Goal: Task Accomplishment & Management: Use online tool/utility

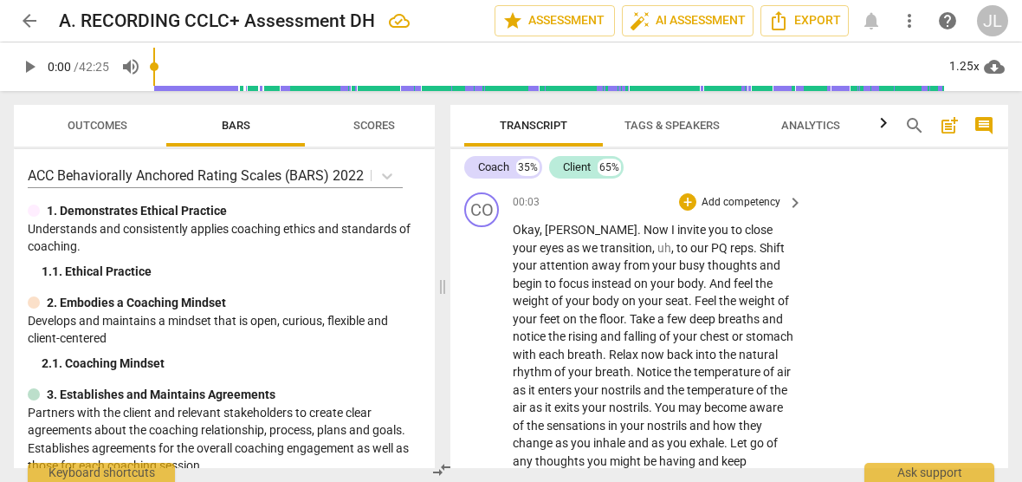
click at [523, 231] on span "Okay" at bounding box center [526, 230] width 27 height 14
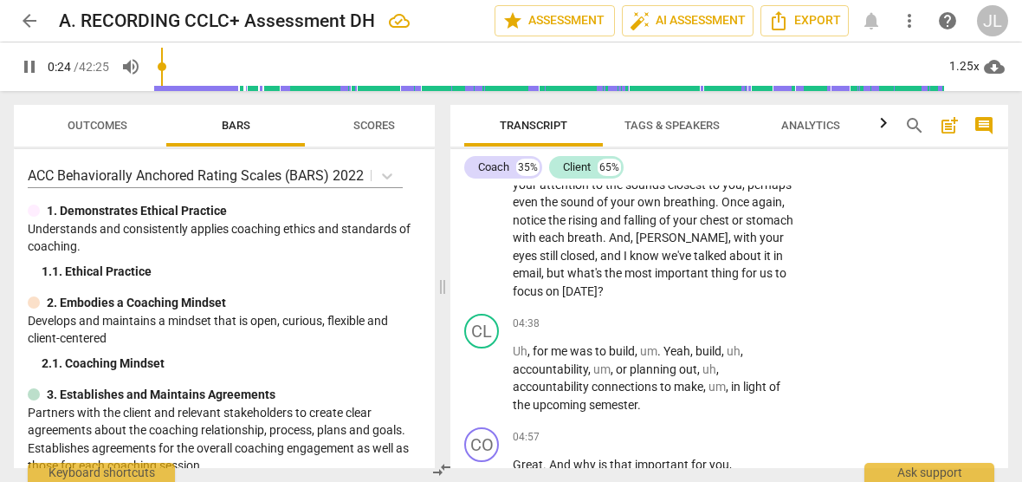
scroll to position [378, 0]
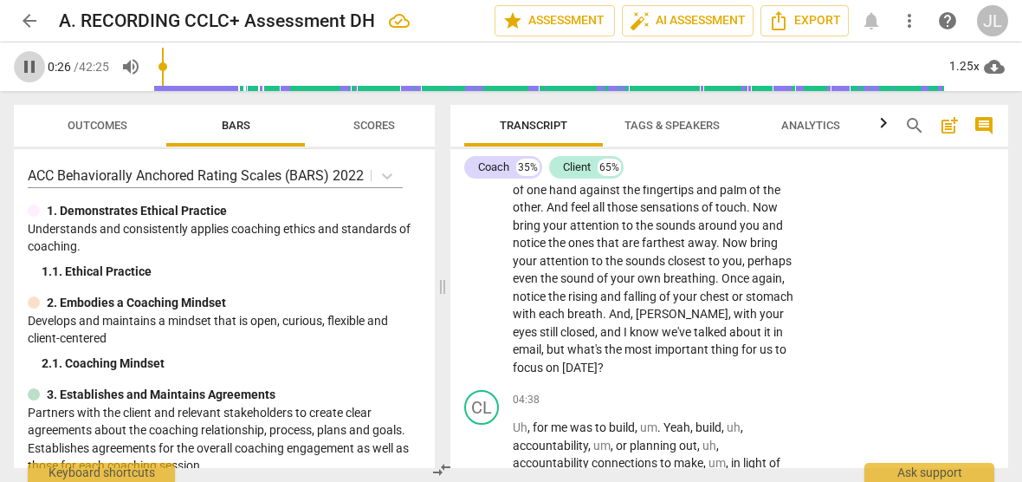
click at [29, 67] on span "pause" at bounding box center [29, 66] width 21 height 21
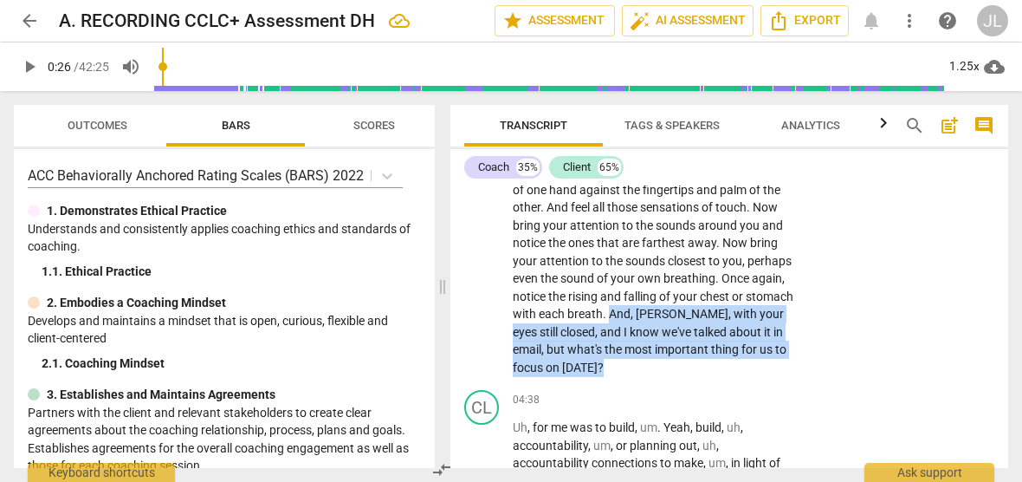
drag, startPoint x: 774, startPoint y: 368, endPoint x: 556, endPoint y: 337, distance: 219.7
click at [556, 337] on p "[PERSON_NAME] . Now I invite you to close your eyes as we transition , uh , to …" at bounding box center [654, 109] width 282 height 533
click at [778, 344] on div "+" at bounding box center [778, 343] width 17 height 17
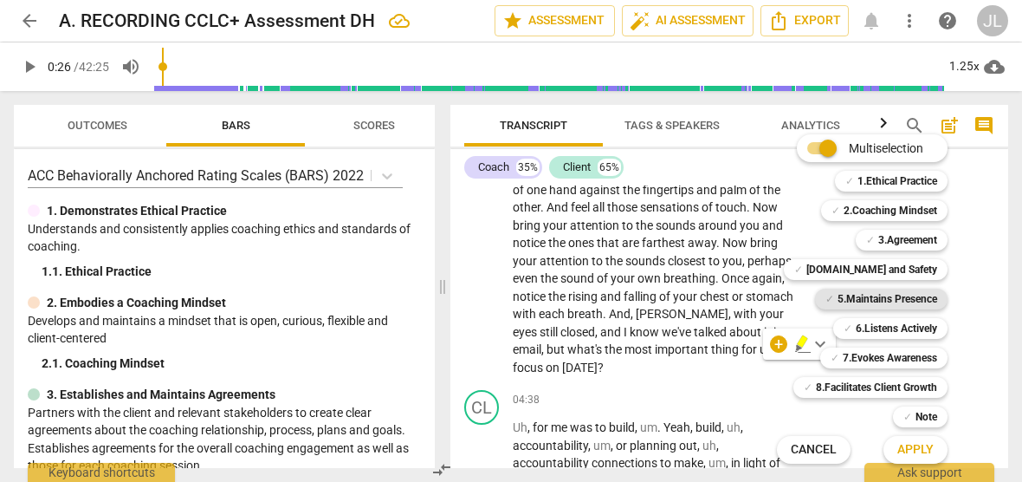
click at [897, 295] on b "5.Maintains Presence" at bounding box center [888, 298] width 100 height 21
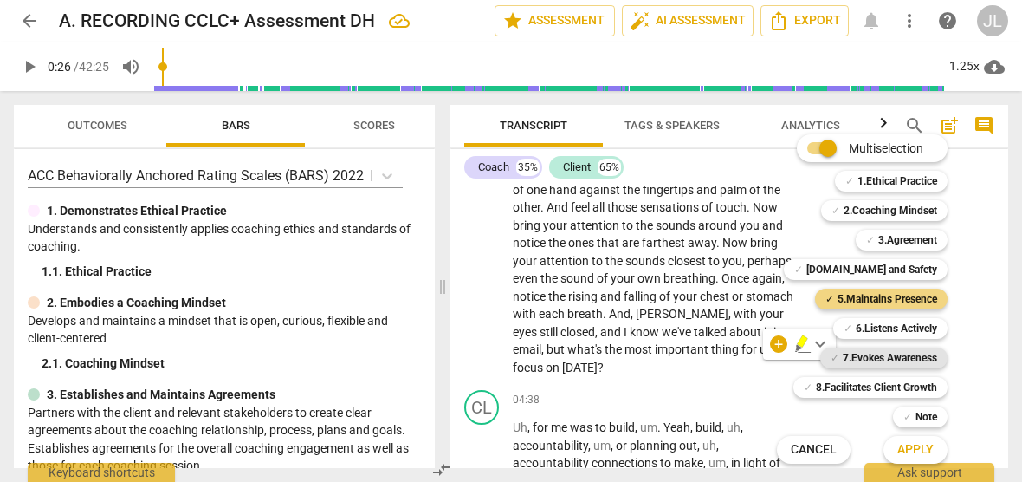
click at [904, 354] on b "7.Evokes Awareness" at bounding box center [890, 357] width 94 height 21
click at [910, 232] on b "3.Agreement" at bounding box center [907, 240] width 59 height 21
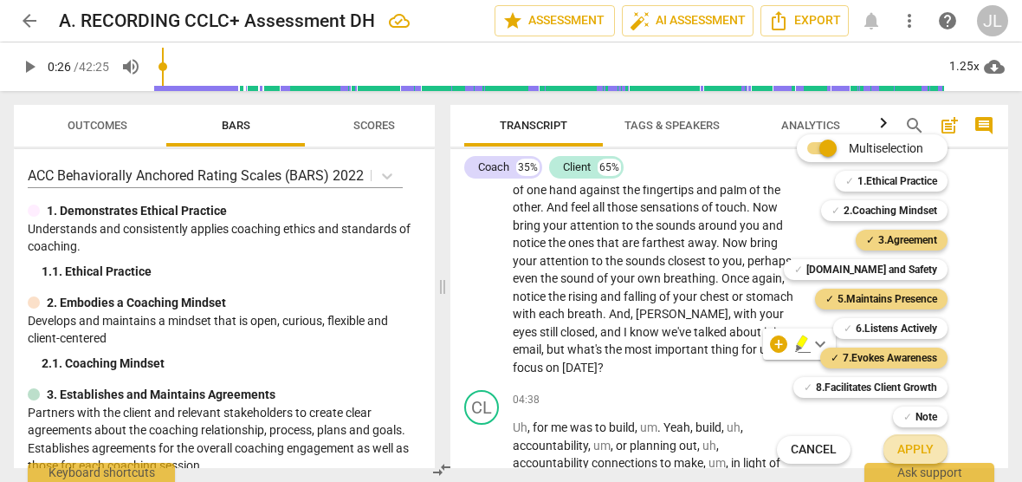
click at [920, 453] on span "Apply" at bounding box center [915, 449] width 36 height 17
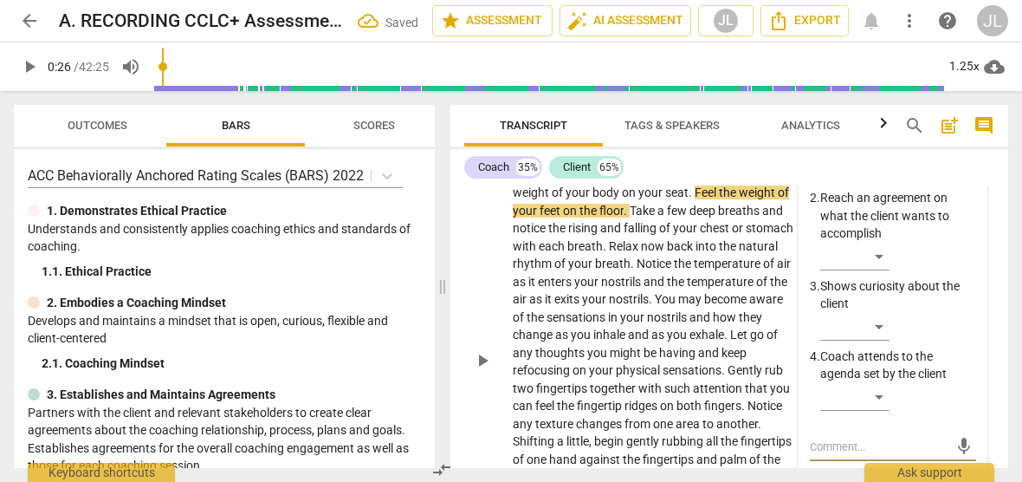
scroll to position [165, 0]
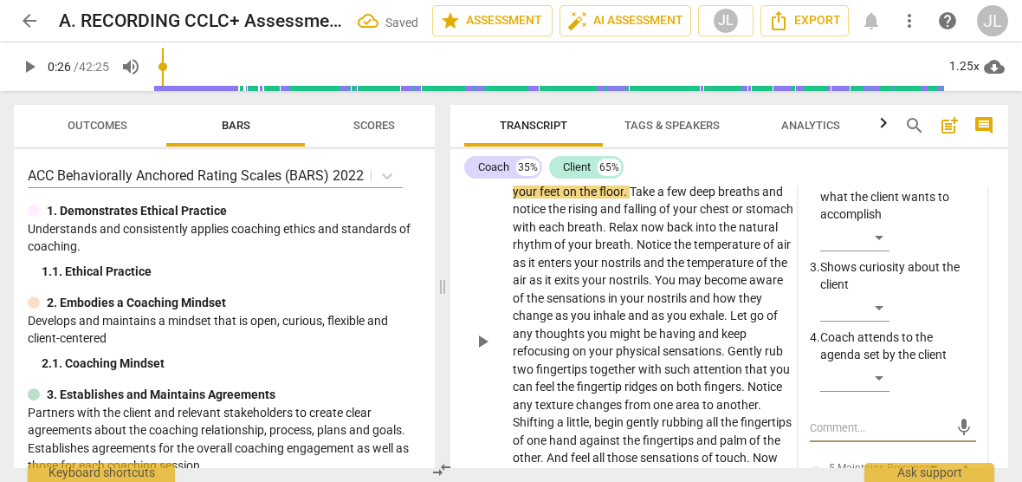
click at [968, 219] on p "Reach an agreement on what the client wants to accomplish" at bounding box center [898, 197] width 156 height 54
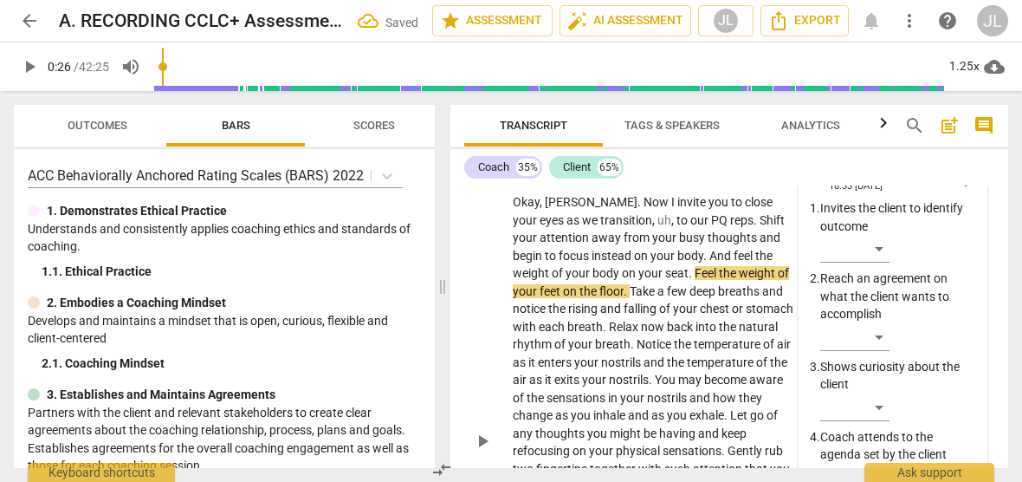
scroll to position [62, 0]
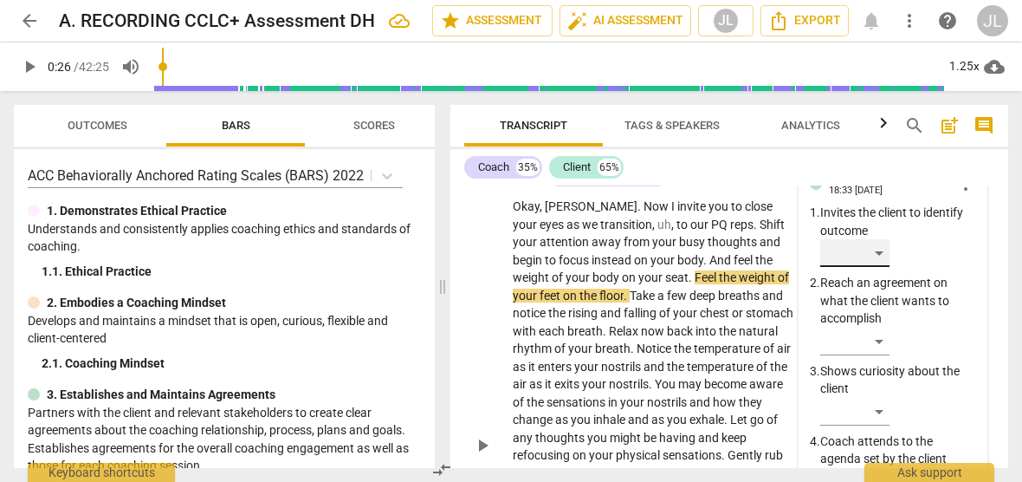
click at [878, 253] on div "​" at bounding box center [854, 253] width 69 height 28
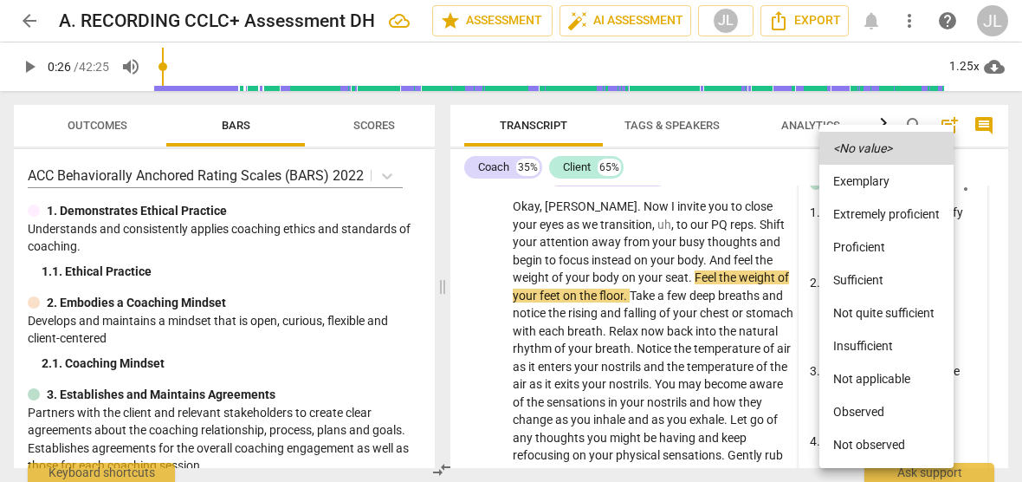
click at [877, 408] on li "Observed" at bounding box center [886, 411] width 134 height 33
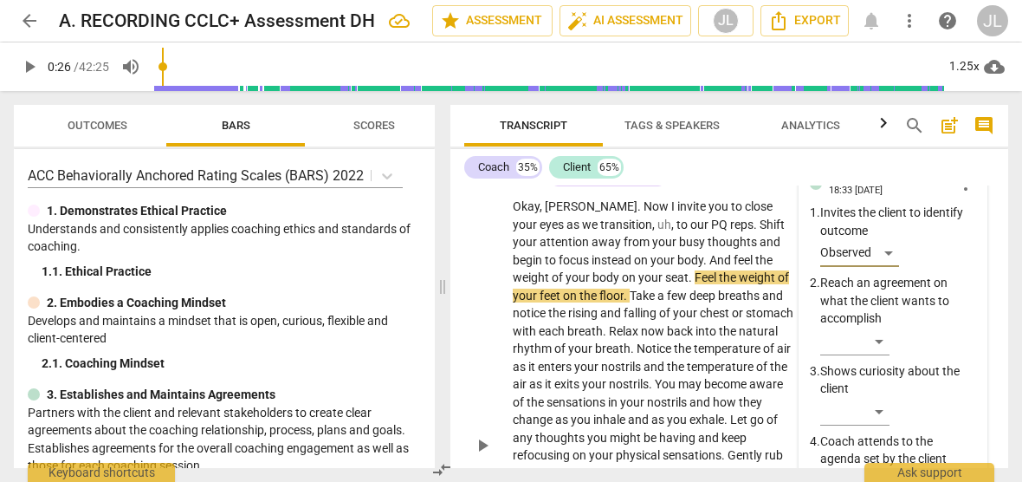
click at [968, 406] on div "​" at bounding box center [898, 415] width 156 height 35
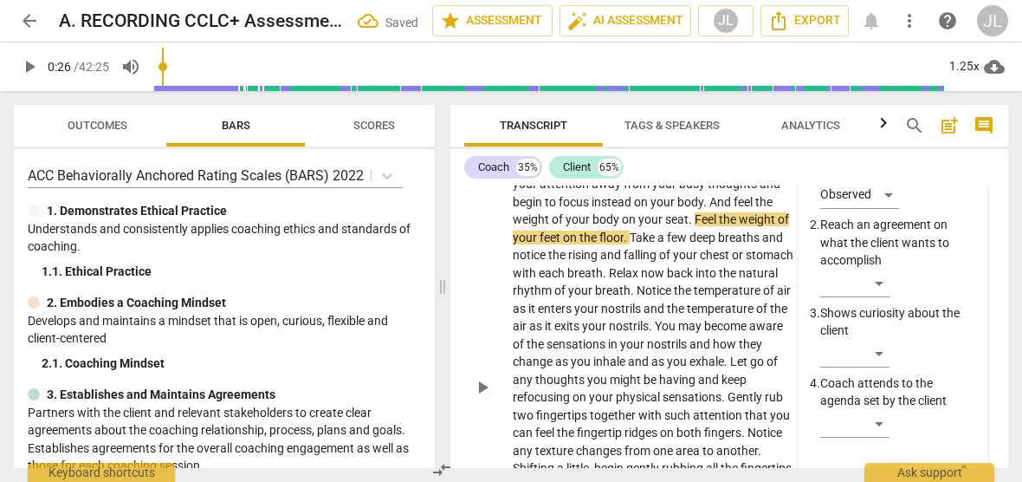
scroll to position [131, 0]
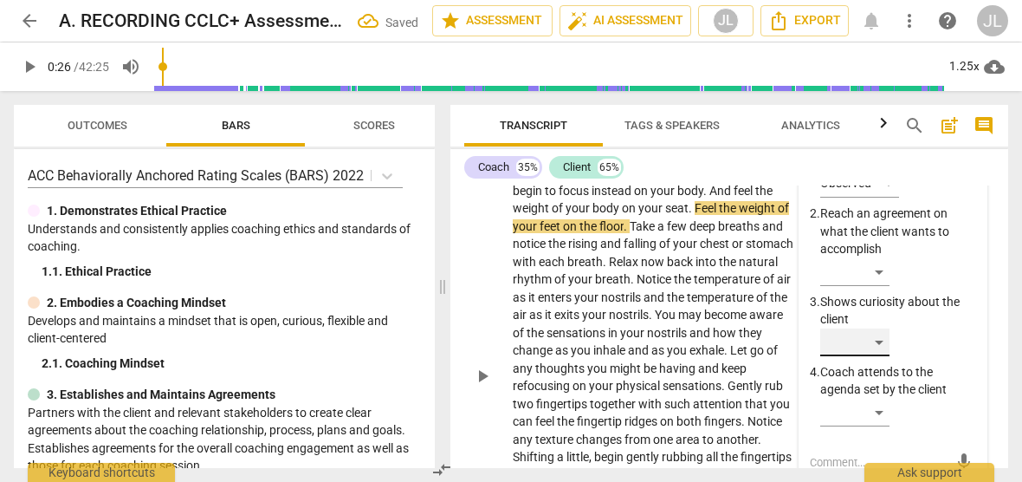
click at [875, 340] on div "​" at bounding box center [854, 342] width 69 height 28
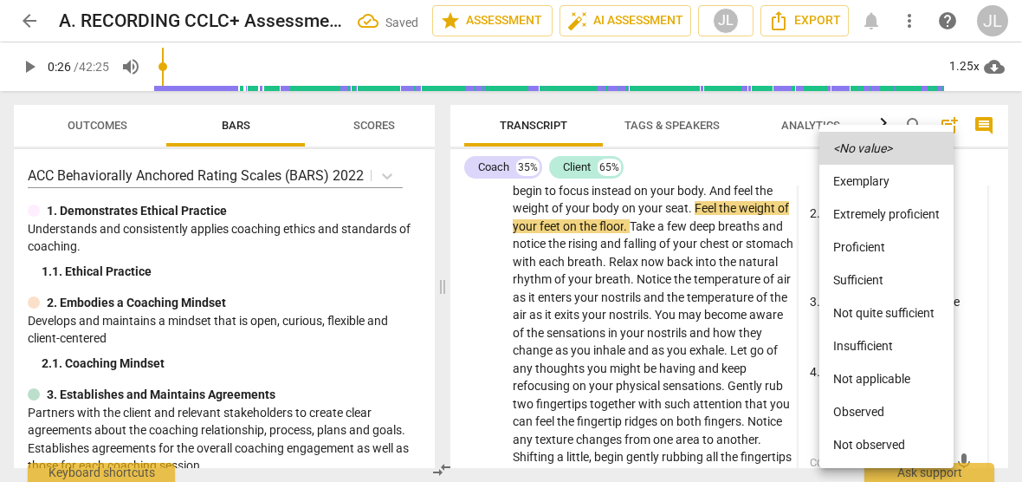
click at [859, 417] on li "Observed" at bounding box center [886, 411] width 134 height 33
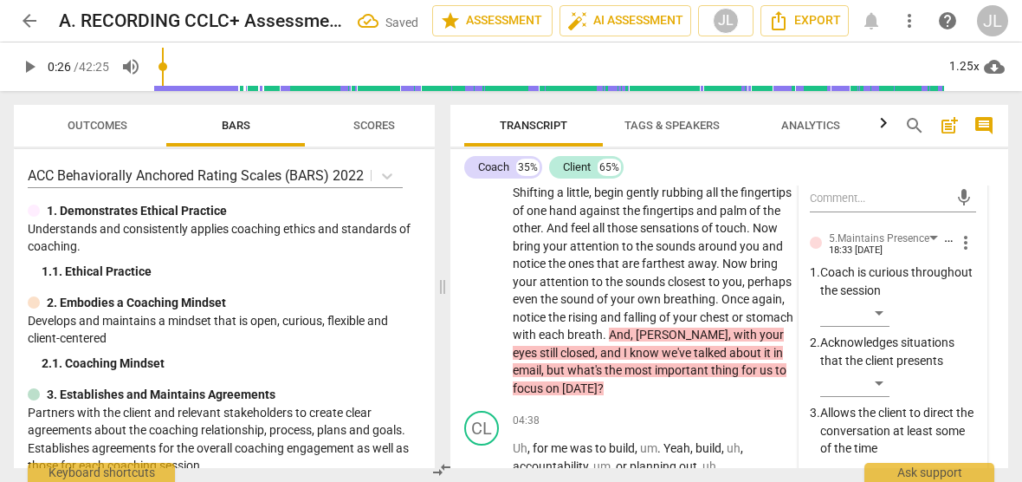
scroll to position [408, 0]
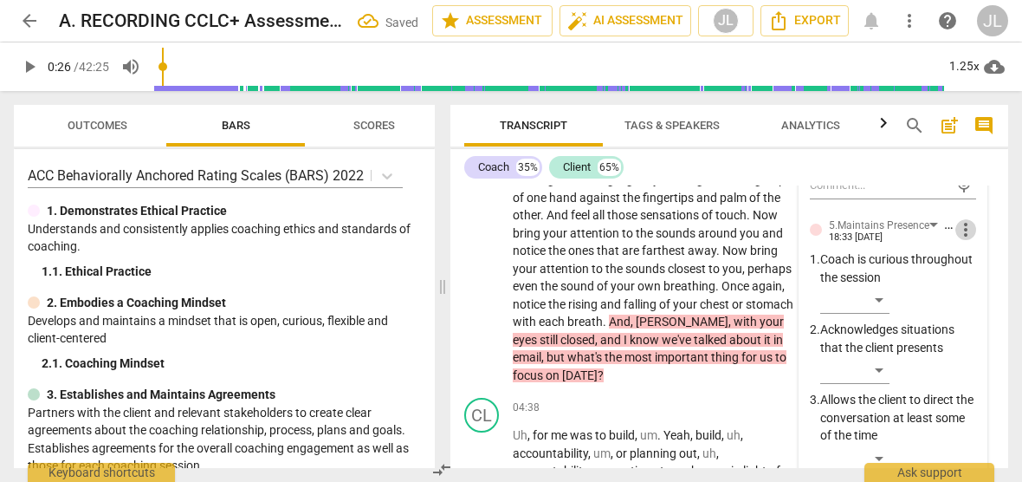
click at [960, 234] on span "more_vert" at bounding box center [965, 229] width 21 height 21
click at [962, 263] on li "Delete" at bounding box center [978, 261] width 60 height 33
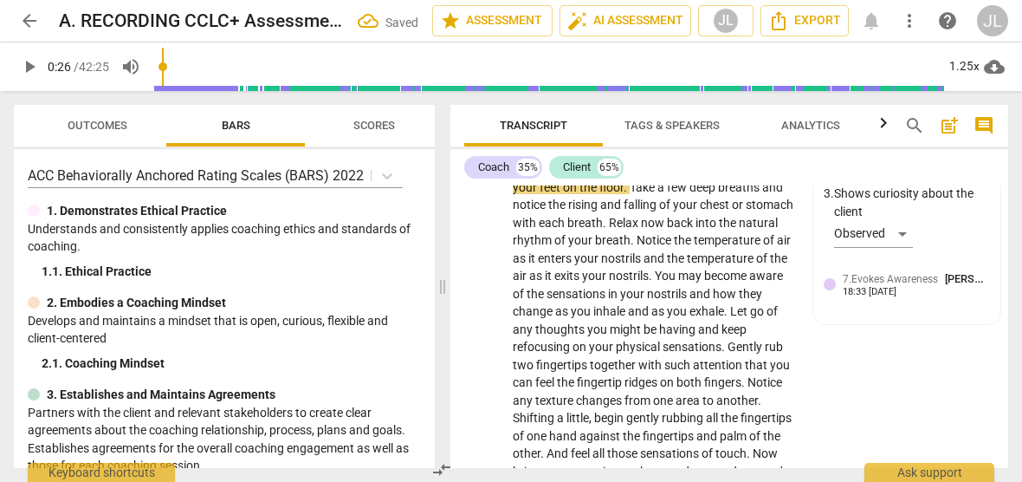
scroll to position [75, 0]
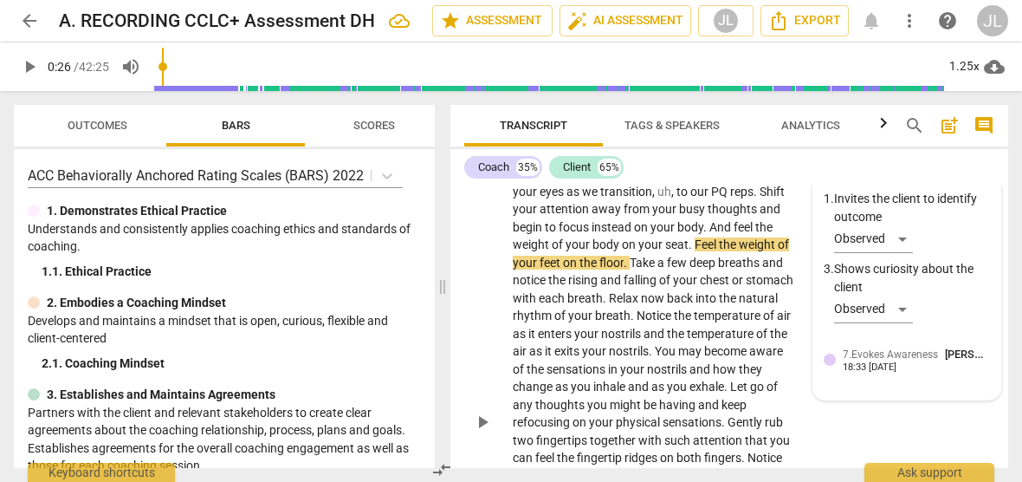
click at [980, 358] on span "[PERSON_NAME]" at bounding box center [986, 353] width 83 height 13
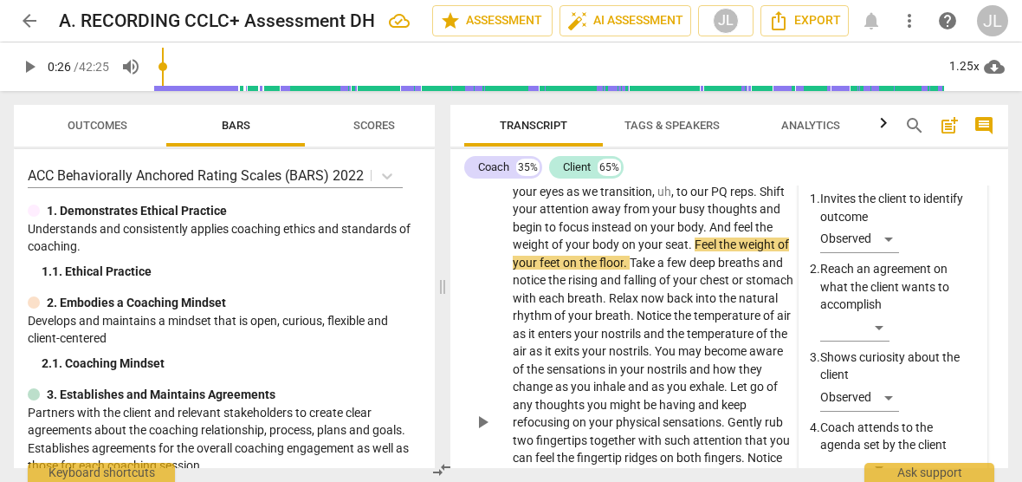
scroll to position [266, 0]
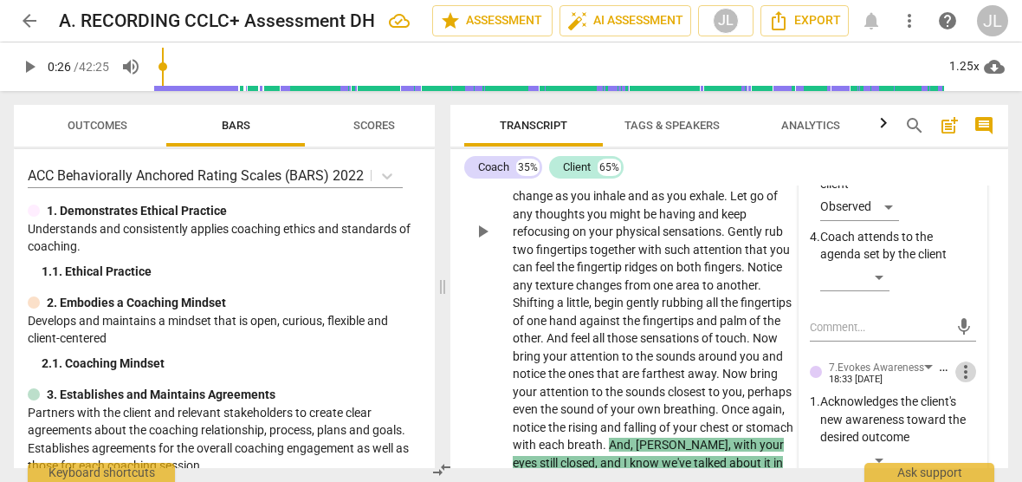
click at [962, 371] on span "more_vert" at bounding box center [965, 371] width 21 height 21
click at [979, 405] on li "Delete" at bounding box center [978, 403] width 60 height 33
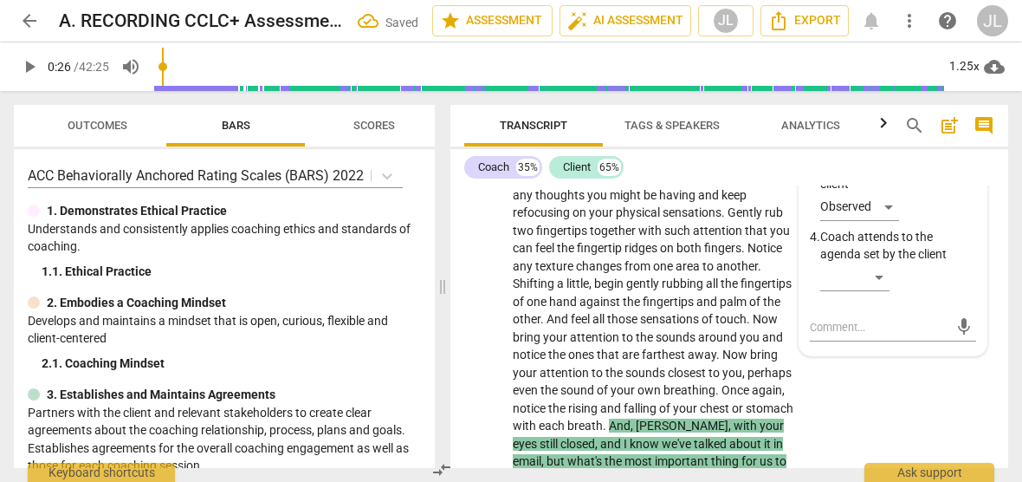
scroll to position [256, 0]
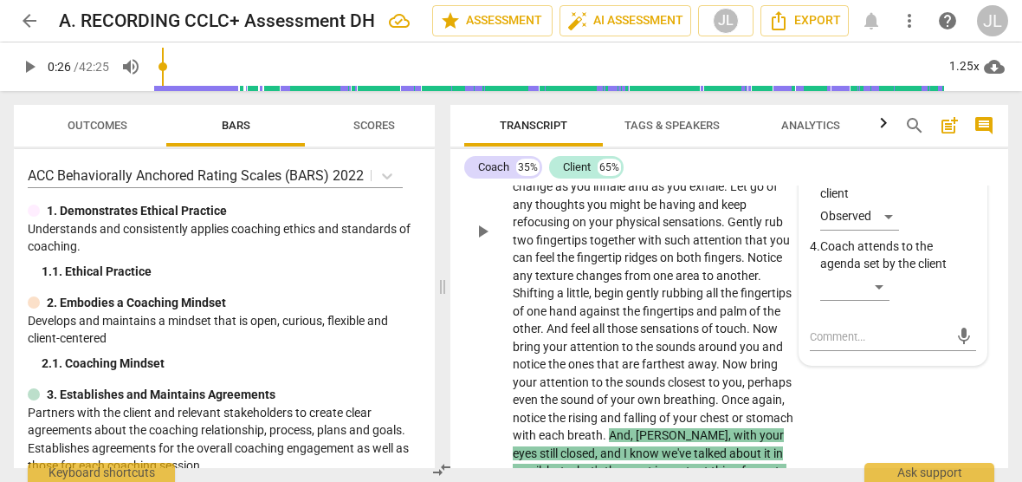
click at [470, 366] on div "play_arrow pause" at bounding box center [491, 231] width 44 height 521
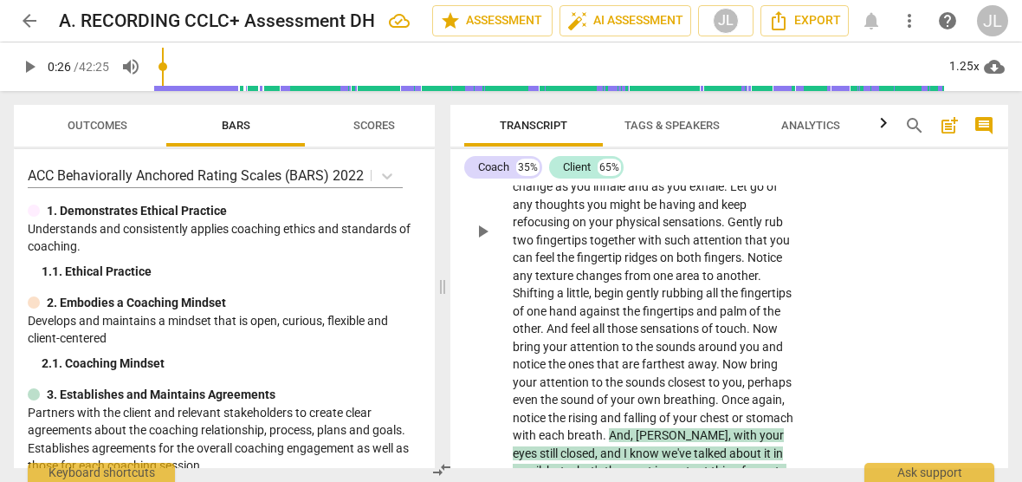
click at [464, 388] on div "CO play_arrow pause" at bounding box center [488, 216] width 49 height 561
click at [435, 183] on div "Outcomes Bars Scores ACC Behaviorally Anchored Rating Scales (BARS) 2022 1. Dem…" at bounding box center [221, 286] width 442 height 391
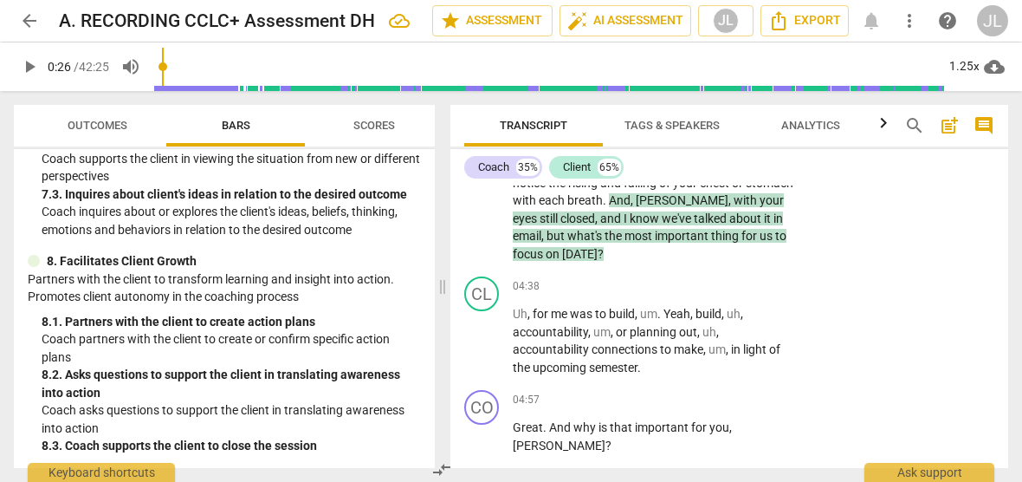
scroll to position [528, 0]
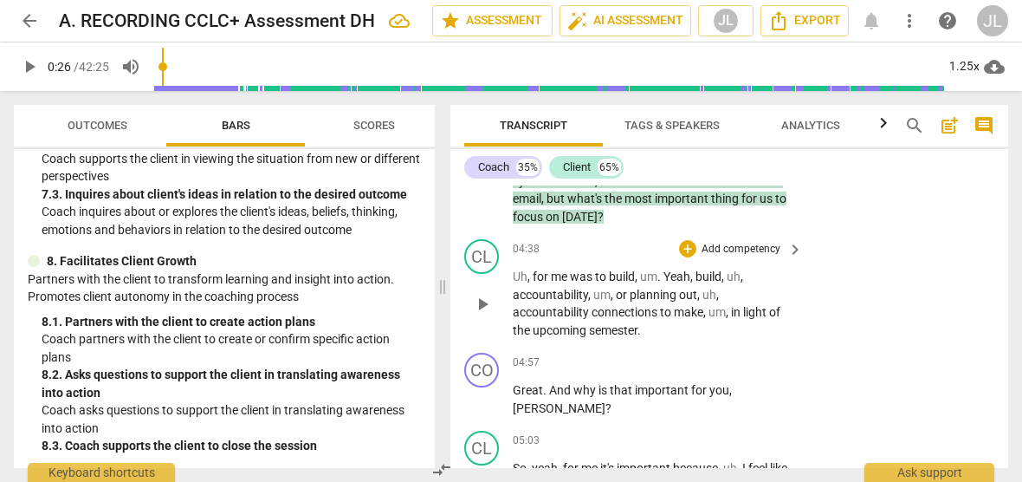
click at [473, 307] on span "play_arrow" at bounding box center [482, 304] width 21 height 21
click at [482, 302] on span "pause" at bounding box center [482, 304] width 21 height 21
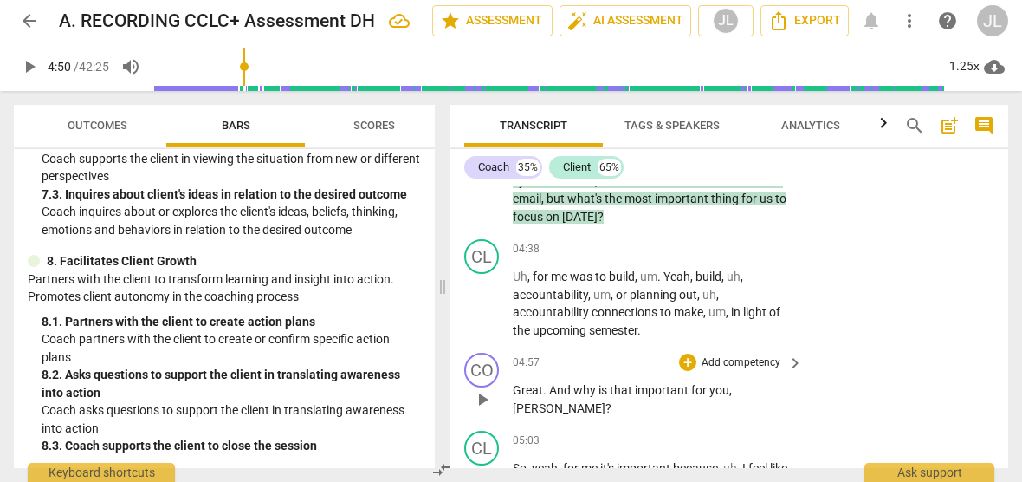
click at [479, 397] on span "play_arrow" at bounding box center [482, 399] width 21 height 21
click at [481, 398] on span "pause" at bounding box center [482, 399] width 21 height 21
type input "300"
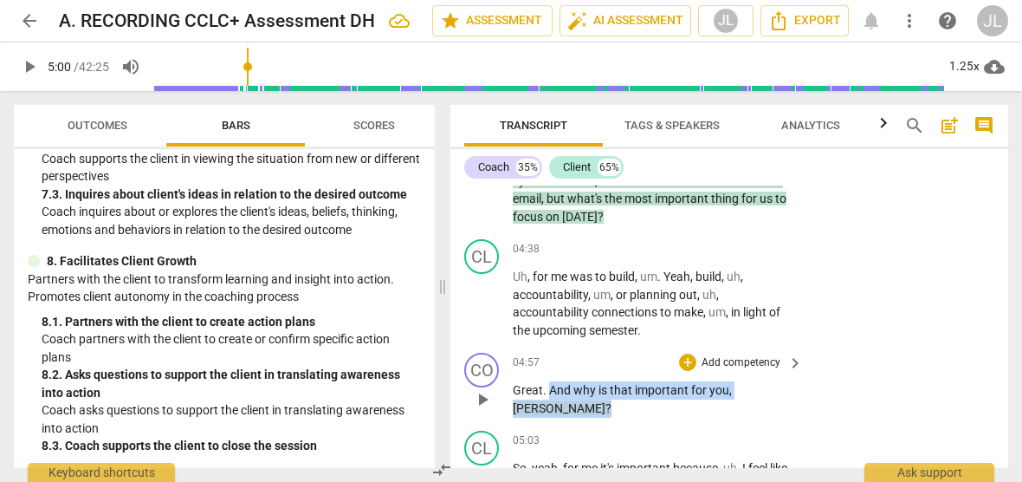
drag, startPoint x: 775, startPoint y: 389, endPoint x: 551, endPoint y: 394, distance: 224.4
click at [551, 394] on p "Great . And why is that important for you , [PERSON_NAME] ?" at bounding box center [654, 399] width 282 height 36
click at [781, 364] on div "+" at bounding box center [783, 366] width 17 height 17
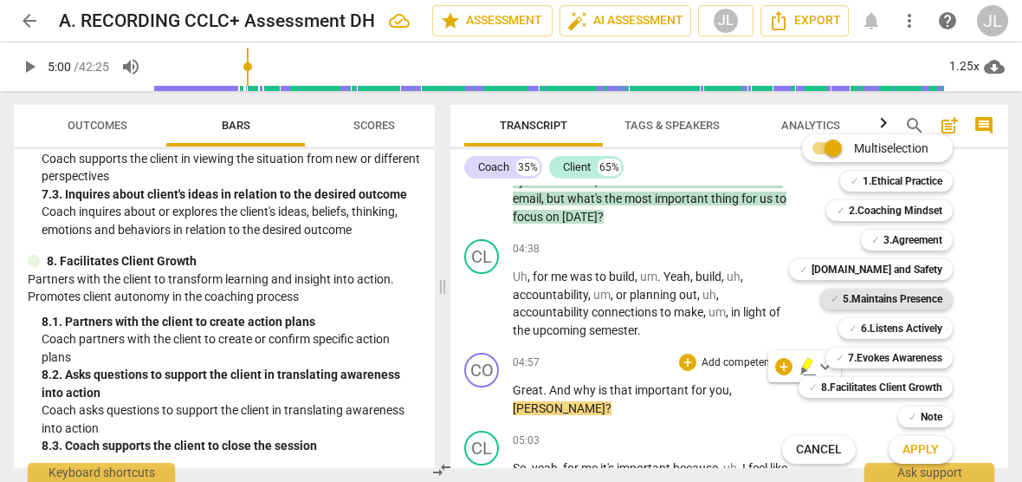
click at [896, 295] on b "5.Maintains Presence" at bounding box center [893, 298] width 100 height 21
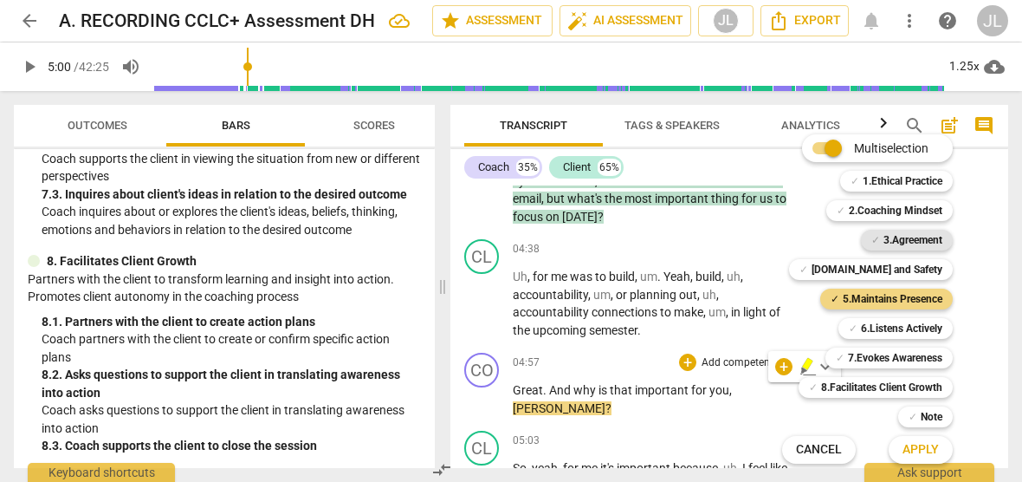
click at [913, 238] on b "3.Agreement" at bounding box center [913, 240] width 59 height 21
click at [831, 448] on span "Cancel" at bounding box center [819, 449] width 46 height 17
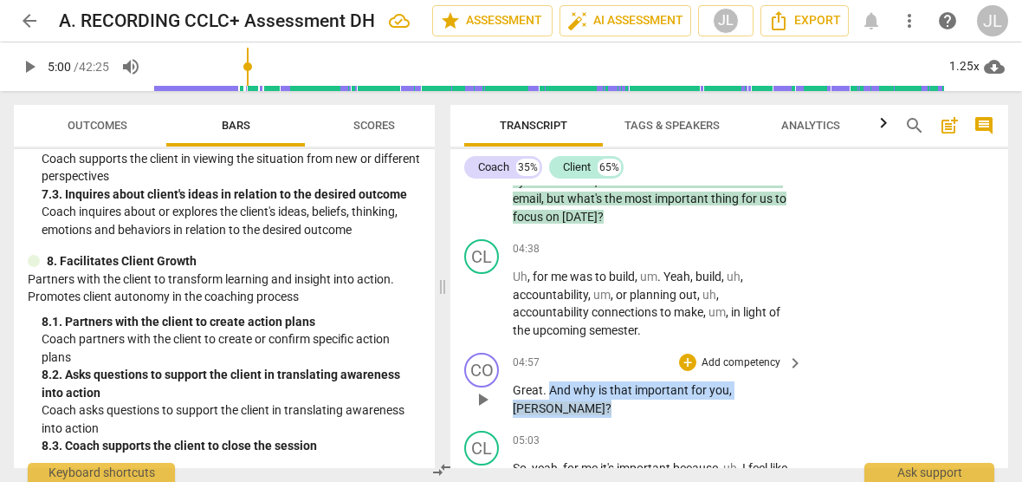
drag, startPoint x: 768, startPoint y: 387, endPoint x: 550, endPoint y: 392, distance: 217.5
click at [550, 392] on p "Great . And why is that important for you , [PERSON_NAME] ?" at bounding box center [654, 399] width 282 height 36
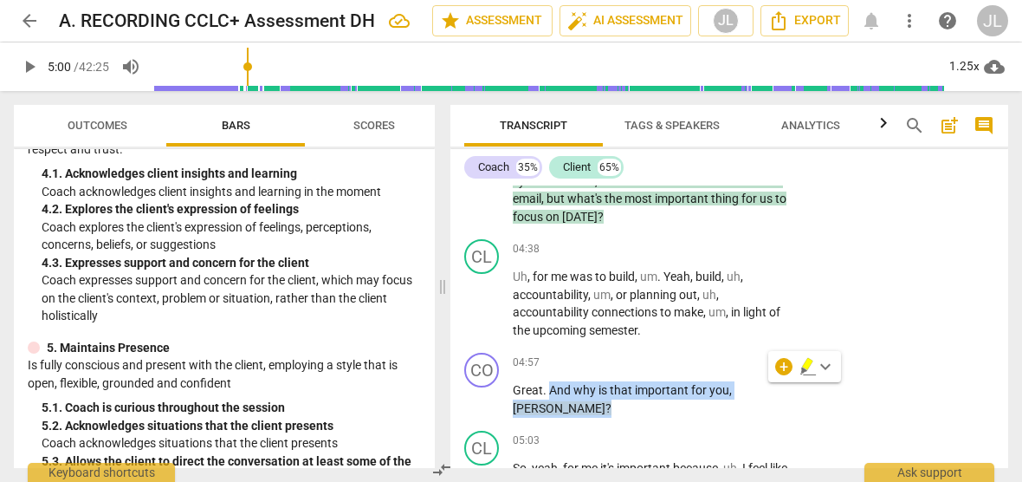
scroll to position [613, 0]
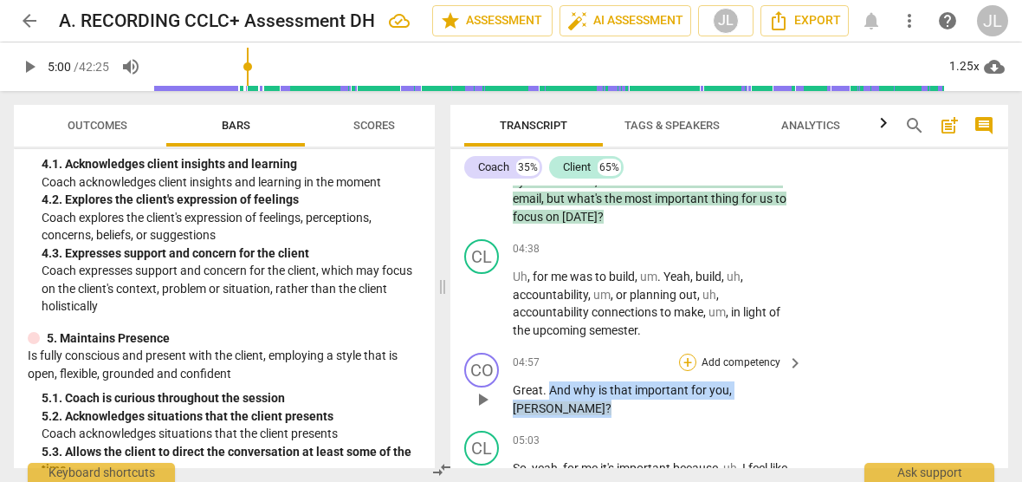
click at [689, 360] on div "+" at bounding box center [687, 361] width 17 height 17
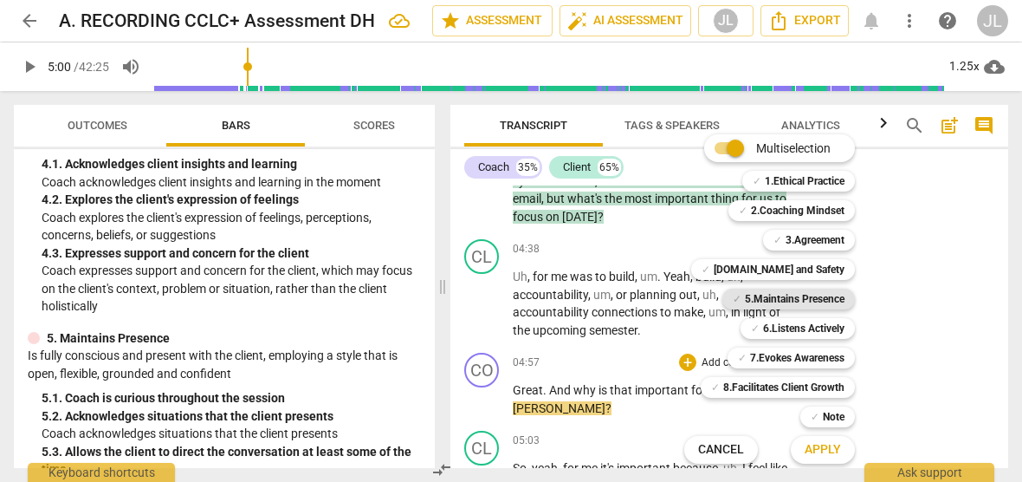
click at [835, 304] on b "5.Maintains Presence" at bounding box center [795, 298] width 100 height 21
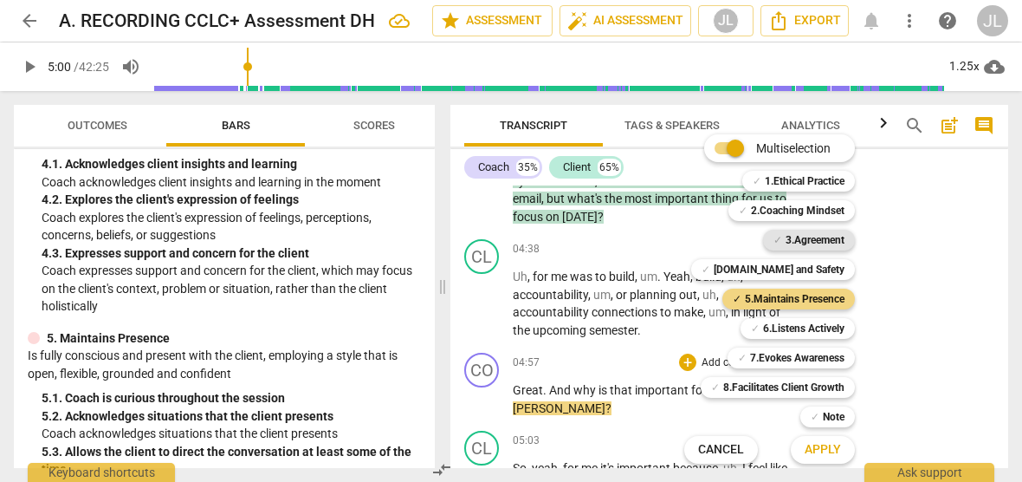
click at [818, 237] on b "3.Agreement" at bounding box center [815, 240] width 59 height 21
click at [825, 455] on span "Apply" at bounding box center [823, 449] width 36 height 17
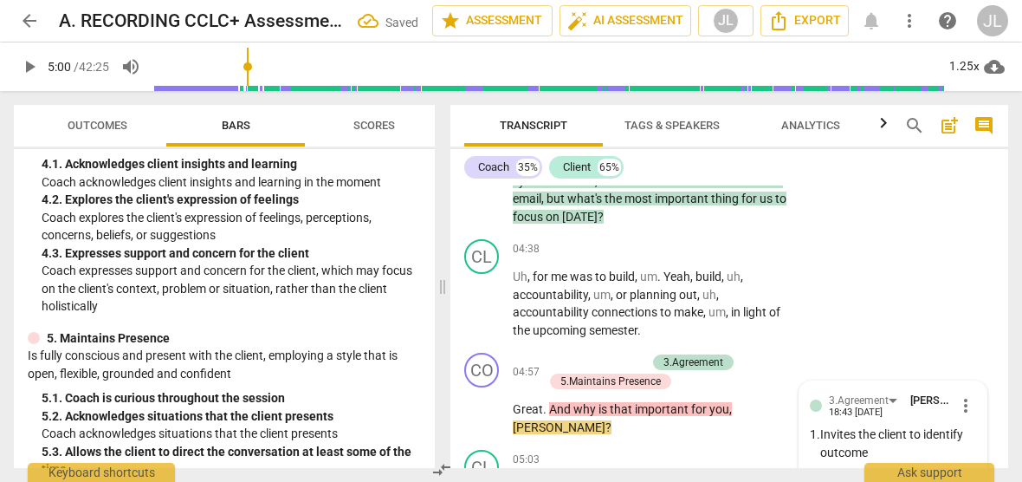
scroll to position [955, 0]
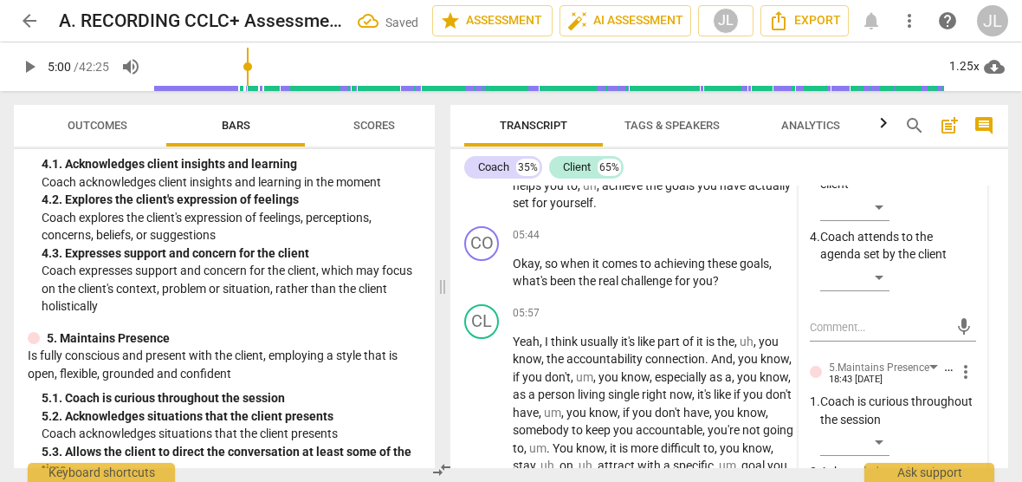
click at [968, 255] on p "Coach attends to the agenda set by the client" at bounding box center [898, 246] width 156 height 36
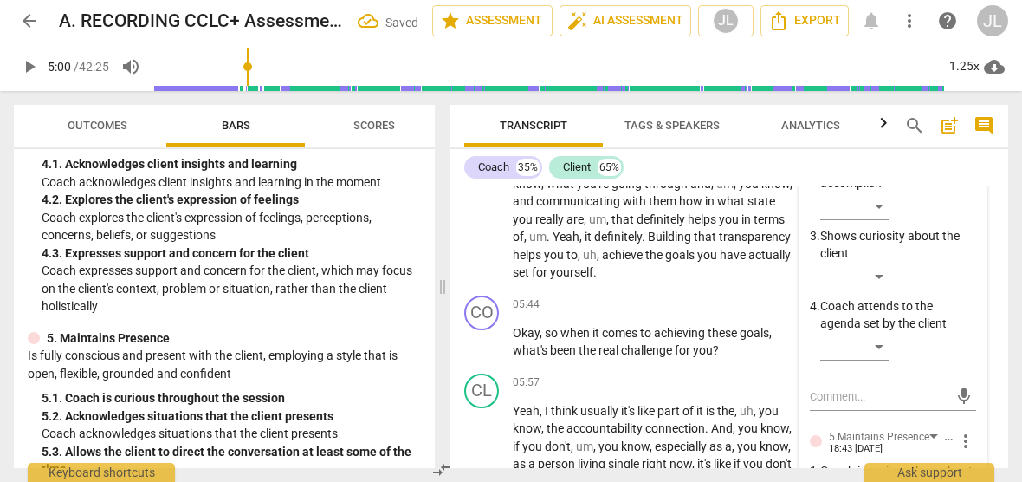
scroll to position [851, 0]
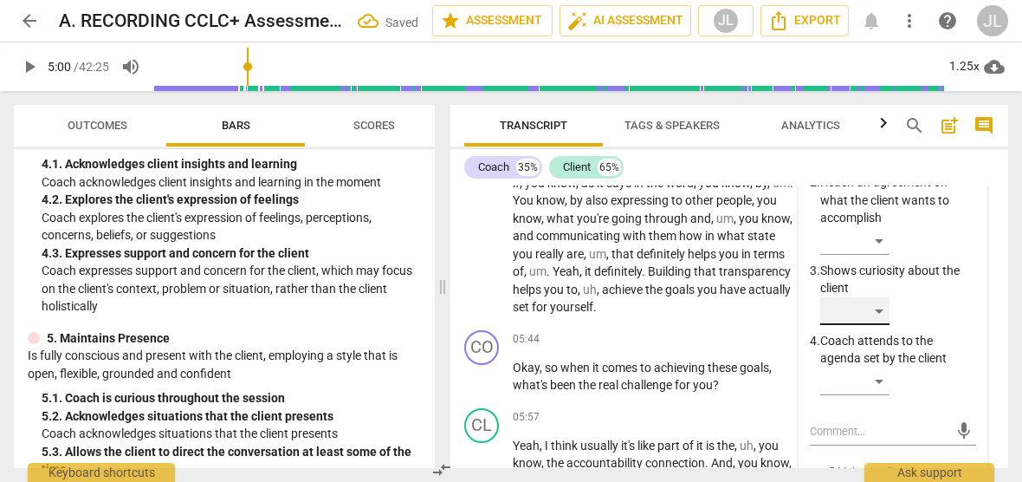
click at [877, 314] on div "​" at bounding box center [854, 311] width 69 height 28
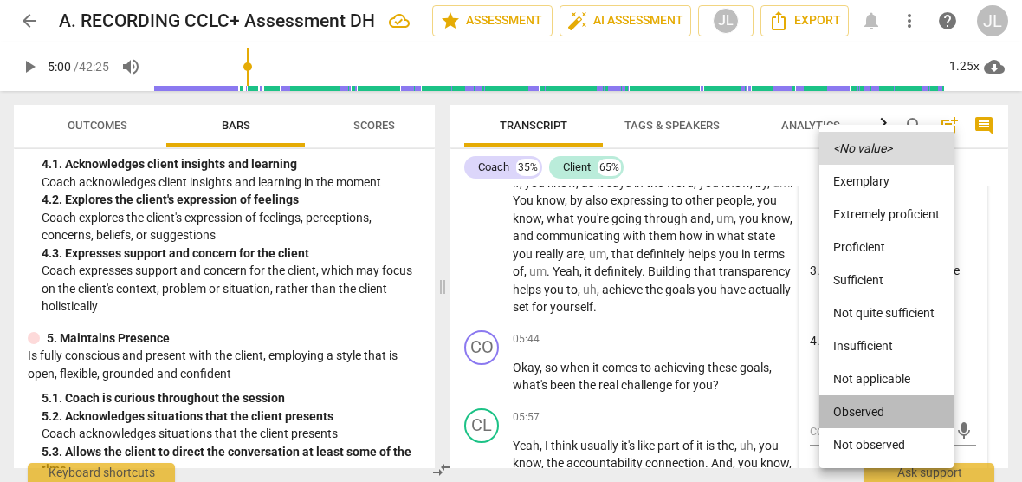
click at [865, 407] on li "Observed" at bounding box center [886, 411] width 134 height 33
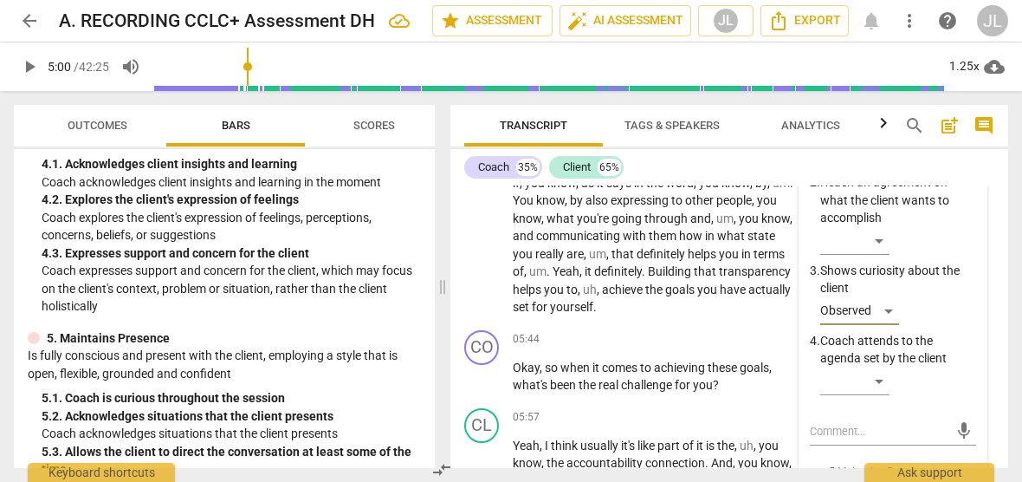
click at [970, 365] on p "Coach attends to the agenda set by the client" at bounding box center [898, 350] width 156 height 36
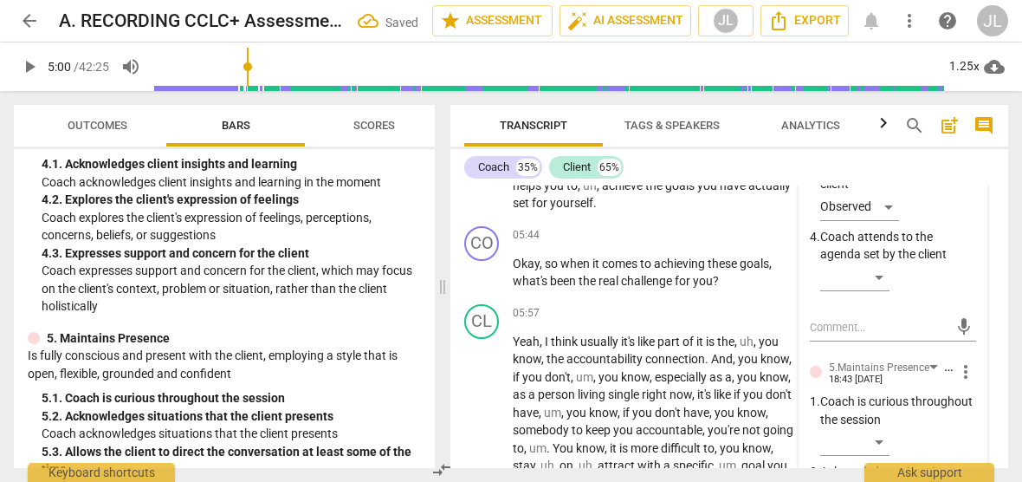
scroll to position [989, 0]
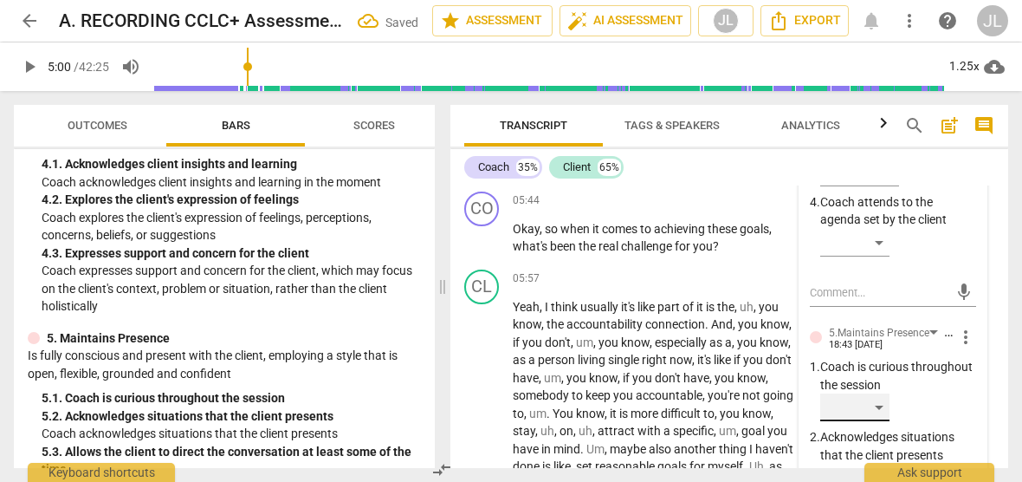
click at [875, 411] on div "​" at bounding box center [854, 407] width 69 height 28
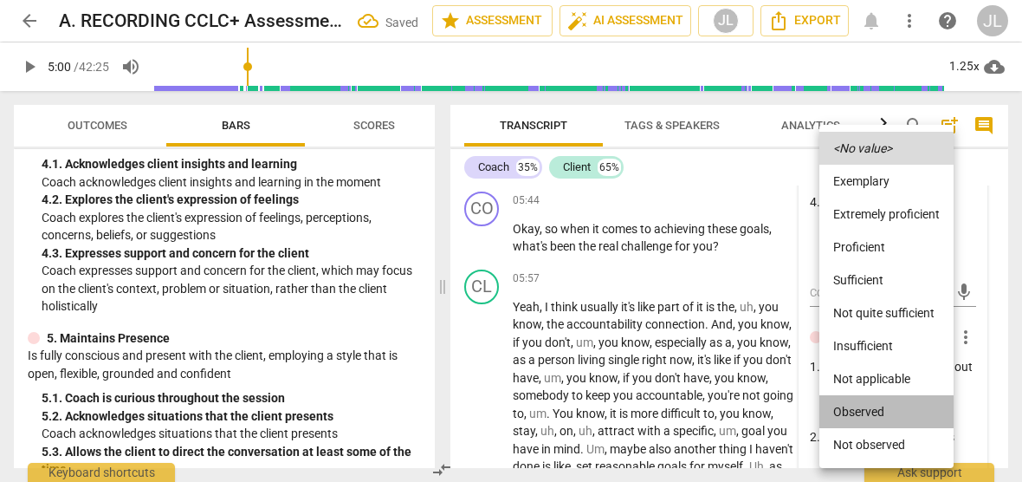
click at [872, 411] on li "Observed" at bounding box center [886, 411] width 134 height 33
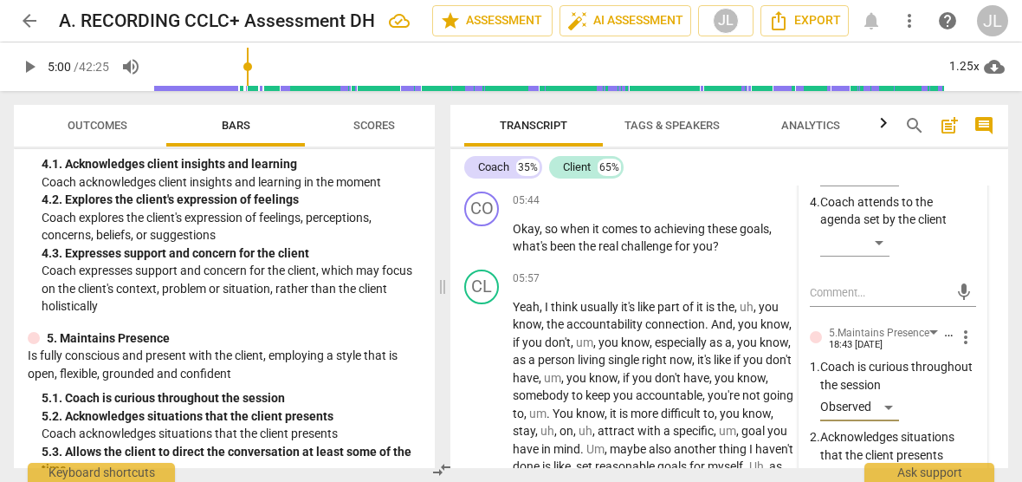
click at [475, 120] on span "Transcript" at bounding box center [533, 125] width 139 height 23
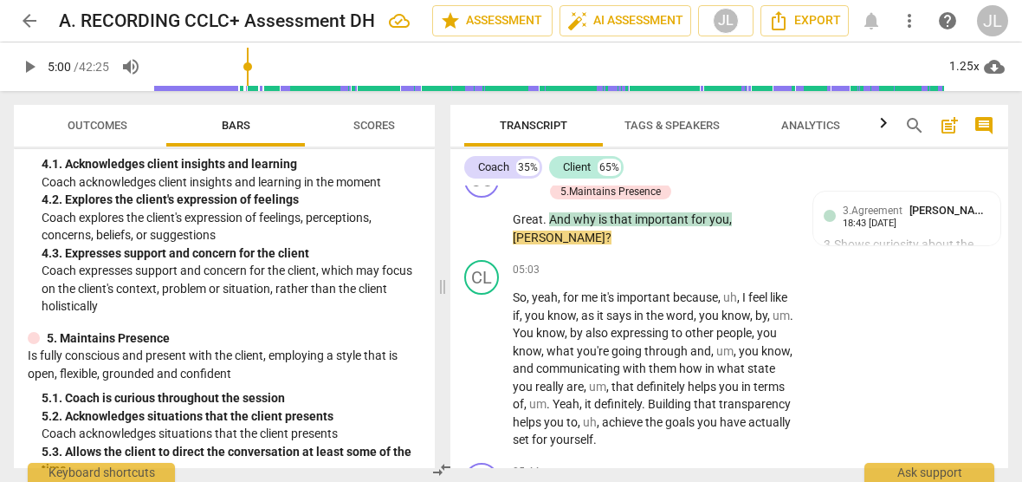
scroll to position [794, 0]
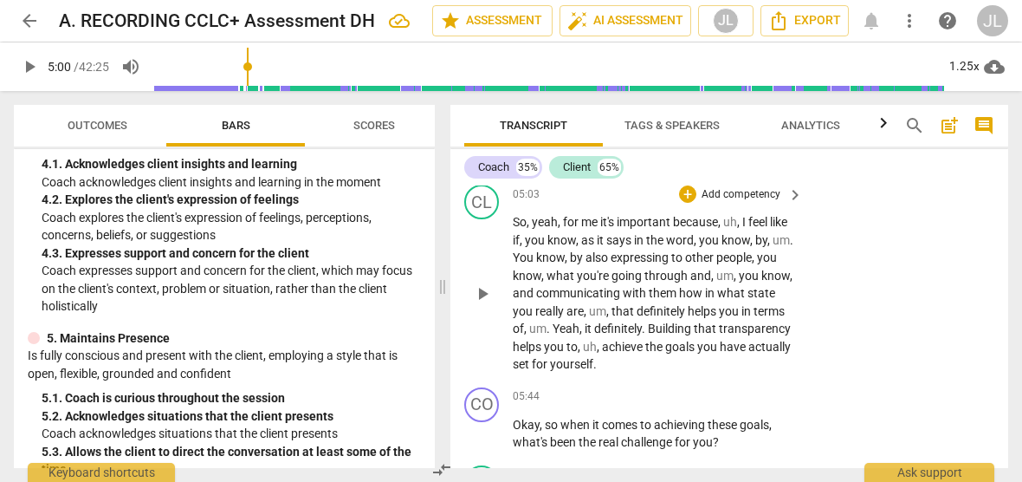
click at [472, 342] on div "play_arrow pause" at bounding box center [491, 293] width 44 height 149
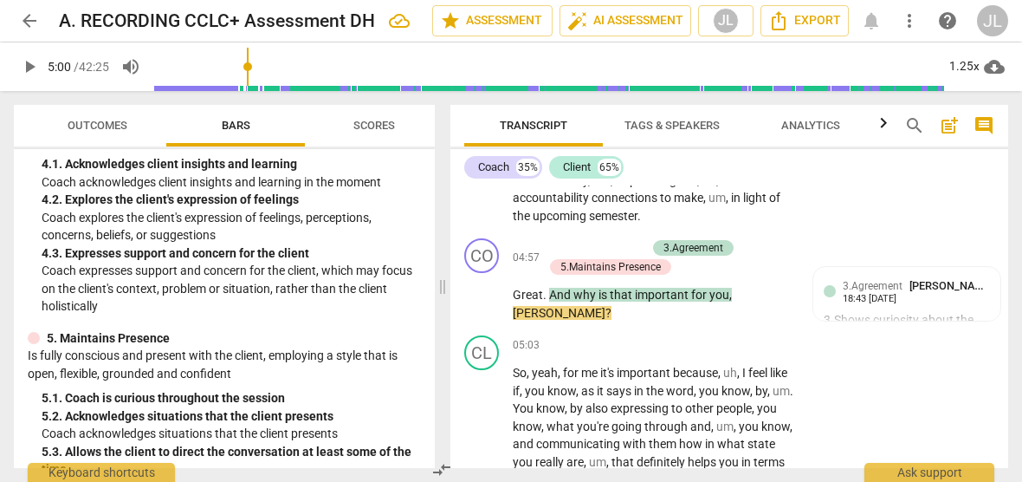
scroll to position [605, 0]
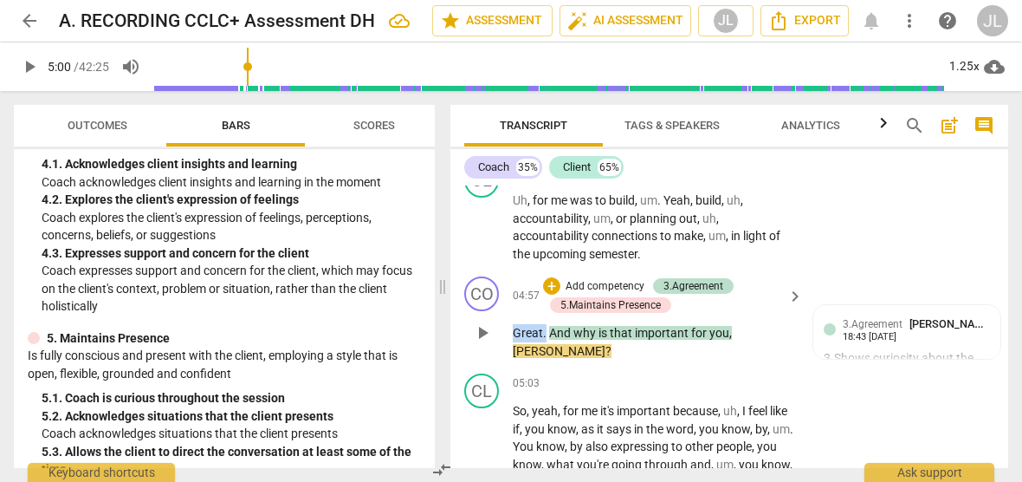
drag, startPoint x: 546, startPoint y: 330, endPoint x: 513, endPoint y: 332, distance: 33.0
click at [513, 332] on p "Great . And why is that important for you , [PERSON_NAME] ?" at bounding box center [654, 342] width 282 height 36
click at [568, 309] on div "+" at bounding box center [563, 309] width 17 height 17
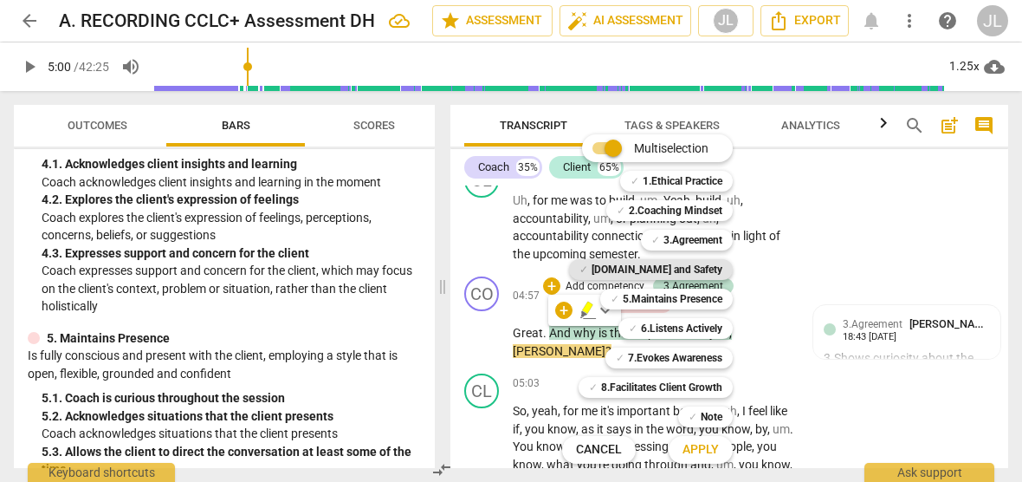
click at [711, 262] on b "[DOMAIN_NAME] and Safety" at bounding box center [657, 269] width 131 height 21
click at [716, 452] on span "Apply" at bounding box center [701, 449] width 36 height 17
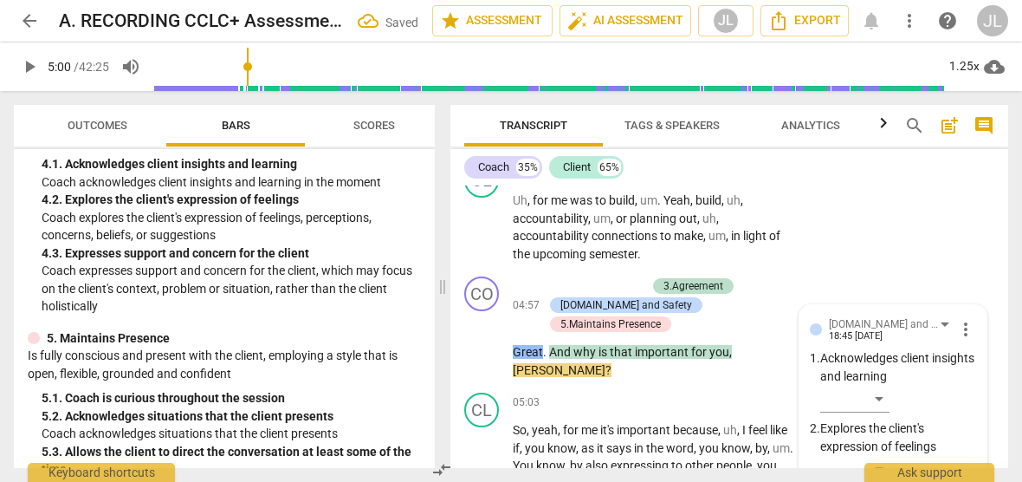
scroll to position [866, 0]
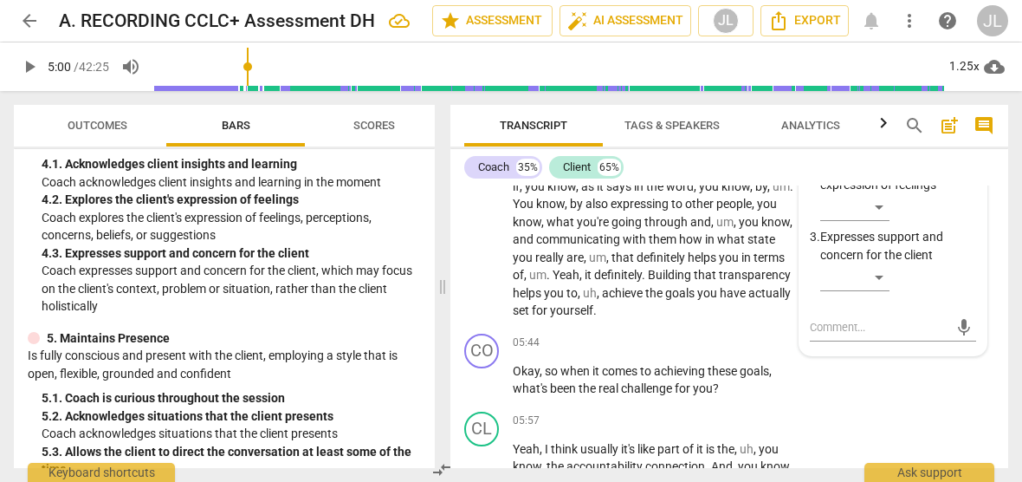
click at [461, 128] on div at bounding box center [457, 123] width 14 height 36
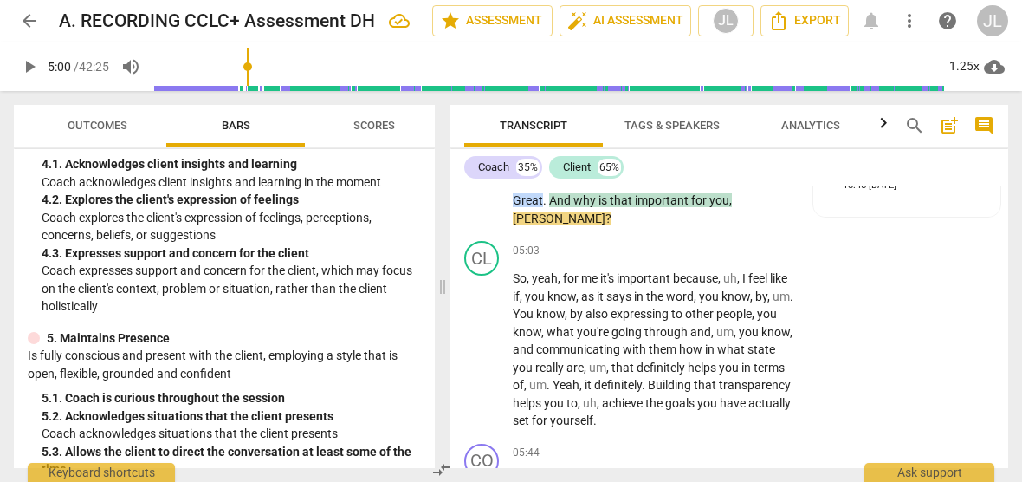
scroll to position [643, 0]
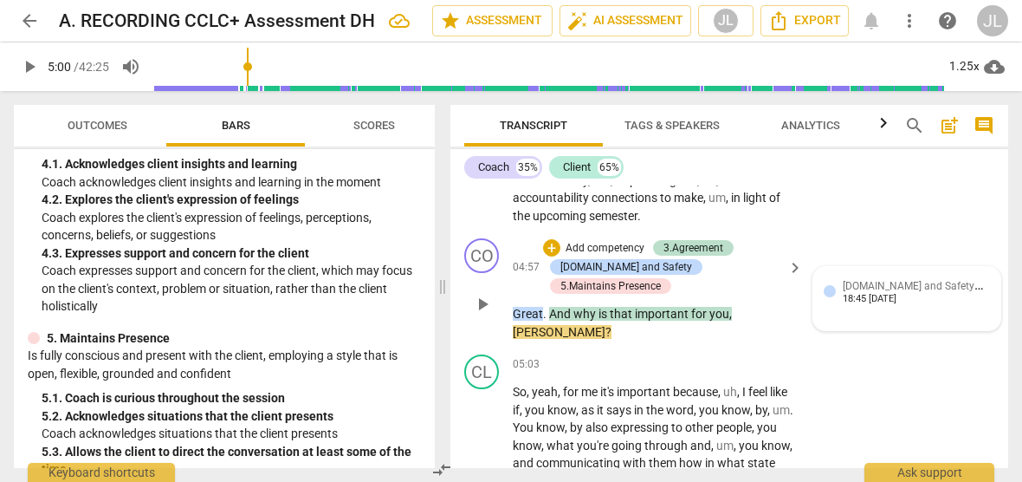
click at [936, 294] on div "[DOMAIN_NAME] and Safety [PERSON_NAME] 18:45 [DATE]" at bounding box center [916, 290] width 147 height 27
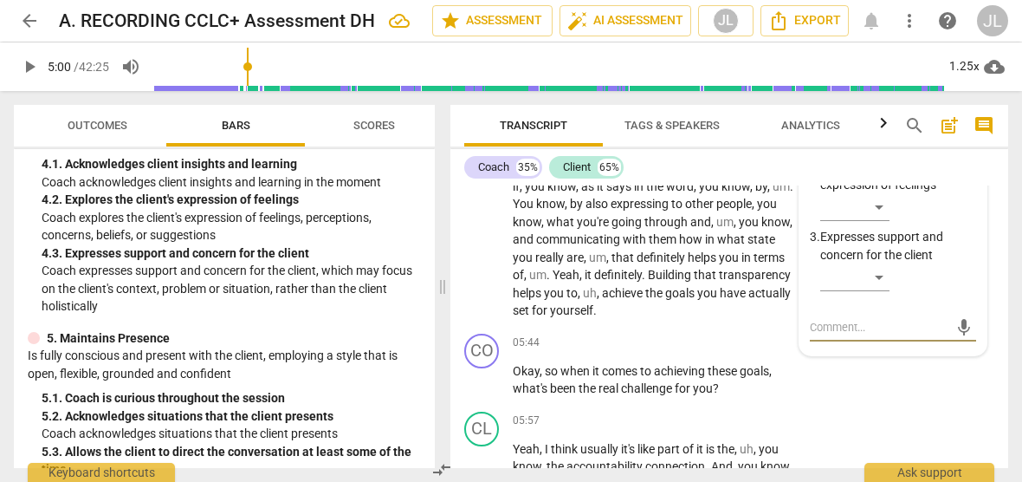
type textarea "N"
type textarea "No"
type textarea "Not"
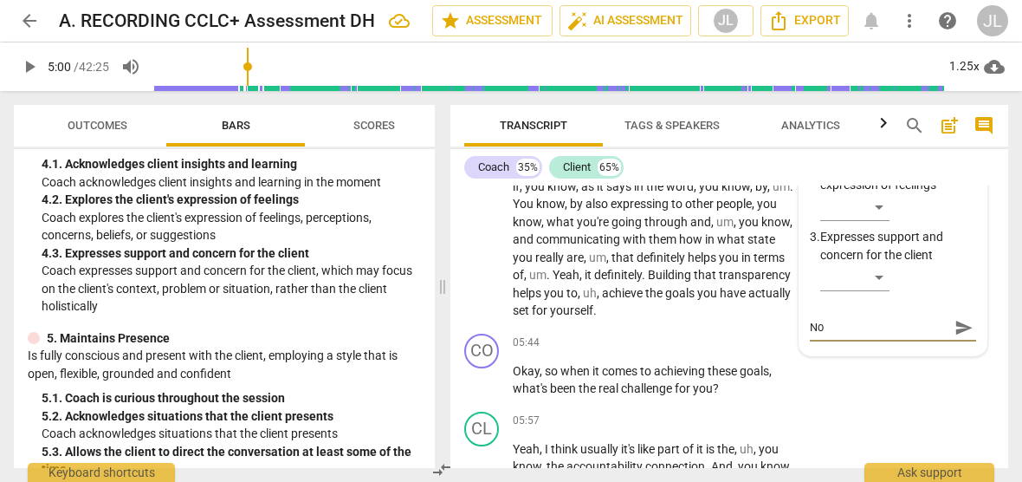
type textarea "Not"
type textarea "Note"
type textarea "Note:"
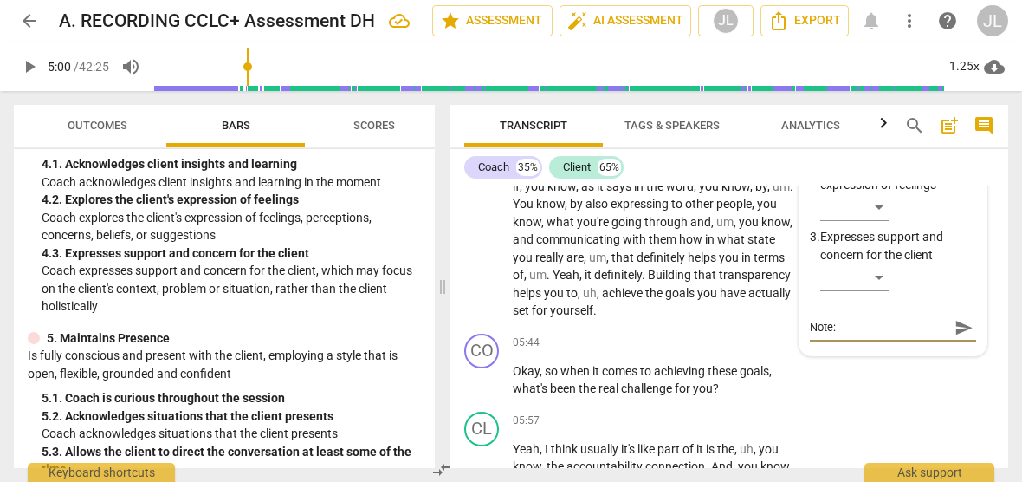
type textarea "Note: e"
type textarea "Note: ev"
type textarea "Note: eva"
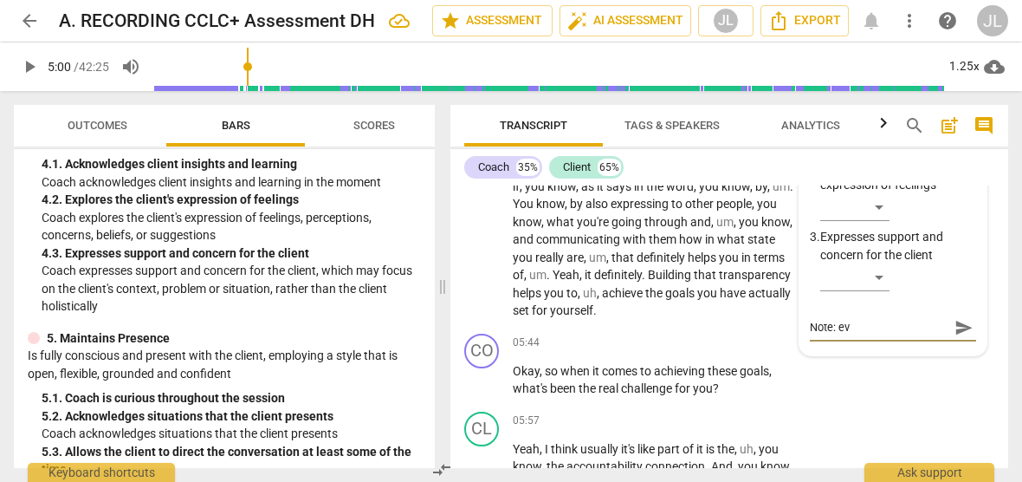
type textarea "Note: eva"
type textarea "Note: eval"
type textarea "Note: evalu"
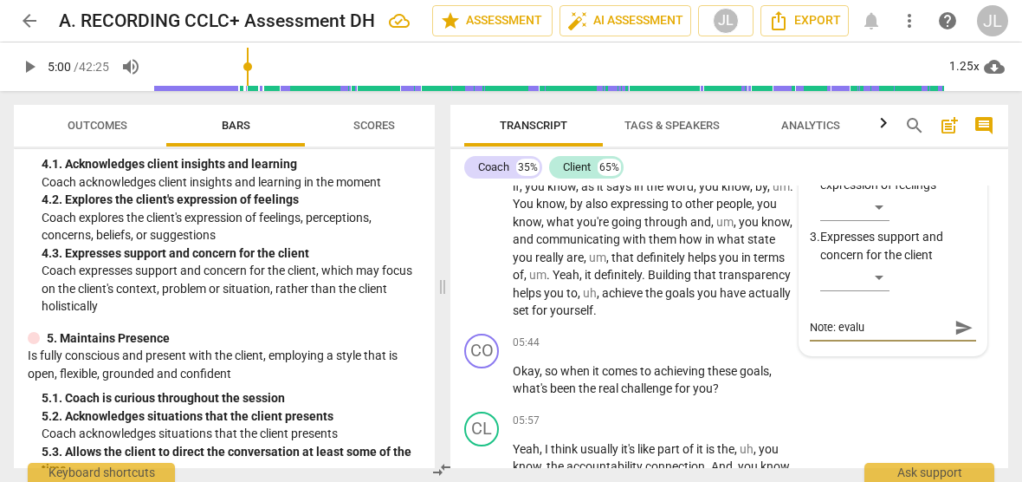
type textarea "Note: evalua"
type textarea "Note: evaluat"
type textarea "Note: evaluati"
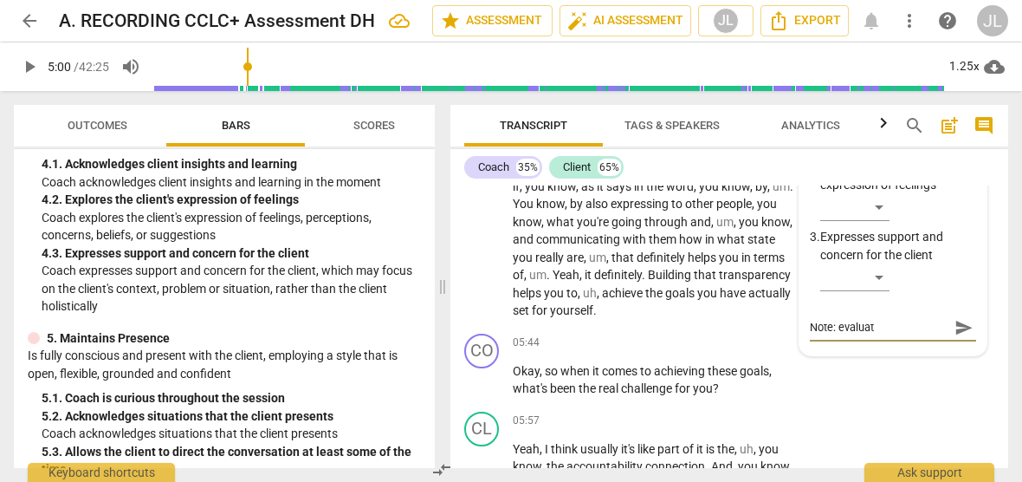
type textarea "Note: evaluati"
type textarea "Note: evaluativ"
type textarea "Note: evaluative"
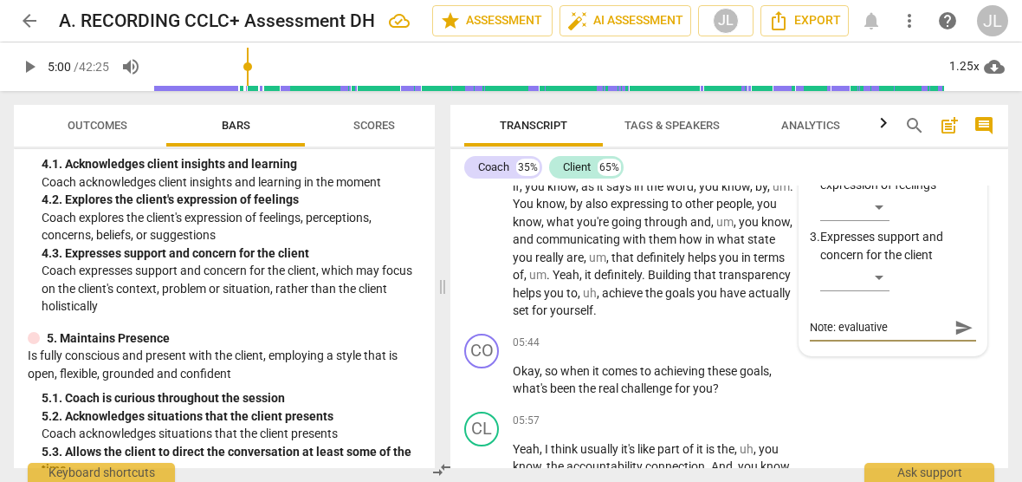
type textarea "Note: evaluative"
type textarea "Note: evaluative w"
type textarea "Note: evaluative wo"
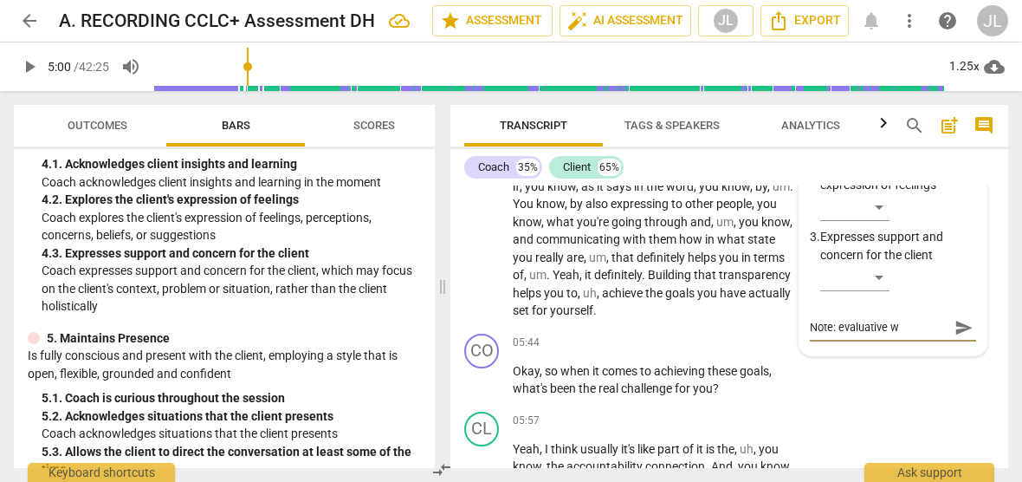
type textarea "Note: evaluative wo"
type textarea "Note: evaluative wor"
type textarea "Note: evaluative word"
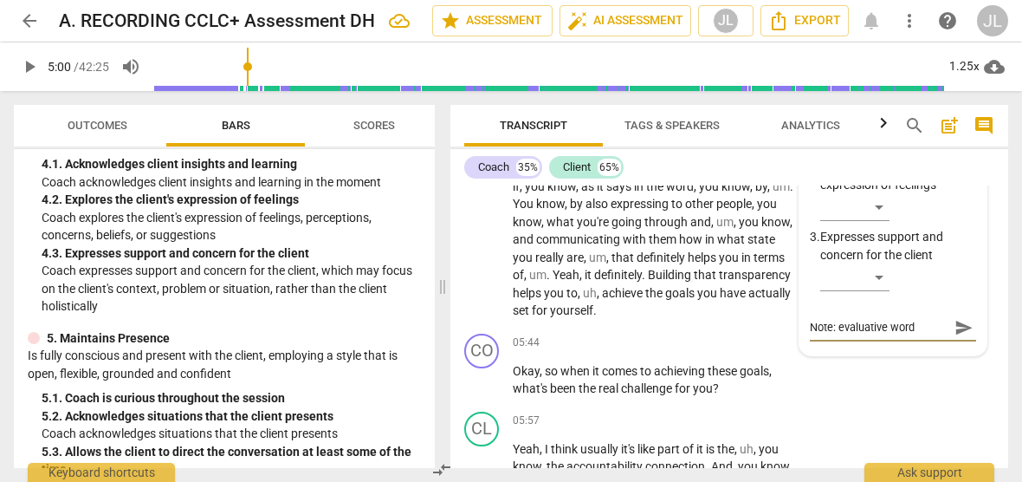
type textarea "Note: evaluative words"
click at [475, 112] on button "Transcript" at bounding box center [533, 126] width 139 height 42
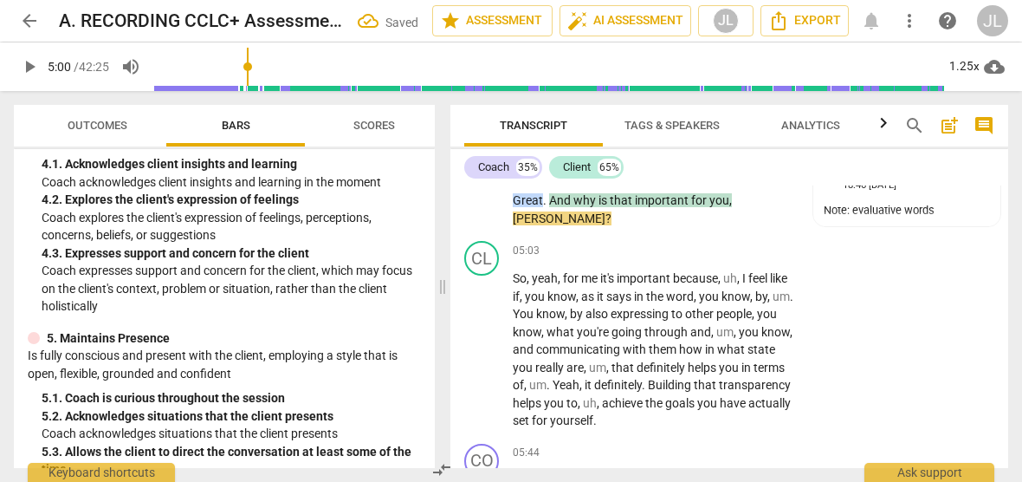
scroll to position [794, 0]
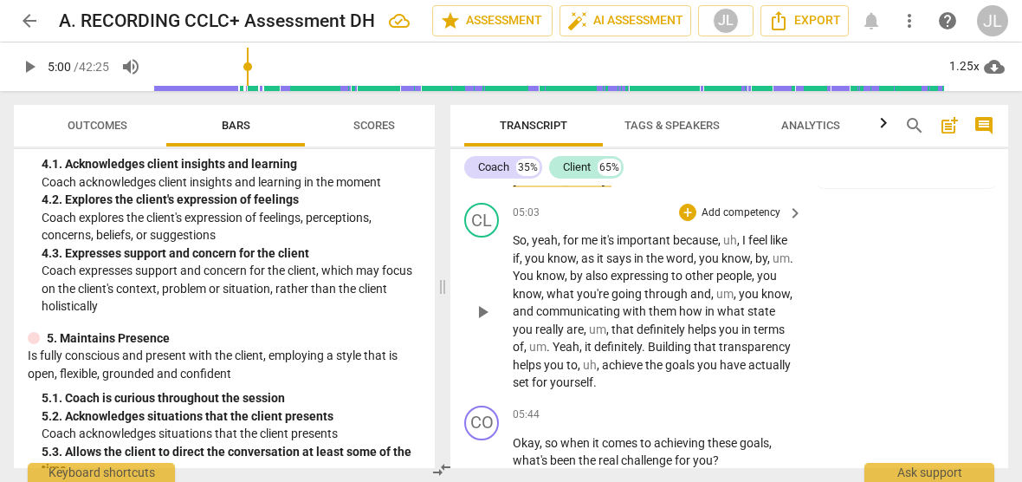
click at [479, 301] on span "play_arrow" at bounding box center [482, 311] width 21 height 21
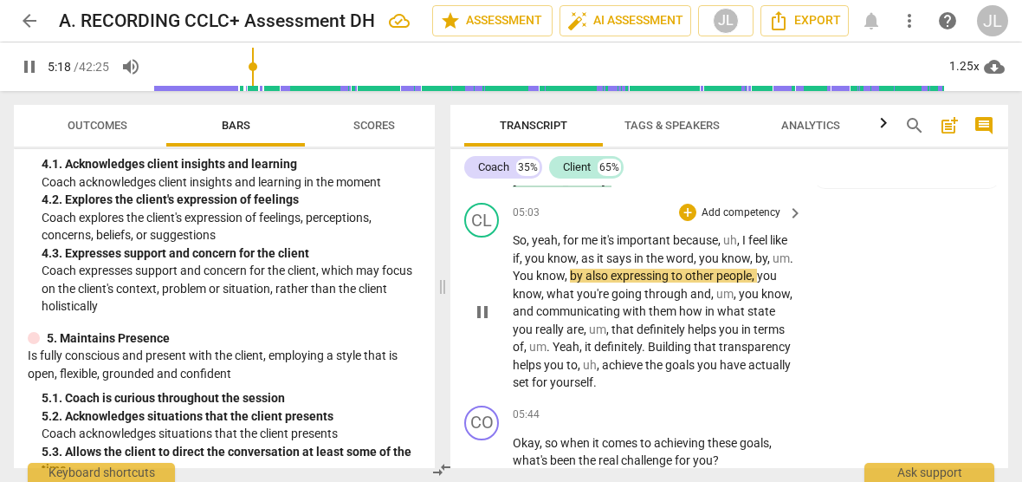
click at [694, 251] on span "word" at bounding box center [680, 258] width 28 height 14
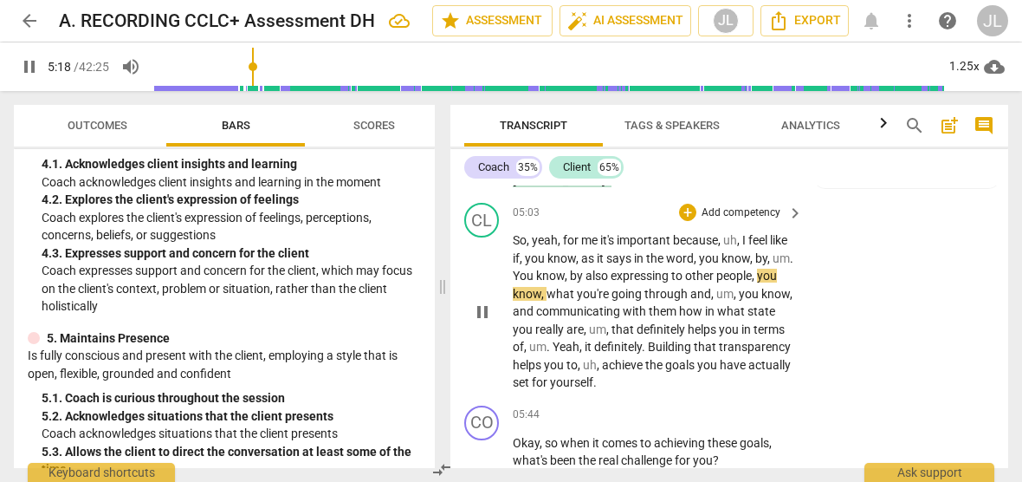
type input "319"
click at [553, 340] on span "." at bounding box center [550, 347] width 6 height 14
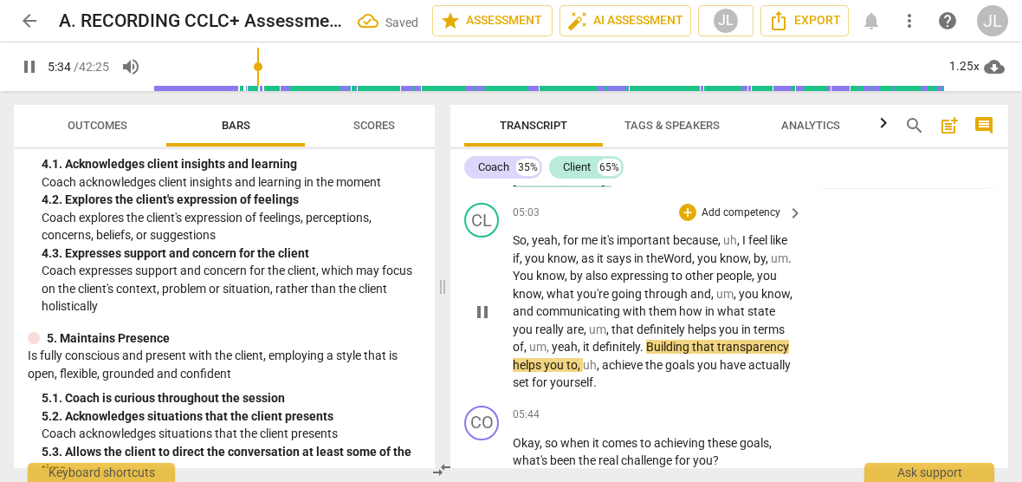
click at [646, 340] on span "." at bounding box center [643, 347] width 6 height 14
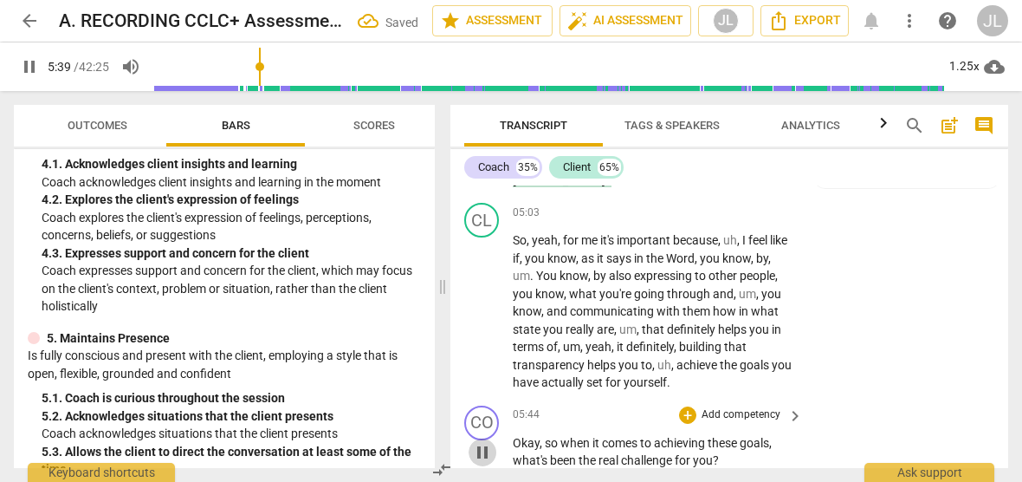
click at [480, 442] on span "pause" at bounding box center [482, 452] width 21 height 21
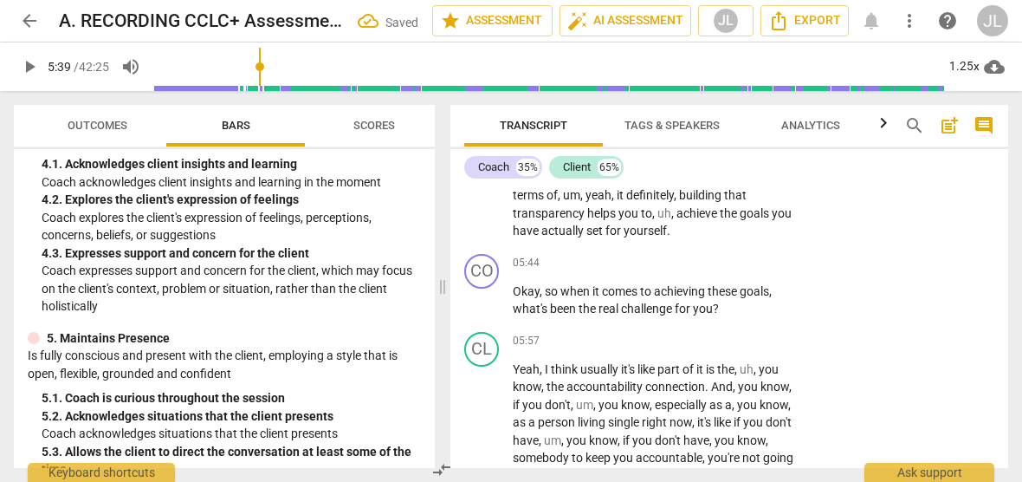
scroll to position [983, 0]
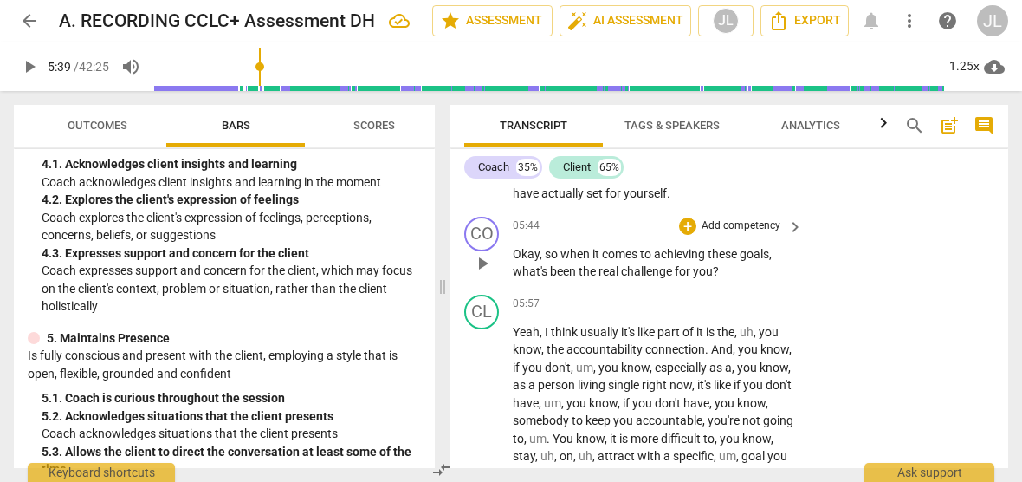
click at [480, 253] on span "play_arrow" at bounding box center [482, 263] width 21 height 21
click at [482, 253] on span "pause" at bounding box center [482, 263] width 21 height 21
type input "349"
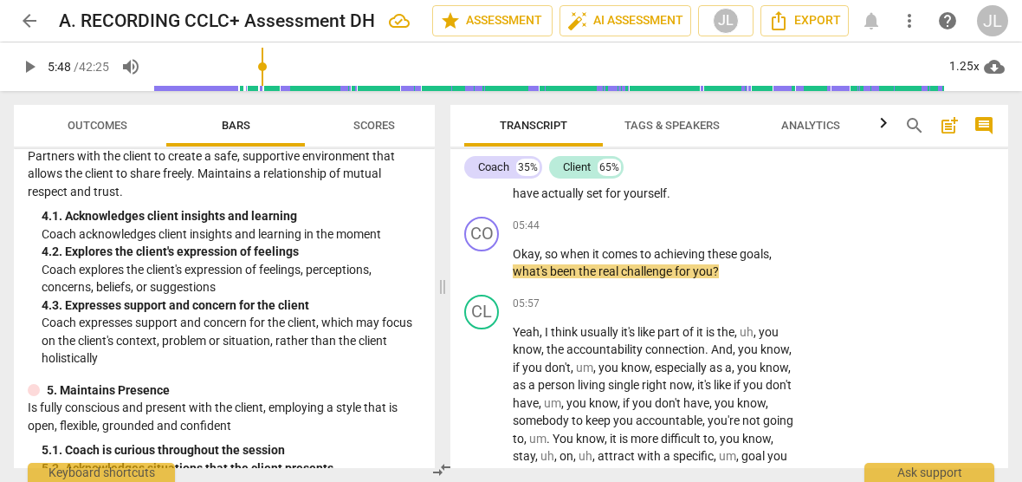
scroll to position [564, 0]
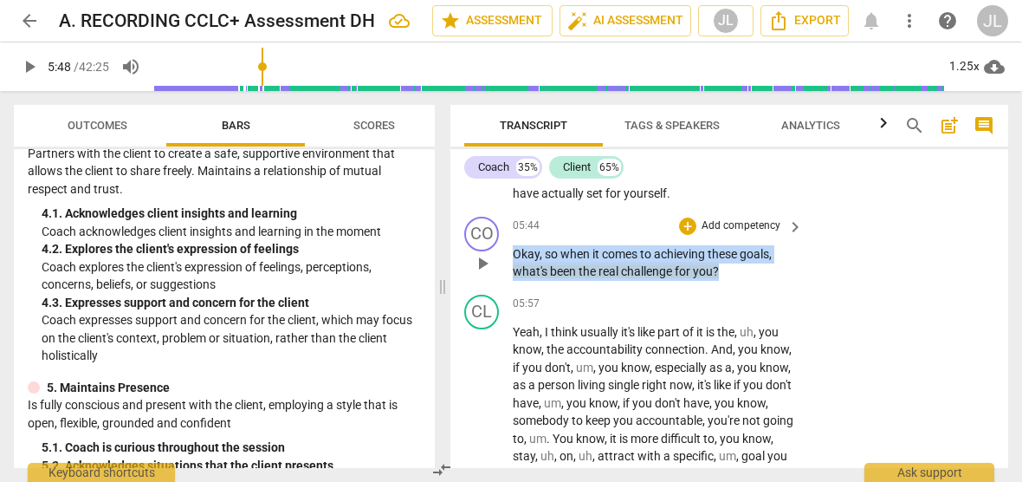
drag, startPoint x: 726, startPoint y: 249, endPoint x: 511, endPoint y: 240, distance: 215.0
click at [511, 240] on div "CO play_arrow pause 05:44 + Add competency keyboard_arrow_right Okay , so when …" at bounding box center [729, 249] width 558 height 78
click at [736, 233] on div "+" at bounding box center [736, 230] width 17 height 17
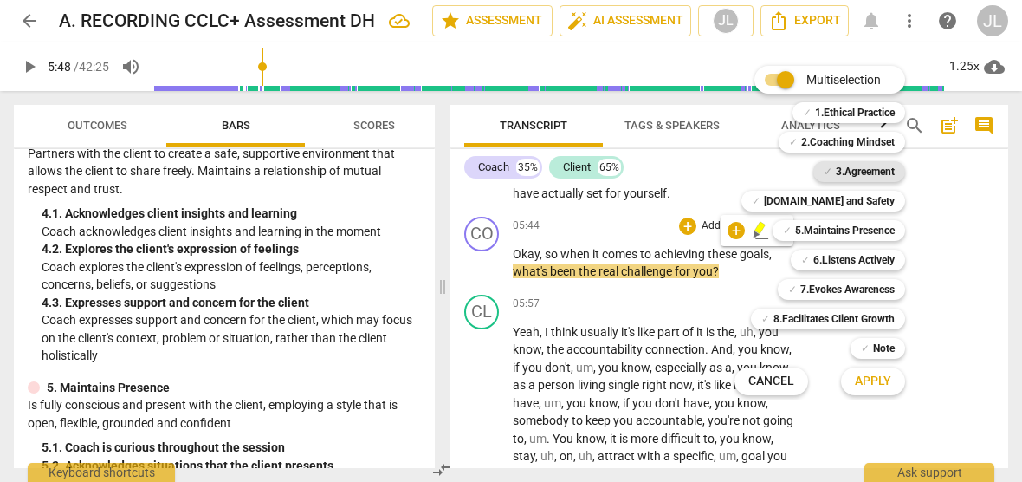
click at [862, 166] on b "3.Agreement" at bounding box center [865, 171] width 59 height 21
click at [850, 202] on b "[DOMAIN_NAME] and Safety" at bounding box center [829, 201] width 131 height 21
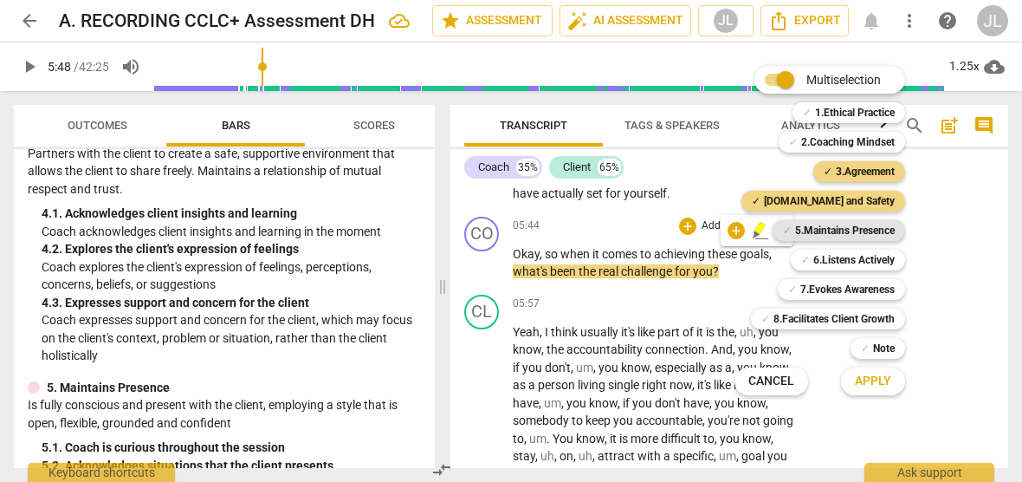
click at [845, 233] on b "5.Maintains Presence" at bounding box center [845, 230] width 100 height 21
click at [876, 385] on span "Apply" at bounding box center [873, 380] width 36 height 17
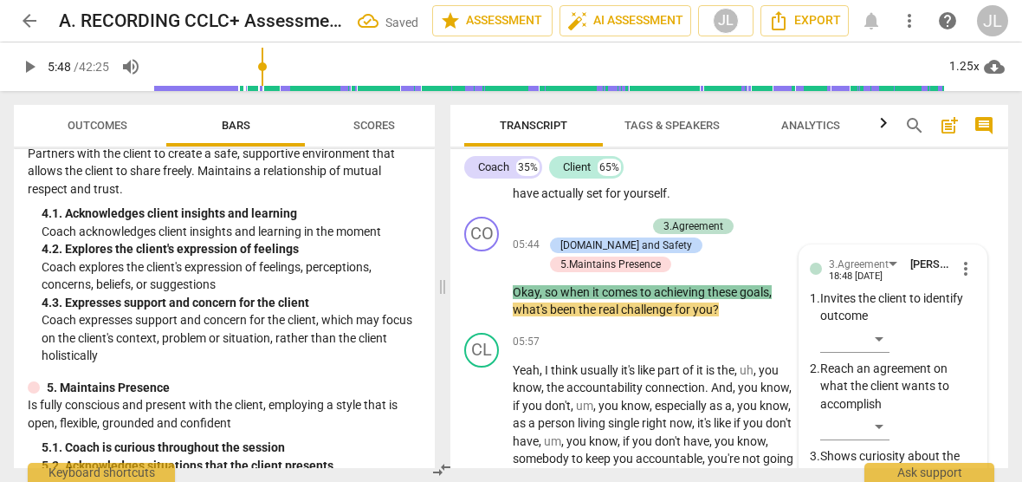
scroll to position [1255, 0]
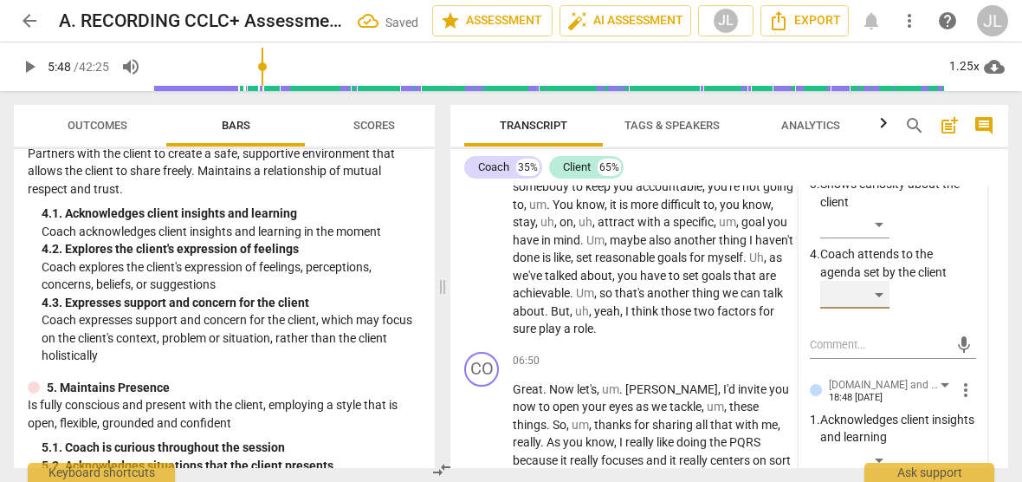
click at [877, 281] on div "​" at bounding box center [854, 295] width 69 height 28
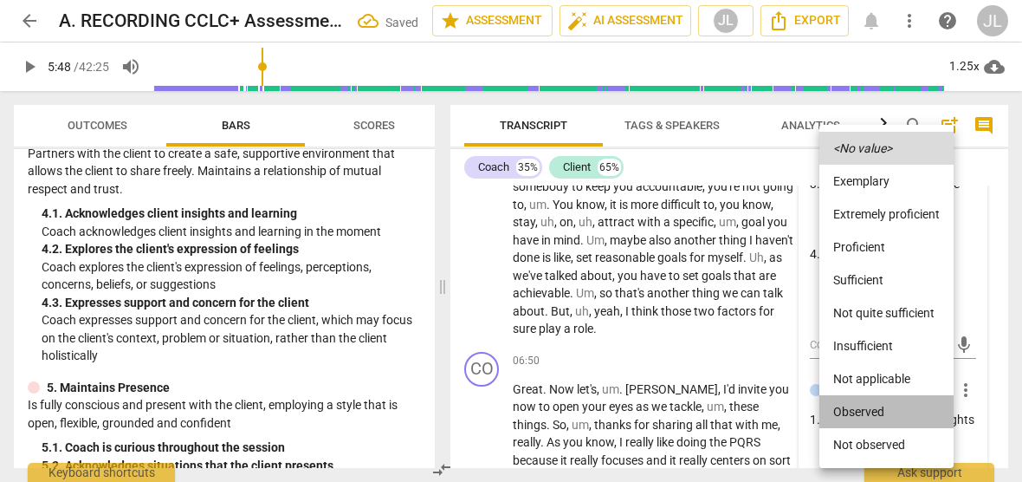
click at [877, 410] on li "Observed" at bounding box center [886, 411] width 134 height 33
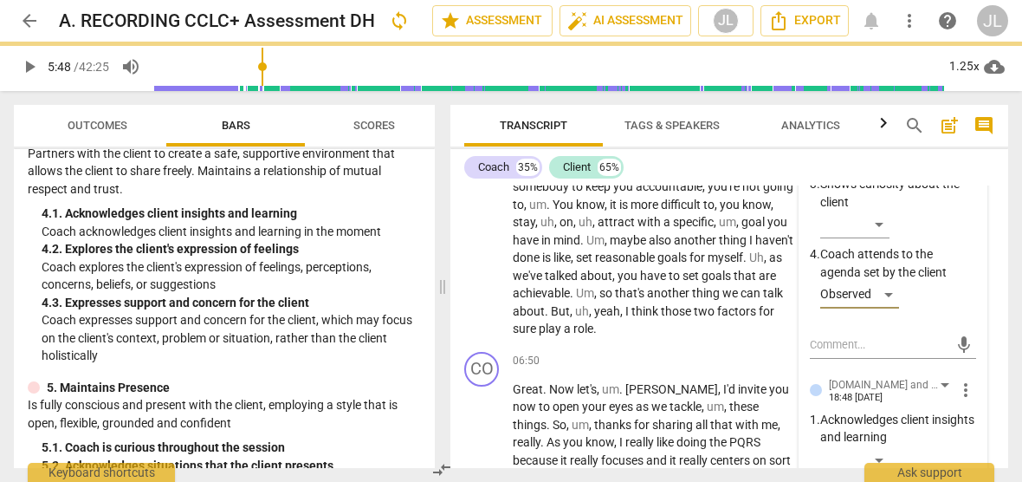
click at [970, 419] on p "Acknowledges client insights and learning" at bounding box center [898, 429] width 156 height 36
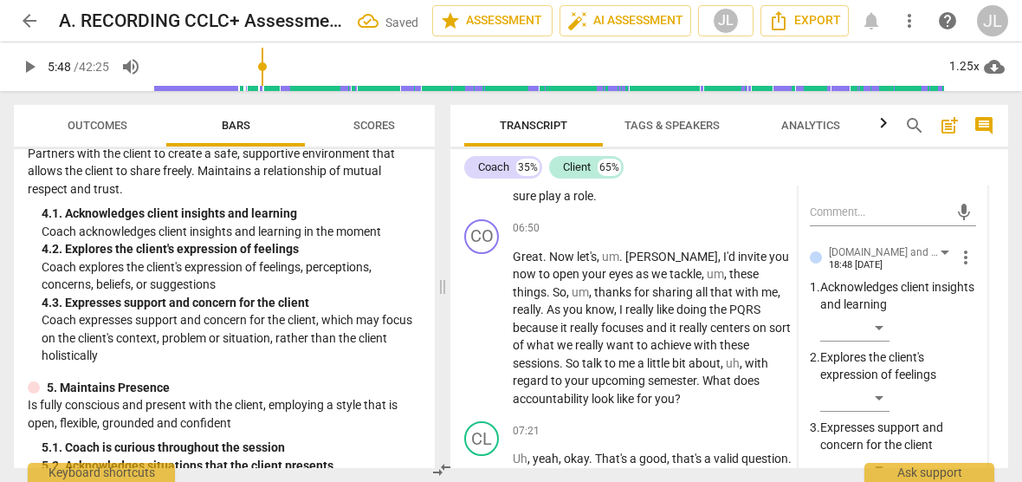
scroll to position [1394, 0]
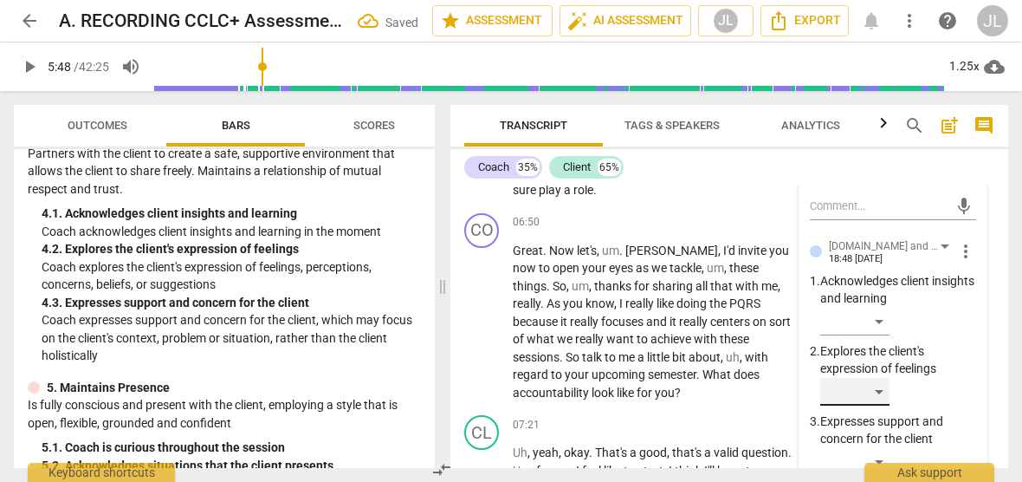
click at [880, 379] on div "​" at bounding box center [854, 392] width 69 height 28
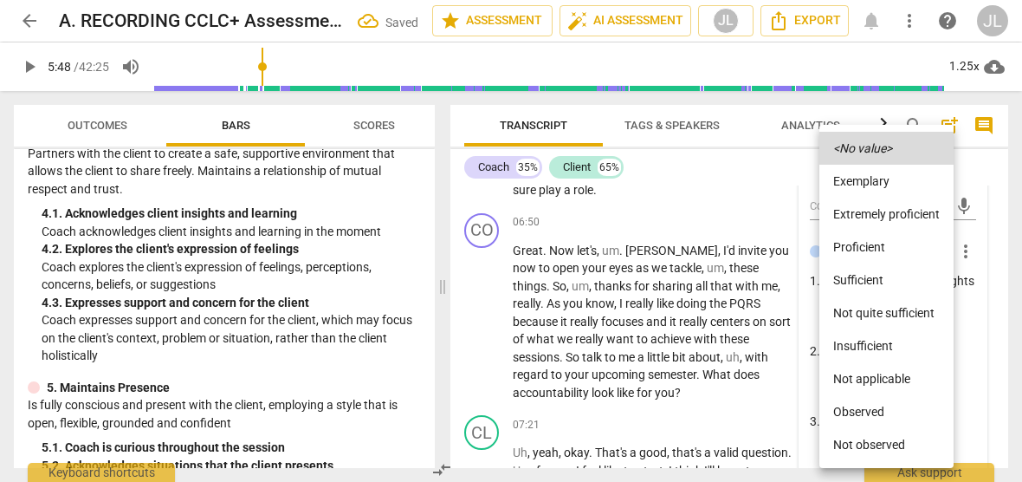
click at [880, 404] on li "Observed" at bounding box center [886, 411] width 134 height 33
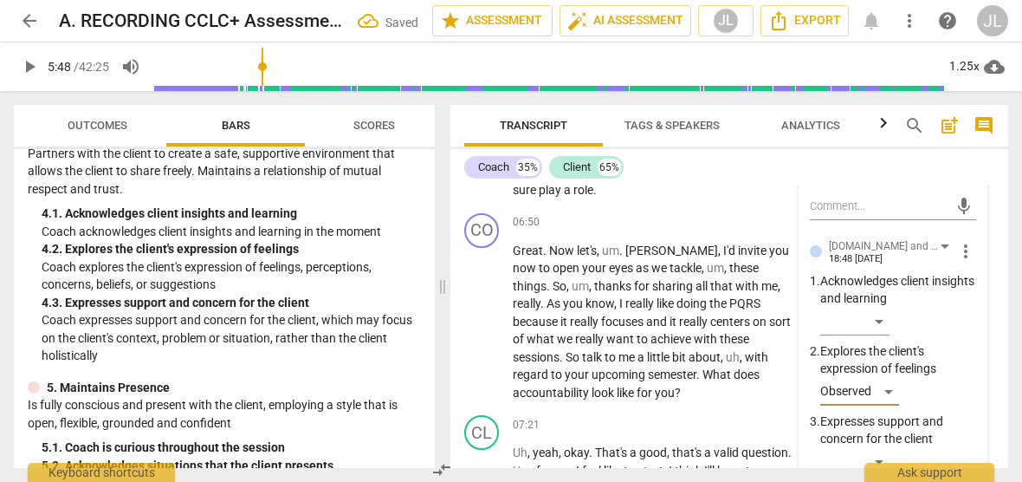
click at [956, 427] on p "Expresses support and concern for the client" at bounding box center [898, 430] width 156 height 36
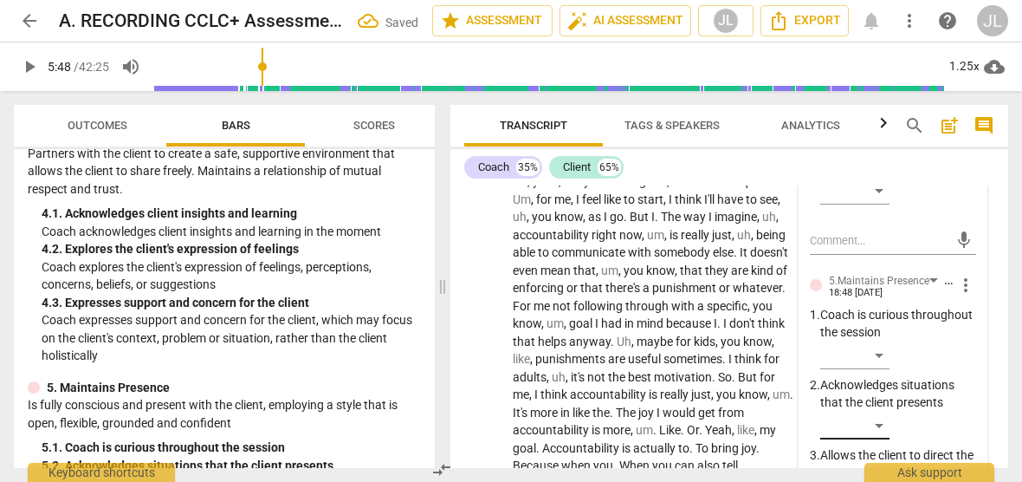
scroll to position [1671, 0]
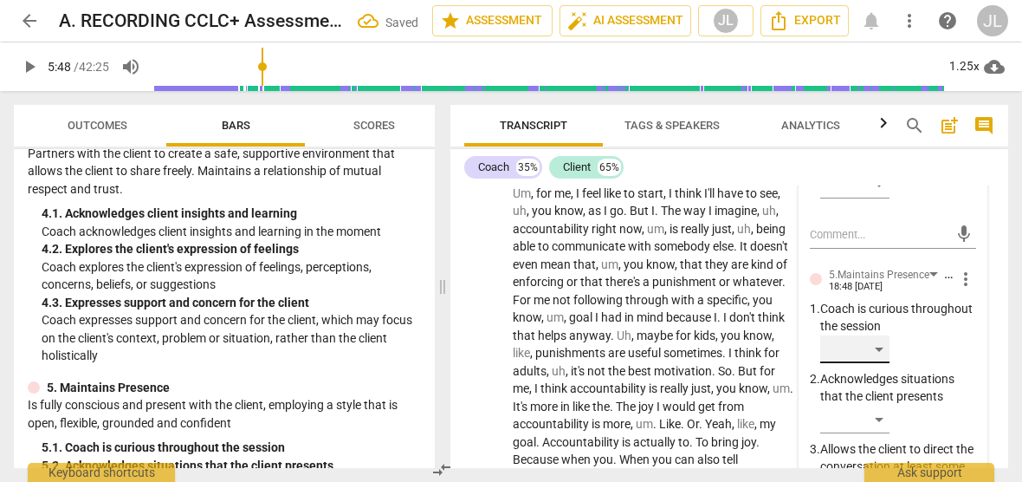
click at [875, 335] on div "​" at bounding box center [854, 349] width 69 height 28
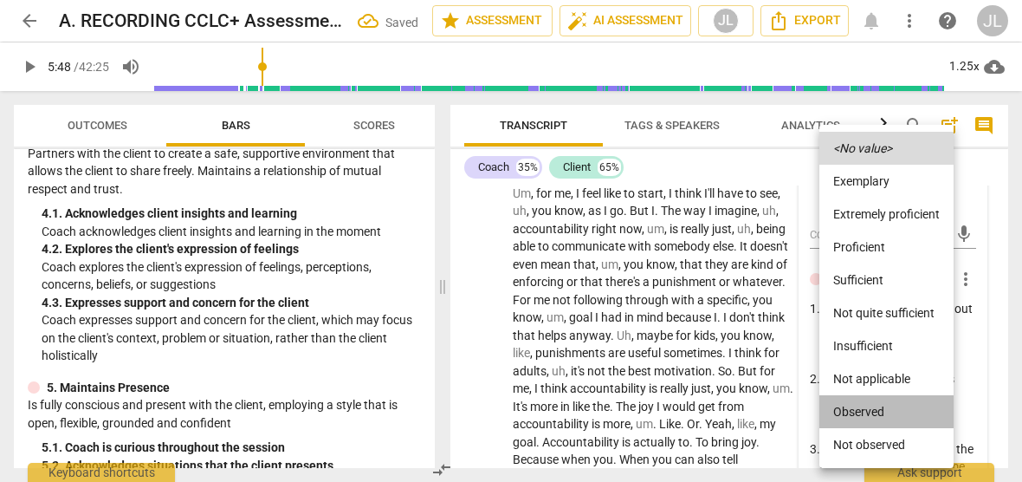
click at [872, 409] on li "Observed" at bounding box center [886, 411] width 134 height 33
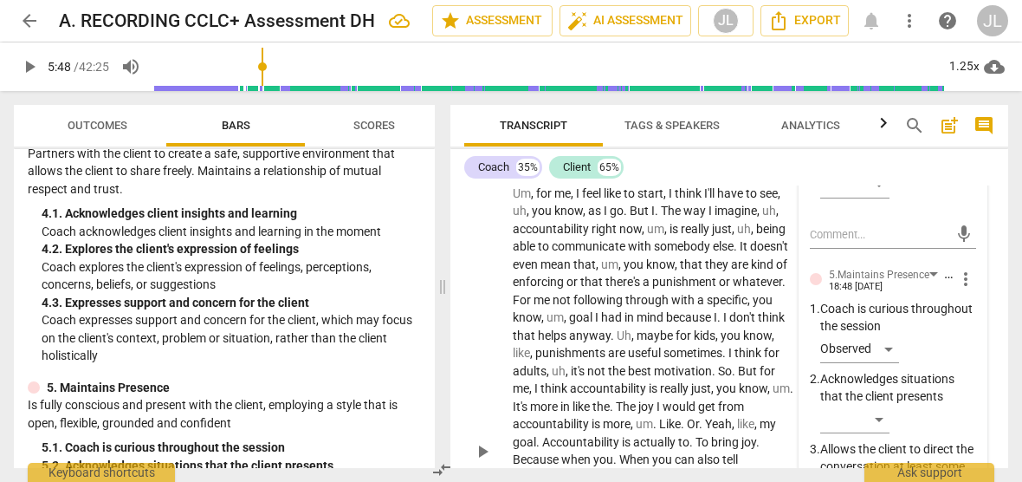
click at [466, 417] on div "CL play_arrow pause" at bounding box center [488, 436] width 49 height 597
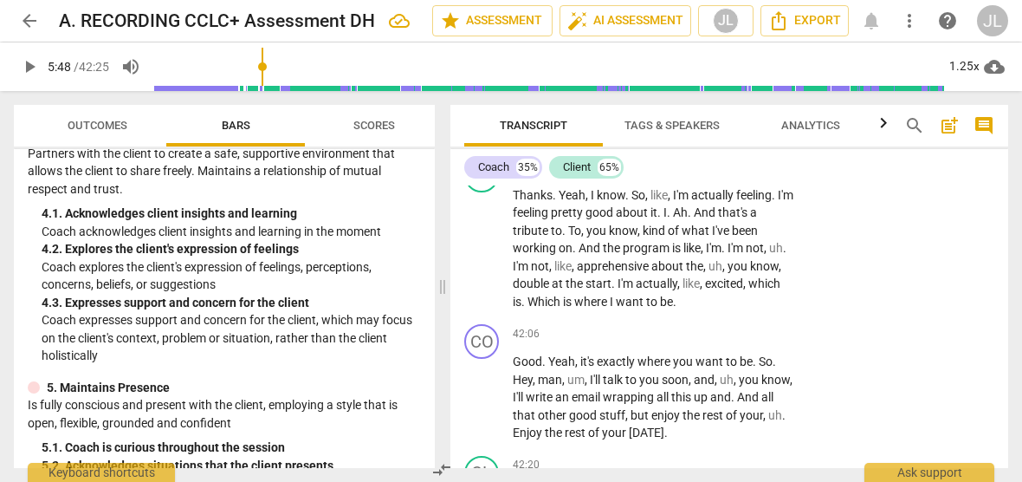
scroll to position [17329, 0]
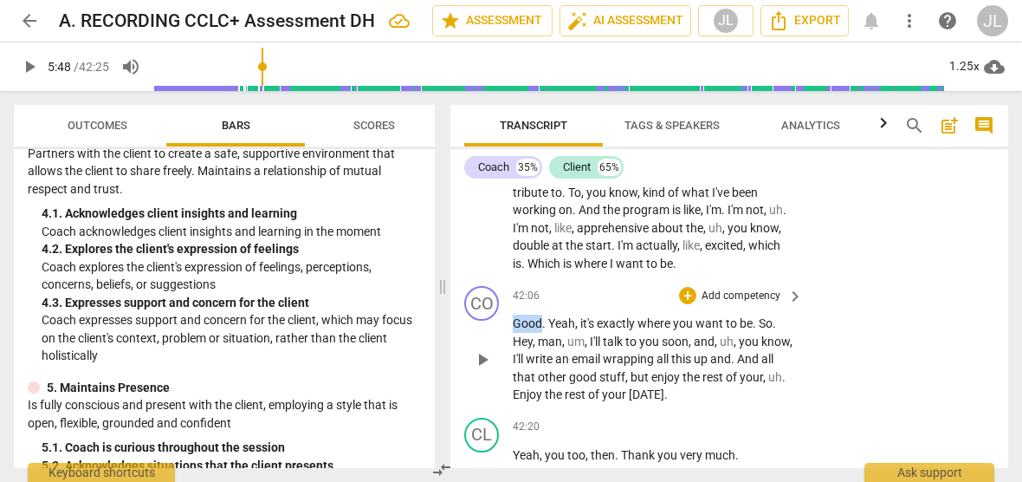
drag, startPoint x: 541, startPoint y: 424, endPoint x: 515, endPoint y: 424, distance: 25.1
click at [515, 330] on span "Good" at bounding box center [527, 323] width 29 height 14
click at [556, 405] on div "+" at bounding box center [556, 406] width 17 height 17
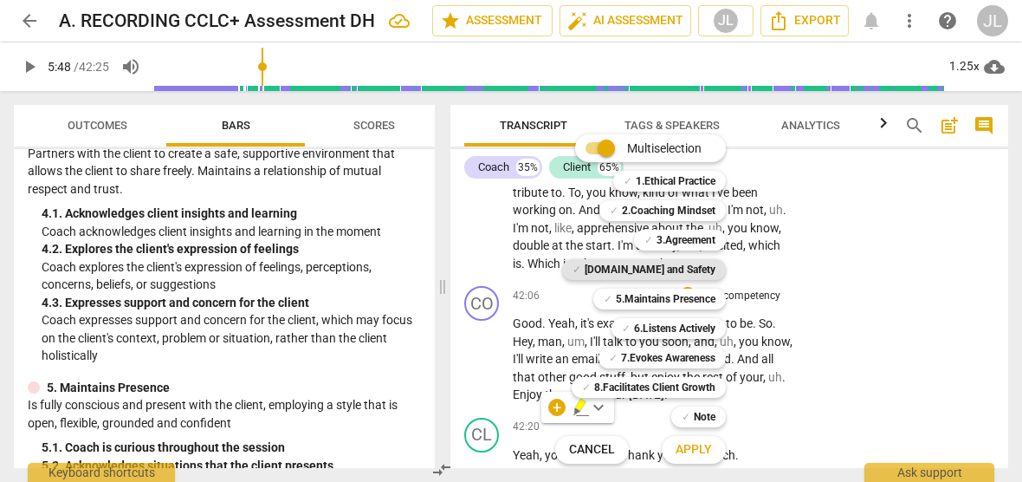
click at [703, 269] on b "[DOMAIN_NAME] and Safety" at bounding box center [650, 269] width 131 height 21
click at [714, 453] on button "Apply" at bounding box center [694, 449] width 64 height 31
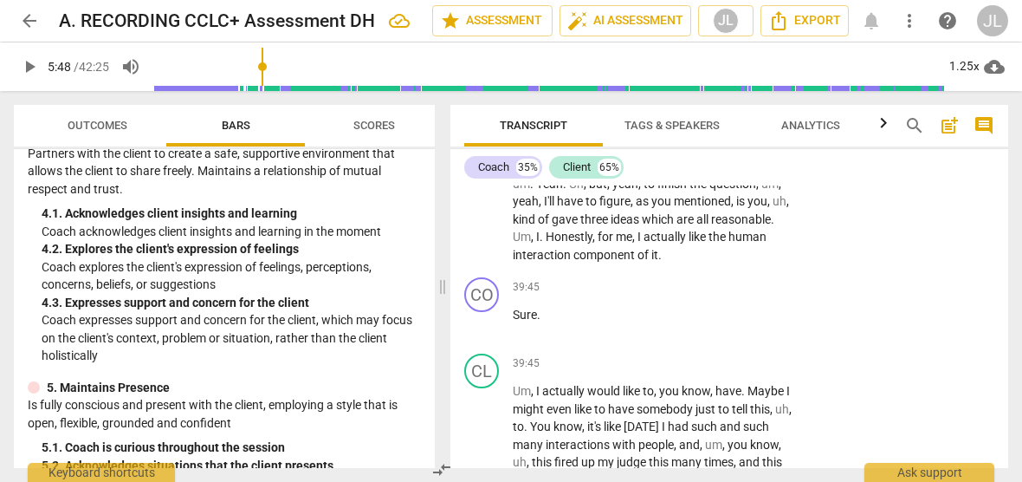
scroll to position [16229, 0]
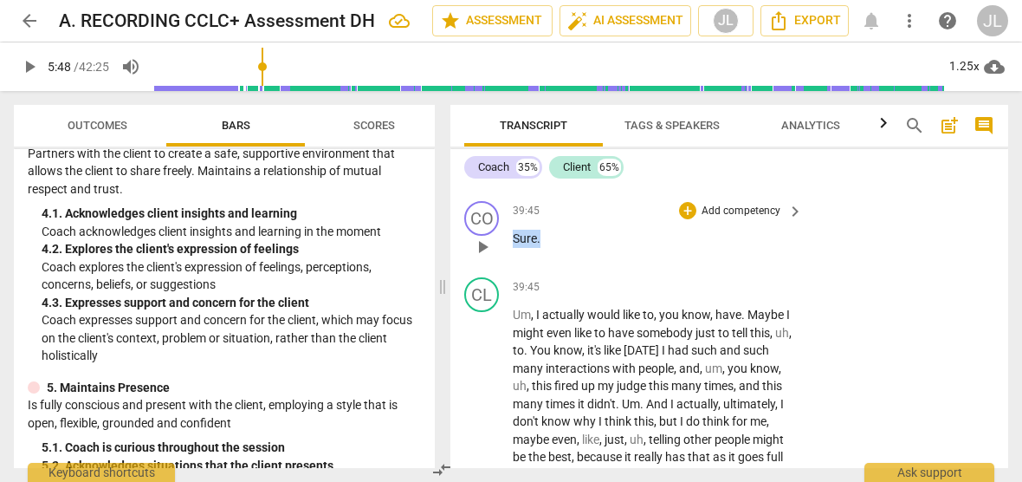
drag, startPoint x: 544, startPoint y: 325, endPoint x: 511, endPoint y: 327, distance: 33.0
click at [511, 270] on div "CO play_arrow pause 39:45 + Add competency keyboard_arrow_right Sure ." at bounding box center [729, 232] width 558 height 76
click at [557, 308] on div "+" at bounding box center [555, 303] width 17 height 17
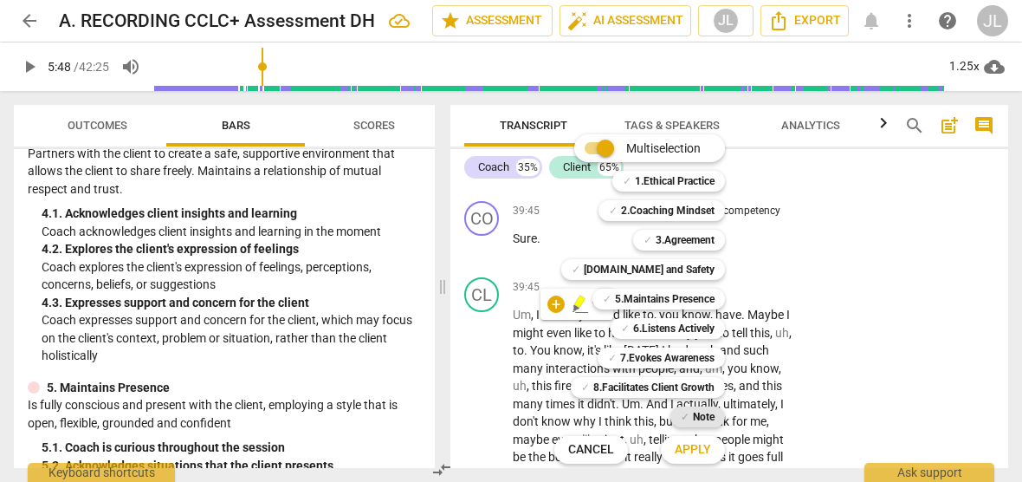
click at [709, 413] on b "Note" at bounding box center [704, 416] width 22 height 21
click at [707, 446] on span "Apply" at bounding box center [693, 449] width 36 height 17
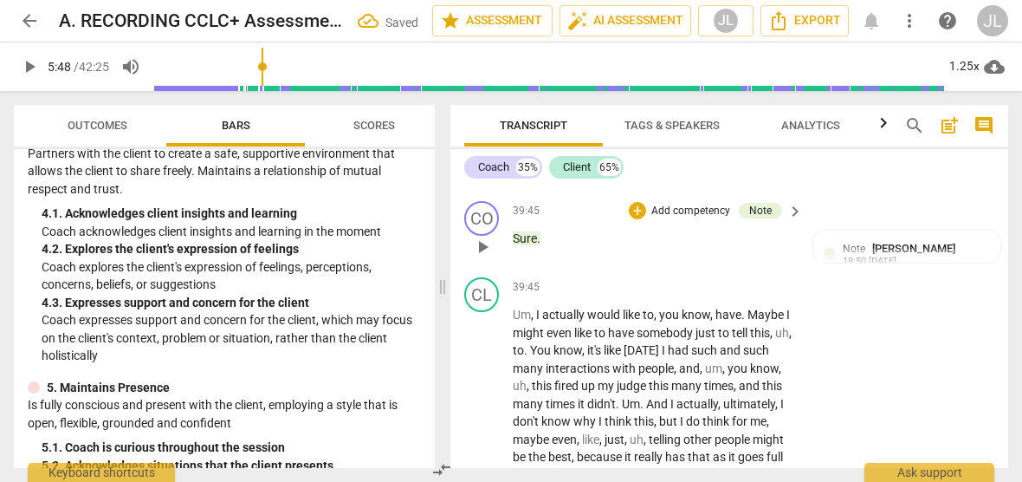
click at [887, 270] on div "CO play_arrow pause 39:45 + Add competency Note keyboard_arrow_right Sure . Not…" at bounding box center [729, 232] width 558 height 76
click at [897, 268] on div "18:50 [DATE]" at bounding box center [870, 261] width 54 height 11
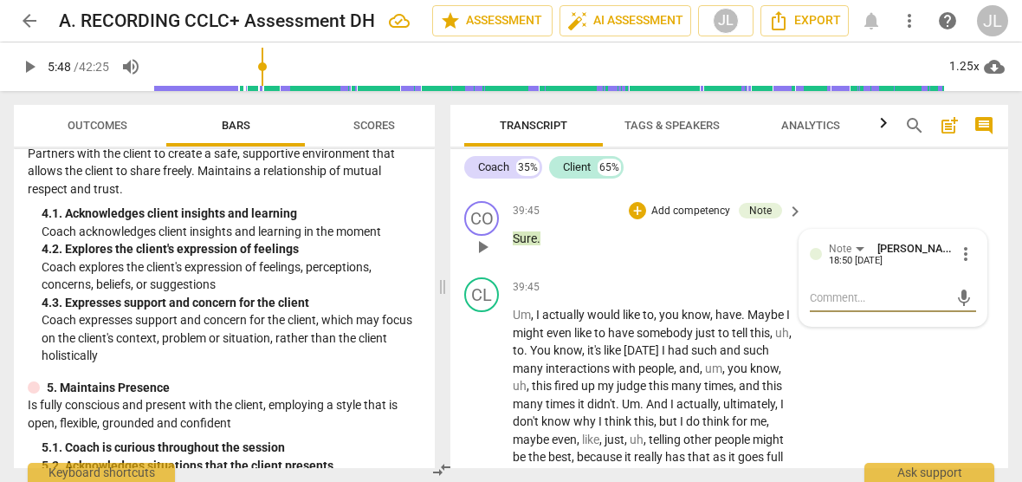
type textarea "V"
type textarea "Vo"
type textarea "Voc"
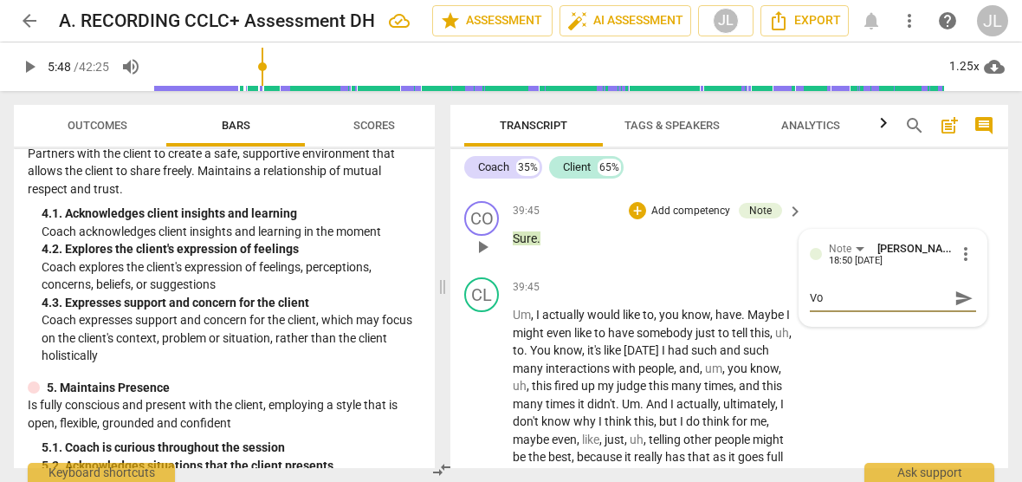
type textarea "Voc"
type textarea "Voca"
type textarea "Vocal"
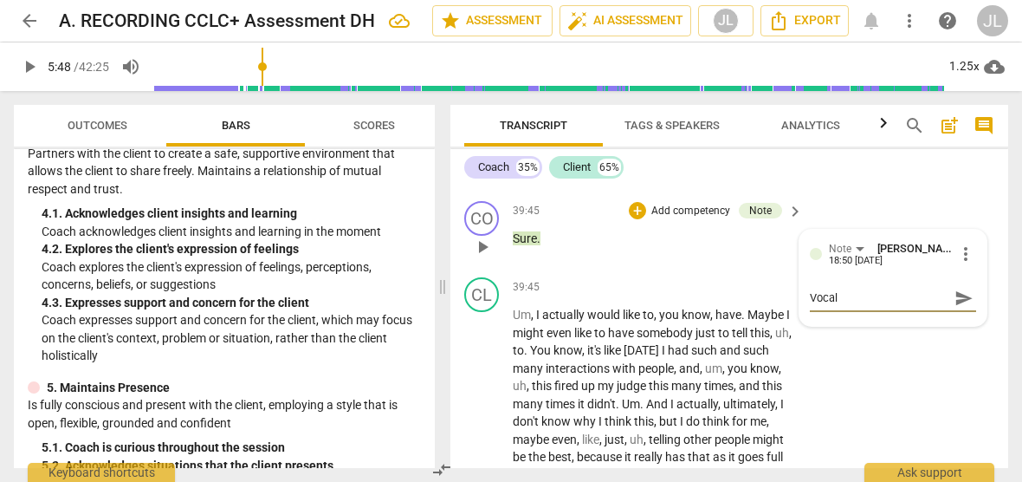
type textarea "Vocali"
type textarea "Vocaliz"
type textarea "Vocaliza"
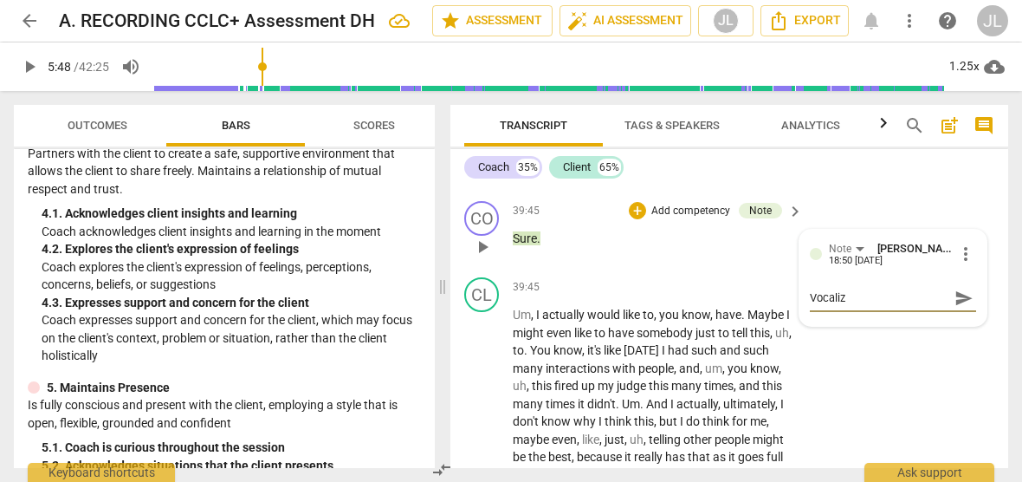
type textarea "Vocaliza"
type textarea "Vocalizat"
type textarea "Vocalizati"
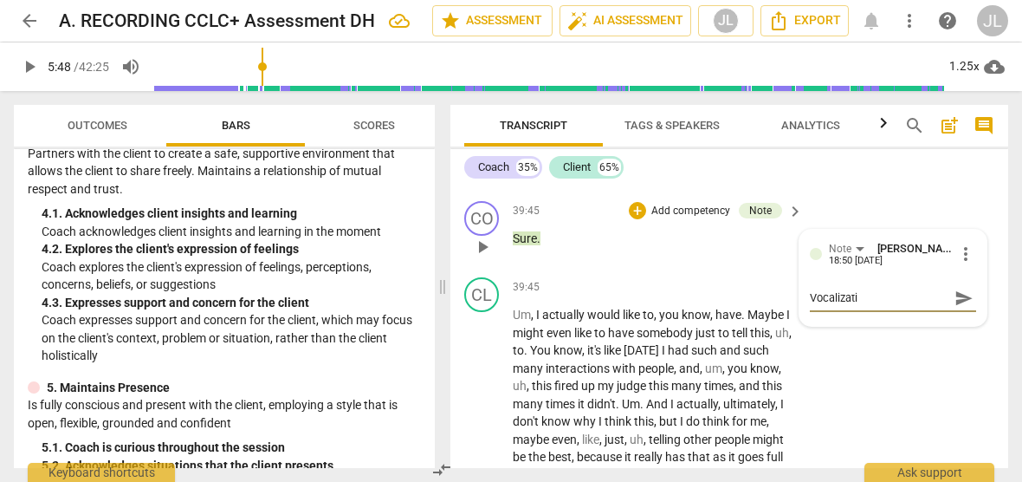
type textarea "Vocalizatio"
type textarea "Vocalization"
click at [470, 120] on span "Transcript" at bounding box center [533, 125] width 139 height 23
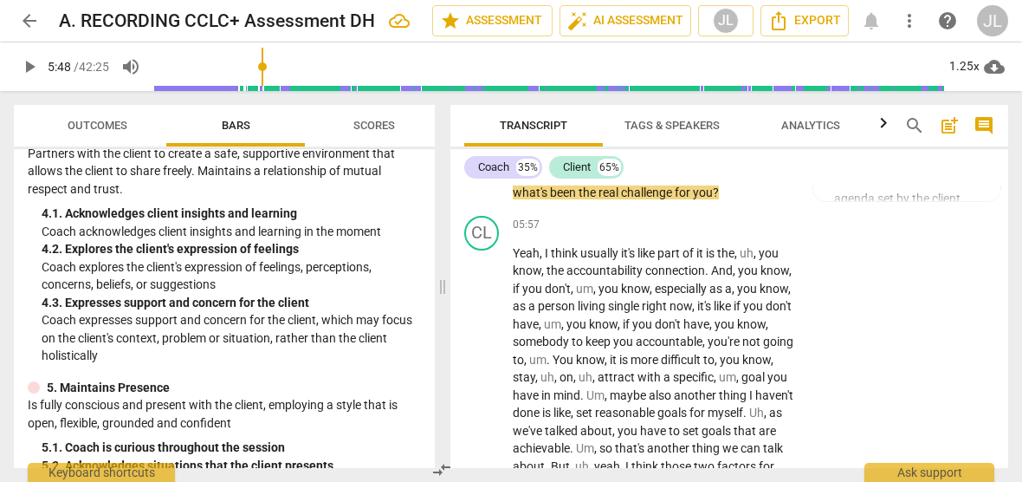
scroll to position [1137, 0]
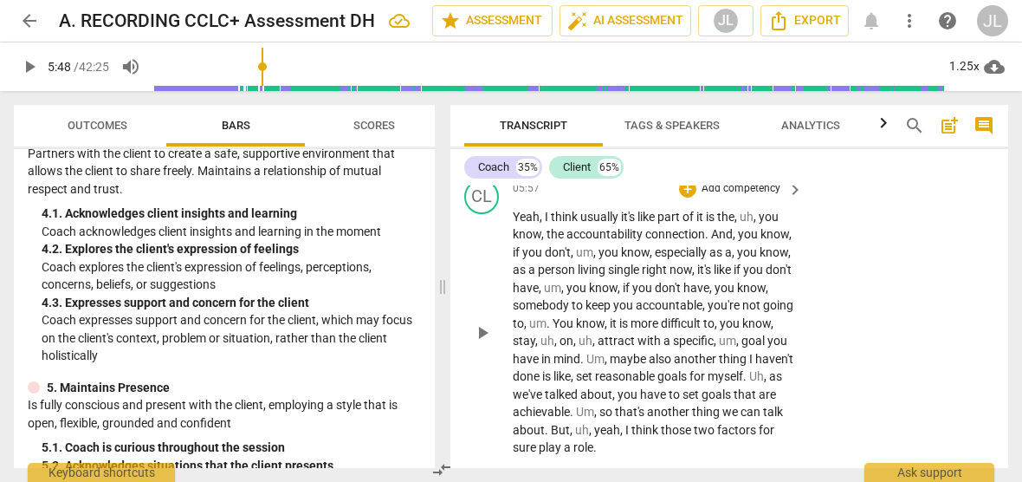
click at [480, 322] on span "play_arrow" at bounding box center [482, 332] width 21 height 21
click at [553, 316] on span "." at bounding box center [550, 323] width 6 height 14
type input "379"
click at [477, 322] on span "pause" at bounding box center [482, 332] width 21 height 21
type input "389"
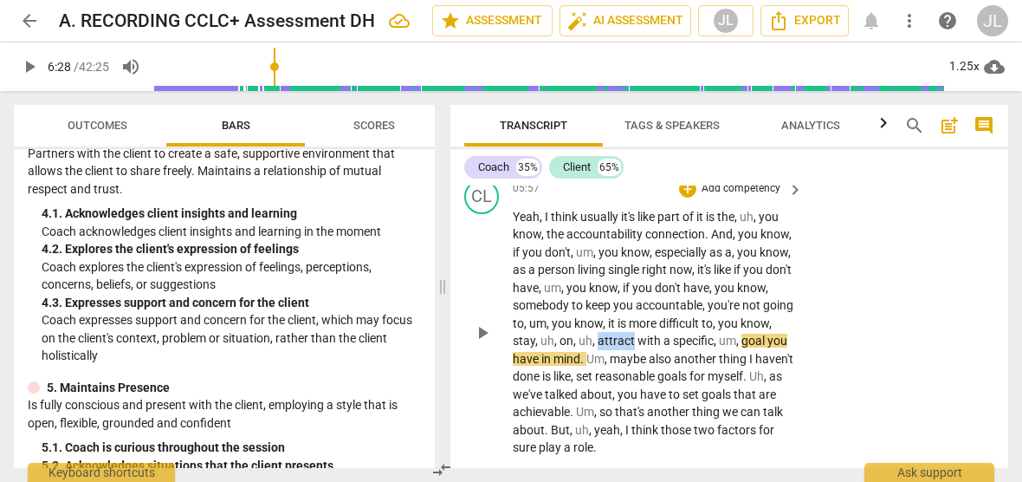
drag, startPoint x: 778, startPoint y: 321, endPoint x: 742, endPoint y: 320, distance: 35.5
click at [742, 320] on p "Yeah , I think usually it's like part of it is the , uh , you know , the accoun…" at bounding box center [654, 332] width 282 height 249
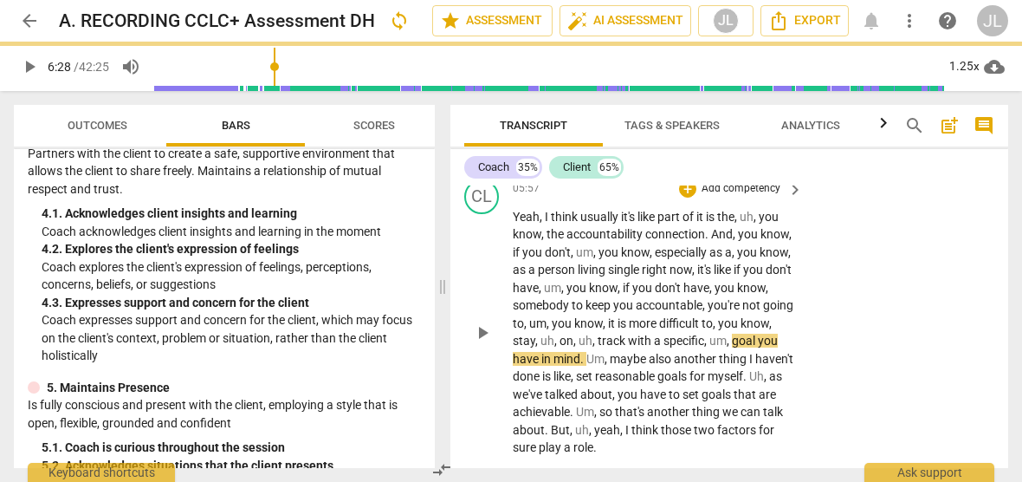
click at [478, 325] on span "play_arrow" at bounding box center [482, 332] width 21 height 21
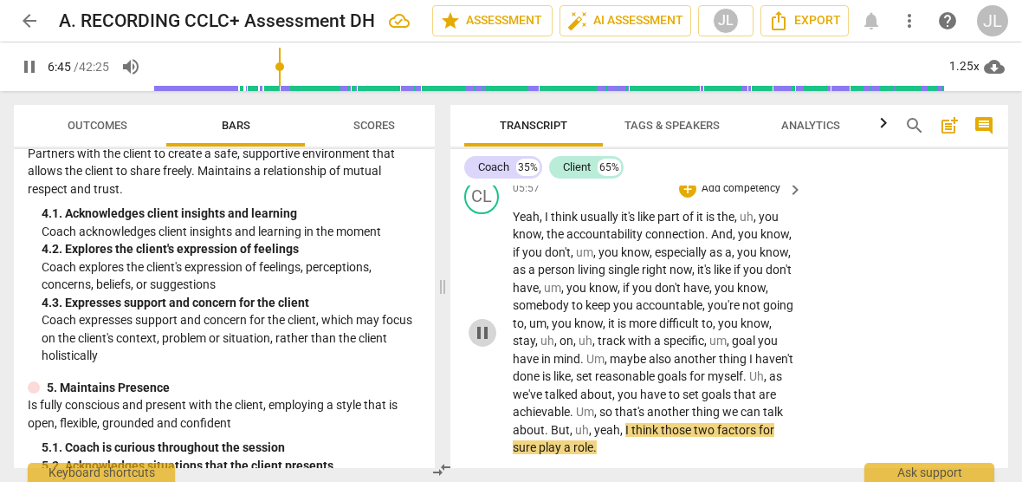
click at [480, 325] on span "pause" at bounding box center [482, 332] width 21 height 21
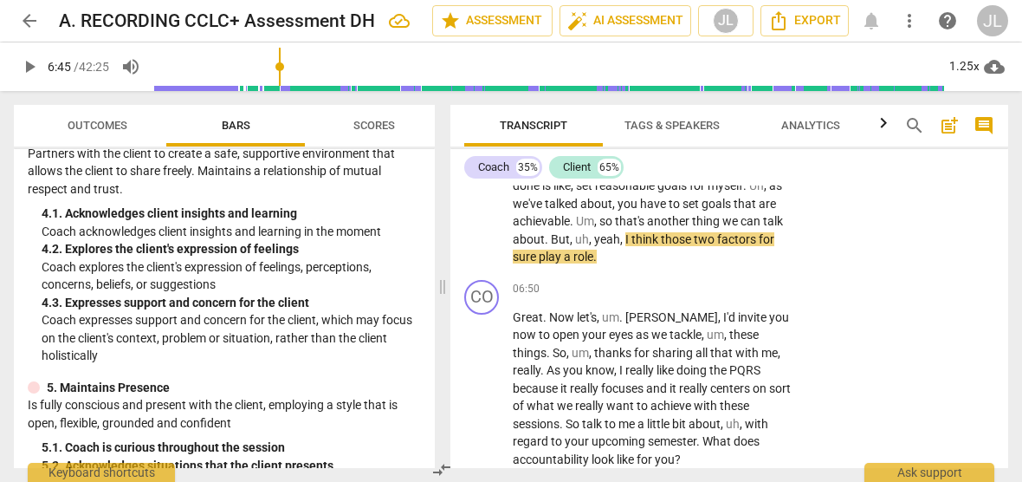
scroll to position [1402, 0]
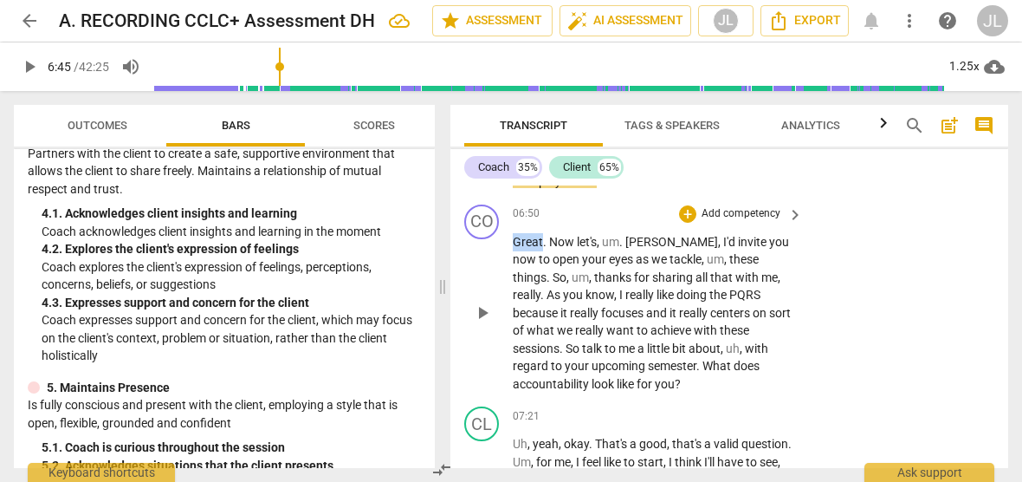
drag, startPoint x: 541, startPoint y: 237, endPoint x: 514, endPoint y: 238, distance: 27.7
click at [514, 238] on p "Great . Now let's , um . [PERSON_NAME] , I'd invite you now to open your eyes a…" at bounding box center [654, 313] width 282 height 160
click at [562, 214] on div "+" at bounding box center [557, 218] width 17 height 17
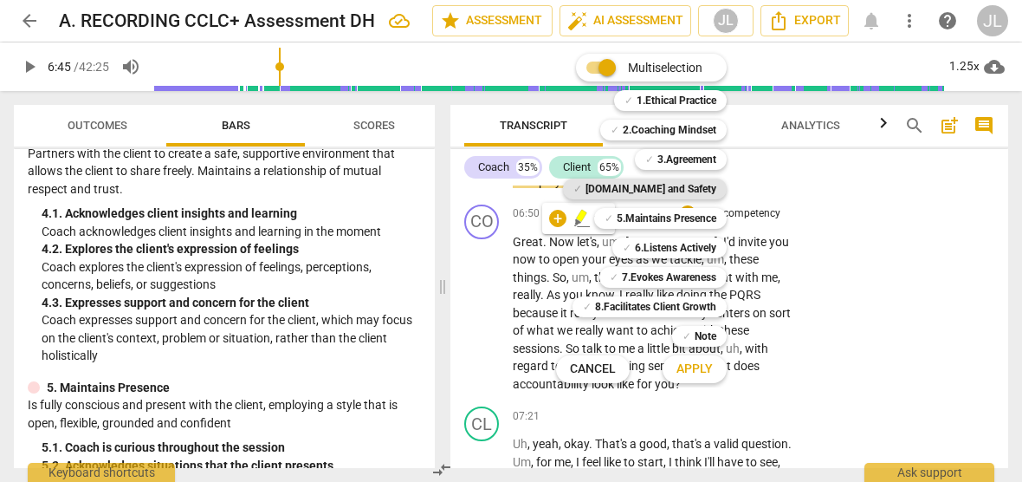
click at [711, 185] on b "[DOMAIN_NAME] and Safety" at bounding box center [651, 188] width 131 height 21
click at [704, 368] on span "Apply" at bounding box center [695, 368] width 36 height 17
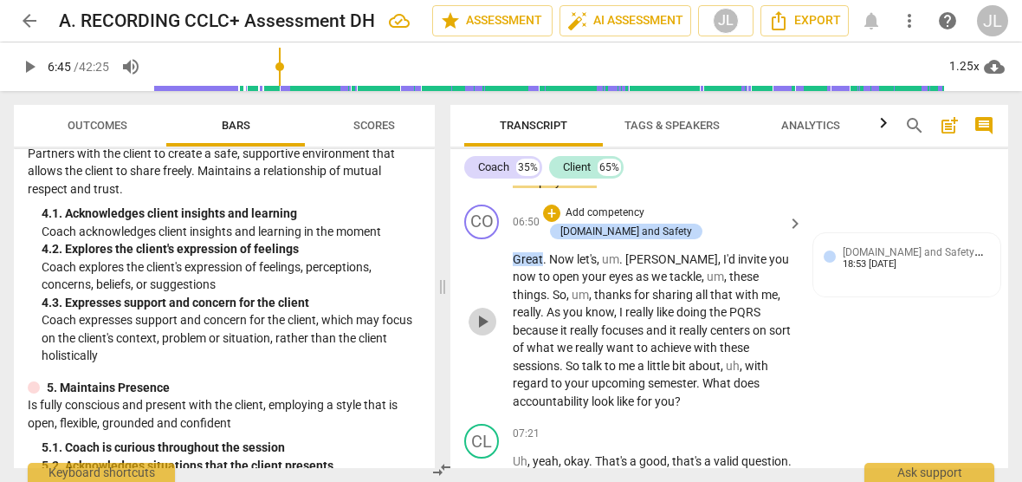
click at [487, 311] on span "play_arrow" at bounding box center [482, 321] width 21 height 21
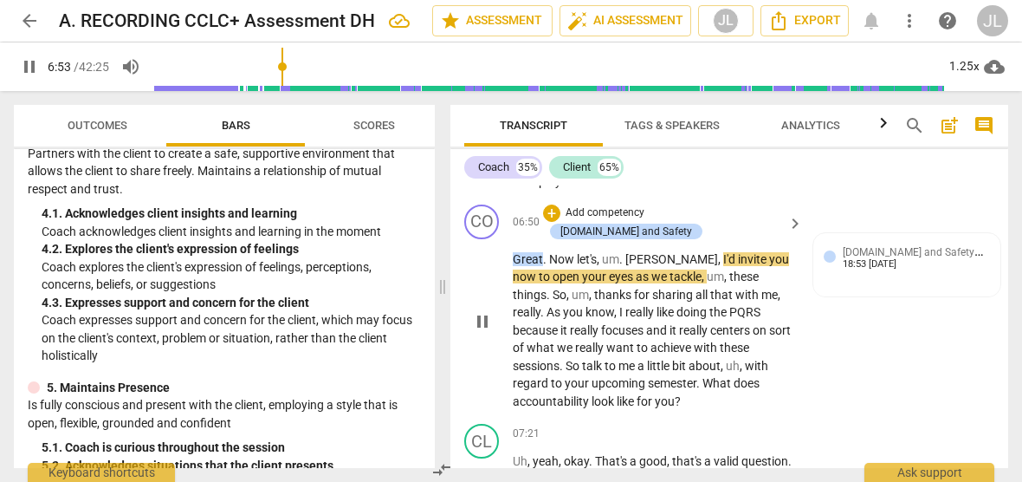
click at [622, 252] on span "." at bounding box center [622, 259] width 6 height 14
type input "414"
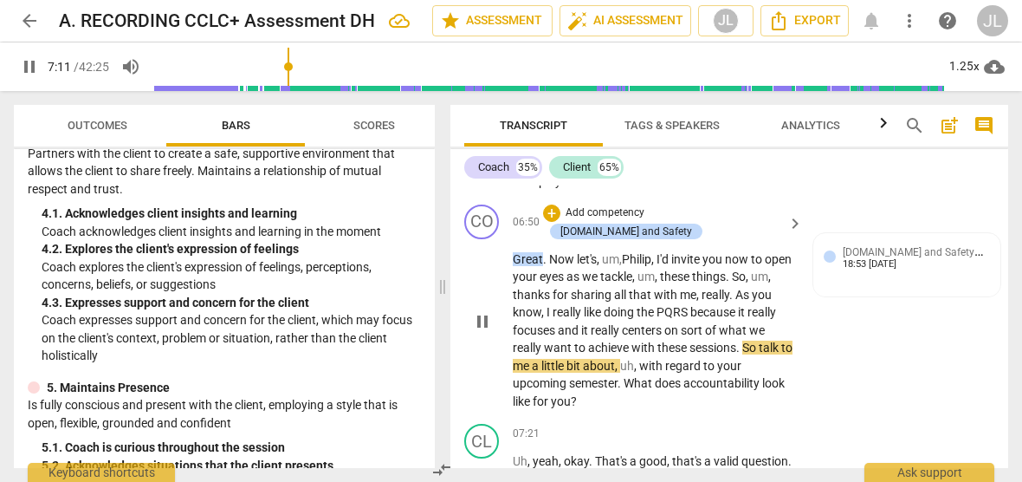
click at [478, 318] on span "pause" at bounding box center [482, 321] width 21 height 21
type input "431"
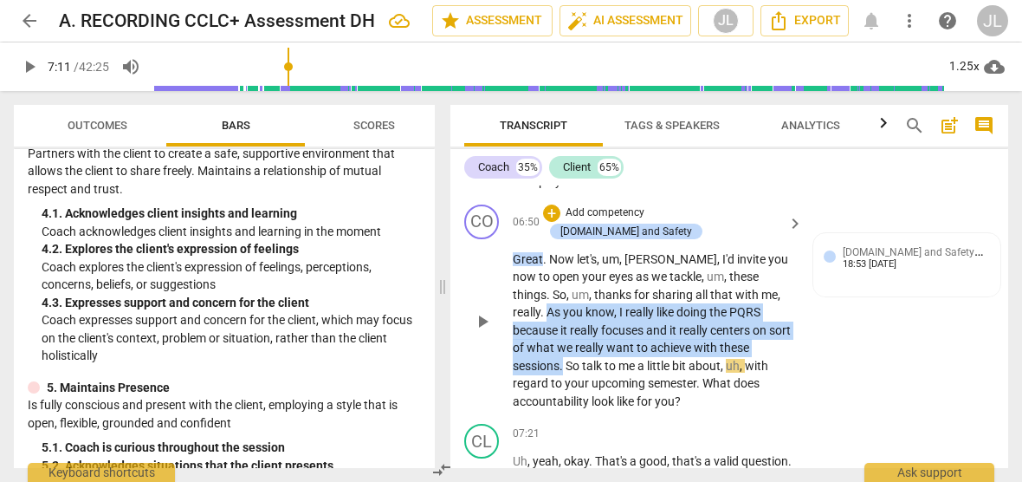
drag, startPoint x: 760, startPoint y: 328, endPoint x: 757, endPoint y: 275, distance: 53.8
click at [757, 275] on p "Great . Now let's , um , [PERSON_NAME] , I'd invite you now to open your eyes a…" at bounding box center [654, 330] width 282 height 160
click at [774, 302] on div "+" at bounding box center [778, 307] width 17 height 17
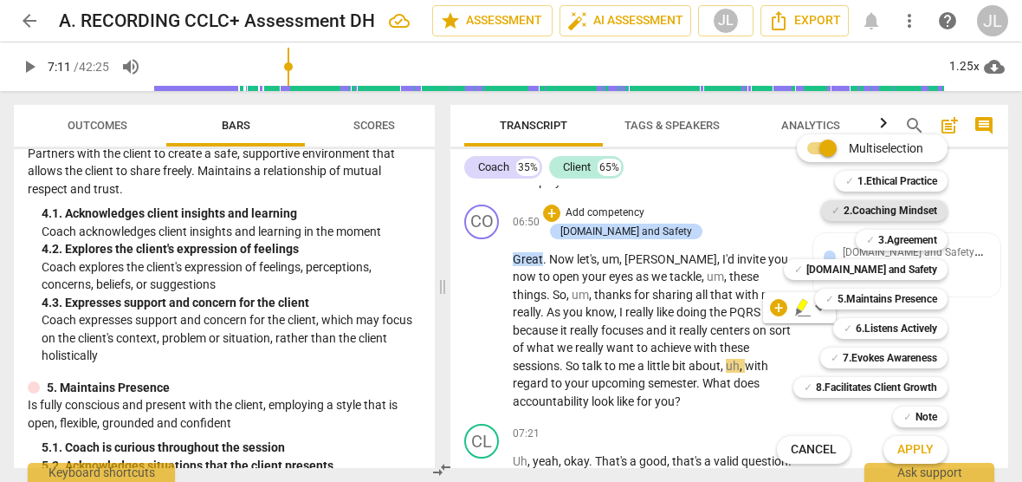
click at [875, 207] on b "2.Coaching Mindset" at bounding box center [891, 210] width 94 height 21
click at [913, 450] on span "Apply" at bounding box center [915, 449] width 36 height 17
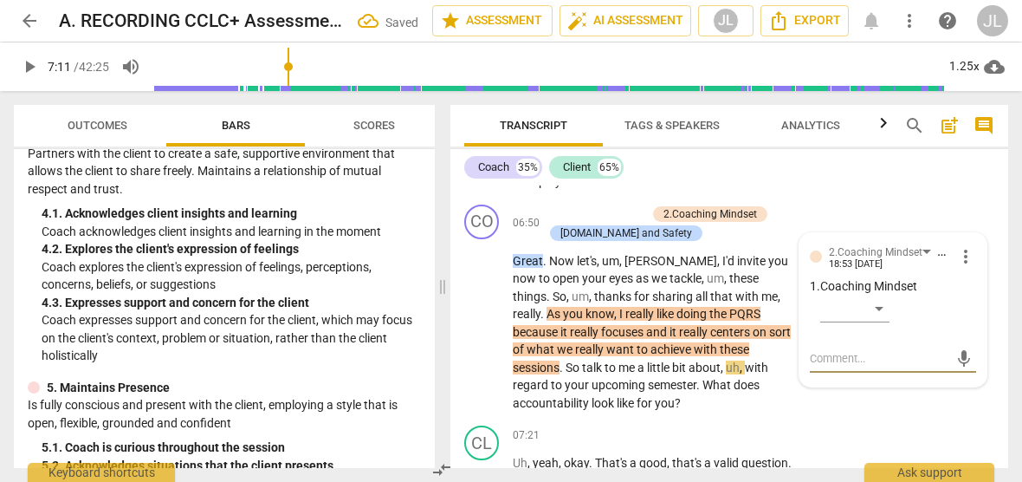
type textarea "N"
type textarea "No"
type textarea "Not"
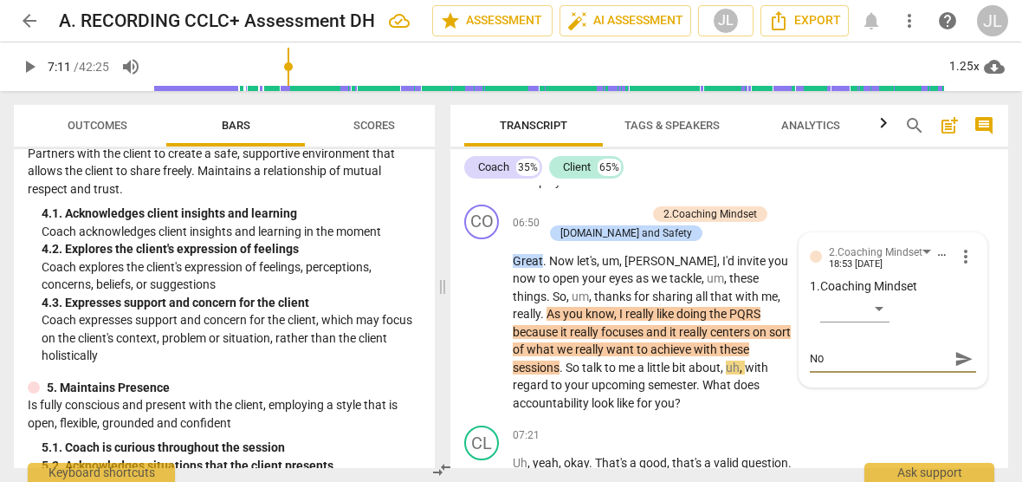
type textarea "Not"
type textarea "Note"
type textarea "Note:"
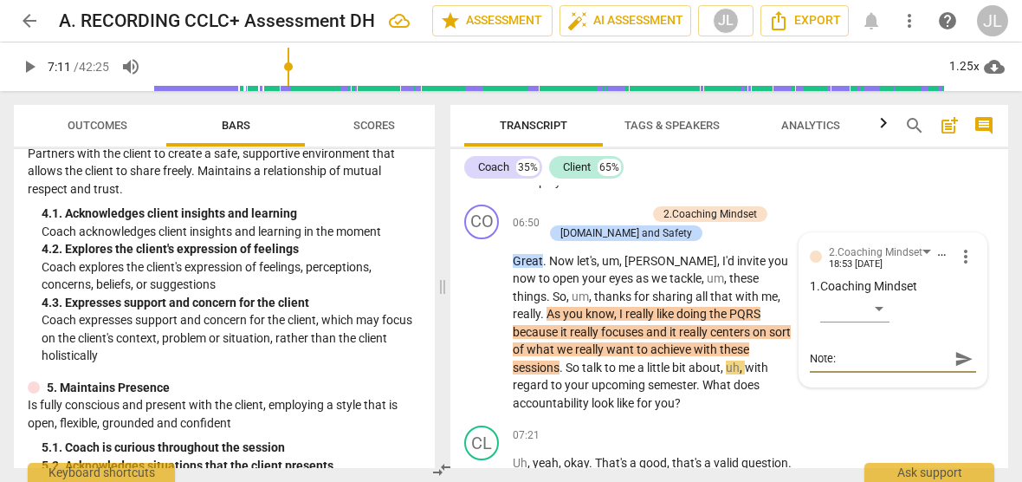
type textarea "Note:"
type textarea "Note: e"
type textarea "Note: ex"
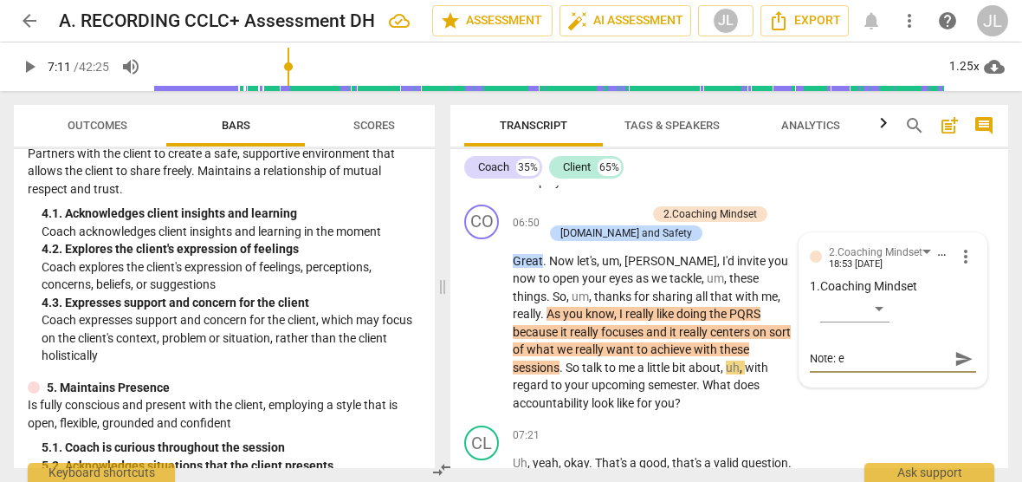
type textarea "Note: ex"
type textarea "Note: exp"
type textarea "Note: expl"
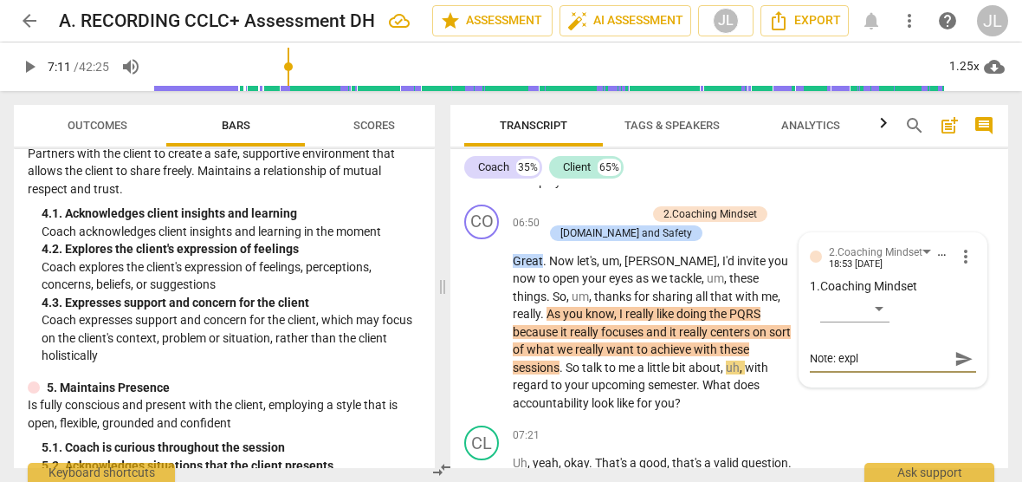
type textarea "Note: expla"
type textarea "Note: explai"
type textarea "Note: explain"
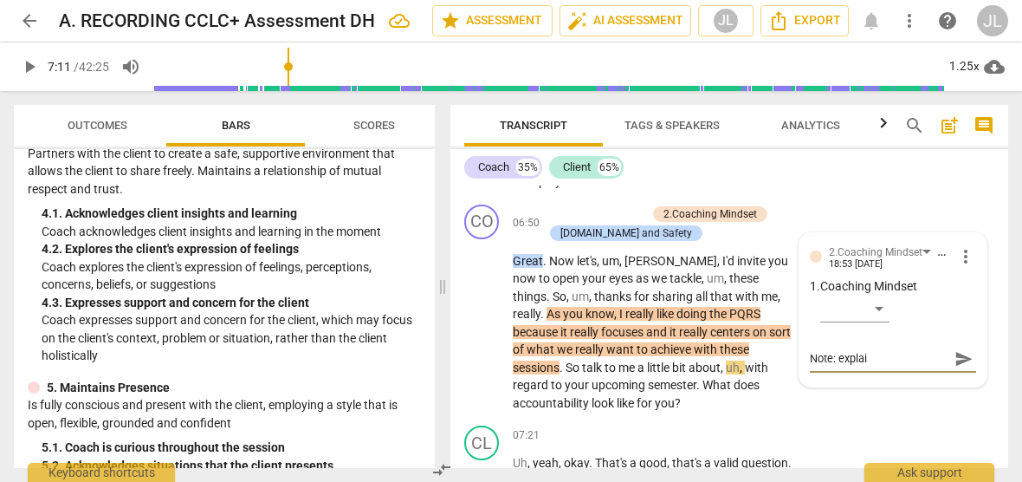
type textarea "Note: explain"
type textarea "Note: explaini"
type textarea "Note: explainin"
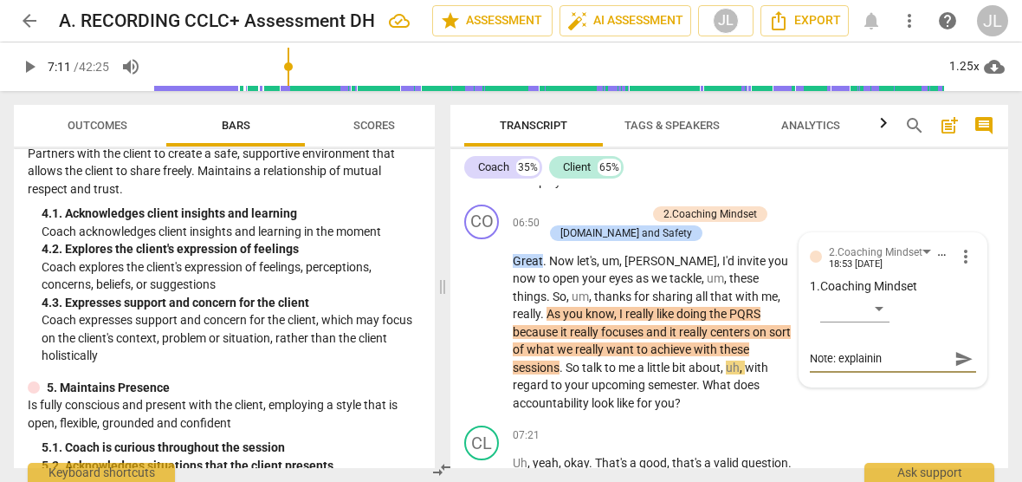
type textarea "Note: explaining"
type textarea "Note: explaining w"
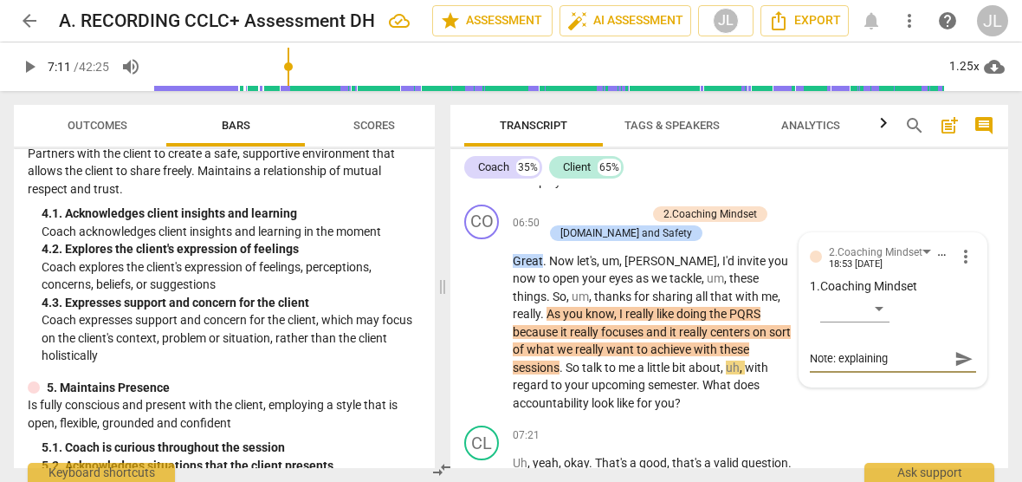
type textarea "Note: explaining w"
type textarea "Note: explaining wh"
type textarea "Note: explaining wha"
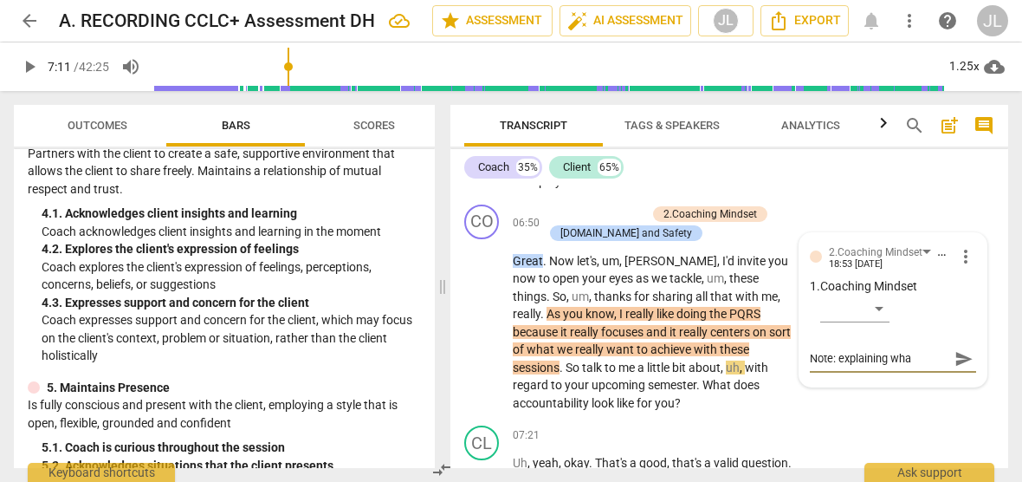
type textarea "Note: explaining what"
type textarea "Note: explaining what i"
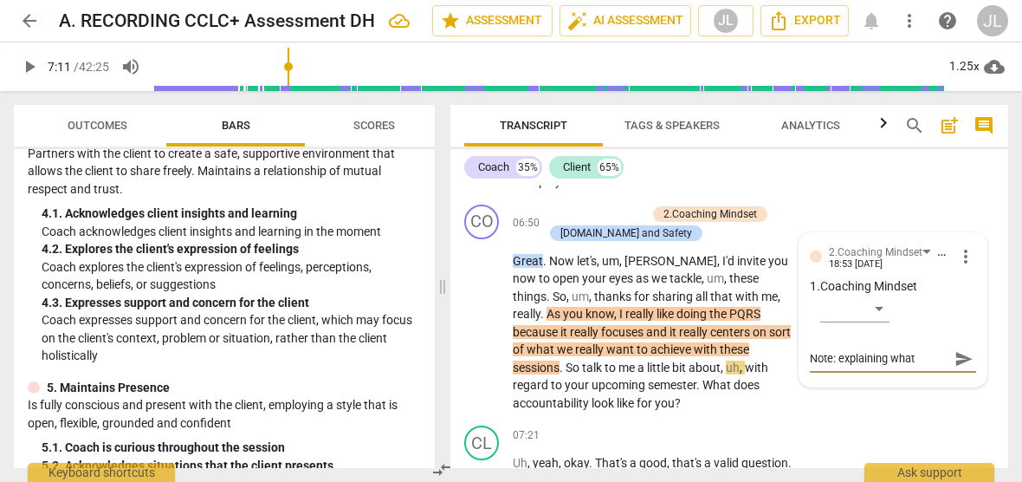
type textarea "Note: explaining what i"
type textarea "Note: explaining what is"
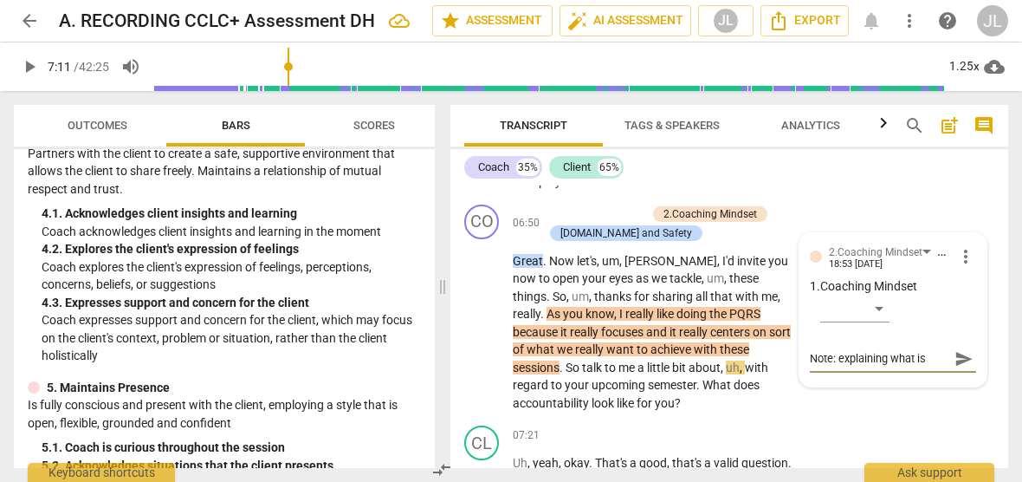
type textarea "Note: explaining what is b"
type textarea "Note: explaining what is be"
type textarea "Note: explaining what is beh"
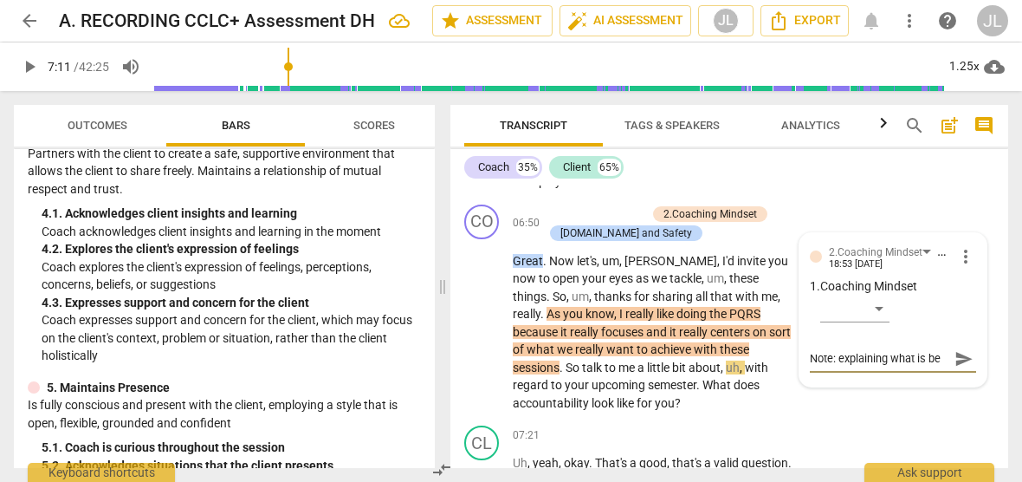
type textarea "Note: explaining what is beh"
type textarea "Note: explaining what is behi"
type textarea "Note: explaining what is behin"
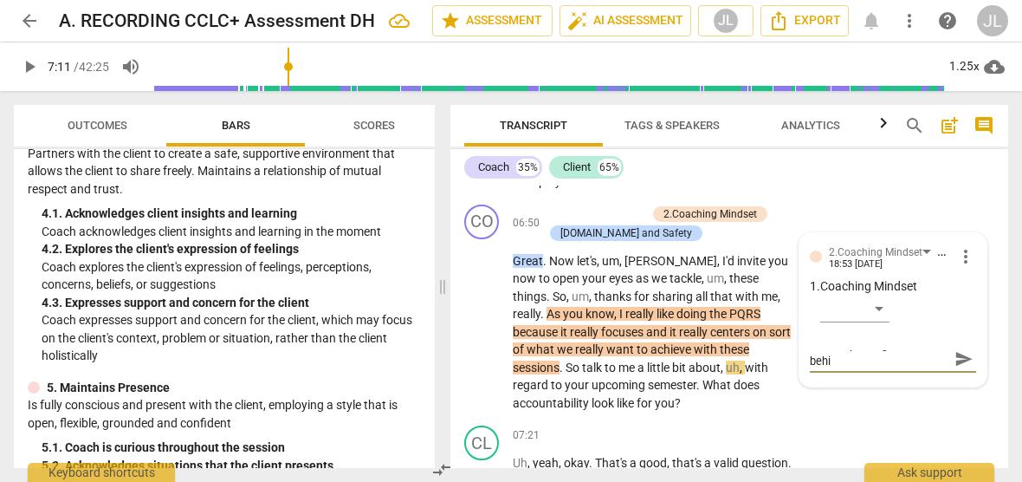
type textarea "Note: explaining what is behin"
type textarea "Note: explaining what is behind"
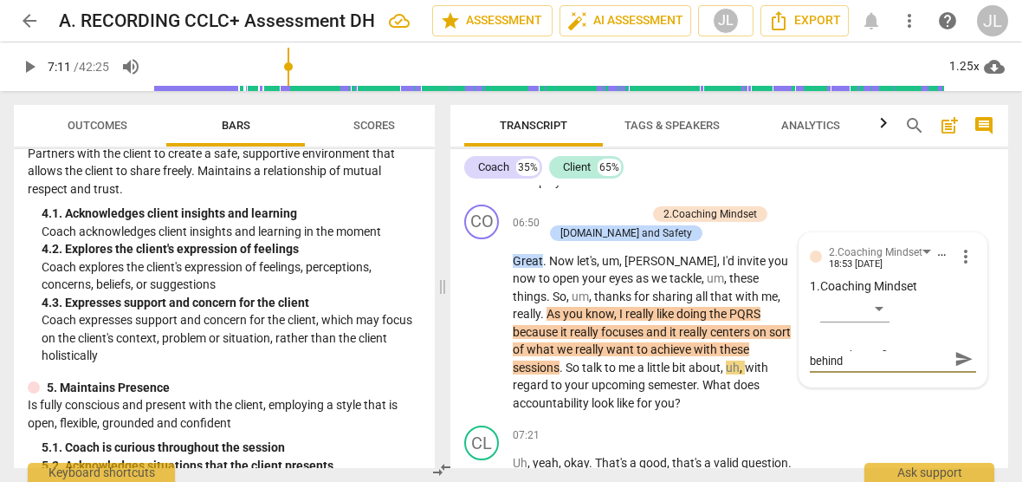
type textarea "Note: explaining what is behind t"
type textarea "Note: explaining what is behind th"
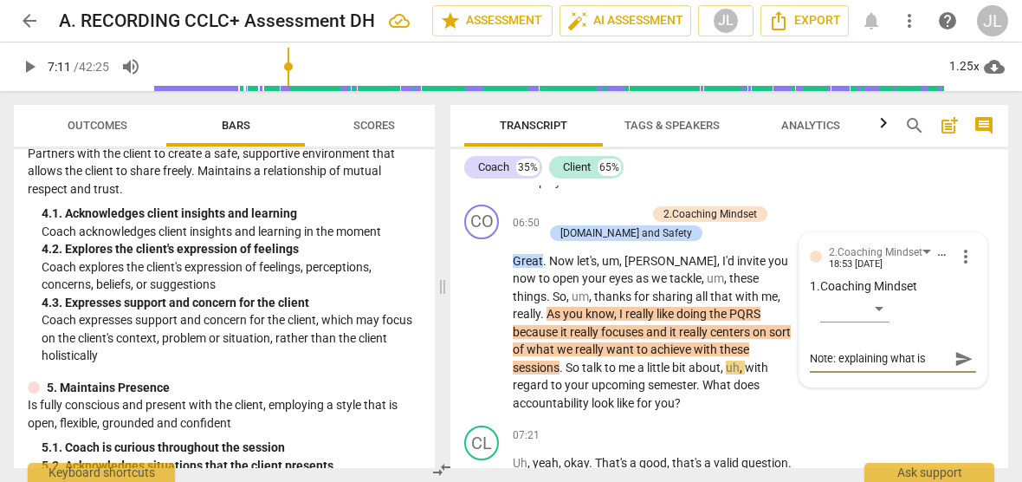
type textarea "Note: explaining what is behind the"
type textarea "Note: explaining what is behind the c"
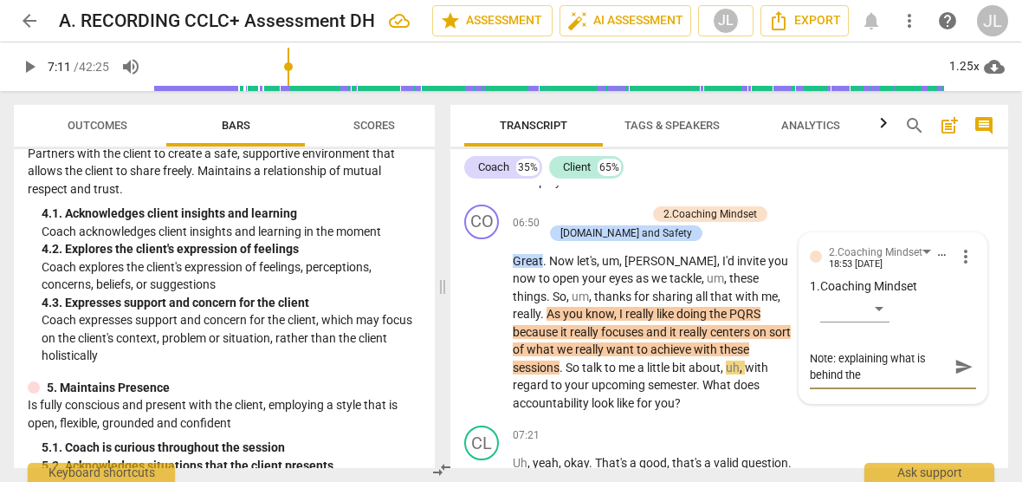
type textarea "Note: explaining what is behind the c"
type textarea "Note: explaining what is behind the co"
type textarea "Note: explaining what is behind the coa"
type textarea "Note: explaining what is behind the coac"
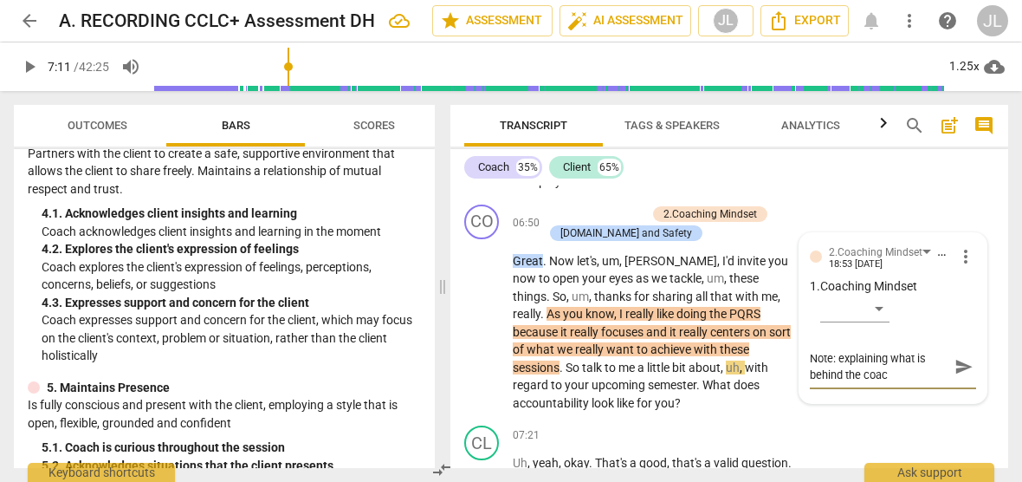
type textarea "Note: explaining what is behind the coach"
type textarea "Note: explaining what is behind the coachi"
type textarea "Note: explaining what is behind the coachin"
type textarea "Note: explaining what is behind the coaching"
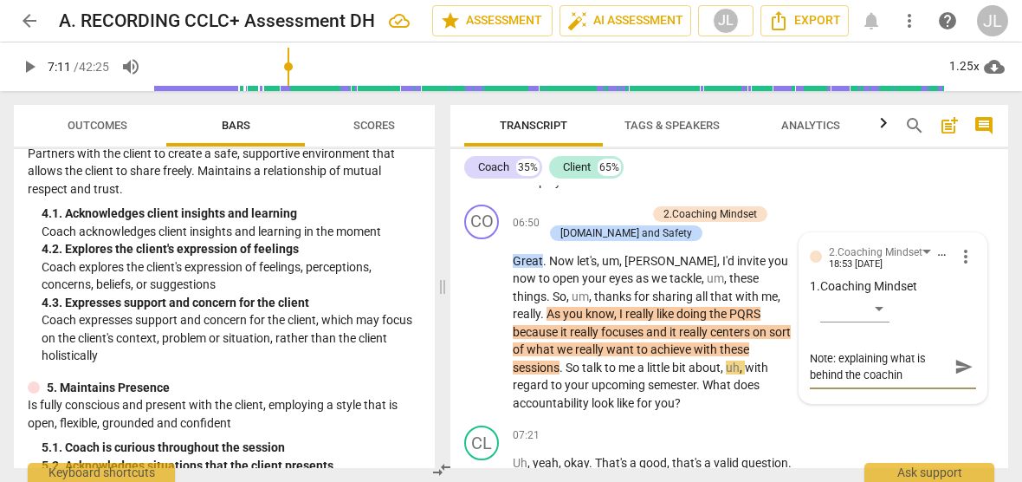
type textarea "Note: explaining what is behind the coaching"
type textarea "Note: explaining what is behind the coaching f"
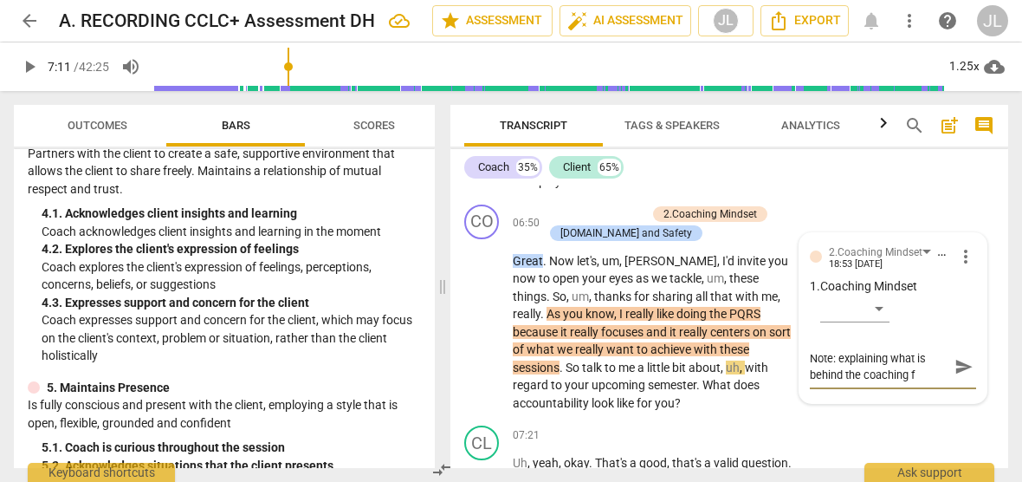
type textarea "Note: explaining what is behind the coaching fr"
type textarea "Note: explaining what is behind the coaching fra"
type textarea "Note: explaining what is behind the coaching fram"
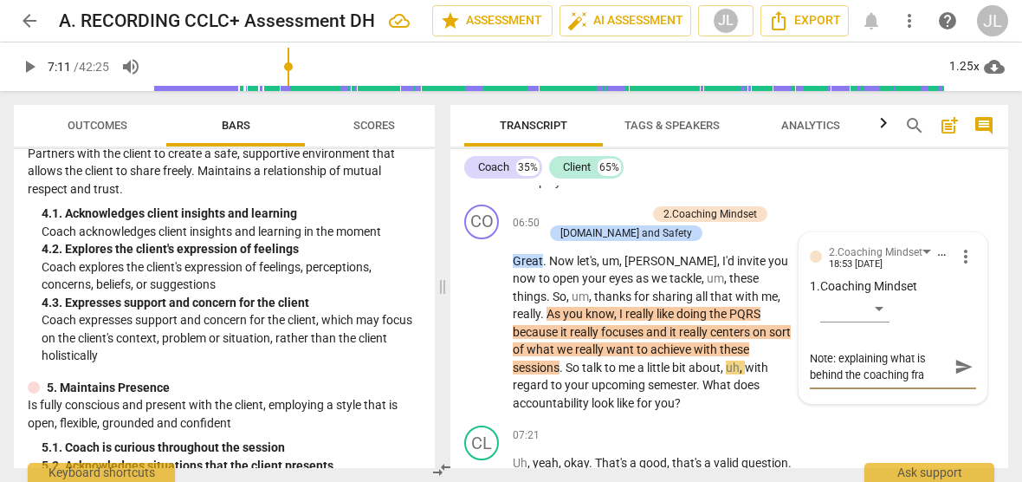
type textarea "Note: explaining what is behind the coaching fram"
type textarea "Note: explaining what is behind the coaching frame"
type textarea "Note: explaining what is behind the coaching framew"
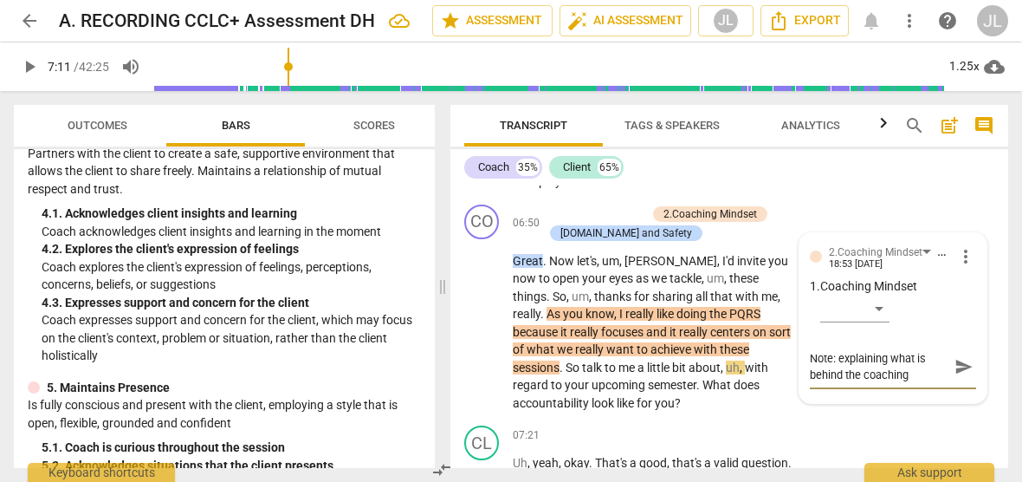
scroll to position [15, 0]
type textarea "Note: explaining what is behind the coaching framewo"
type textarea "Note: explaining what is behind the coaching framewor"
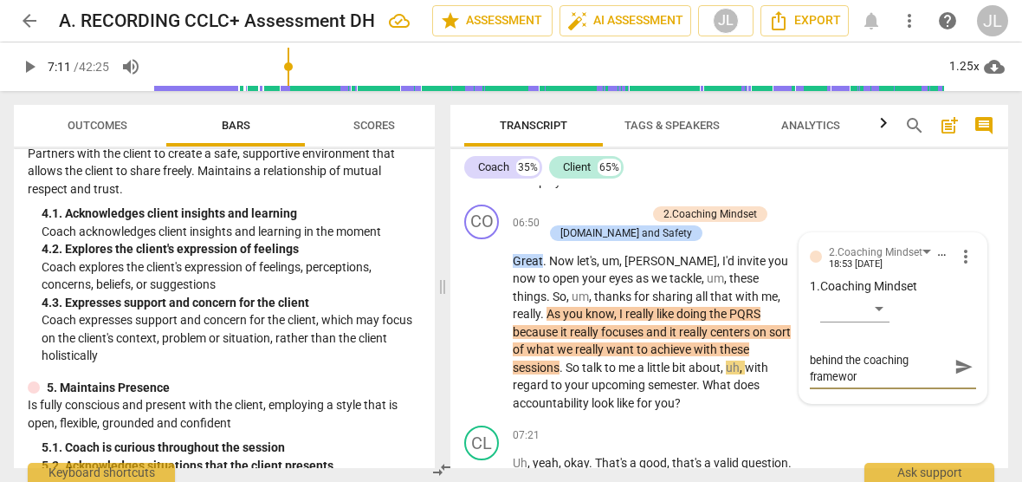
type textarea "Note: explaining what is behind the coaching framework"
type textarea "Note: explaining what is behind the coaching framework i"
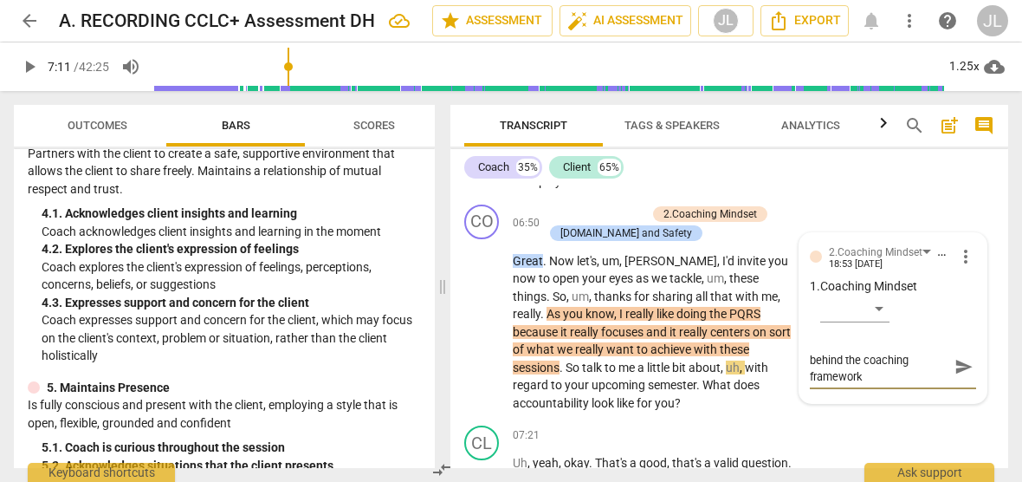
type textarea "Note: explaining what is behind the coaching framework i"
type textarea "Note: explaining what is behind the coaching framework is"
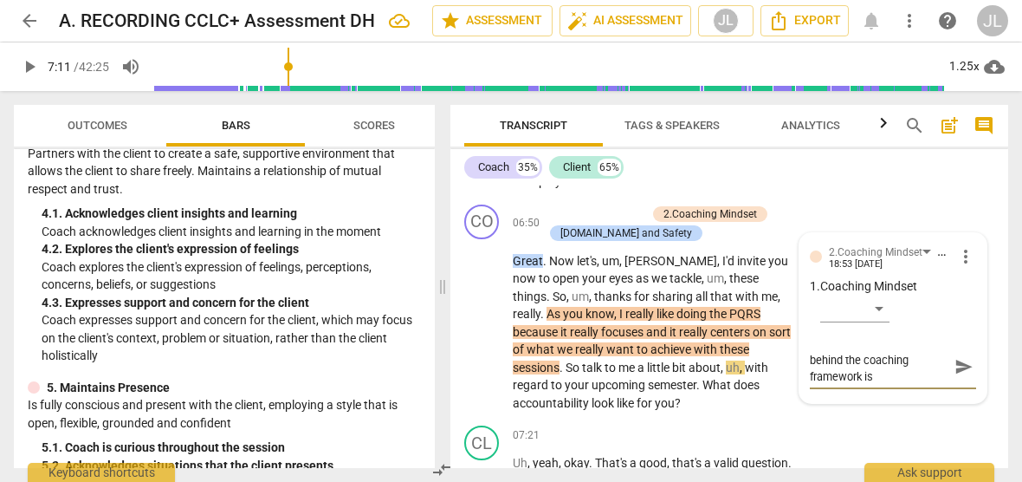
type textarea "Note: explaining what is behind the coaching framework is m"
type textarea "Note: explaining what is behind the coaching framework is mo"
type textarea "Note: explaining what is behind the coaching framework is mos"
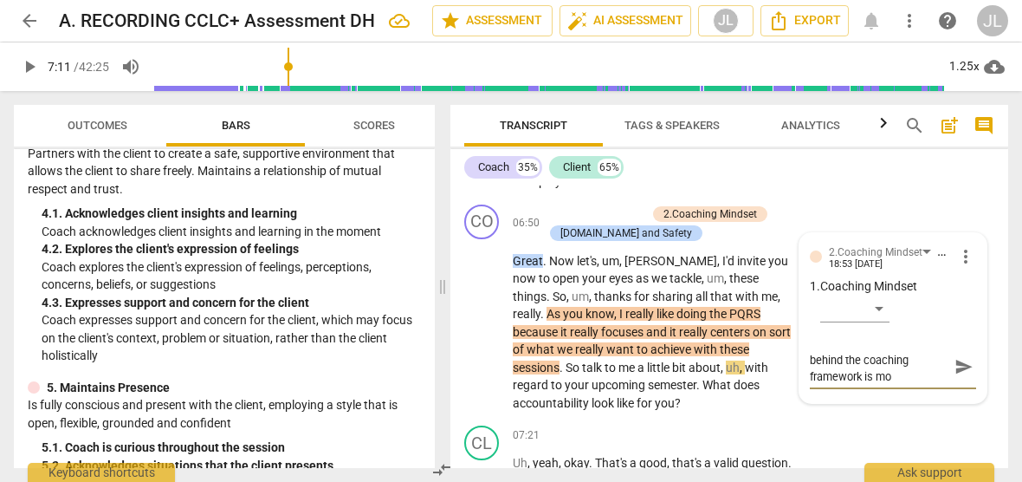
type textarea "Note: explaining what is behind the coaching framework is mos"
type textarea "Note: explaining what is behind the coaching framework is most"
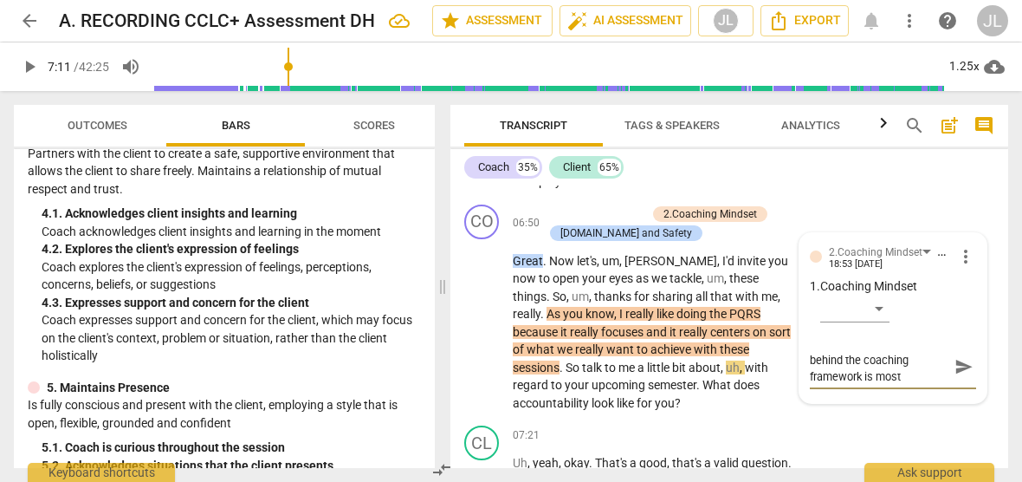
type textarea "Note: explaining what is behind the coaching framework is most h"
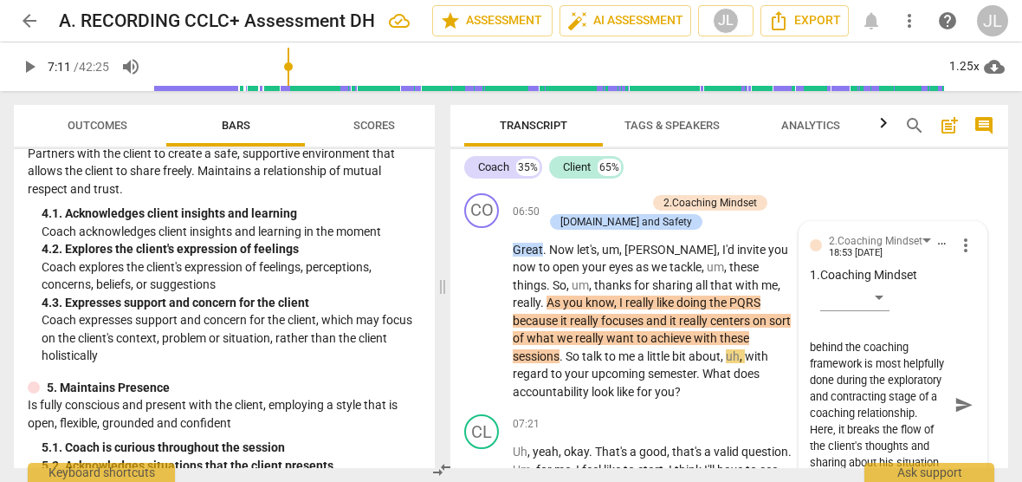
scroll to position [1415, 0]
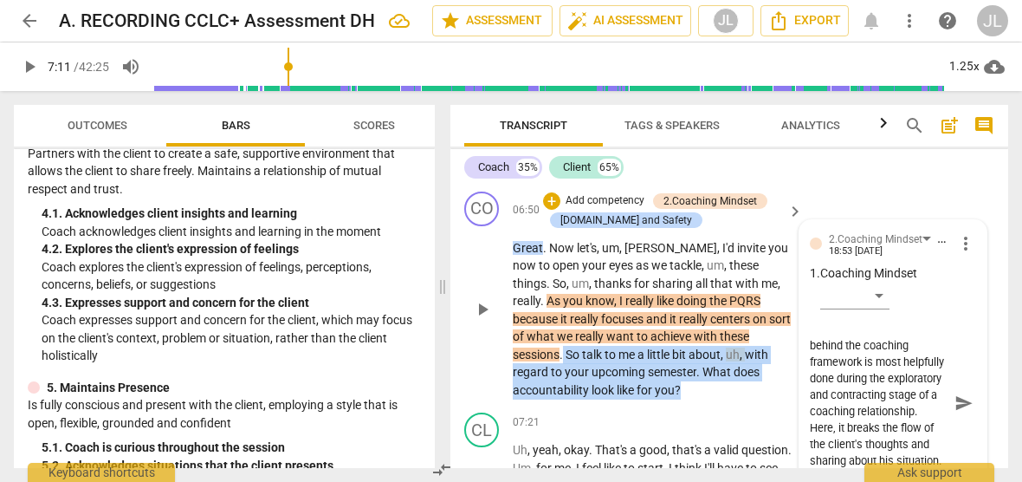
drag, startPoint x: 596, startPoint y: 389, endPoint x: 761, endPoint y: 337, distance: 172.6
click at [761, 337] on p "Great . Now let's , um , [PERSON_NAME] , I'd invite you now to open your eyes a…" at bounding box center [654, 319] width 282 height 160
click at [591, 370] on div "+" at bounding box center [593, 366] width 17 height 17
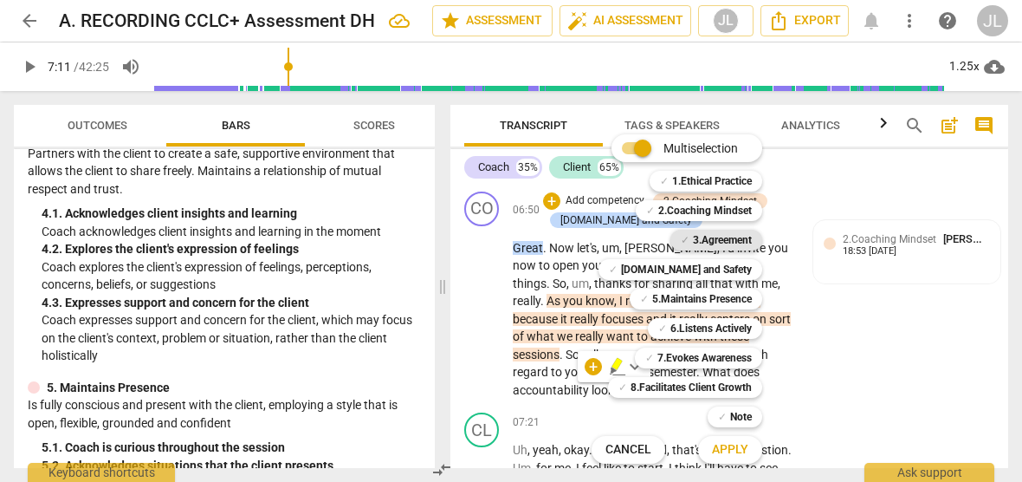
click at [725, 237] on b "3.Agreement" at bounding box center [722, 240] width 59 height 21
click at [719, 295] on b "5.Maintains Presence" at bounding box center [702, 298] width 100 height 21
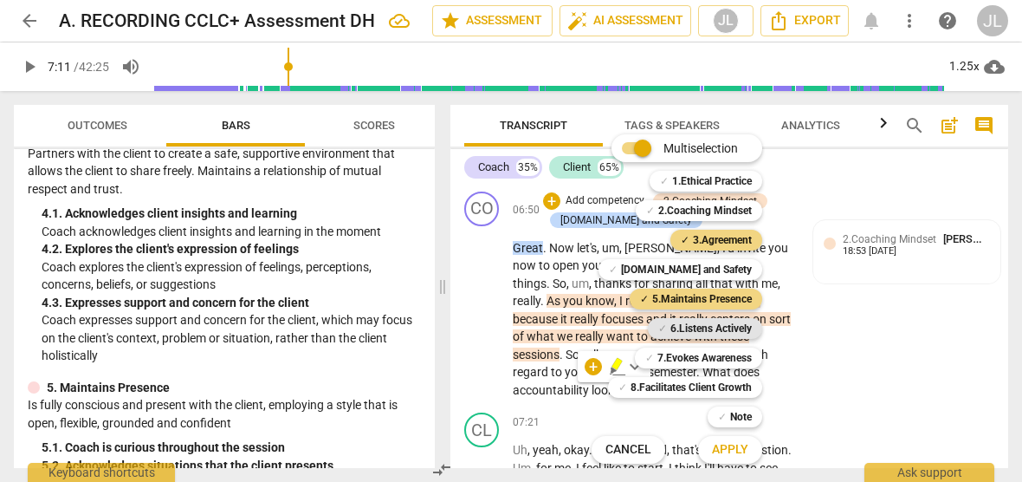
click at [719, 331] on b "6.Listens Actively" at bounding box center [710, 328] width 81 height 21
click at [738, 455] on span "Apply" at bounding box center [730, 449] width 36 height 17
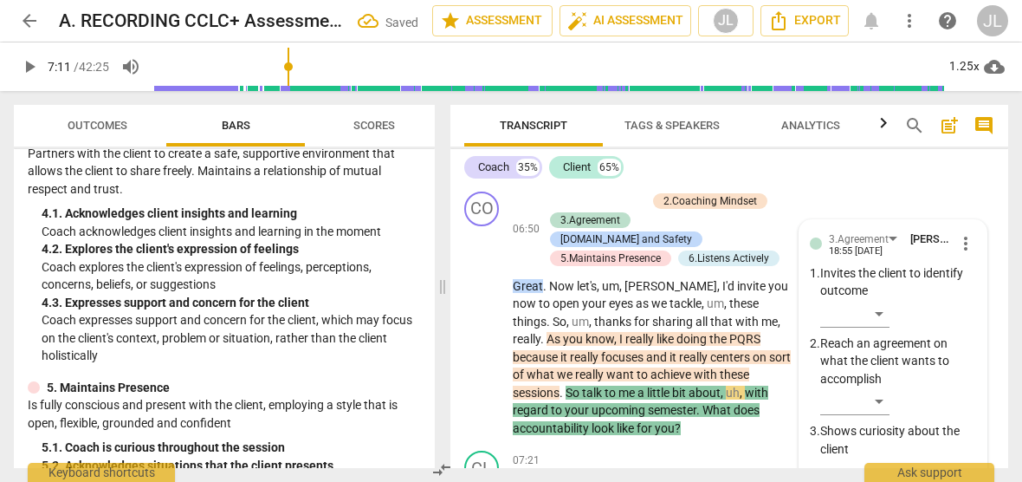
scroll to position [1681, 0]
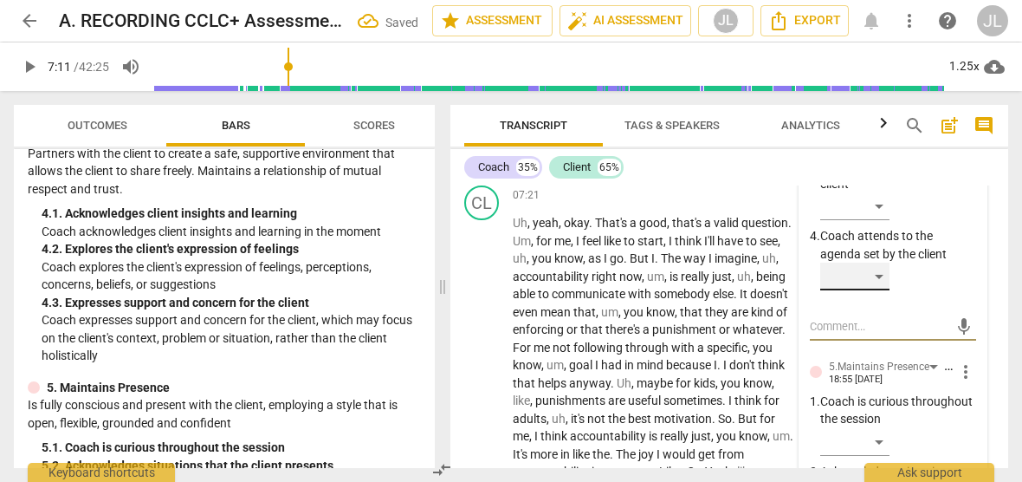
click at [878, 274] on div "​" at bounding box center [854, 276] width 69 height 28
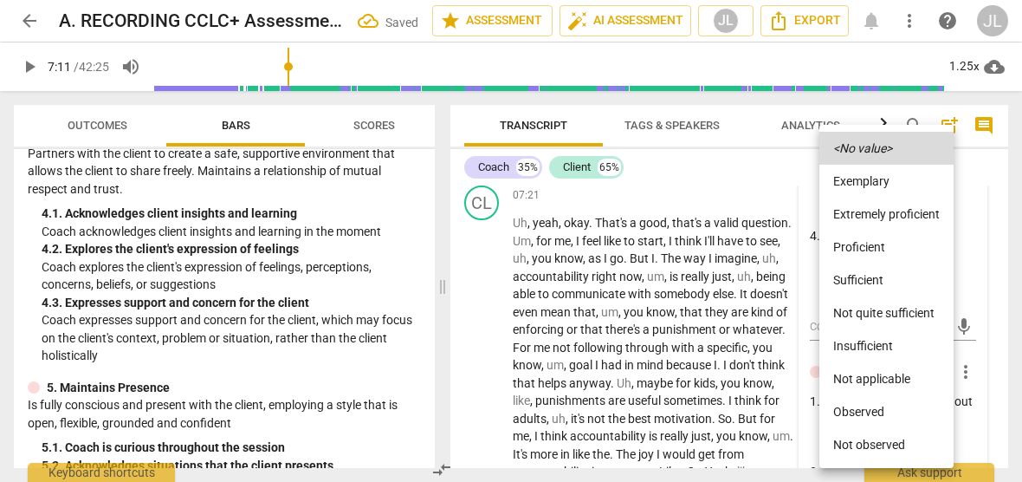
click at [878, 405] on li "Observed" at bounding box center [886, 411] width 134 height 33
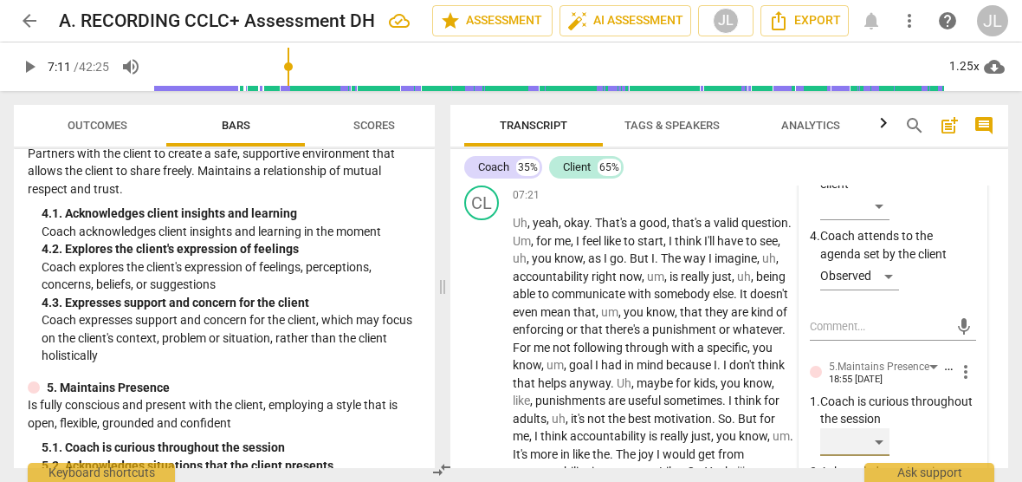
click at [882, 441] on div "​" at bounding box center [854, 442] width 69 height 28
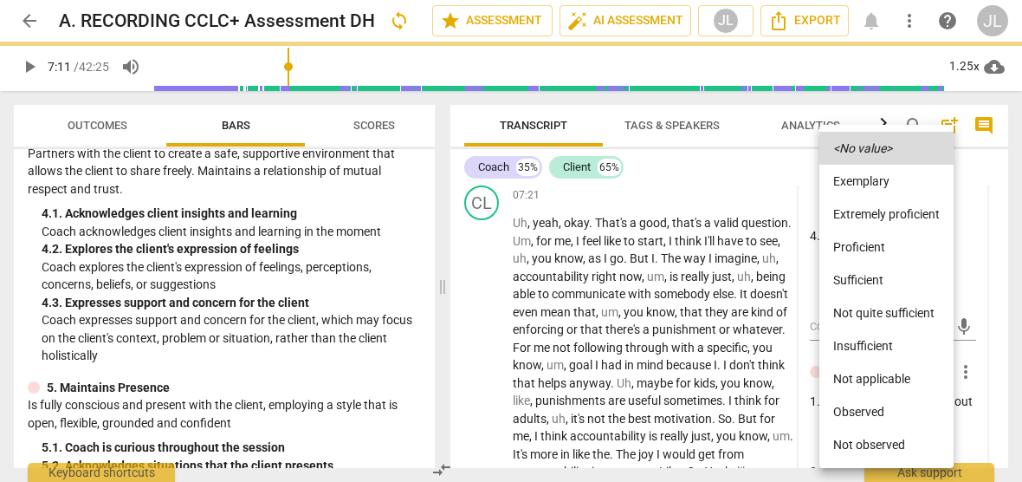
click at [875, 415] on li "Observed" at bounding box center [886, 411] width 134 height 33
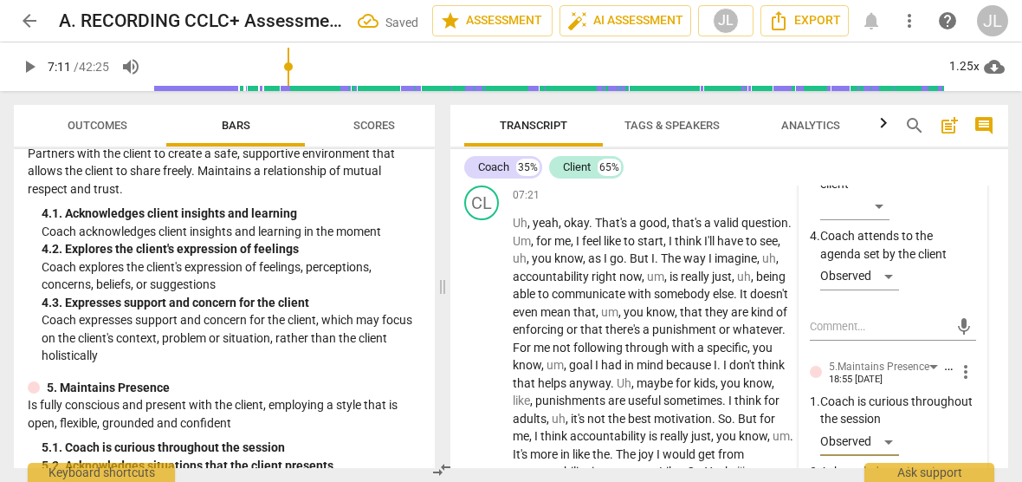
click at [971, 431] on div "3.Agreement [PERSON_NAME] 18:55 [DATE] more_vert 1. Invites the client to ident…" at bounding box center [893, 478] width 187 height 1046
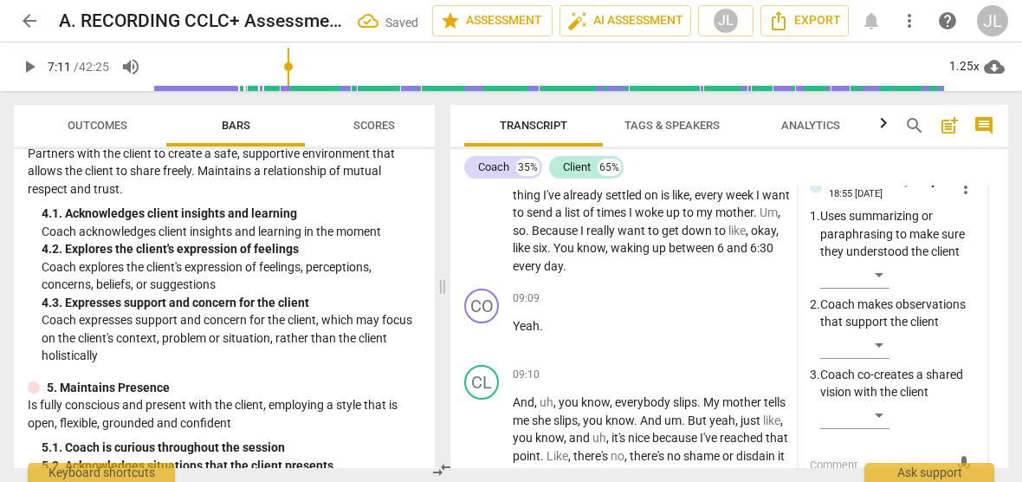
scroll to position [2200, 0]
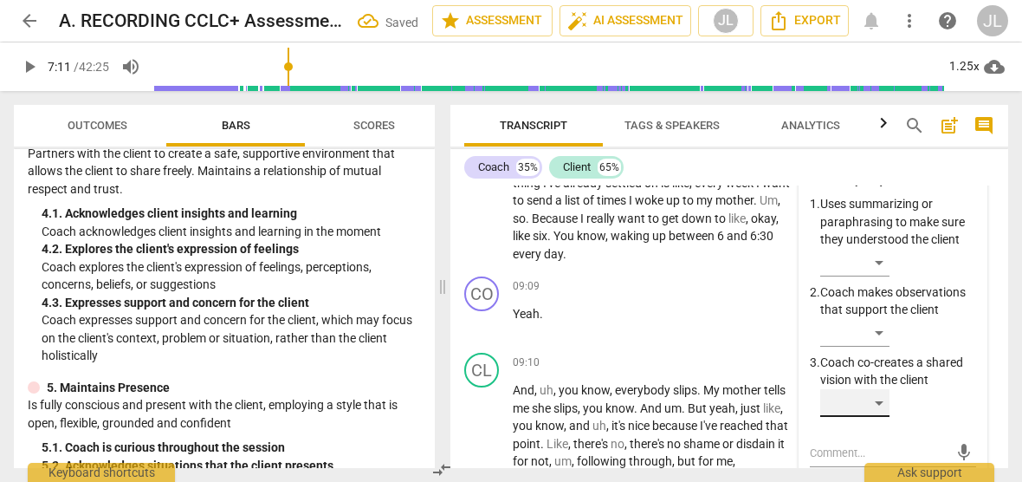
click at [878, 397] on div "​" at bounding box center [854, 403] width 69 height 28
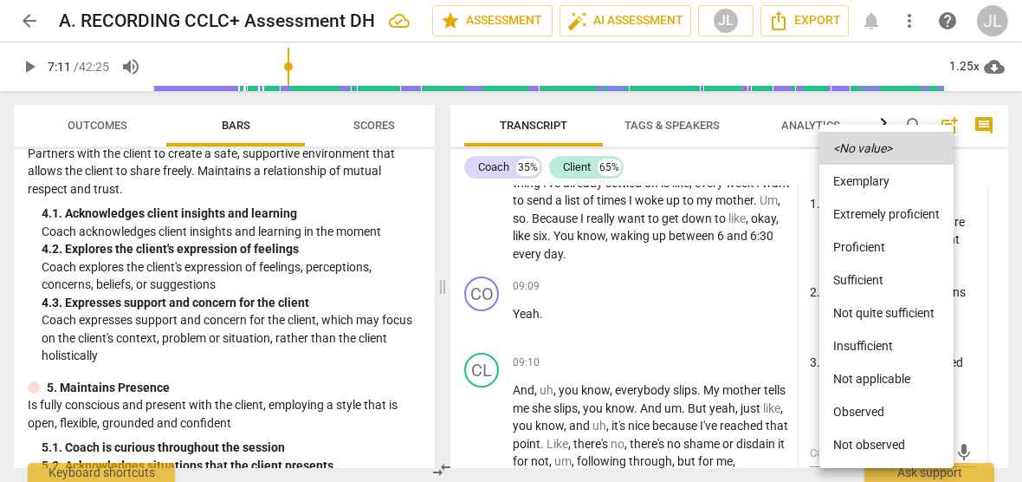
click at [867, 415] on li "Observed" at bounding box center [886, 411] width 134 height 33
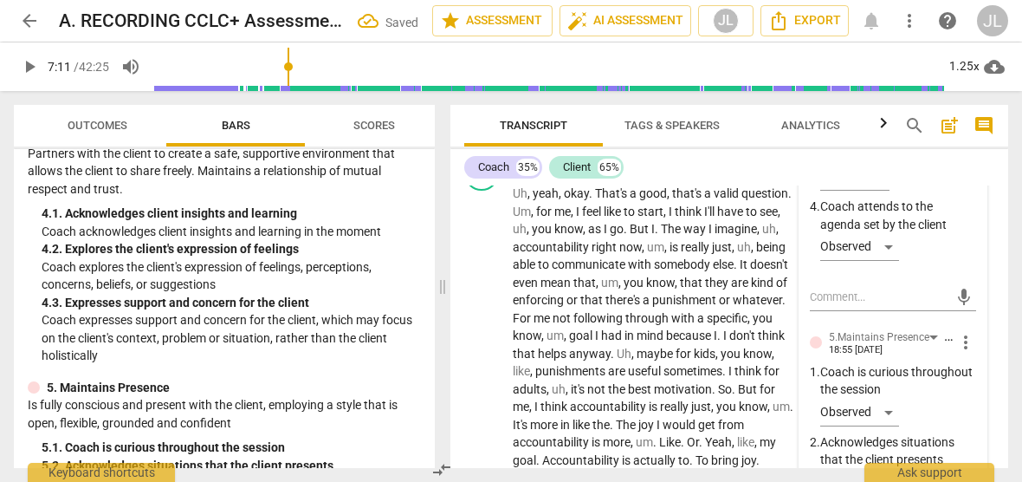
scroll to position [1634, 0]
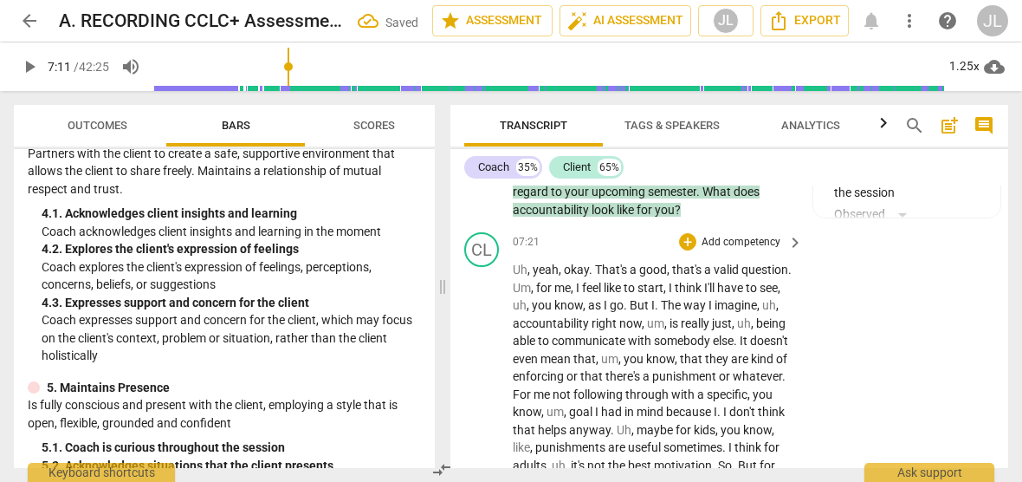
click at [537, 262] on span "yeah" at bounding box center [546, 269] width 26 height 14
click at [661, 298] on span "." at bounding box center [658, 305] width 6 height 14
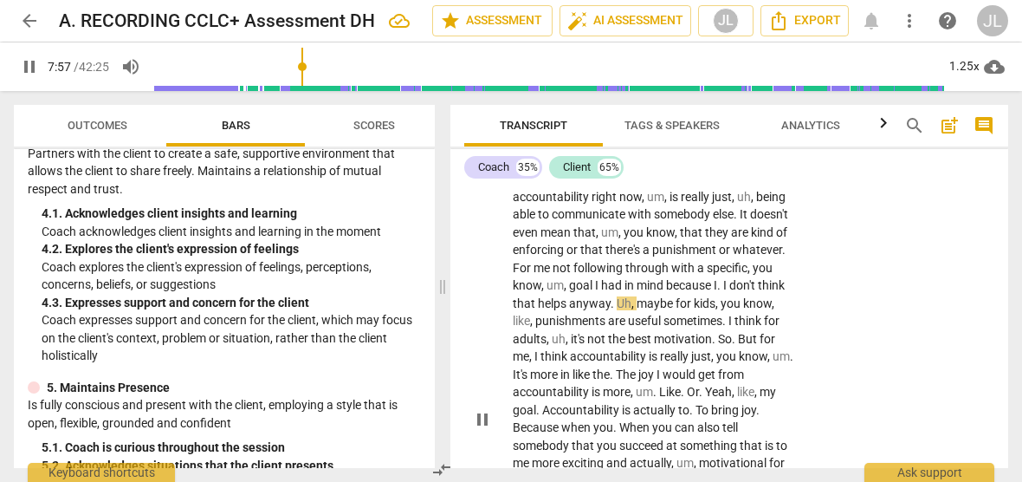
scroll to position [1778, 0]
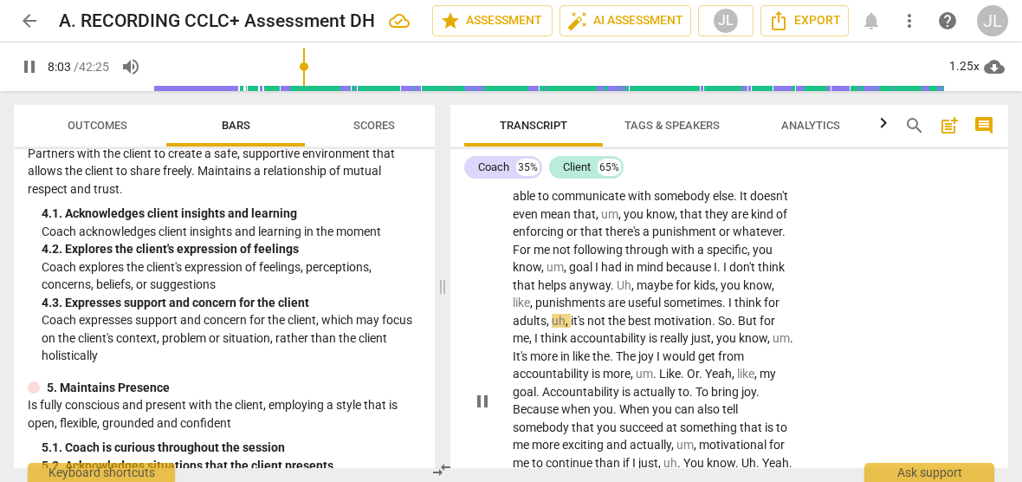
click at [482, 393] on span "pause" at bounding box center [482, 401] width 21 height 21
click at [729, 299] on span "I" at bounding box center [732, 302] width 6 height 14
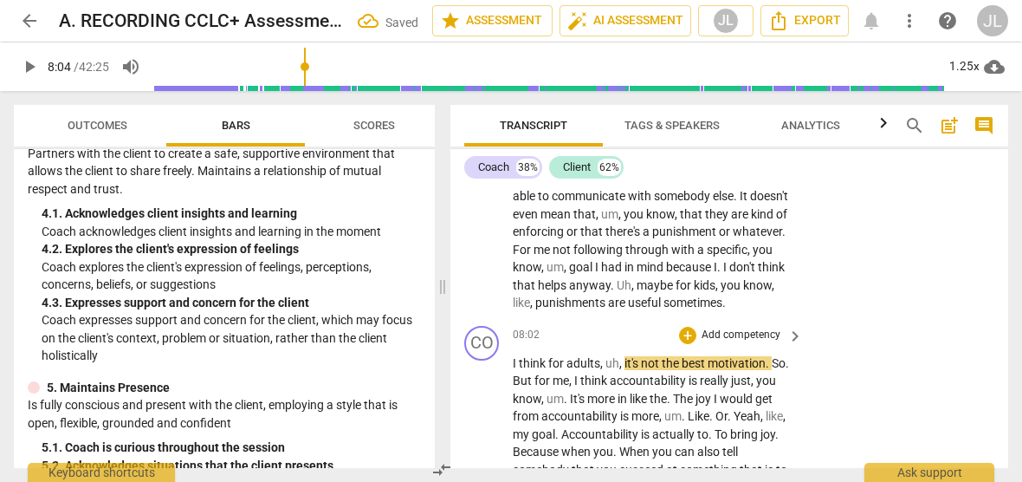
click at [513, 356] on span "I" at bounding box center [516, 363] width 6 height 14
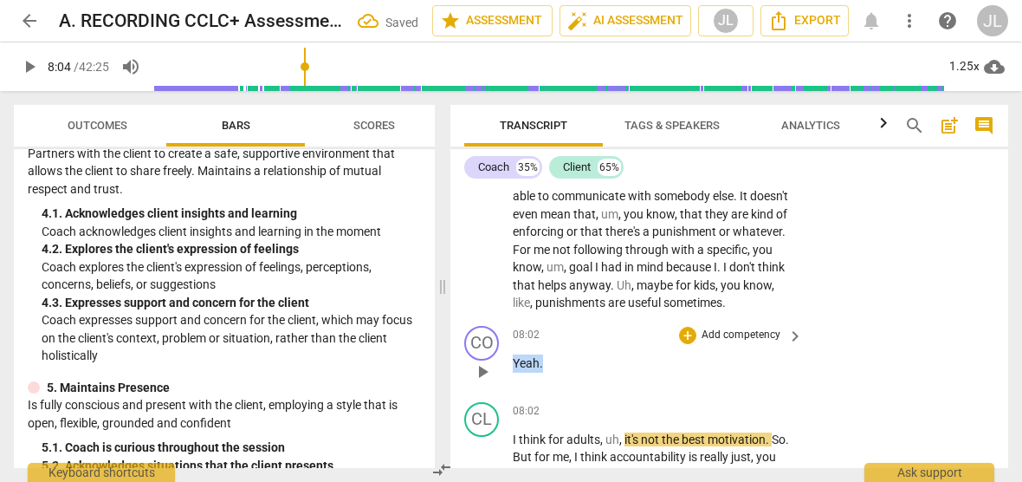
drag, startPoint x: 547, startPoint y: 360, endPoint x: 511, endPoint y: 362, distance: 36.4
click at [511, 362] on div "CO play_arrow pause 08:02 + Add competency keyboard_arrow_right Yeah ." at bounding box center [729, 357] width 558 height 76
click at [555, 341] on div "+" at bounding box center [557, 338] width 17 height 17
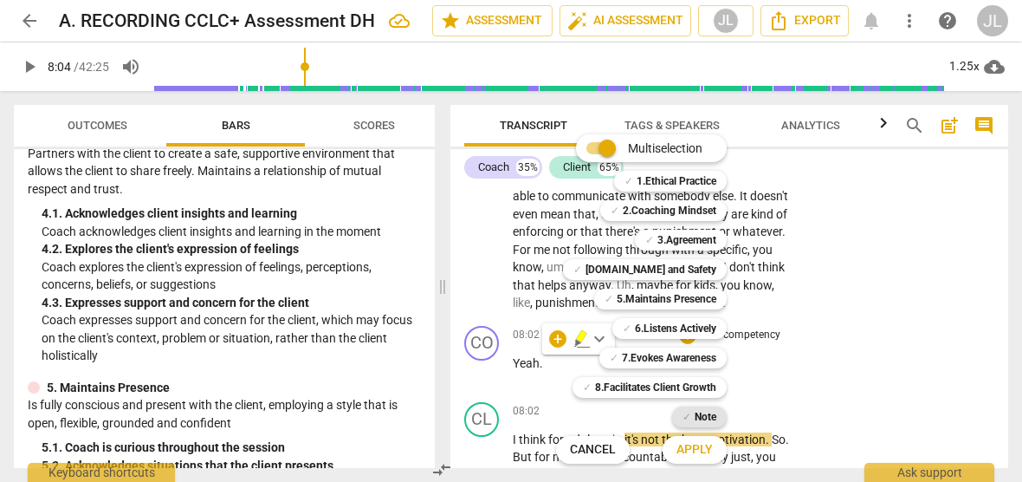
click at [709, 414] on b "Note" at bounding box center [706, 416] width 22 height 21
click at [709, 444] on span "Apply" at bounding box center [695, 449] width 36 height 17
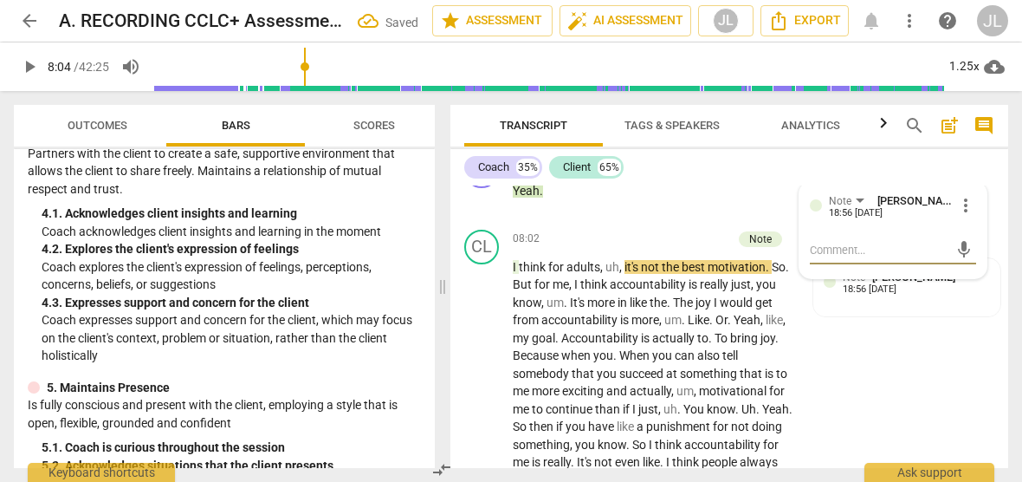
scroll to position [1989, 0]
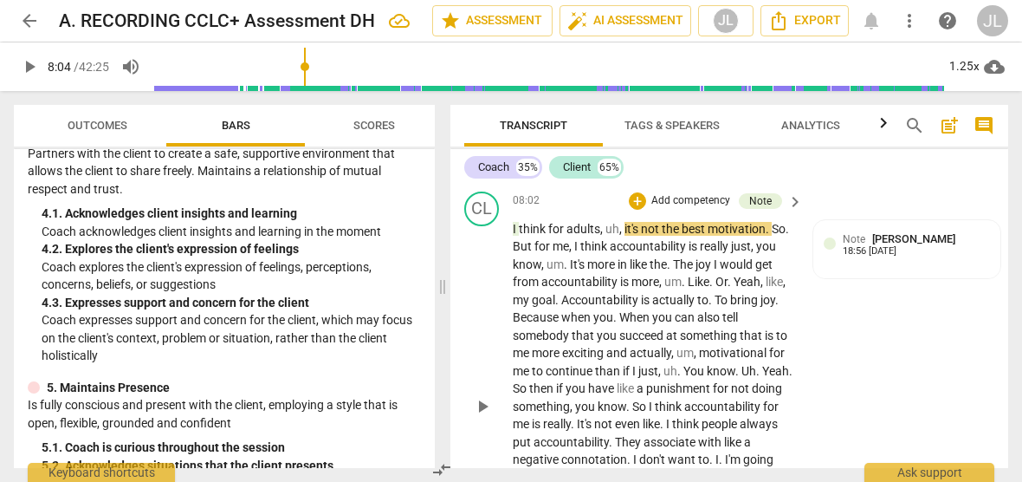
click at [480, 403] on span "play_arrow" at bounding box center [482, 406] width 21 height 21
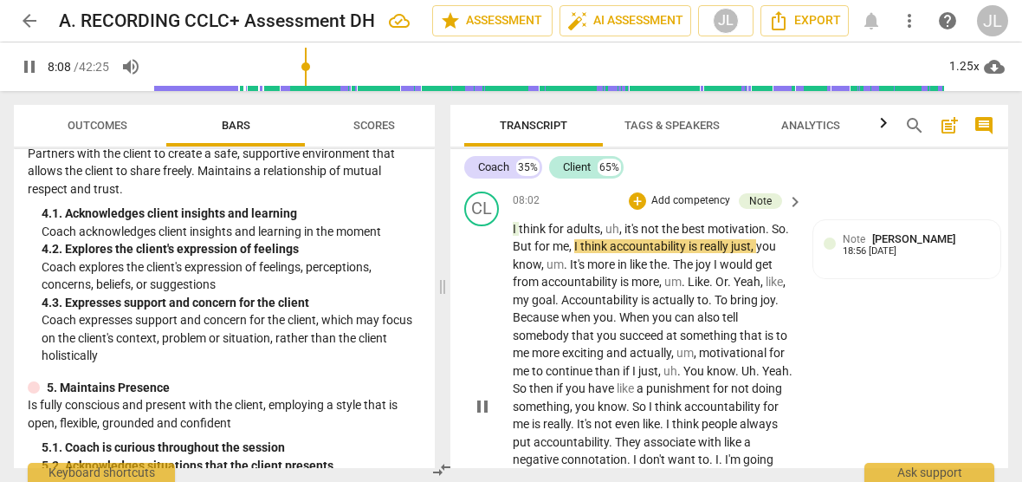
click at [788, 228] on span "." at bounding box center [787, 229] width 3 height 14
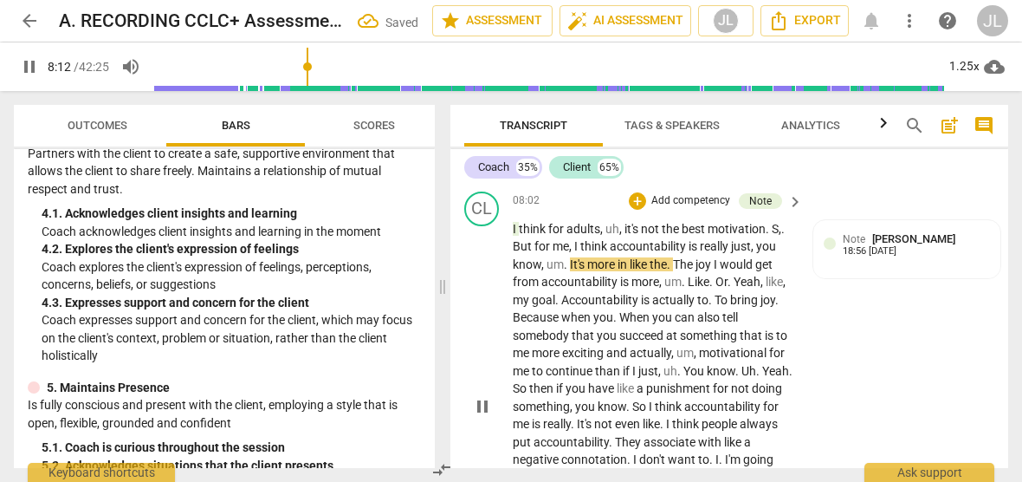
click at [673, 263] on span "." at bounding box center [670, 264] width 6 height 14
click at [686, 281] on span "." at bounding box center [685, 282] width 6 height 14
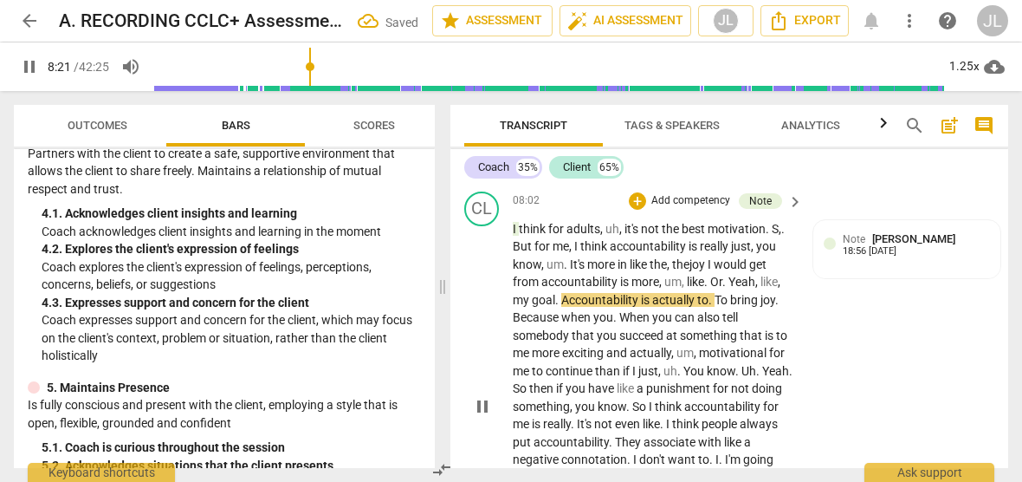
click at [487, 404] on span "pause" at bounding box center [482, 406] width 21 height 21
click at [710, 282] on span "." at bounding box center [707, 282] width 6 height 14
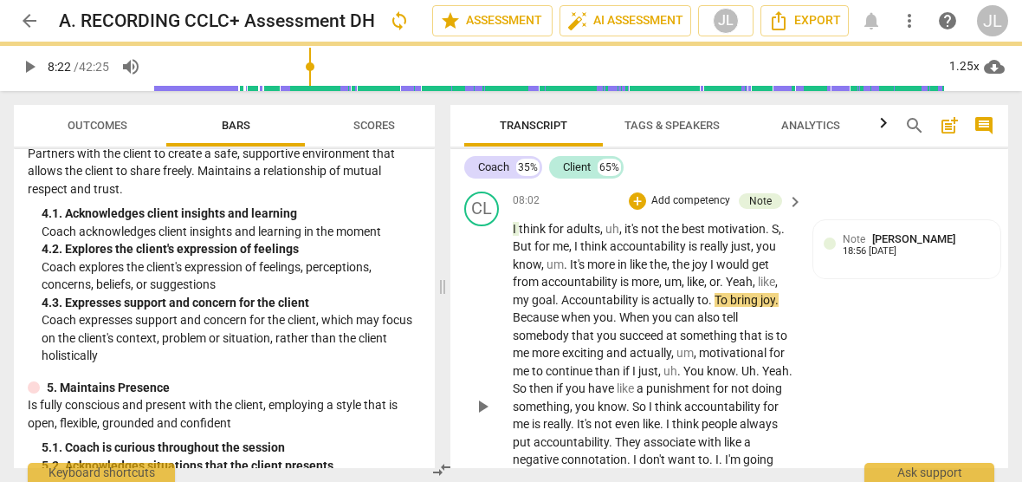
click at [726, 282] on span "." at bounding box center [723, 282] width 6 height 14
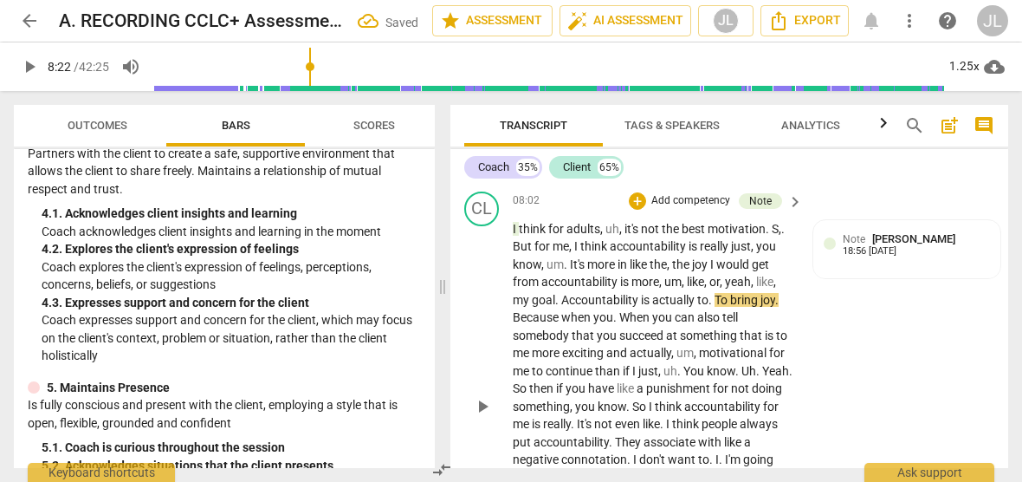
click at [559, 299] on span "." at bounding box center [558, 300] width 6 height 14
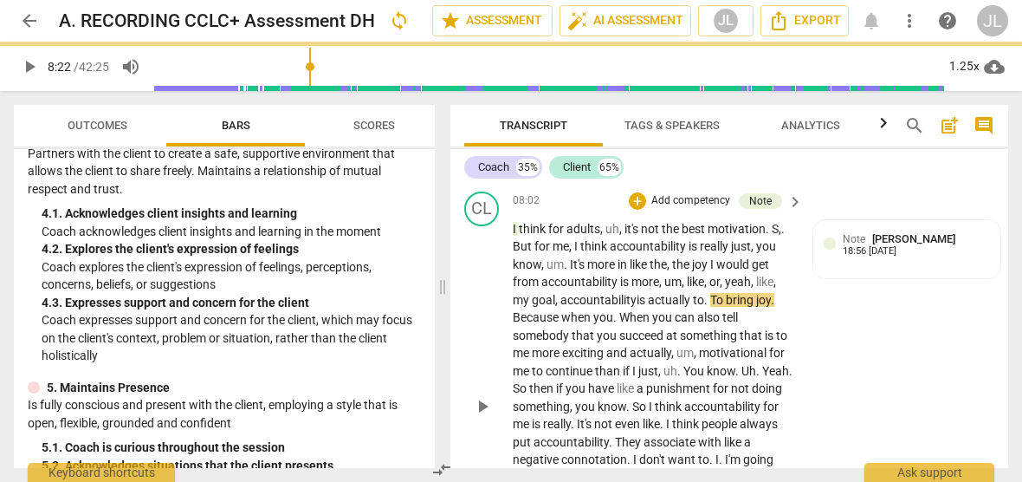
click at [710, 298] on span "." at bounding box center [707, 300] width 6 height 14
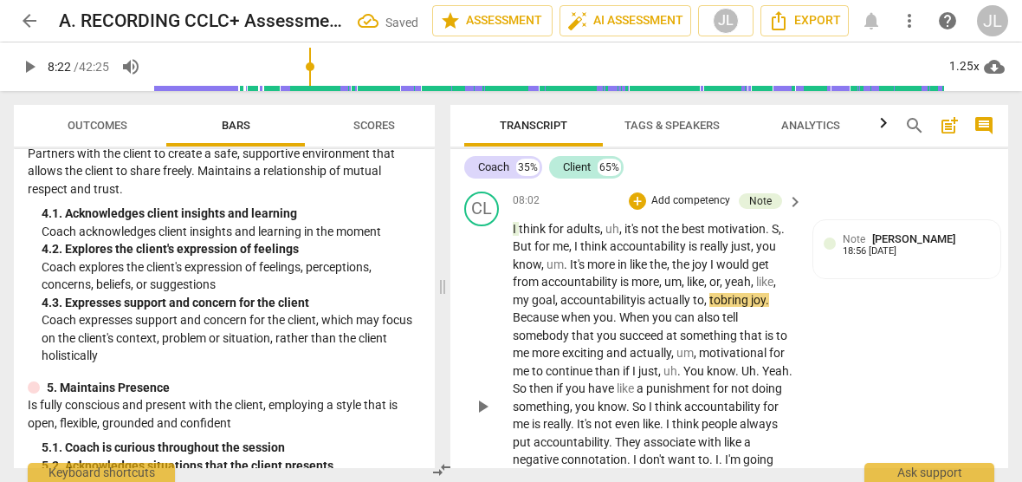
click at [483, 408] on span "play_arrow" at bounding box center [482, 406] width 21 height 21
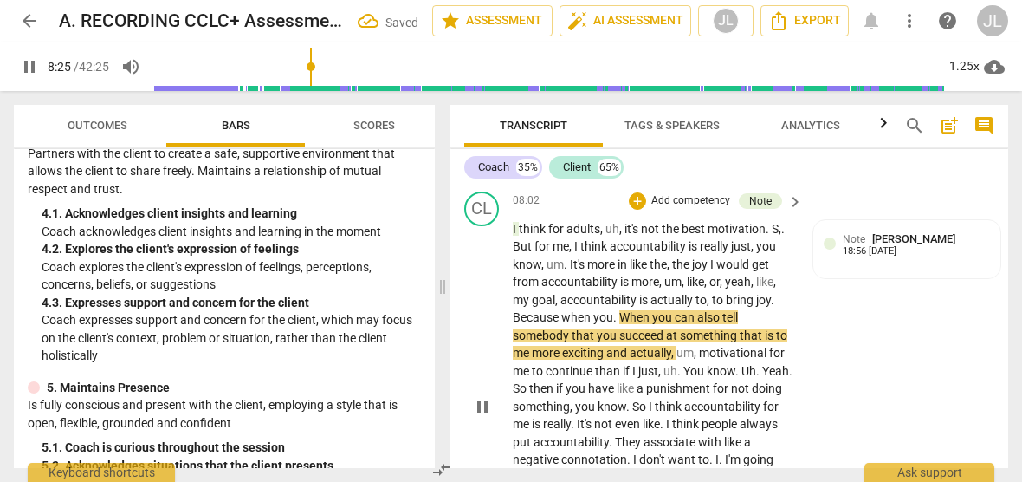
click at [617, 314] on span "." at bounding box center [616, 317] width 6 height 14
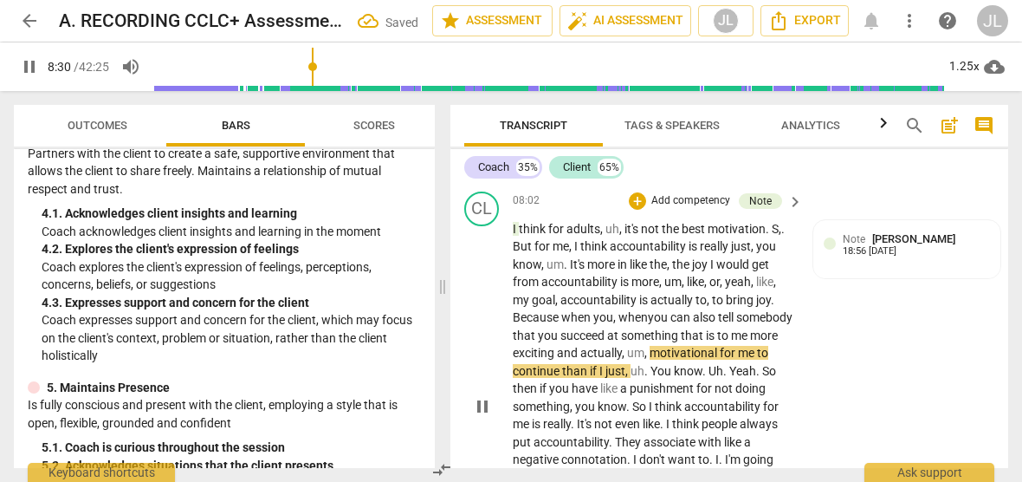
click at [773, 371] on p "I think for adults , uh , it's not the best motivation . S , . But for me , I t…" at bounding box center [654, 406] width 282 height 373
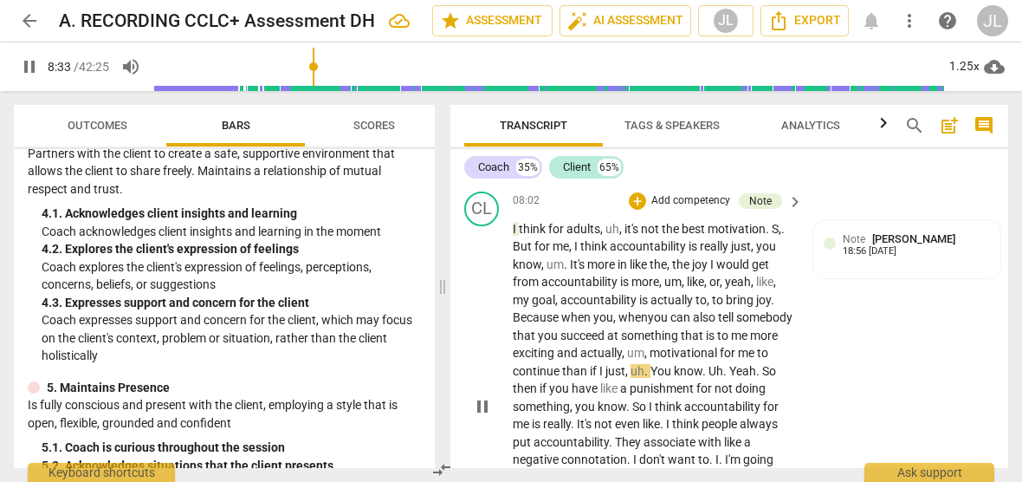
click at [651, 369] on span "." at bounding box center [648, 371] width 6 height 14
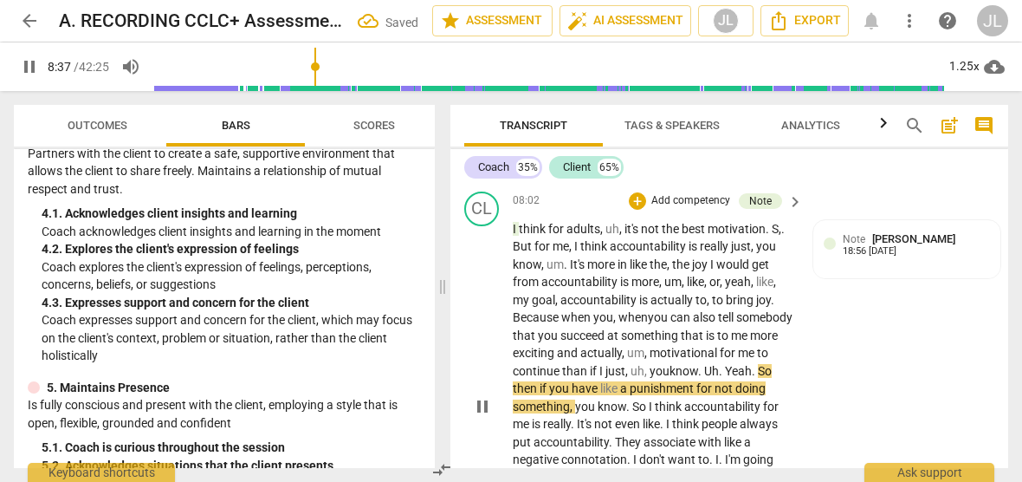
click at [482, 397] on span "pause" at bounding box center [482, 406] width 21 height 21
click at [737, 370] on span "." at bounding box center [737, 371] width 6 height 14
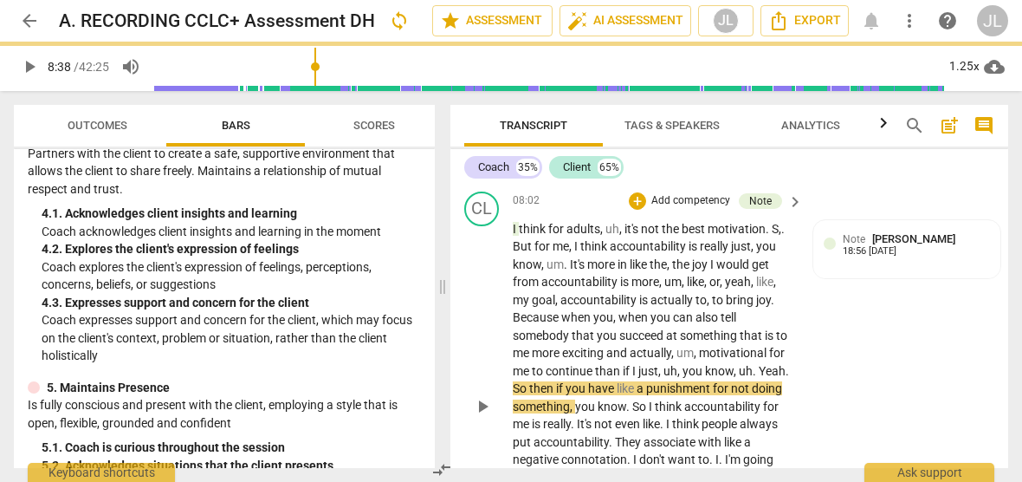
click at [758, 370] on span "." at bounding box center [756, 371] width 6 height 14
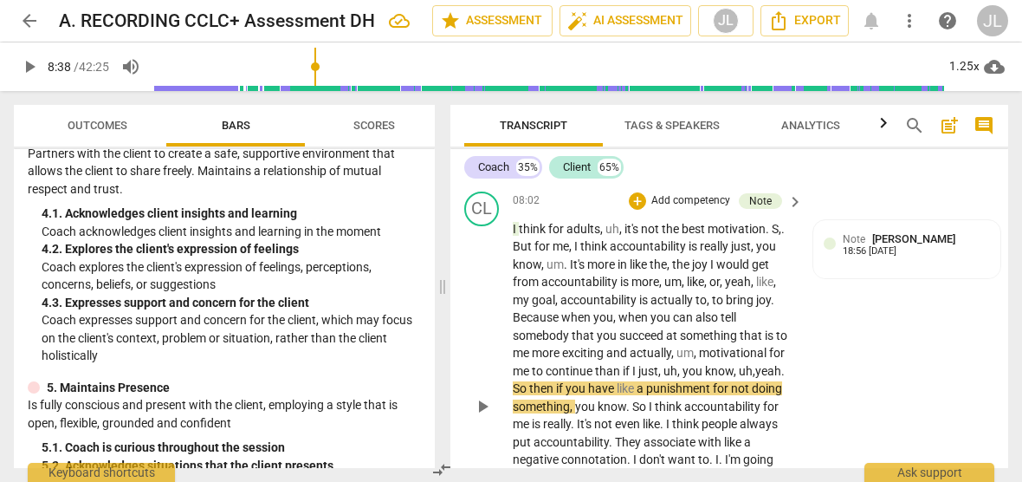
click at [785, 372] on span "." at bounding box center [782, 371] width 3 height 14
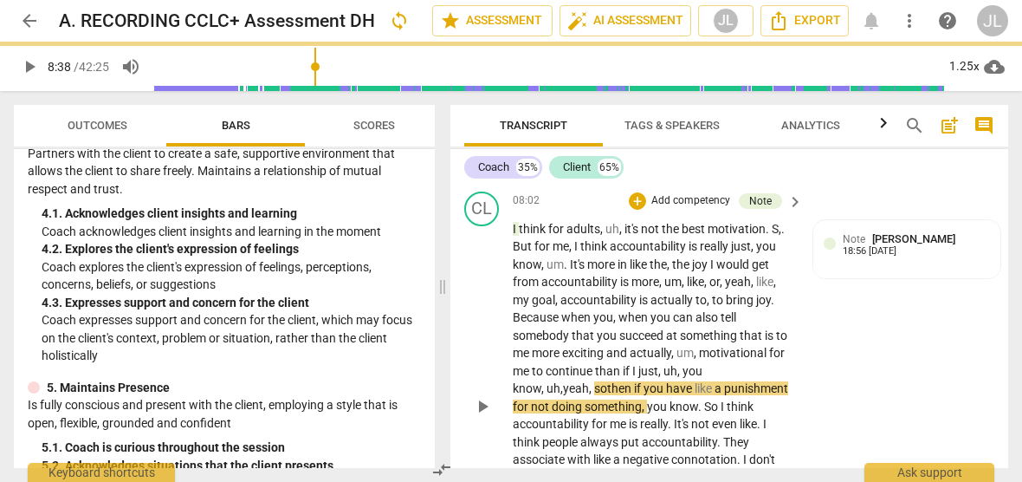
click at [483, 407] on span "play_arrow" at bounding box center [482, 406] width 21 height 21
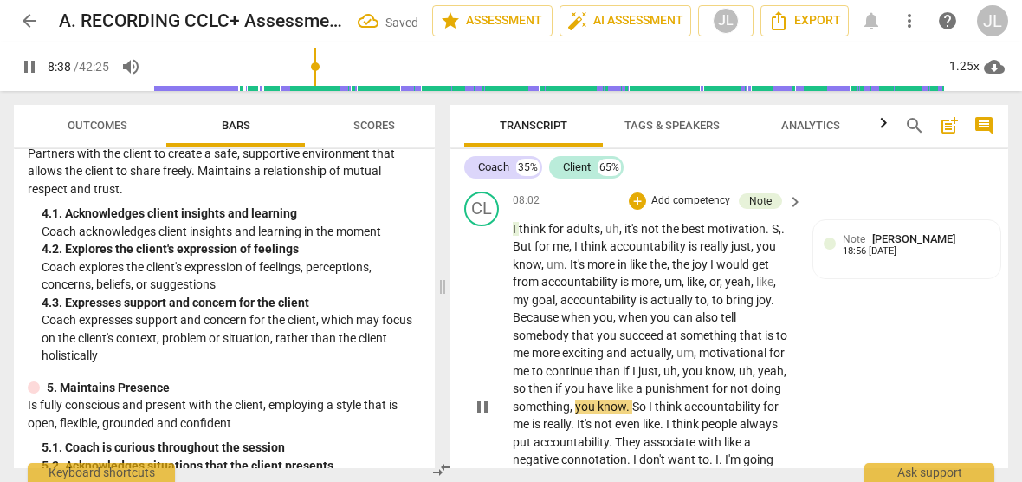
click at [789, 406] on p "I think for adults , uh , it's not the best motivation . S , . But for me , I t…" at bounding box center [654, 406] width 282 height 373
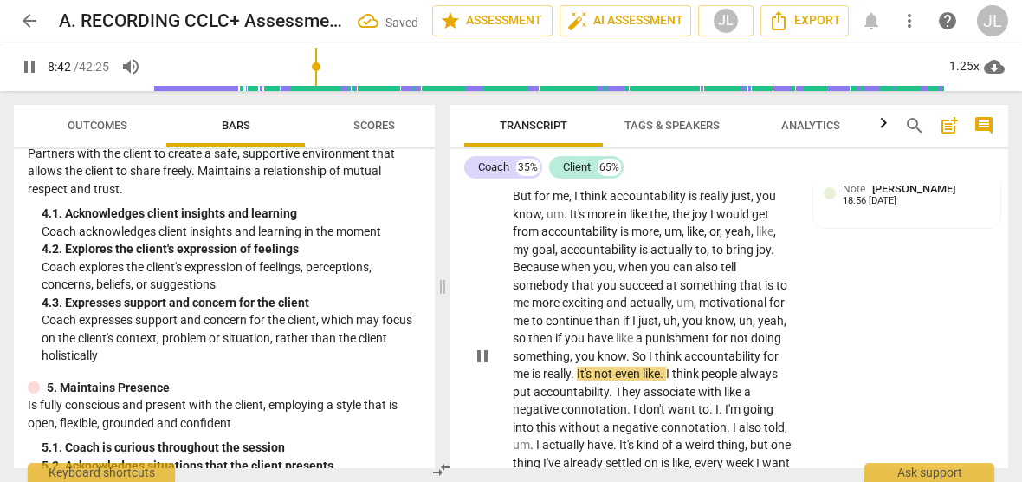
scroll to position [2057, 0]
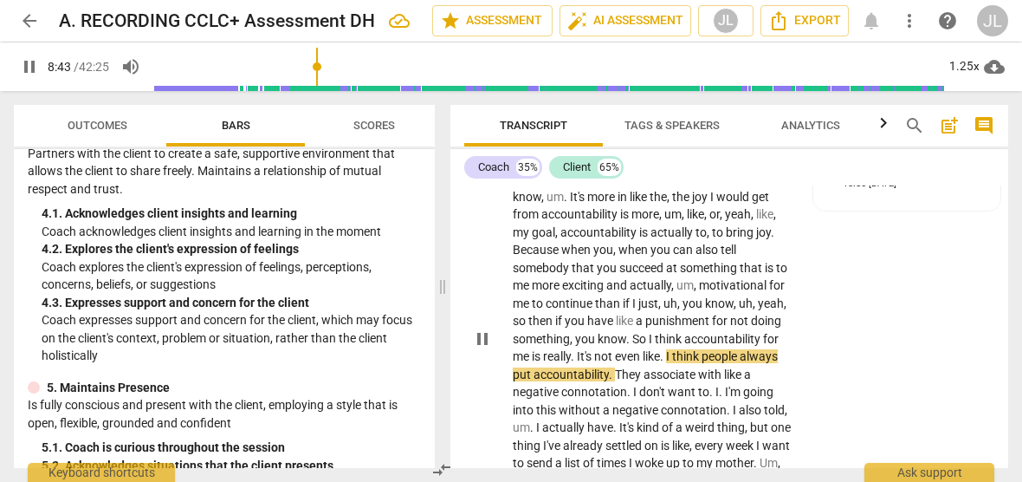
click at [666, 355] on span "." at bounding box center [663, 356] width 6 height 14
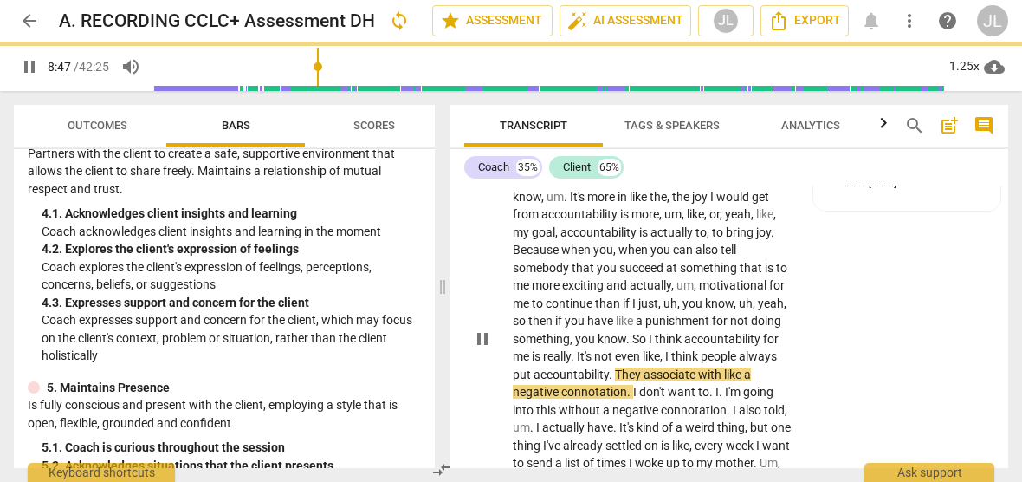
click at [482, 333] on span "pause" at bounding box center [482, 338] width 21 height 21
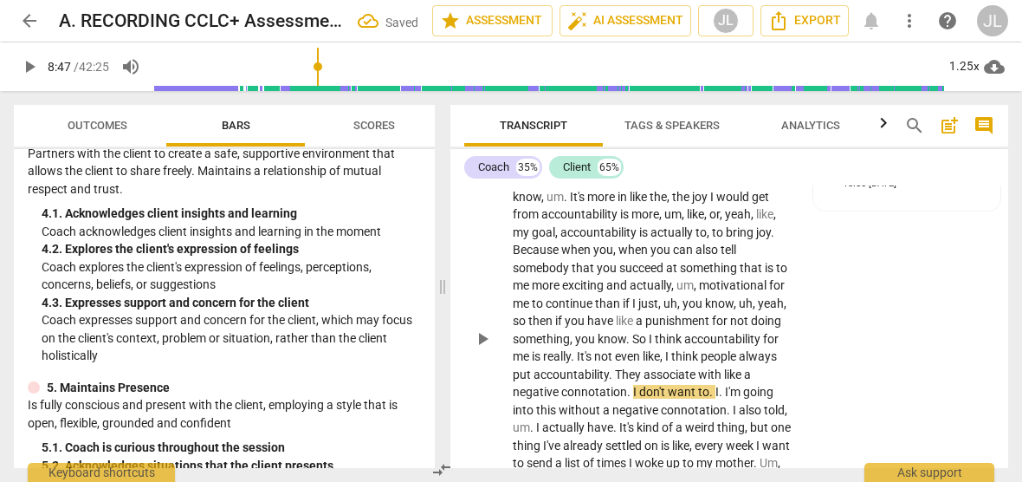
click at [612, 372] on span "." at bounding box center [612, 374] width 6 height 14
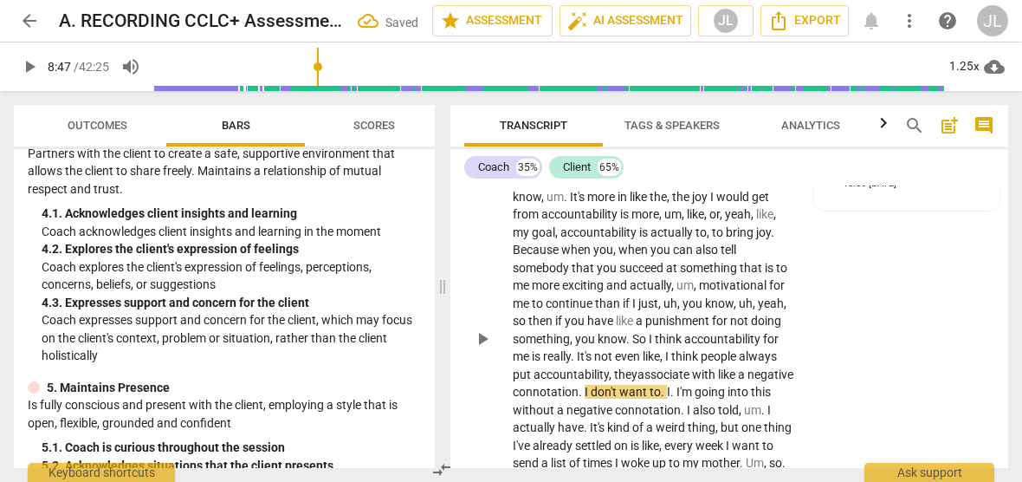
click at [677, 389] on span "." at bounding box center [673, 392] width 6 height 14
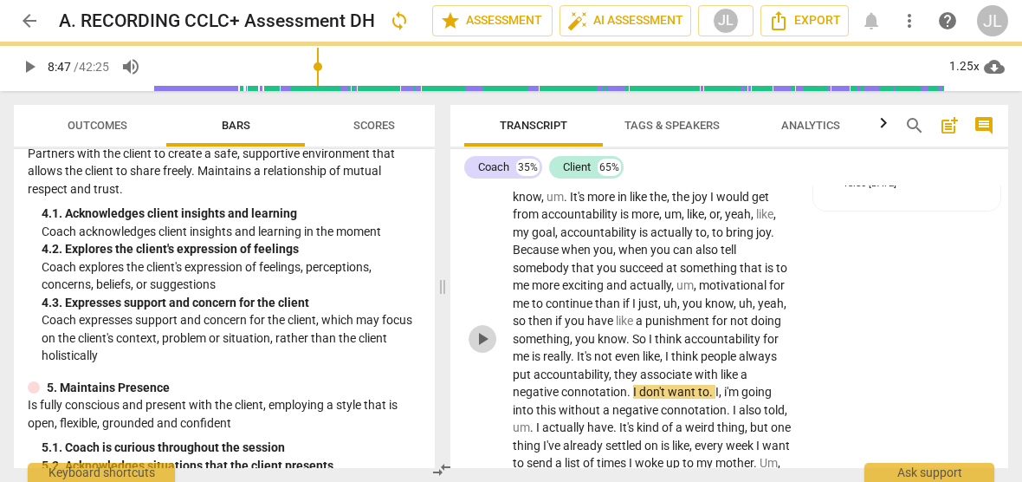
click at [477, 335] on span "play_arrow" at bounding box center [482, 338] width 21 height 21
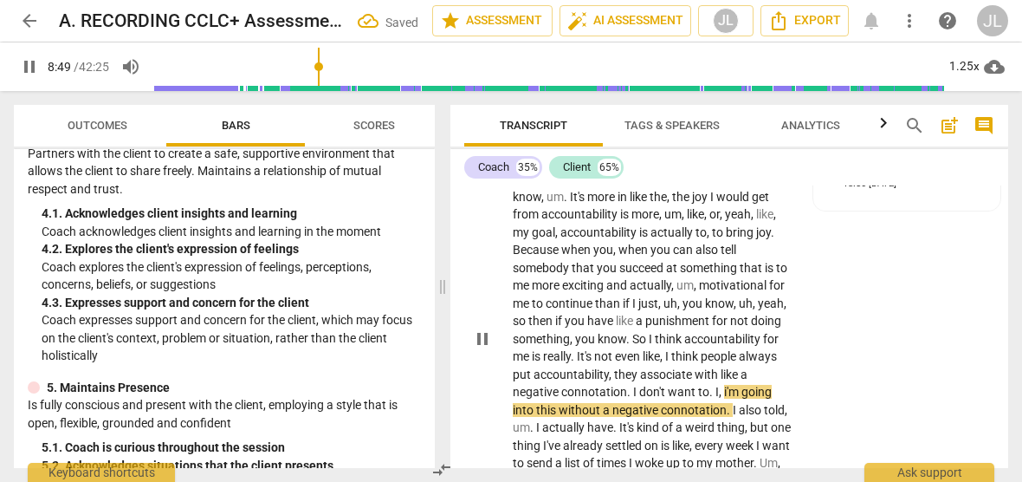
click at [791, 406] on div "I think for adults , uh , it's not the best motivation . S , . But for me , I t…" at bounding box center [659, 338] width 292 height 373
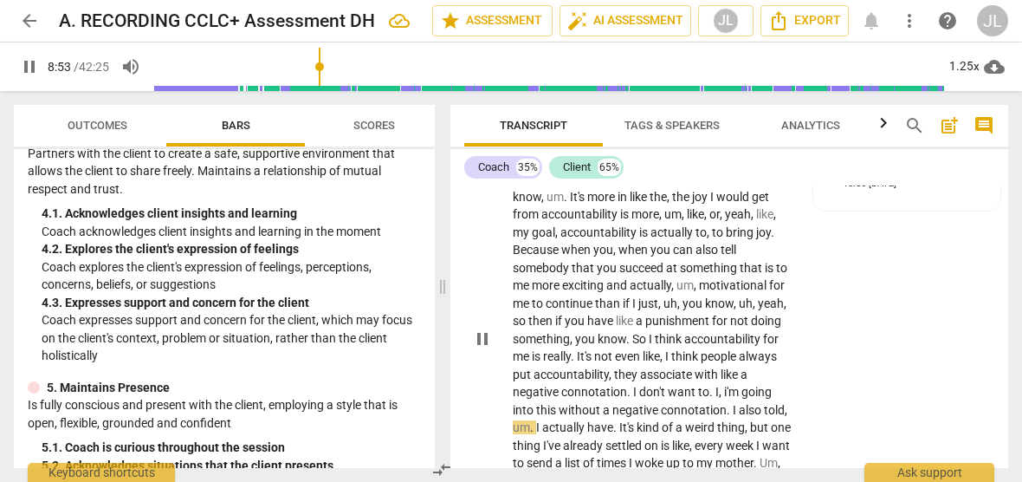
click at [617, 428] on span "." at bounding box center [616, 427] width 6 height 14
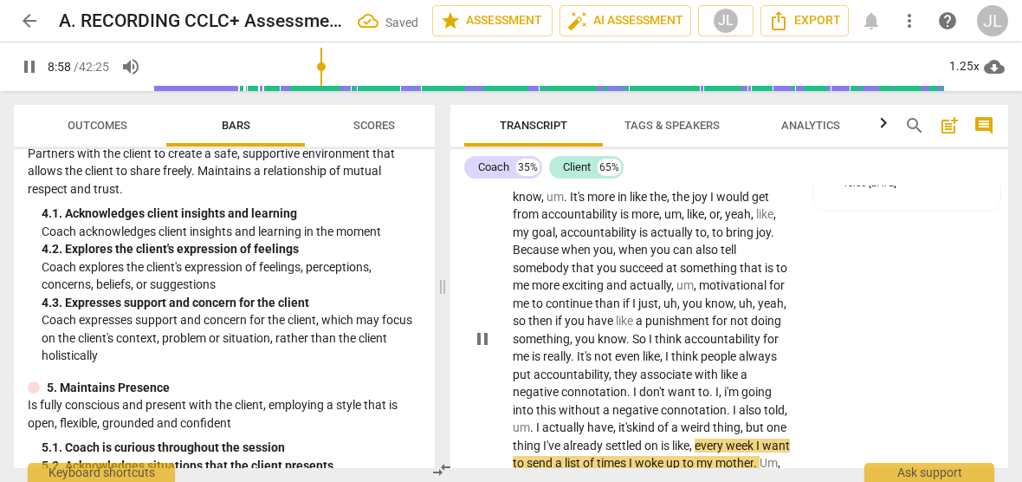
click at [483, 339] on span "pause" at bounding box center [482, 338] width 21 height 21
click at [790, 462] on p "I think for adults , uh , it's not the best motivation . S , . But for me , I t…" at bounding box center [654, 338] width 282 height 373
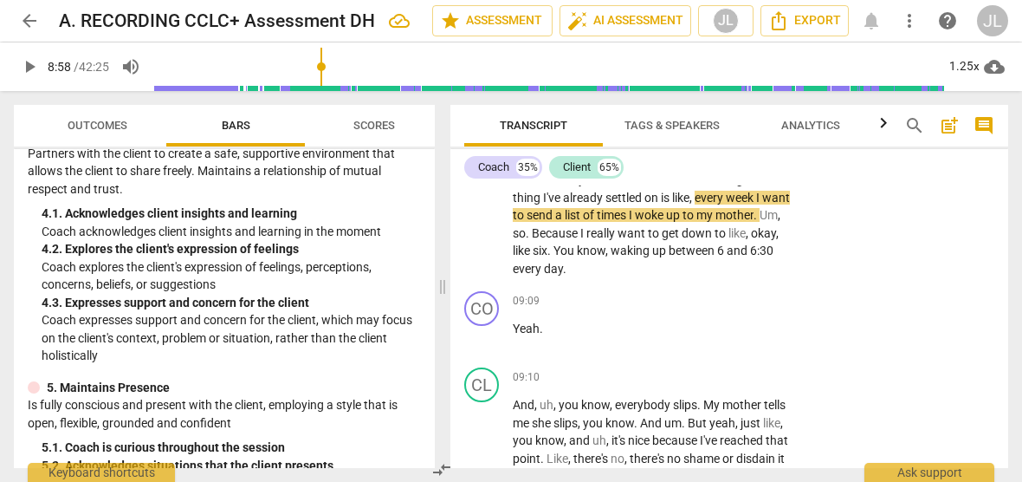
scroll to position [1888, 0]
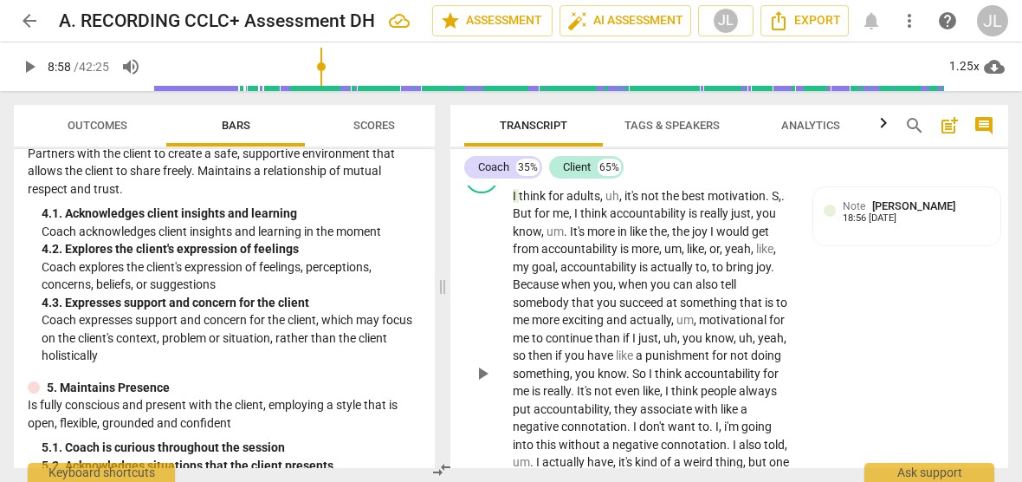
scroll to position [2039, 0]
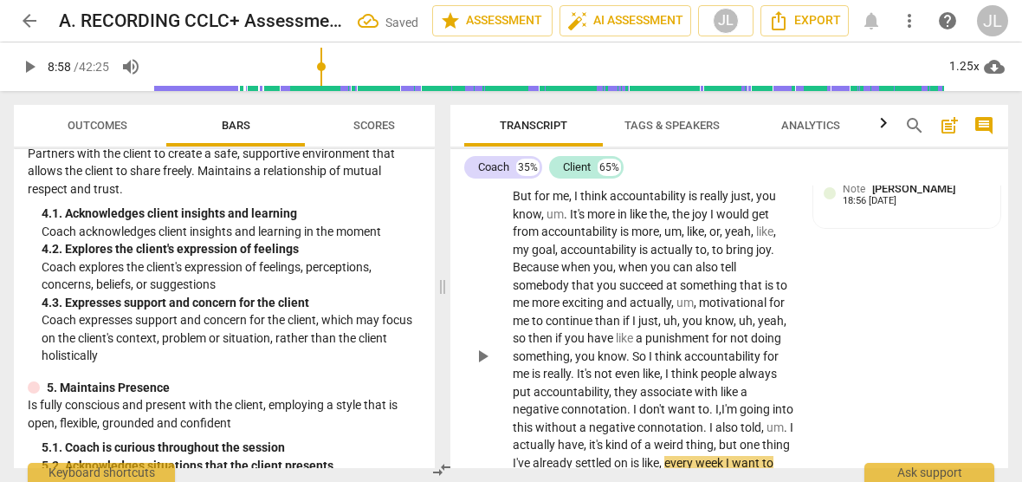
click at [793, 422] on div "I think for adults , uh , it's not the best motivation . S , . But for me , I t…" at bounding box center [659, 356] width 292 height 373
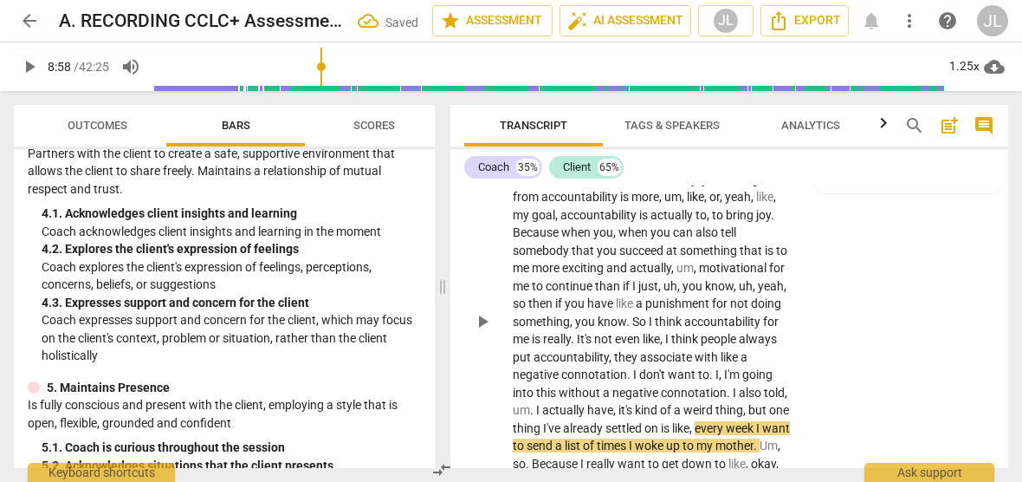
scroll to position [2108, 0]
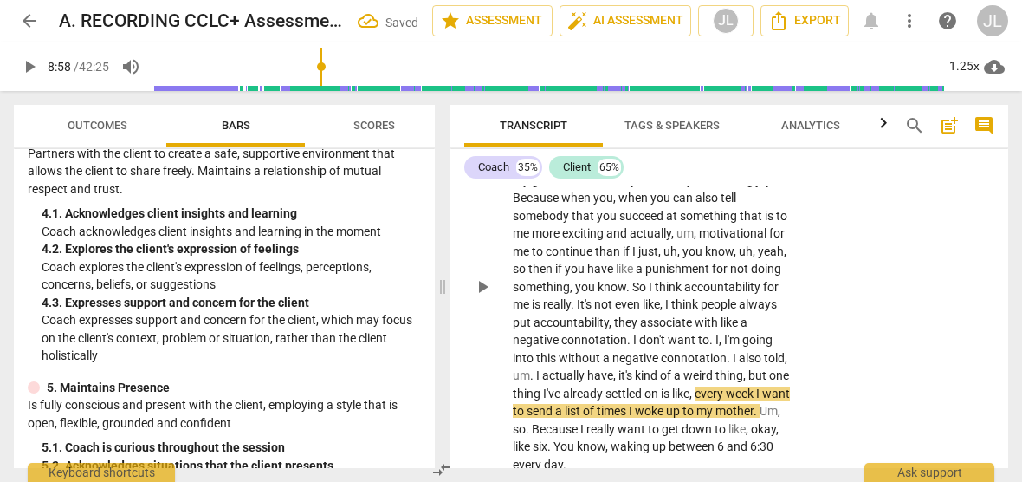
click at [483, 287] on span "play_arrow" at bounding box center [482, 286] width 21 height 21
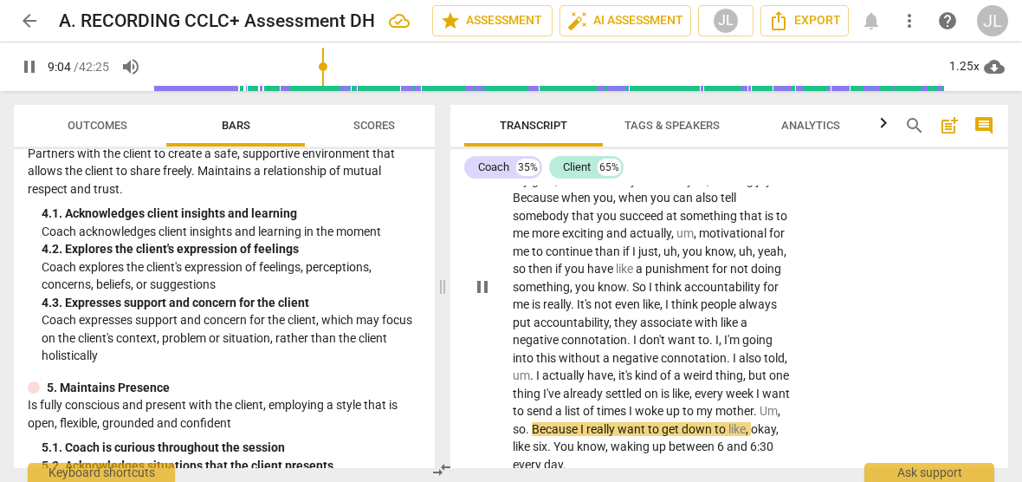
drag, startPoint x: 483, startPoint y: 287, endPoint x: 489, endPoint y: 295, distance: 10.6
click at [483, 287] on span "pause" at bounding box center [482, 286] width 21 height 21
click at [532, 431] on span "." at bounding box center [529, 429] width 6 height 14
click at [484, 287] on span "play_arrow" at bounding box center [482, 286] width 21 height 21
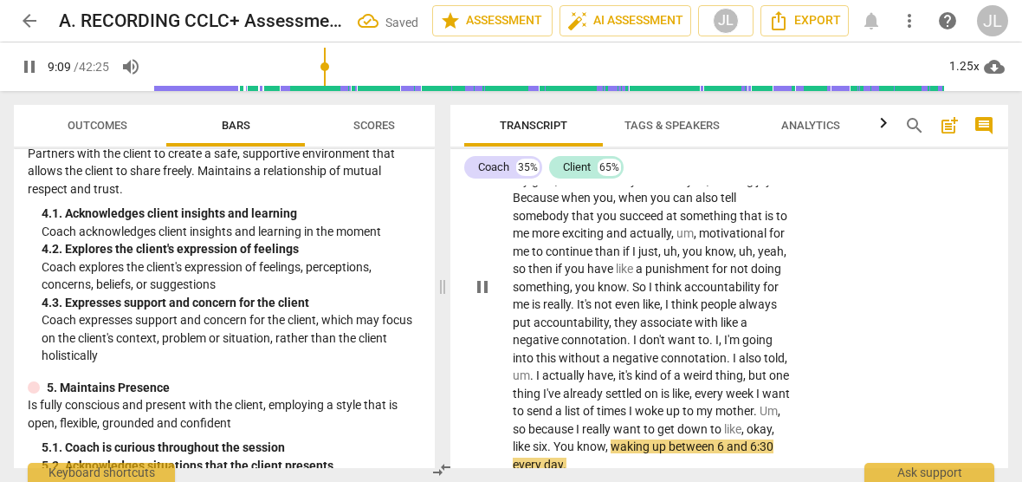
drag, startPoint x: 485, startPoint y: 285, endPoint x: 496, endPoint y: 294, distance: 13.5
click at [485, 285] on span "pause" at bounding box center [482, 286] width 21 height 21
click at [554, 444] on span "." at bounding box center [550, 446] width 6 height 14
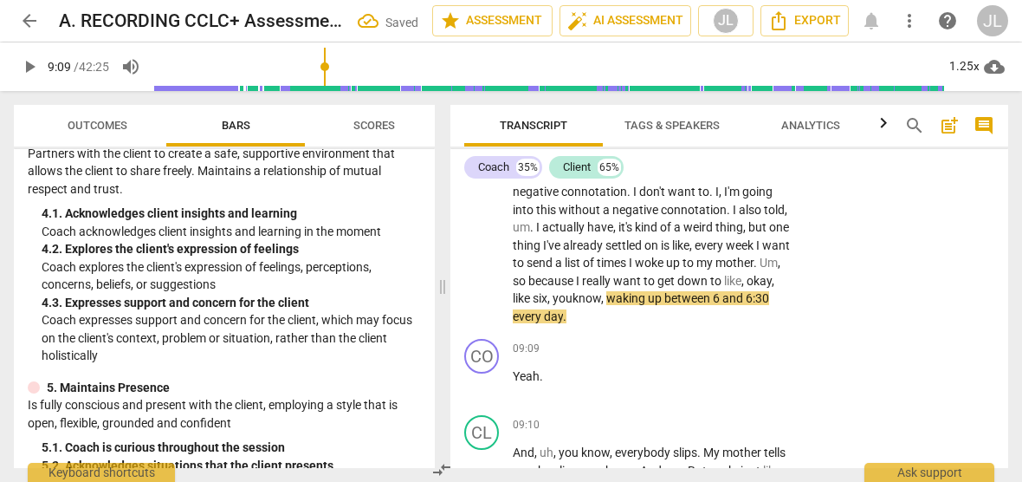
scroll to position [2372, 0]
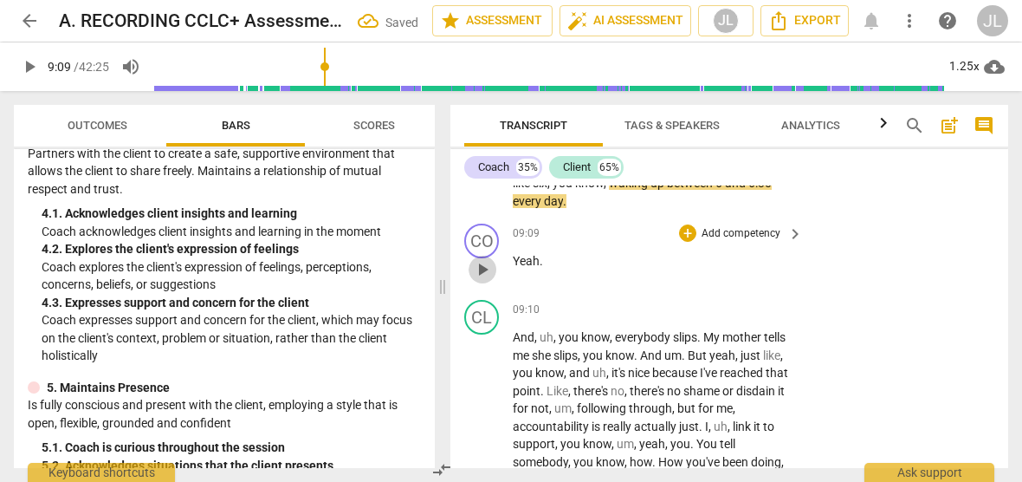
click at [483, 267] on span "play_arrow" at bounding box center [482, 269] width 21 height 21
click at [483, 267] on span "pause" at bounding box center [482, 269] width 21 height 21
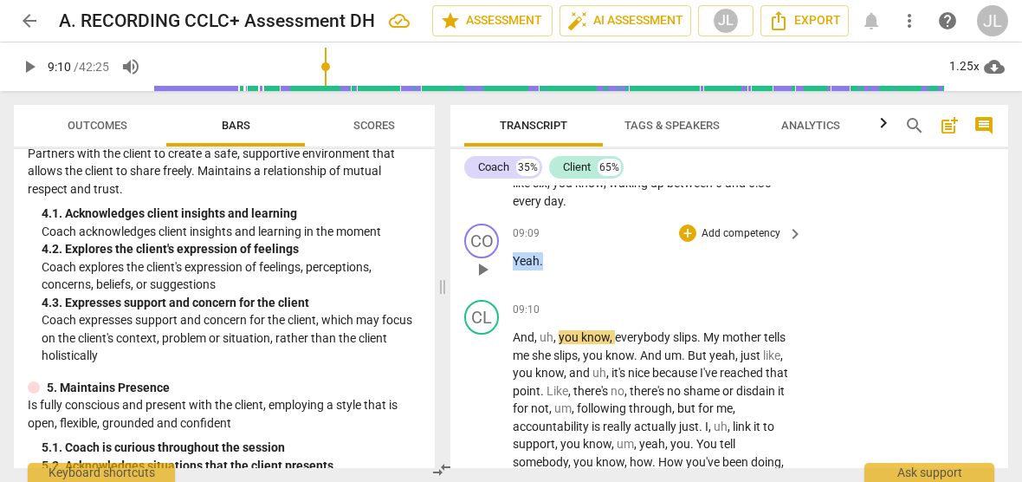
drag, startPoint x: 556, startPoint y: 257, endPoint x: 475, endPoint y: 263, distance: 81.7
click at [475, 263] on div "CO play_arrow pause 09:09 + Add competency keyboard_arrow_right Yeah ." at bounding box center [729, 255] width 558 height 76
click at [556, 240] on div "+" at bounding box center [557, 237] width 17 height 17
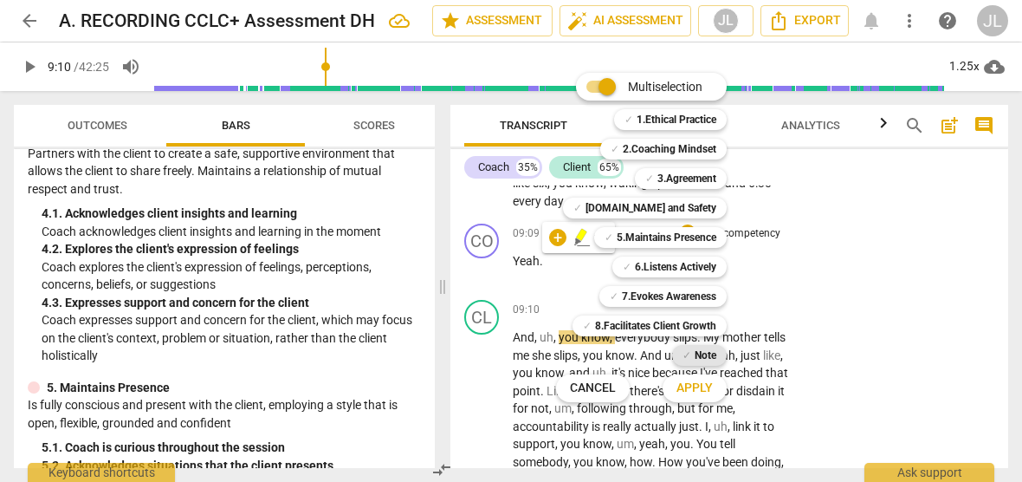
click at [710, 354] on b "Note" at bounding box center [706, 355] width 22 height 21
click at [705, 390] on span "Apply" at bounding box center [695, 387] width 36 height 17
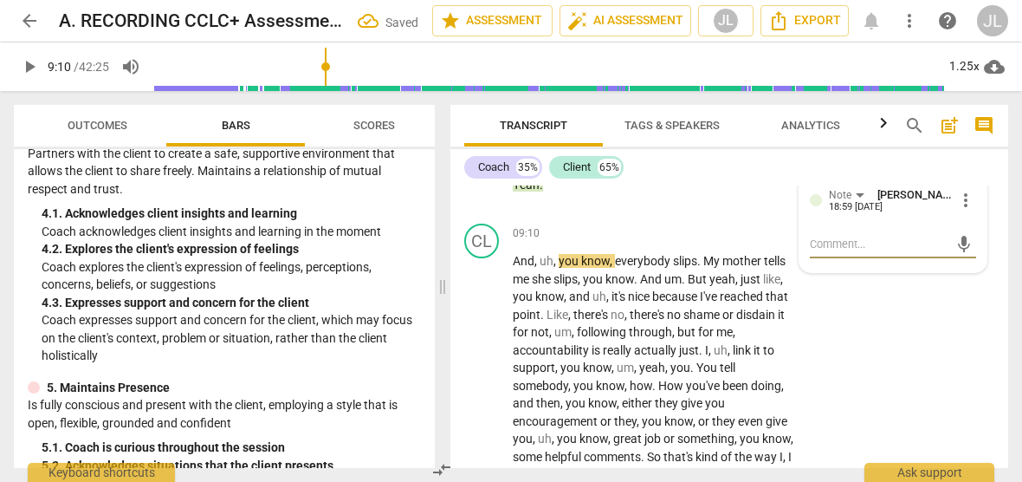
scroll to position [2486, 0]
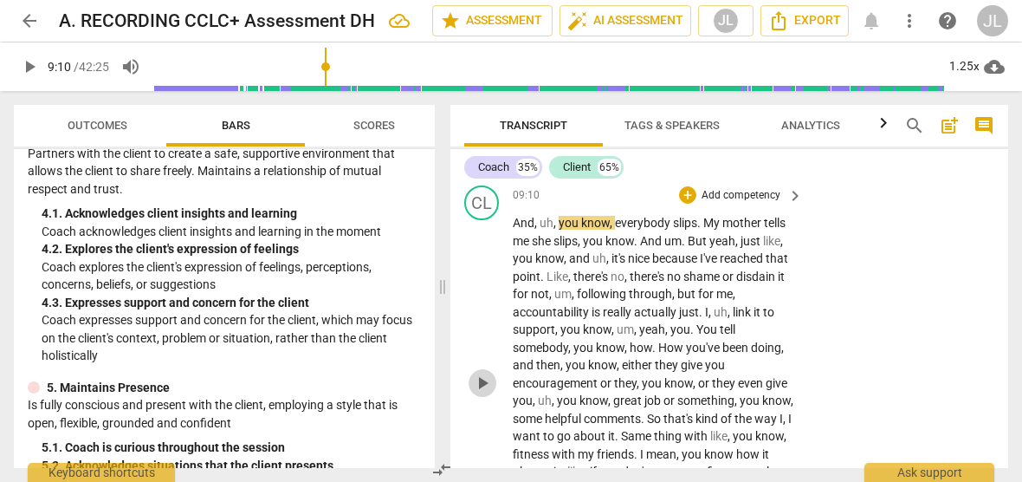
click at [485, 389] on span "play_arrow" at bounding box center [482, 382] width 21 height 21
click at [485, 389] on span "pause" at bounding box center [482, 382] width 21 height 21
click at [640, 238] on span "." at bounding box center [637, 241] width 6 height 14
click at [683, 238] on span "." at bounding box center [680, 241] width 6 height 14
click at [482, 389] on span "play_arrow" at bounding box center [482, 382] width 21 height 21
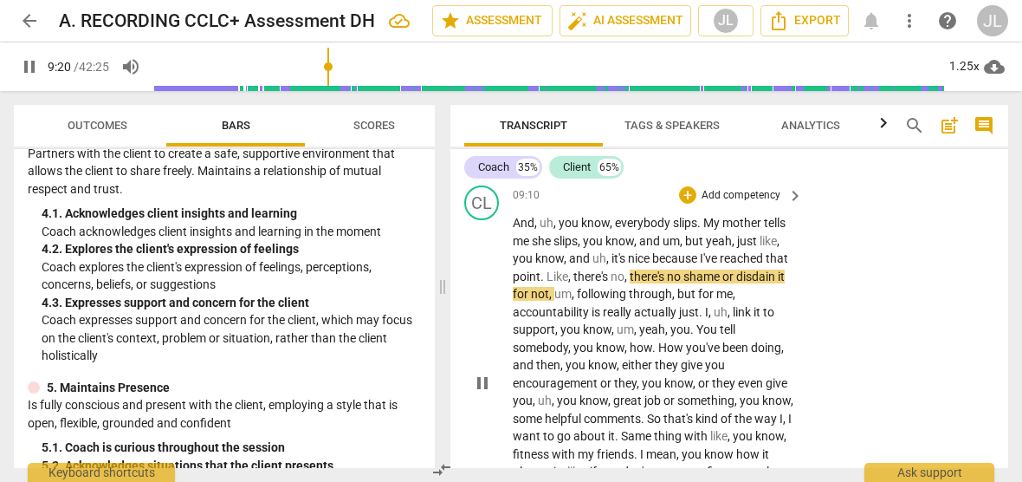
click at [482, 389] on span "pause" at bounding box center [482, 382] width 21 height 21
click at [544, 275] on span "." at bounding box center [544, 276] width 6 height 14
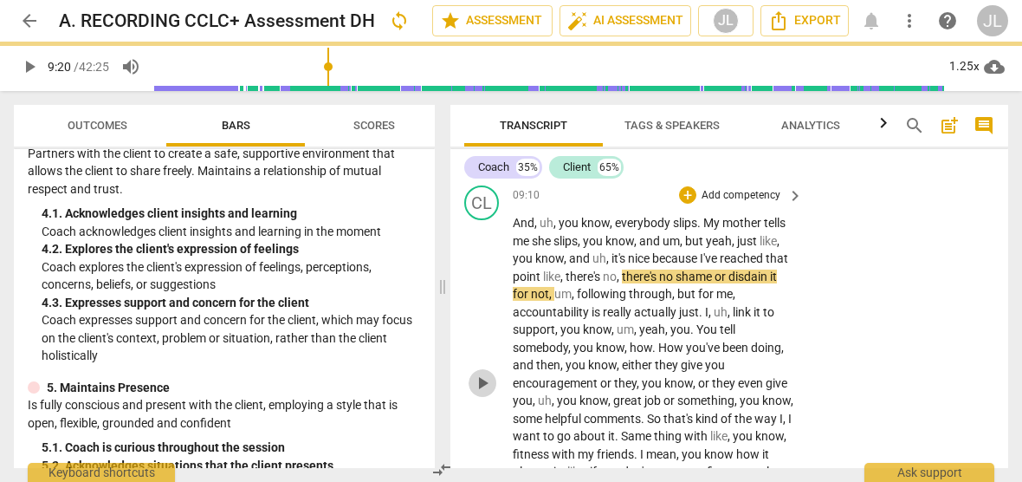
click at [483, 392] on span "play_arrow" at bounding box center [482, 382] width 21 height 21
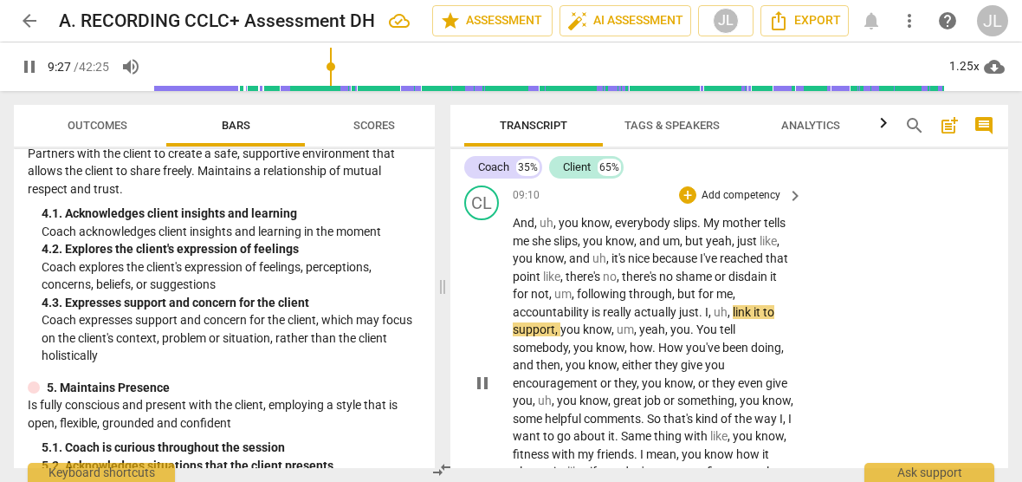
click at [702, 310] on span "." at bounding box center [702, 312] width 6 height 14
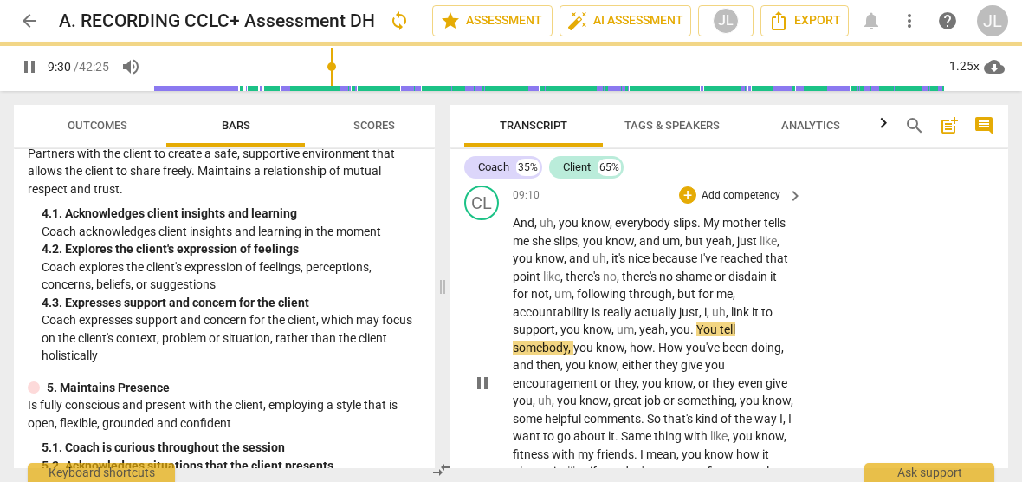
click at [480, 393] on span "pause" at bounding box center [482, 382] width 21 height 21
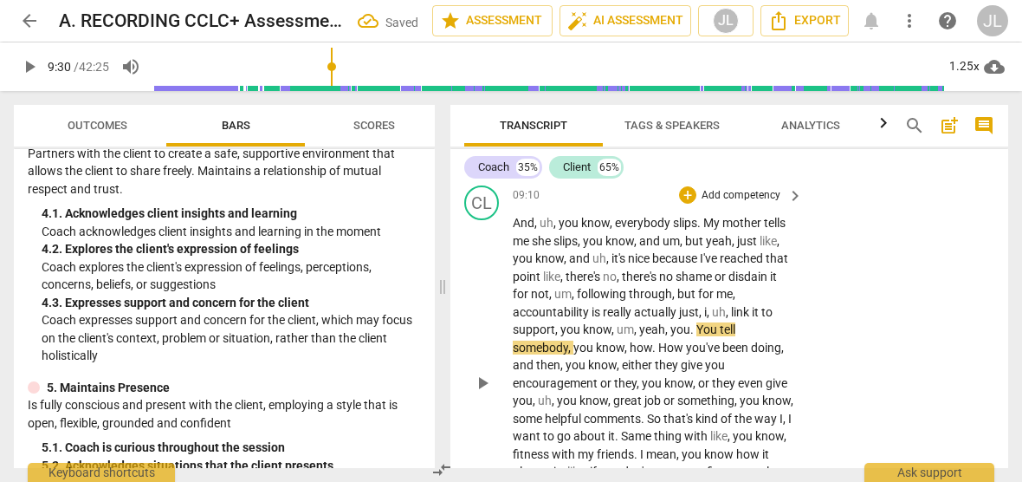
click at [708, 308] on span "," at bounding box center [709, 312] width 5 height 14
click at [714, 311] on span "uh" at bounding box center [717, 312] width 14 height 14
click at [476, 393] on span "pause" at bounding box center [482, 382] width 21 height 21
click at [639, 328] on span "yeah" at bounding box center [652, 329] width 26 height 14
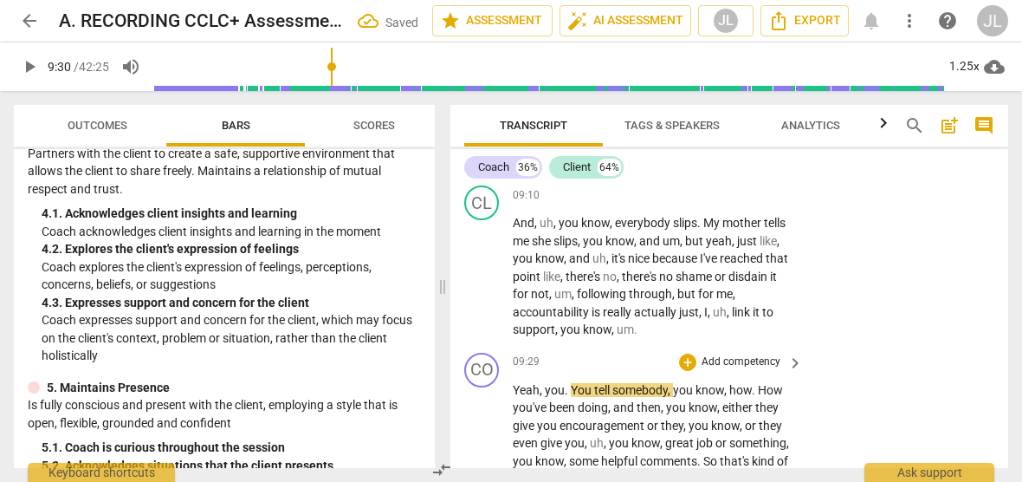
click at [544, 391] on span "," at bounding box center [542, 390] width 5 height 14
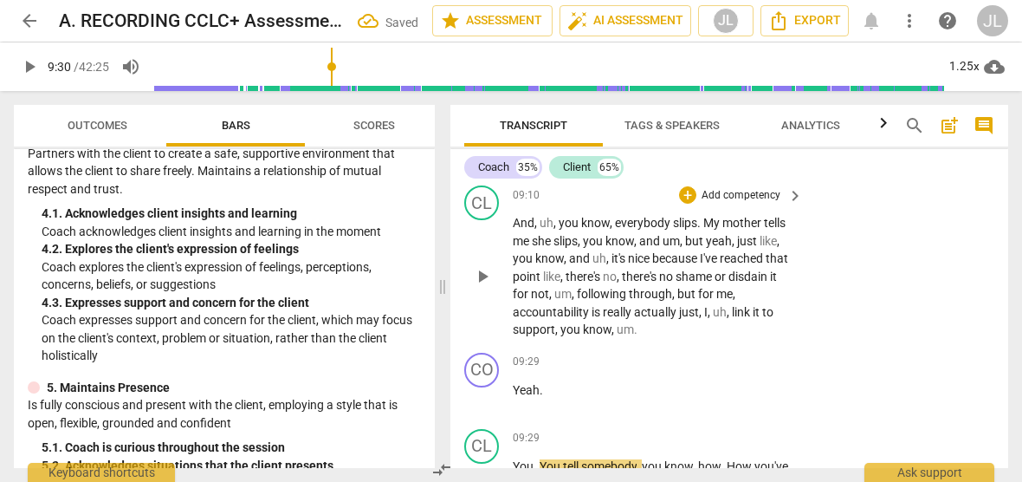
click at [636, 328] on span "." at bounding box center [635, 329] width 3 height 14
drag, startPoint x: 544, startPoint y: 390, endPoint x: 513, endPoint y: 391, distance: 31.2
click at [513, 391] on p "Yeah ." at bounding box center [654, 390] width 282 height 18
click at [560, 366] on div "+" at bounding box center [557, 365] width 17 height 17
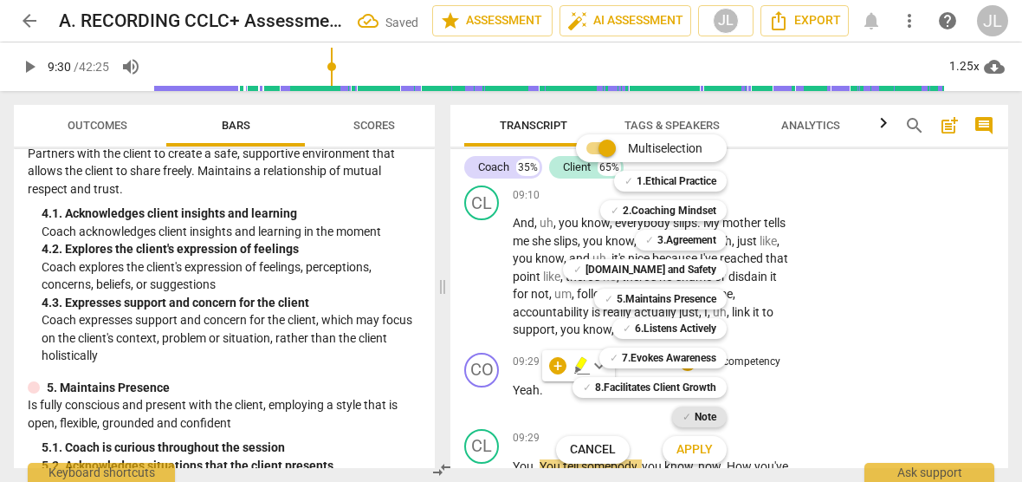
click at [707, 419] on b "Note" at bounding box center [706, 416] width 22 height 21
click at [703, 449] on span "Apply" at bounding box center [695, 449] width 36 height 17
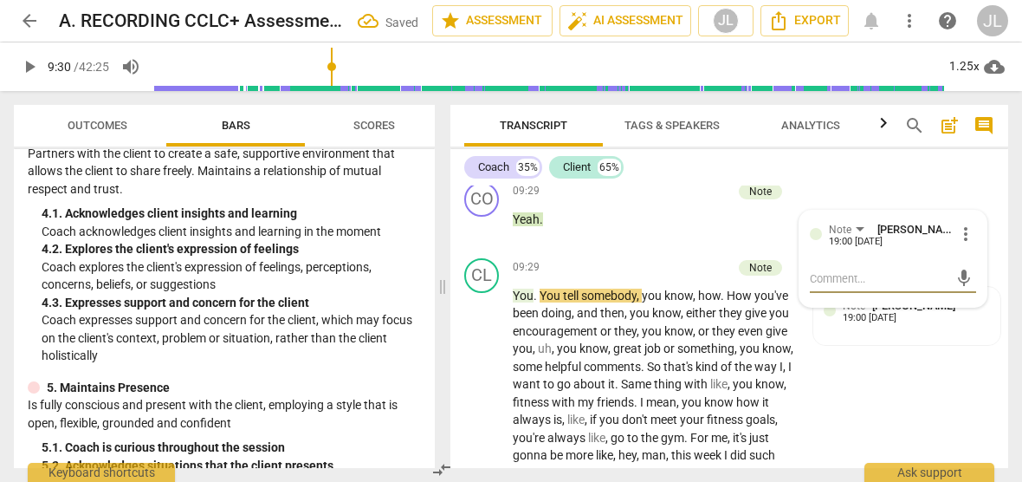
scroll to position [2696, 0]
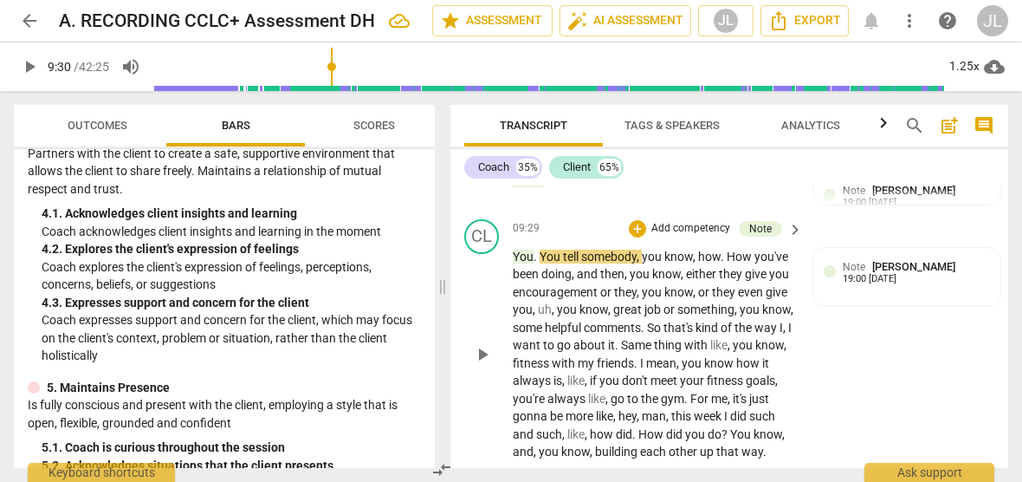
click at [537, 254] on span "." at bounding box center [537, 256] width 6 height 14
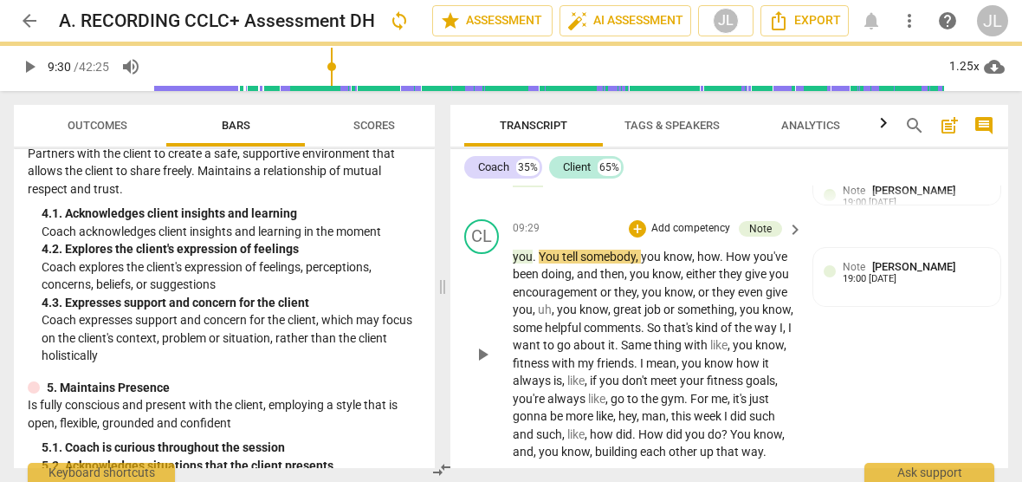
click at [535, 255] on span "." at bounding box center [536, 256] width 6 height 14
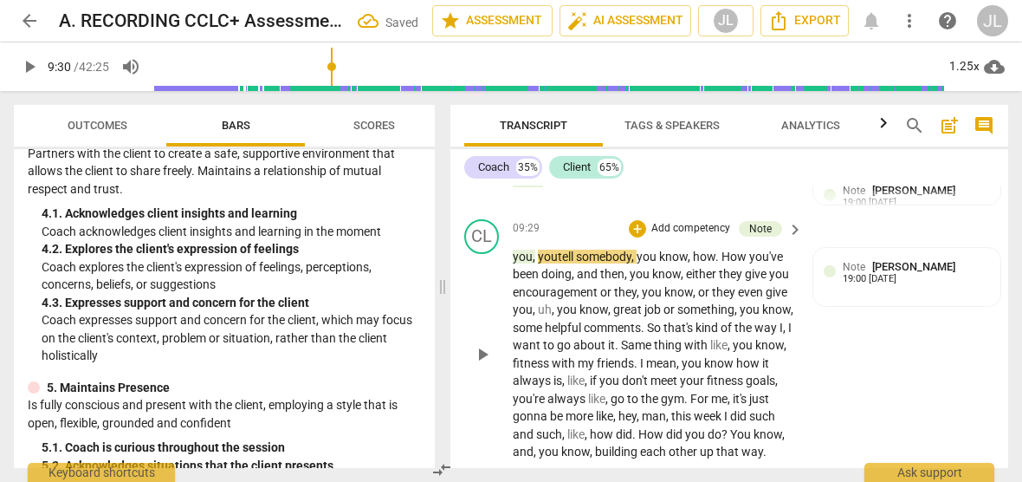
click at [722, 256] on span "." at bounding box center [719, 256] width 6 height 14
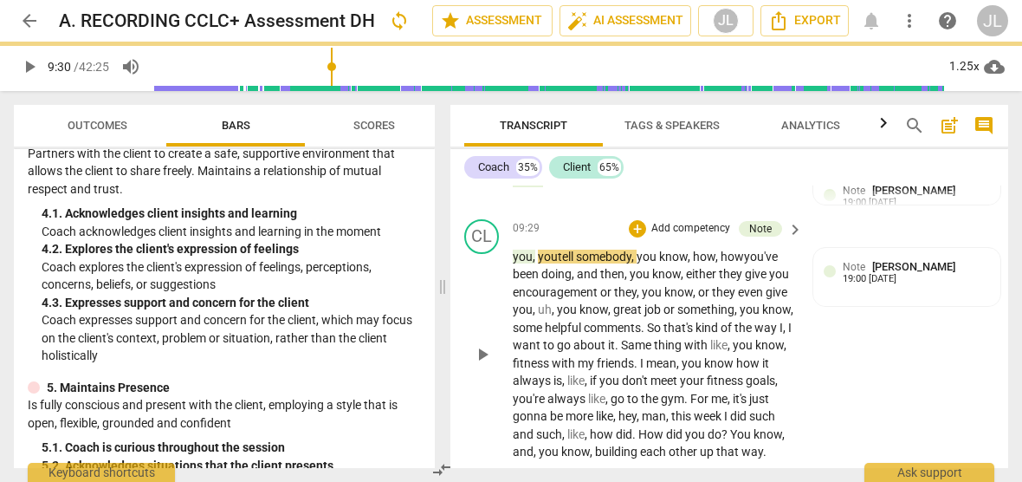
click at [481, 365] on span "play_arrow" at bounding box center [482, 354] width 21 height 21
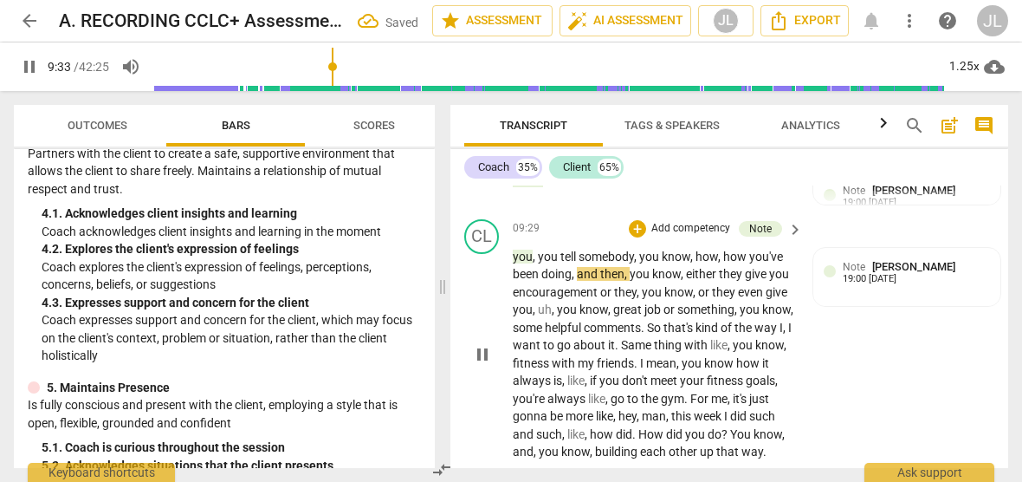
click at [482, 365] on span "pause" at bounding box center [482, 354] width 21 height 21
click at [482, 365] on span "play_arrow" at bounding box center [482, 354] width 21 height 21
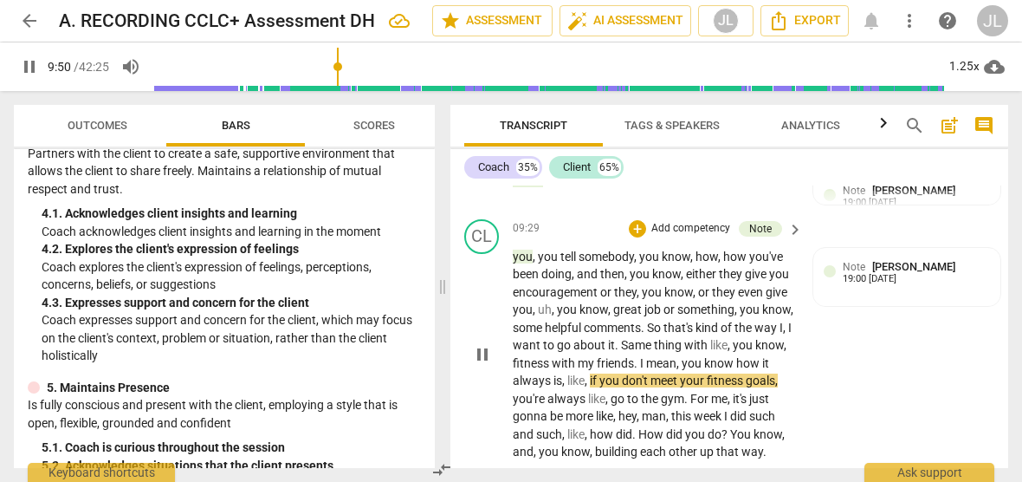
click at [783, 381] on p "you , you tell somebody , you know , how , how you've been doing , and then , y…" at bounding box center [654, 354] width 282 height 213
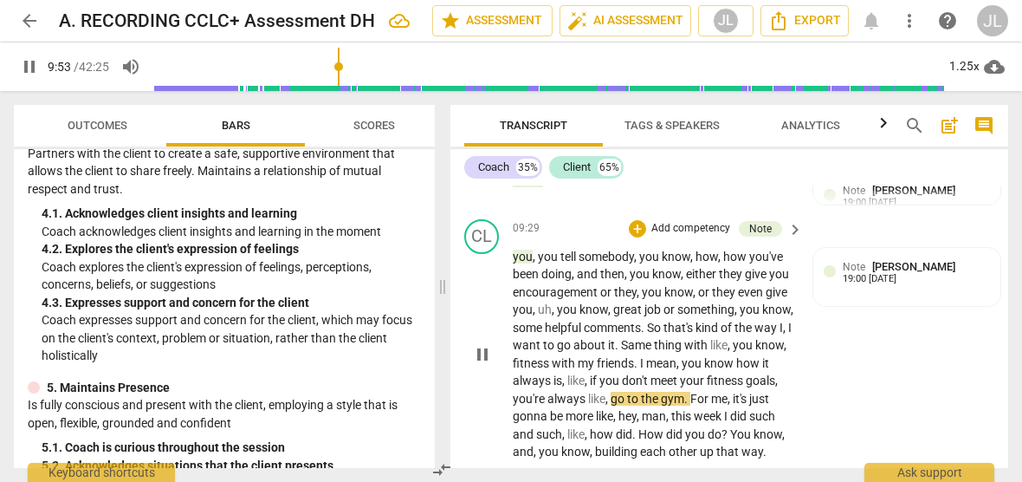
click at [482, 362] on span "pause" at bounding box center [482, 354] width 21 height 21
click at [627, 395] on span "go" at bounding box center [619, 399] width 16 height 14
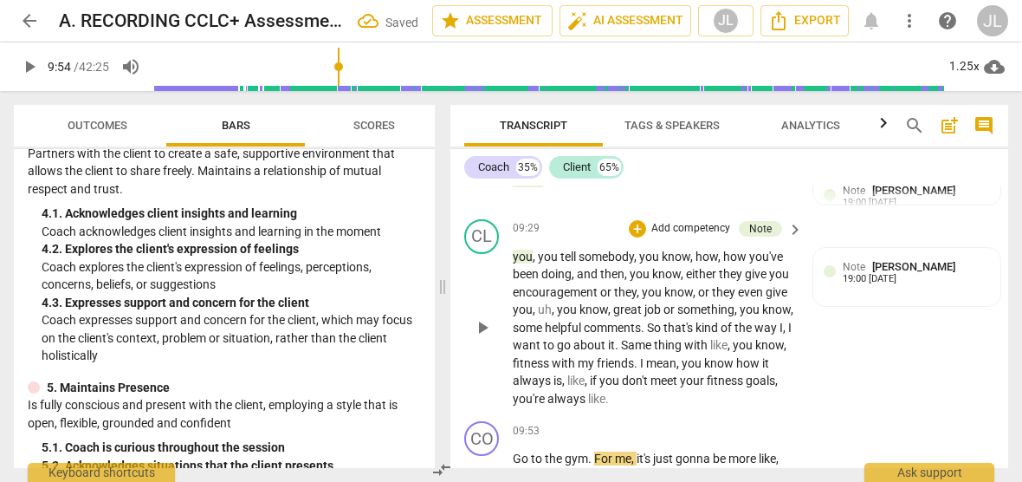
click at [645, 397] on p "you , you tell somebody , you know , how , how you've been doing , and then , y…" at bounding box center [654, 328] width 282 height 160
click at [514, 456] on span "Go" at bounding box center [522, 458] width 18 height 14
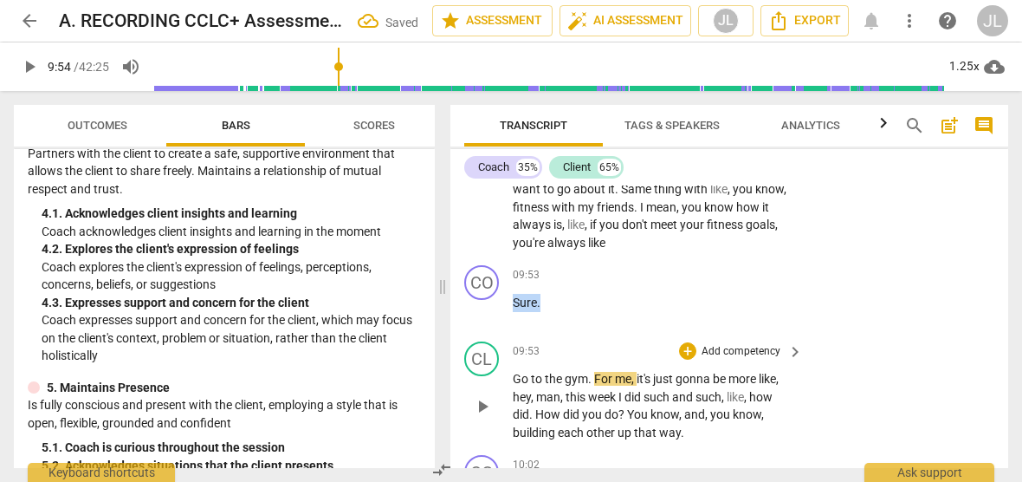
scroll to position [2879, 0]
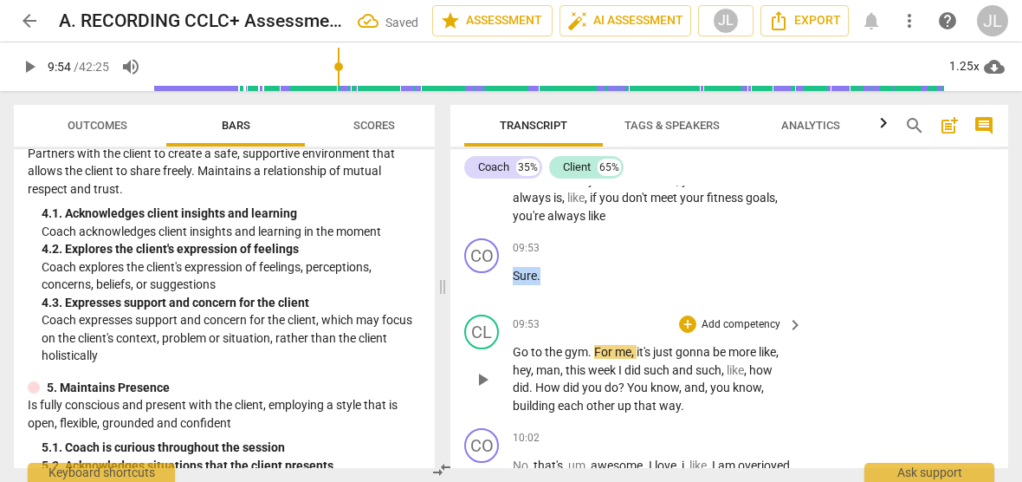
drag, startPoint x: 542, startPoint y: 458, endPoint x: 514, endPoint y: 307, distance: 154.3
click at [514, 307] on div "CO play_arrow pause 00:03 + Add competency 3.Agreement keyboard_arrow_right [PE…" at bounding box center [729, 326] width 558 height 282
click at [554, 249] on div "+" at bounding box center [555, 251] width 17 height 17
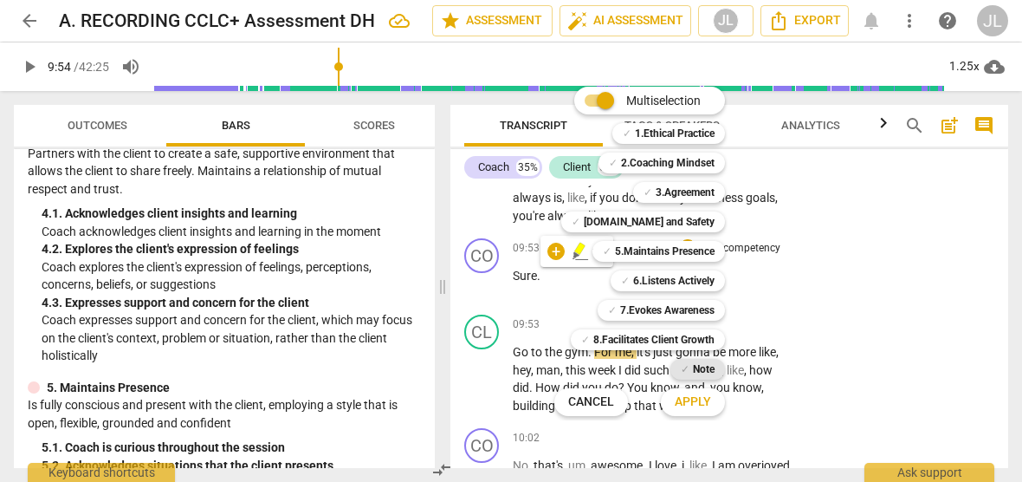
click at [696, 375] on b "Note" at bounding box center [704, 369] width 22 height 21
click at [693, 400] on span "Apply" at bounding box center [693, 401] width 36 height 17
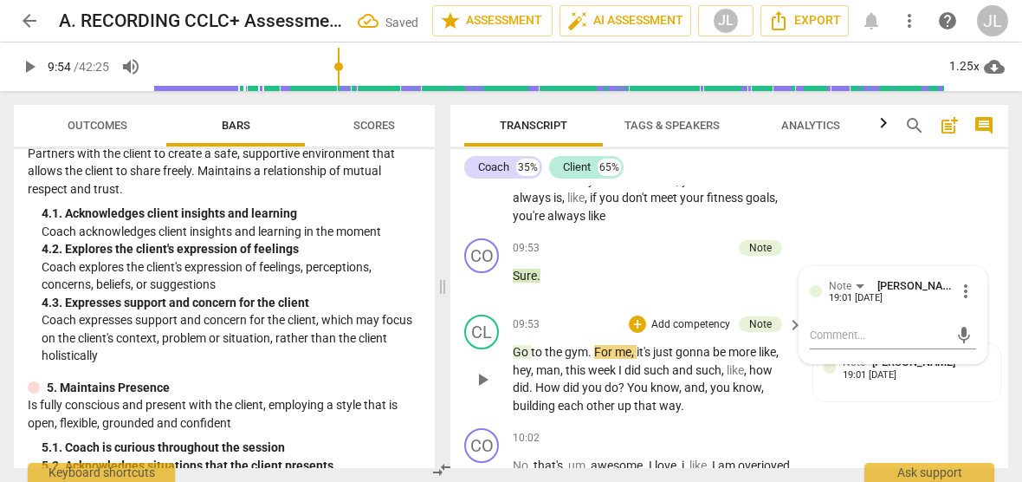
click at [534, 349] on span "to" at bounding box center [538, 352] width 14 height 14
click at [480, 371] on span "play_arrow" at bounding box center [482, 379] width 21 height 21
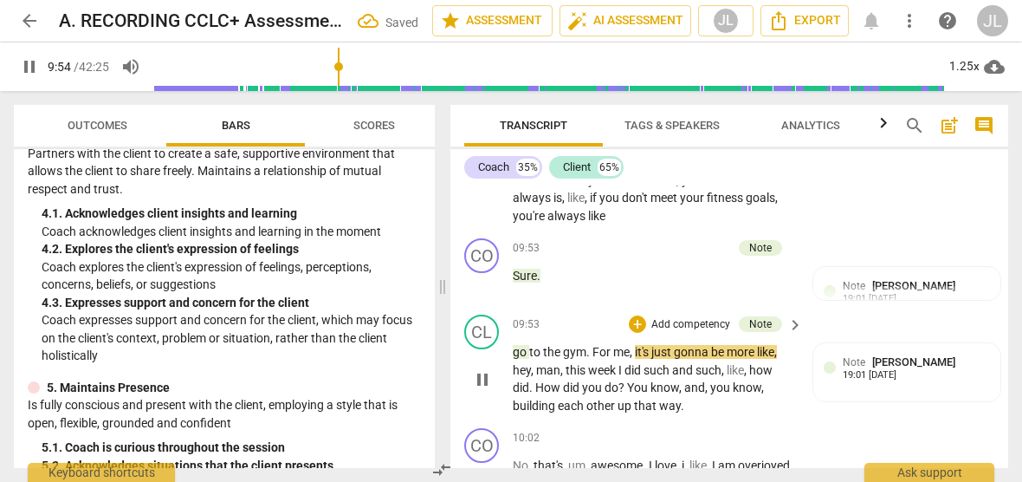
click at [480, 372] on span "pause" at bounding box center [482, 379] width 21 height 21
click at [519, 369] on span "hey" at bounding box center [522, 370] width 18 height 14
click at [476, 381] on span "play_arrow" at bounding box center [482, 379] width 21 height 21
click at [532, 389] on span "." at bounding box center [532, 387] width 6 height 14
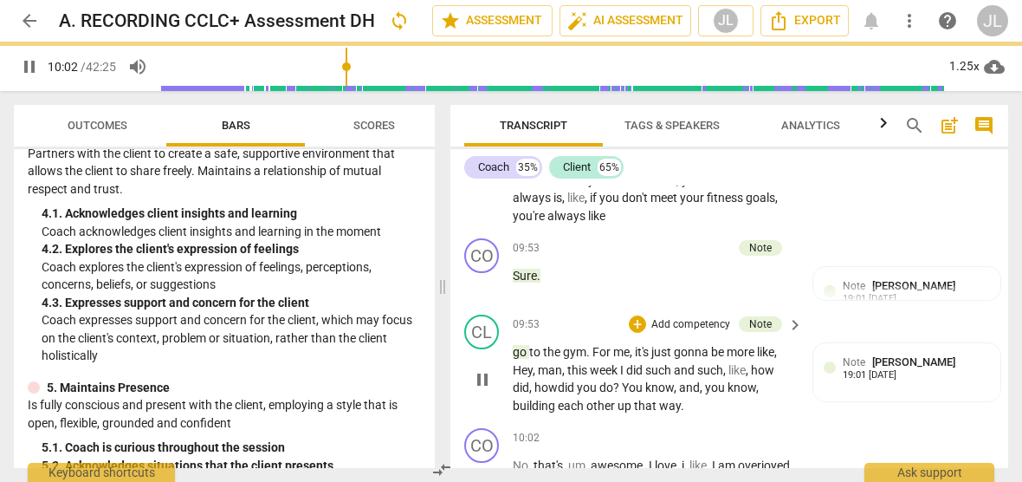
click at [484, 379] on span "pause" at bounding box center [482, 379] width 21 height 21
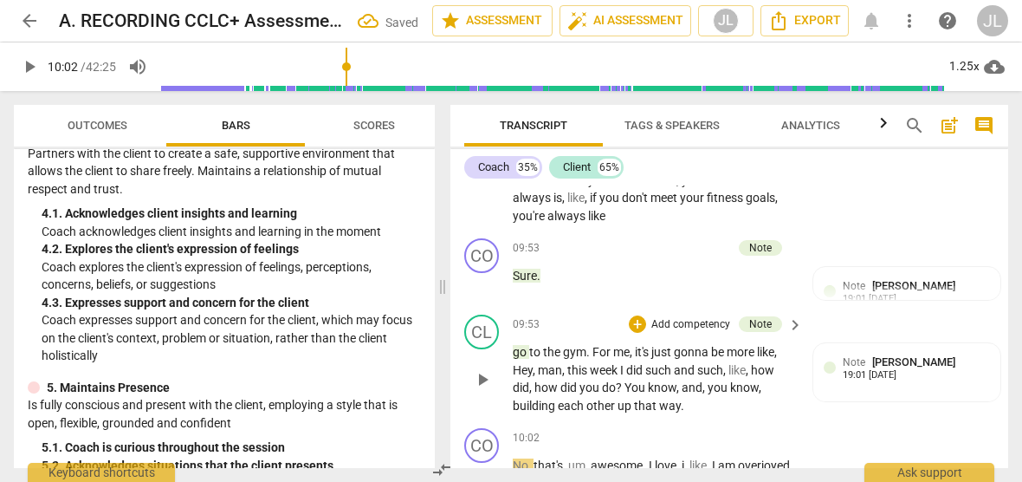
click at [623, 385] on span "?" at bounding box center [620, 387] width 9 height 14
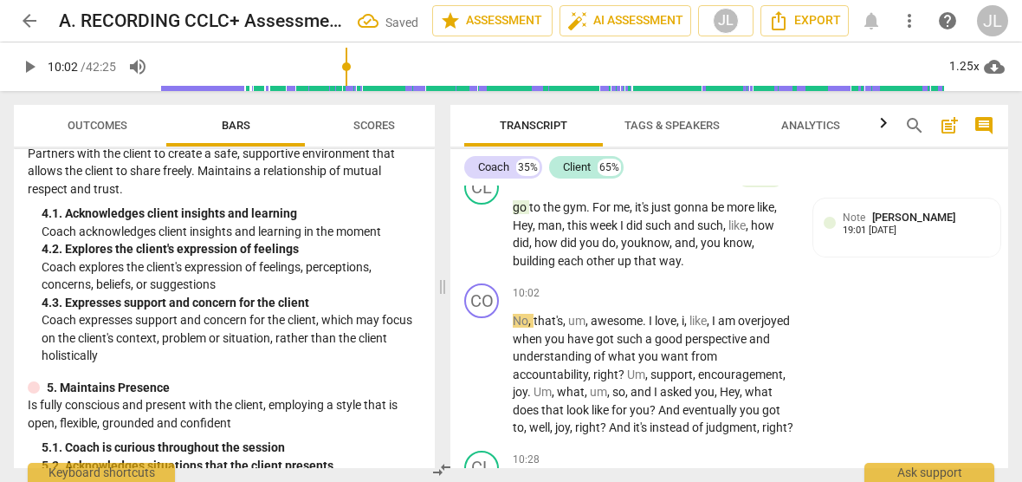
scroll to position [3062, 0]
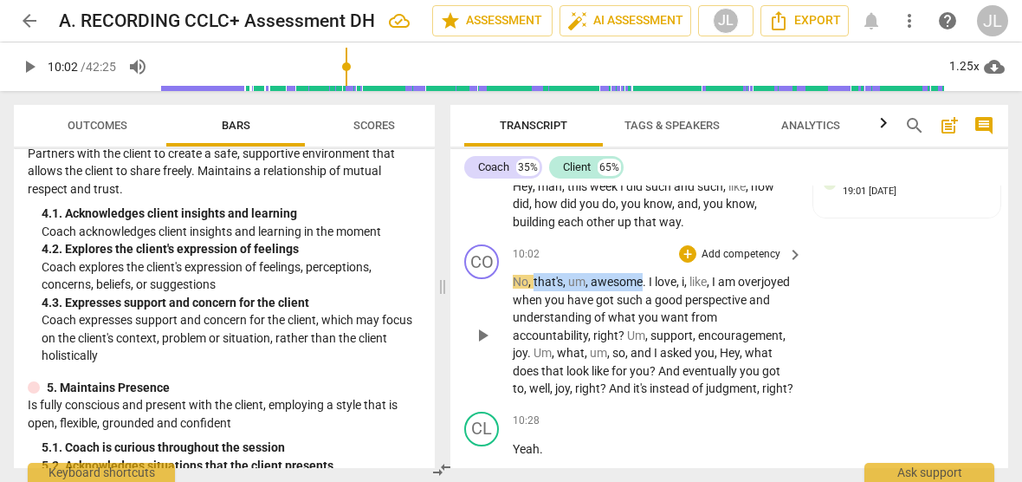
drag, startPoint x: 642, startPoint y: 278, endPoint x: 535, endPoint y: 282, distance: 106.6
click at [535, 282] on p "No , that's , um , awesome . I love , i , like , I am overjoyed when you have g…" at bounding box center [654, 335] width 282 height 125
click at [660, 262] on div "+" at bounding box center [659, 257] width 17 height 17
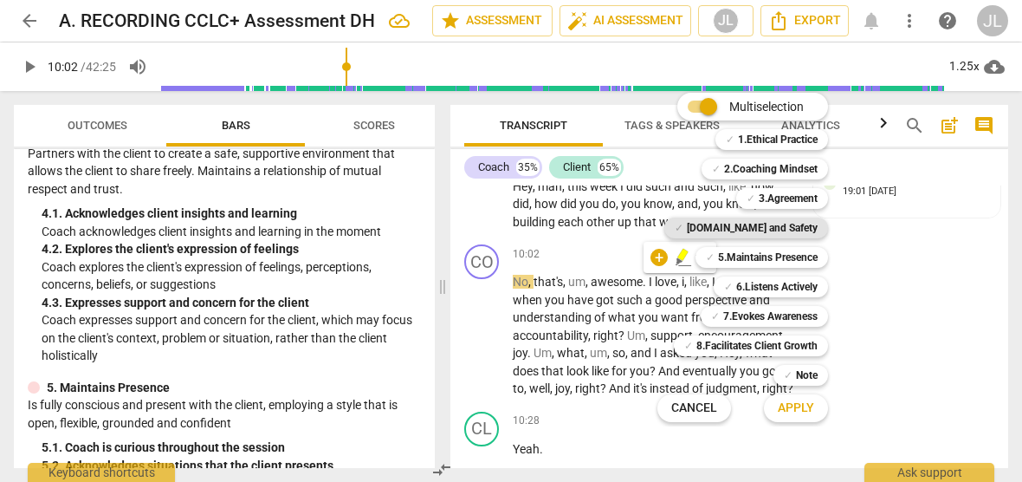
click at [769, 223] on b "[DOMAIN_NAME] and Safety" at bounding box center [752, 227] width 131 height 21
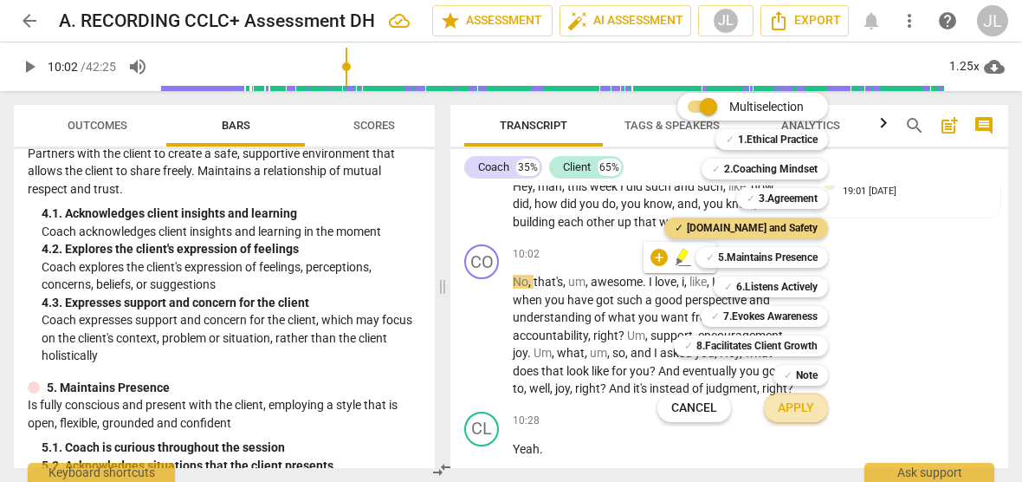
click at [803, 413] on span "Apply" at bounding box center [796, 407] width 36 height 17
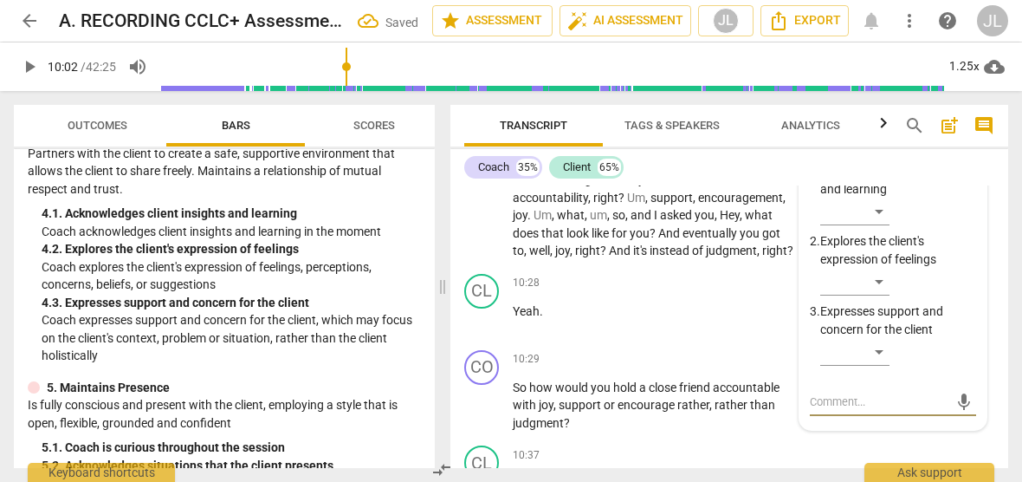
scroll to position [3139, 0]
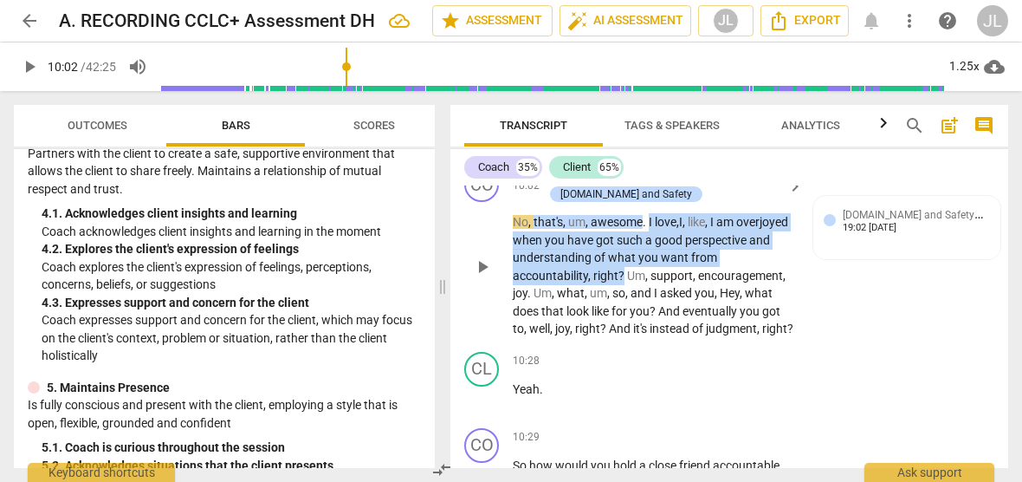
drag, startPoint x: 651, startPoint y: 252, endPoint x: 650, endPoint y: 205, distance: 46.8
click at [650, 213] on p "No , that's , um , awesome . I love , I , like , I am overjoyed when you have g…" at bounding box center [654, 275] width 282 height 125
click at [670, 237] on div "+" at bounding box center [670, 232] width 17 height 17
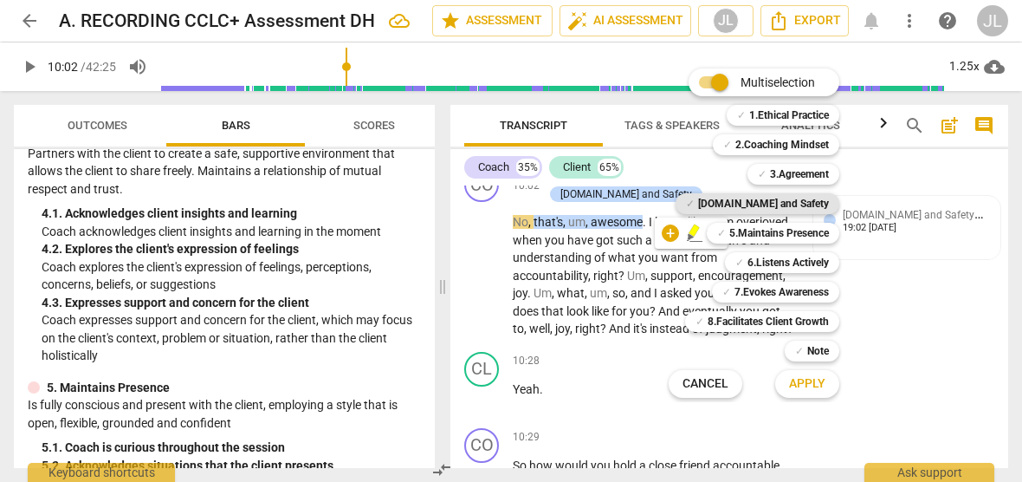
click at [768, 202] on b "[DOMAIN_NAME] and Safety" at bounding box center [763, 203] width 131 height 21
click at [797, 386] on span "Apply" at bounding box center [807, 383] width 36 height 17
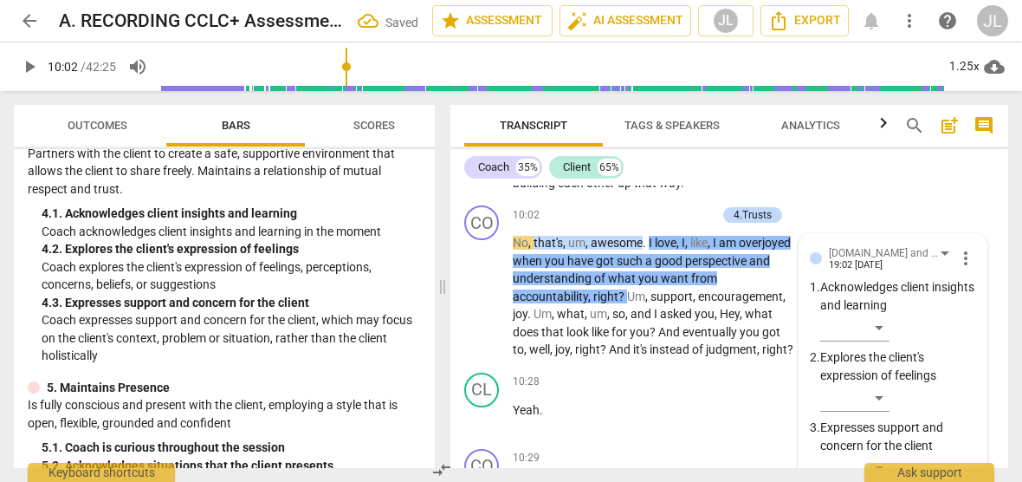
scroll to position [3061, 0]
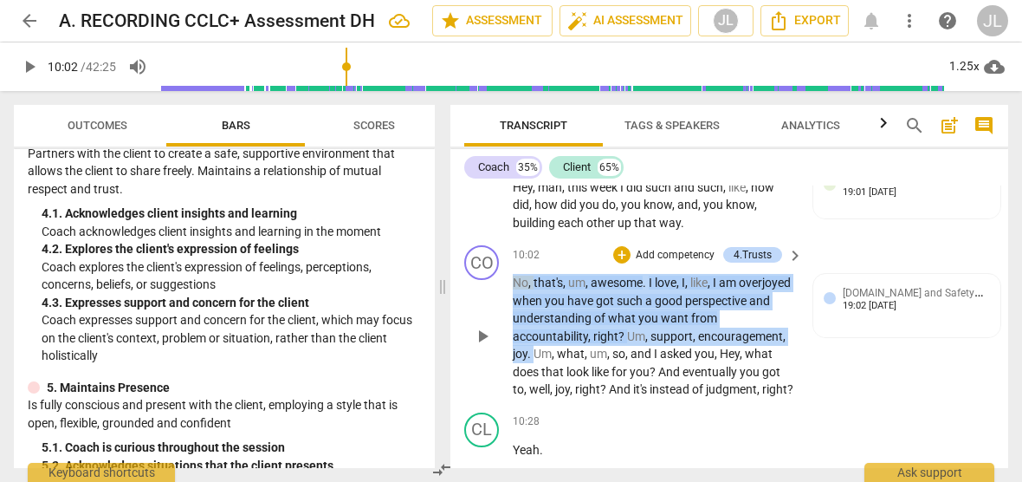
drag, startPoint x: 622, startPoint y: 350, endPoint x: 513, endPoint y: 282, distance: 128.4
click at [513, 282] on p "No , that's , um , awesome . I love , I , like , I am overjoyed when you have g…" at bounding box center [654, 336] width 282 height 125
click at [642, 328] on div "+" at bounding box center [639, 329] width 17 height 17
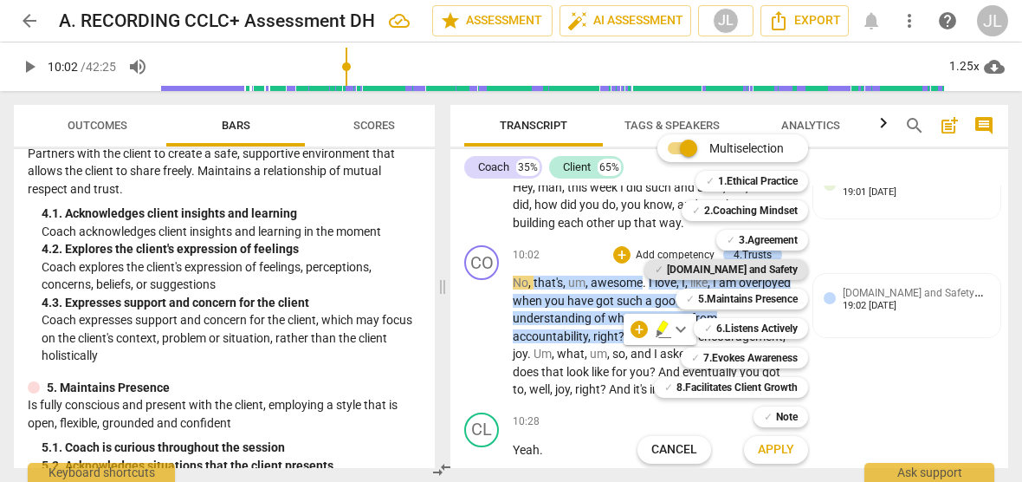
click at [768, 262] on b "[DOMAIN_NAME] and Safety" at bounding box center [732, 269] width 131 height 21
click at [782, 448] on span "Apply" at bounding box center [776, 449] width 36 height 17
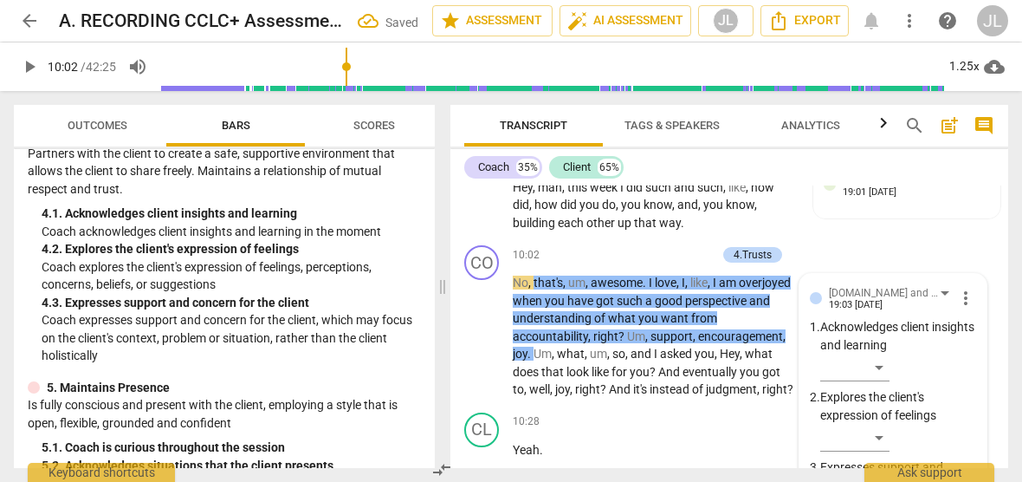
scroll to position [3291, 0]
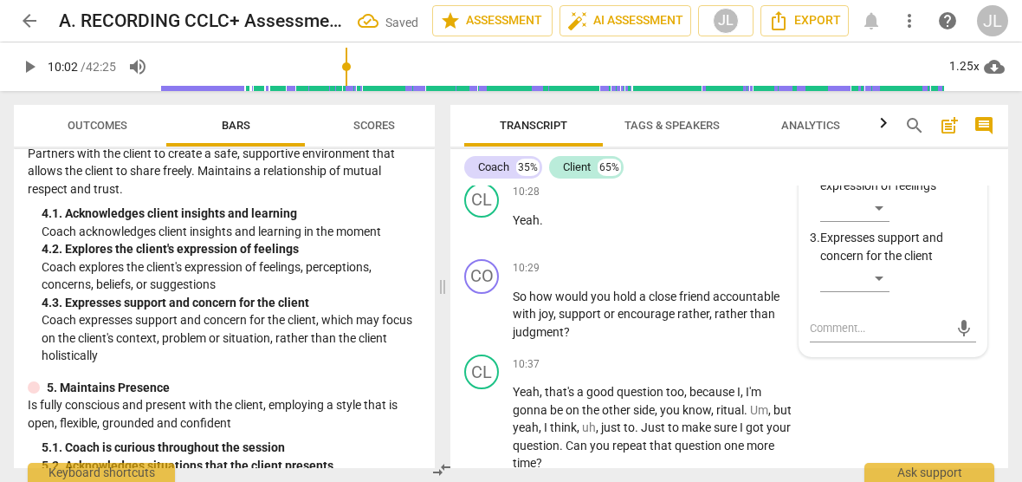
click at [974, 262] on div "[DOMAIN_NAME] and Safety [PERSON_NAME] 19:03 [DATE] more_vert 1. Acknowledges c…" at bounding box center [893, 200] width 187 height 312
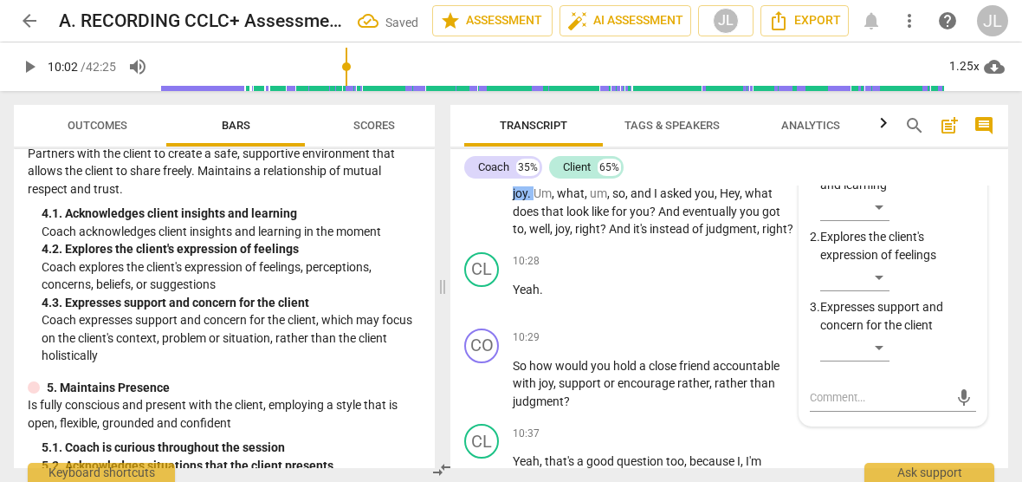
scroll to position [3187, 0]
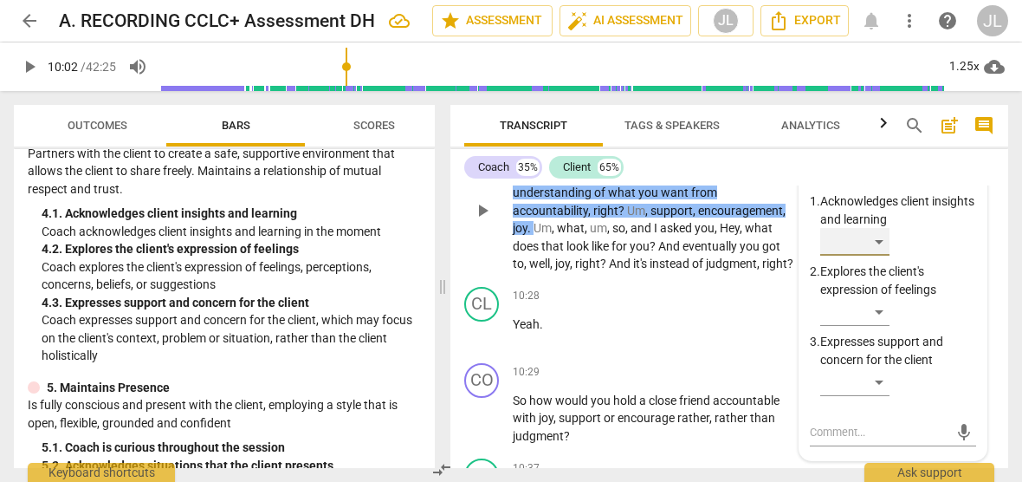
click at [880, 242] on div "​" at bounding box center [854, 242] width 69 height 28
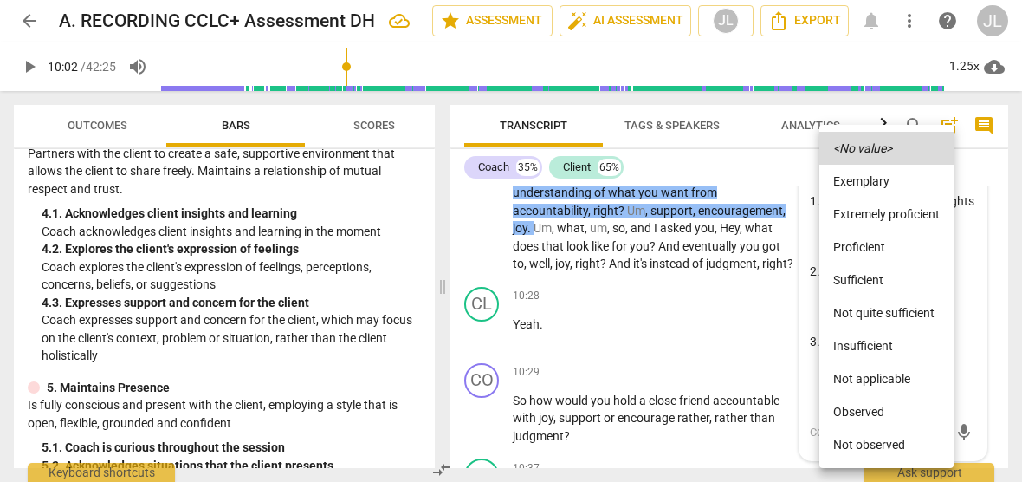
click at [883, 418] on li "Observed" at bounding box center [886, 411] width 134 height 33
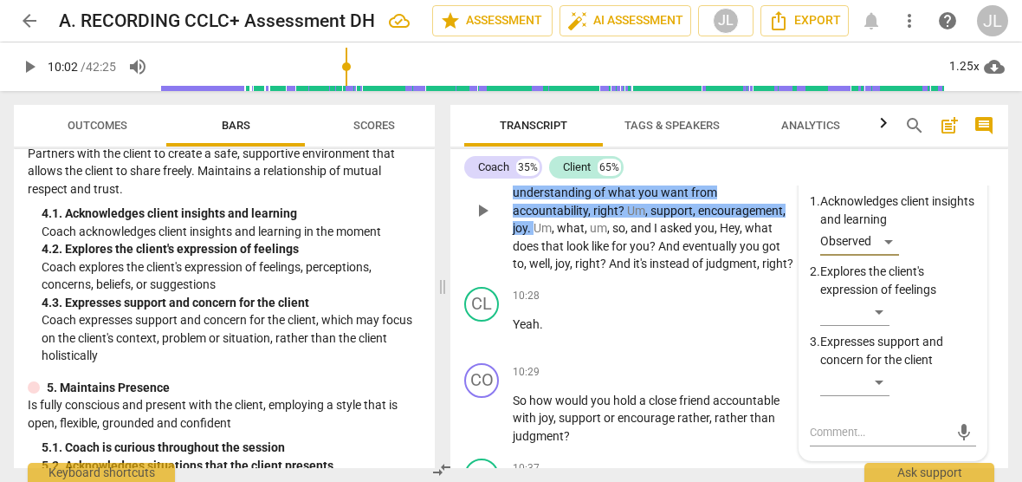
click at [485, 221] on span "play_arrow" at bounding box center [482, 210] width 21 height 21
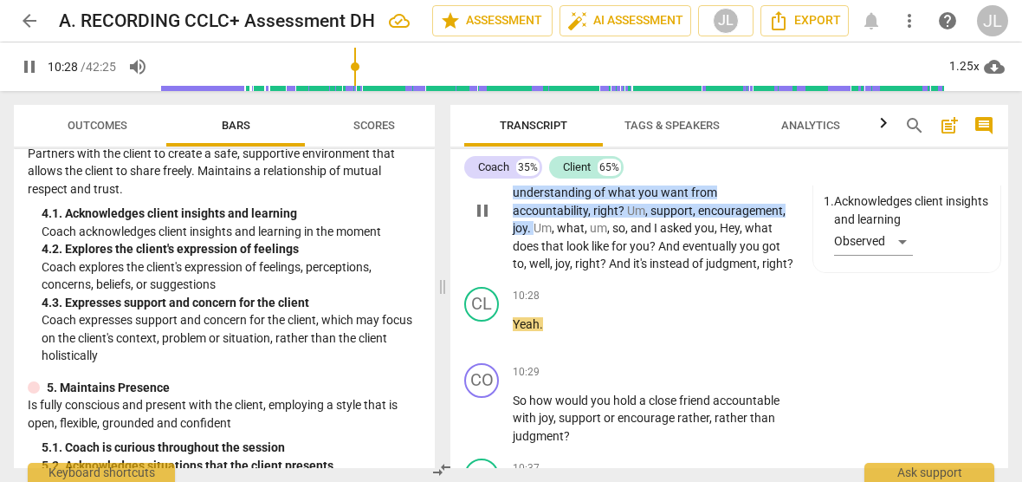
click at [485, 221] on span "pause" at bounding box center [482, 210] width 21 height 21
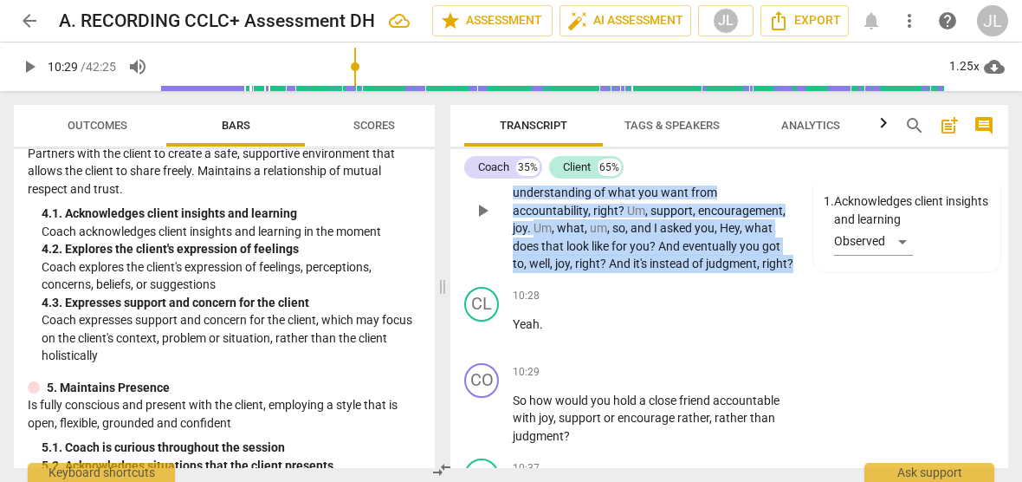
drag, startPoint x: 665, startPoint y: 282, endPoint x: 625, endPoint y: 230, distance: 65.5
click at [625, 230] on p "No , that's , um , awesome . I love , I , like , I am overjoyed when you have g…" at bounding box center [654, 210] width 282 height 125
click at [674, 259] on div "+" at bounding box center [672, 257] width 17 height 17
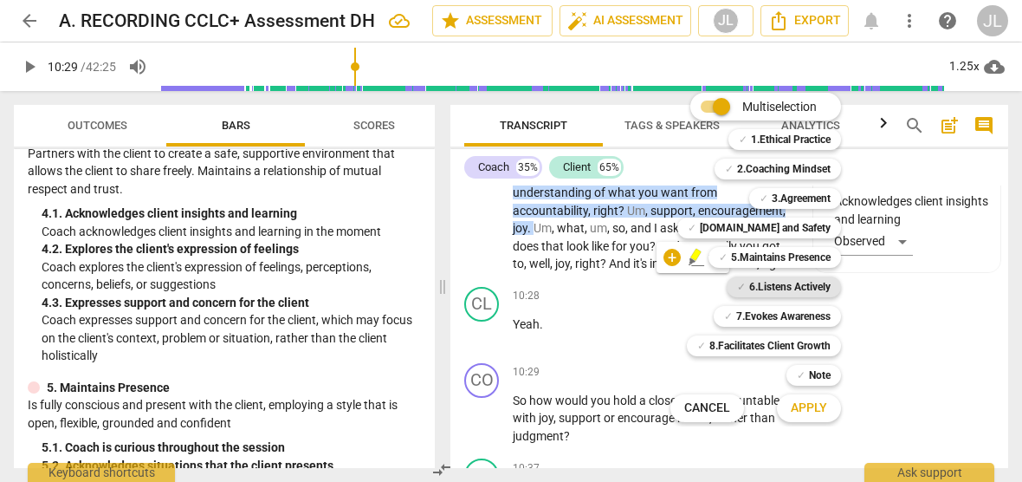
click at [775, 288] on b "6.Listens Actively" at bounding box center [789, 286] width 81 height 21
click at [821, 411] on span "Apply" at bounding box center [809, 407] width 36 height 17
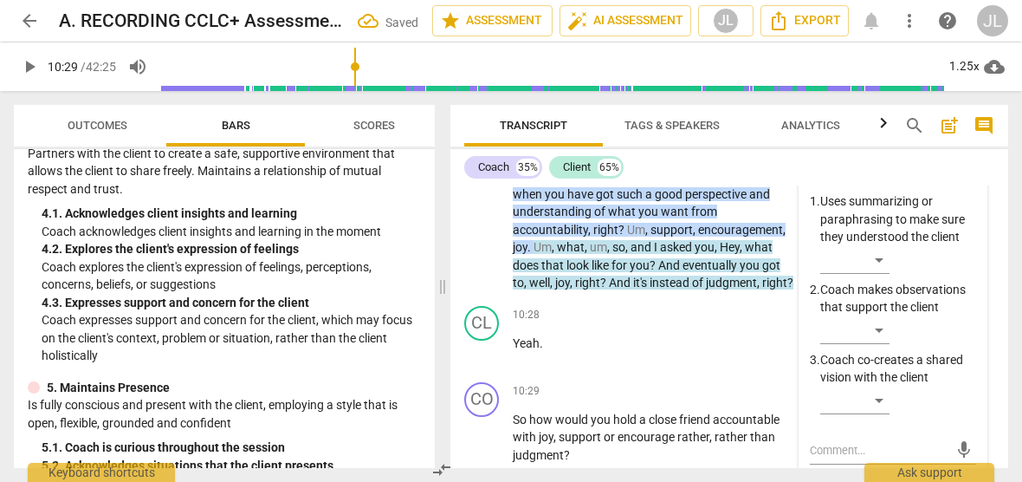
scroll to position [3197, 0]
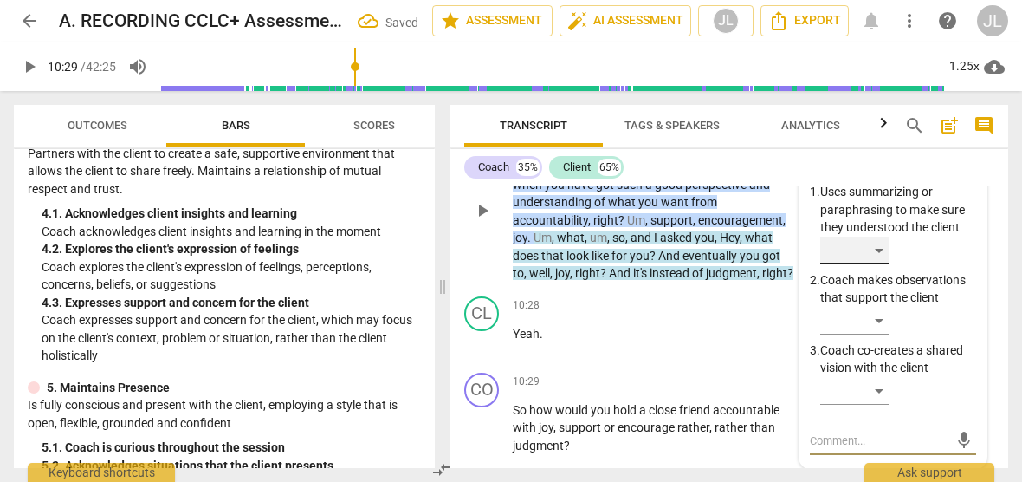
click at [879, 248] on div "​" at bounding box center [854, 250] width 69 height 28
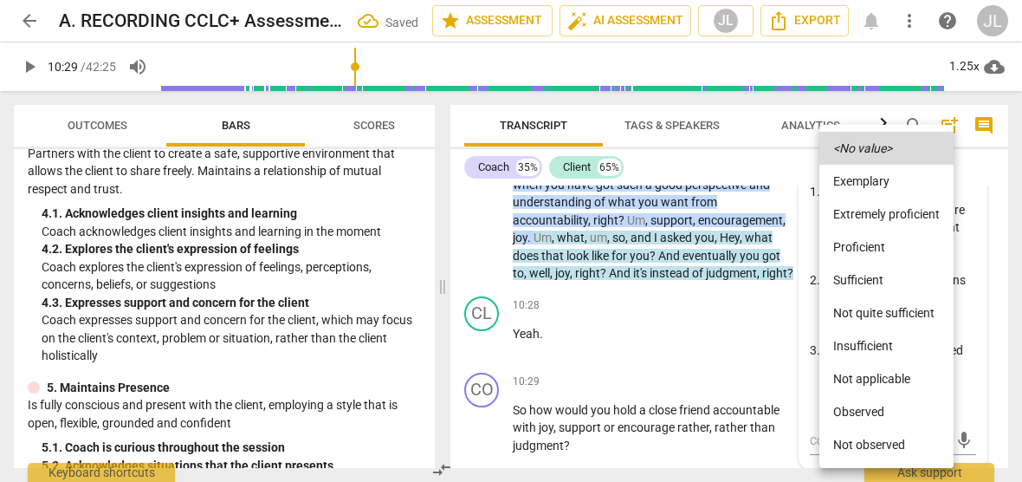
click at [869, 413] on li "Observed" at bounding box center [886, 411] width 134 height 33
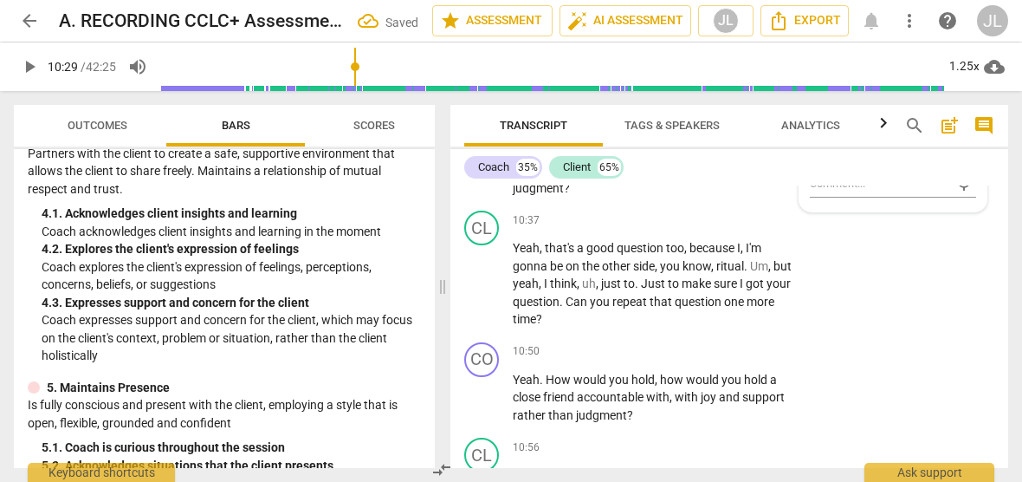
scroll to position [3415, 0]
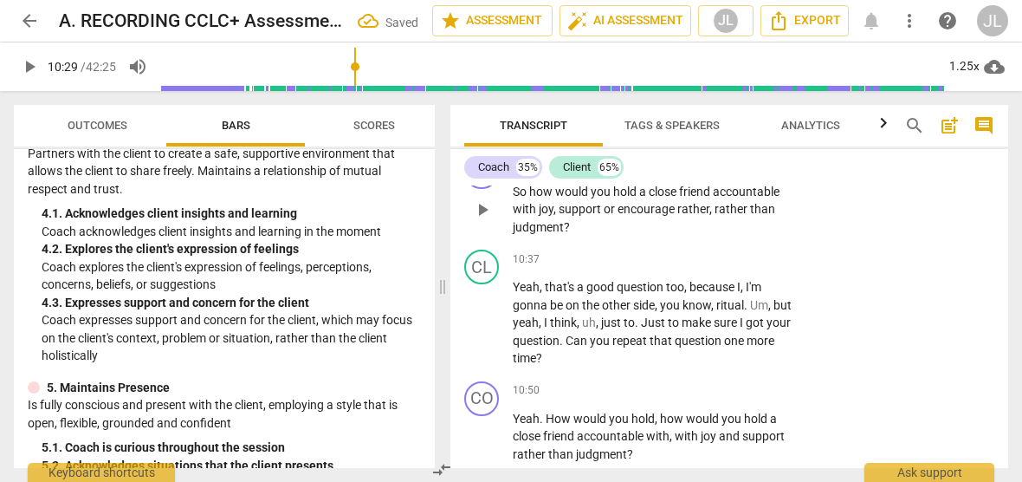
click at [484, 220] on span "play_arrow" at bounding box center [482, 209] width 21 height 21
click at [481, 220] on span "pause" at bounding box center [482, 209] width 21 height 21
click at [481, 220] on span "play_arrow" at bounding box center [482, 209] width 21 height 21
click at [481, 220] on span "pause" at bounding box center [482, 209] width 21 height 21
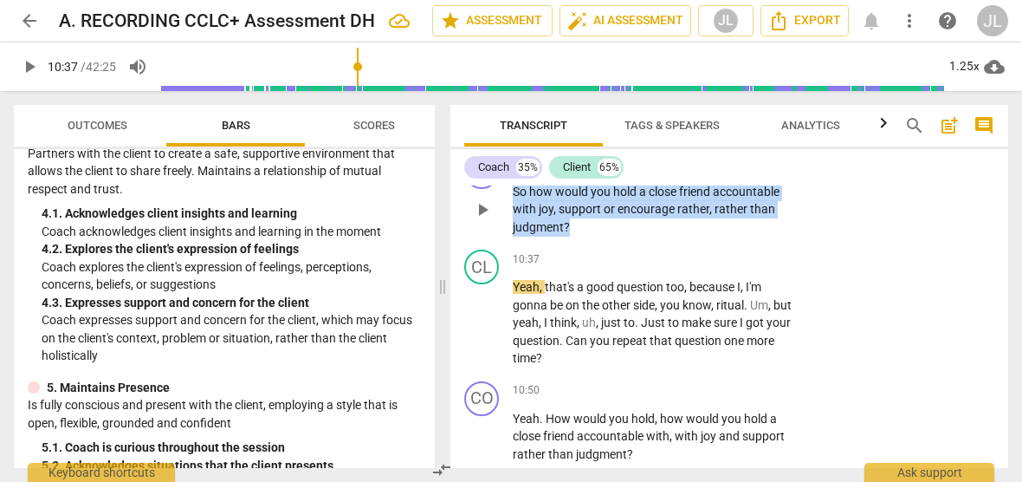
drag, startPoint x: 580, startPoint y: 245, endPoint x: 504, endPoint y: 206, distance: 84.9
click at [504, 206] on div "CO play_arrow pause 10:29 + Add competency keyboard_arrow_right So how would yo…" at bounding box center [729, 195] width 558 height 96
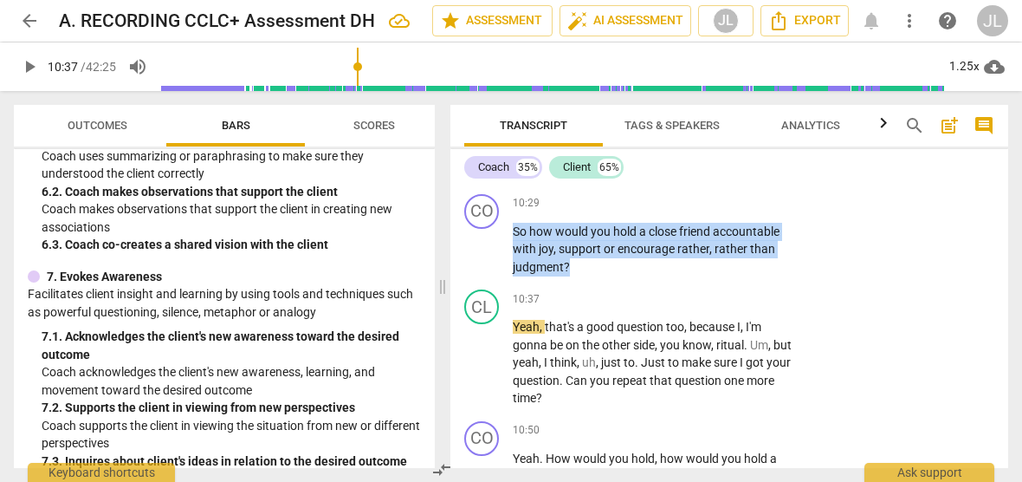
scroll to position [3299, 0]
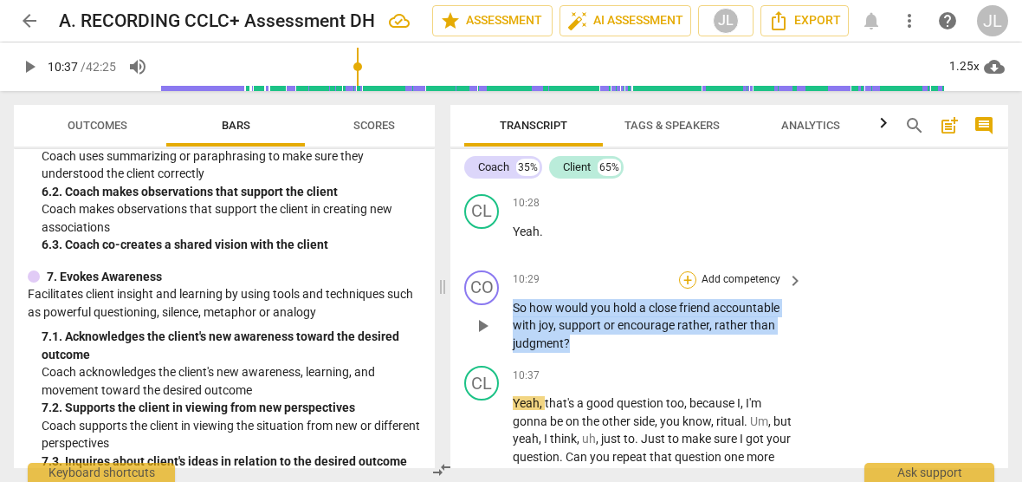
click at [683, 288] on div "+" at bounding box center [687, 279] width 17 height 17
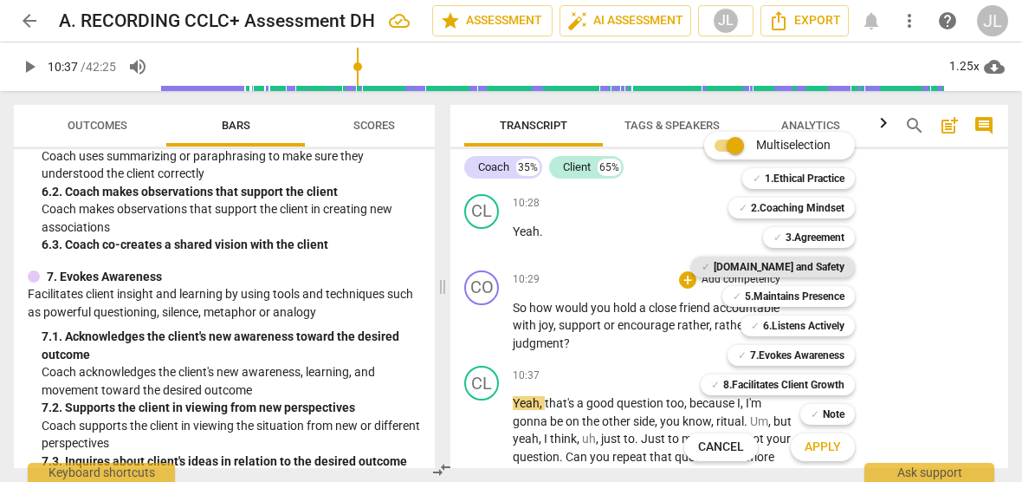
click at [769, 267] on b "[DOMAIN_NAME] and Safety" at bounding box center [779, 266] width 131 height 21
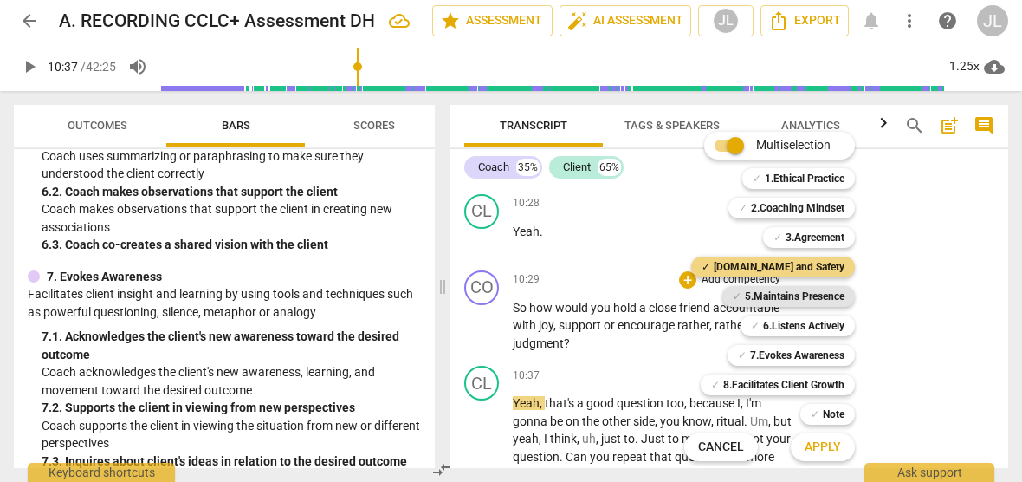
click at [778, 294] on b "5.Maintains Presence" at bounding box center [795, 296] width 100 height 21
click at [827, 447] on span "Apply" at bounding box center [823, 446] width 36 height 17
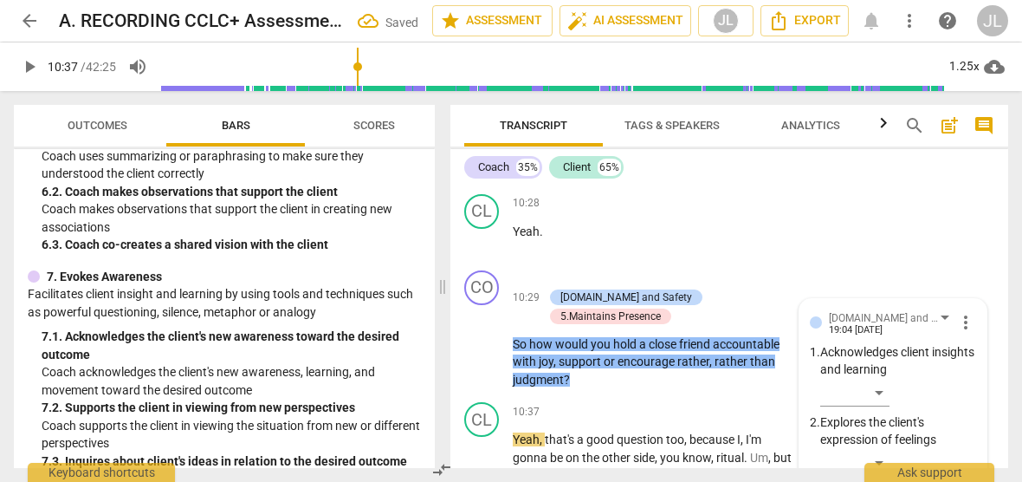
scroll to position [3571, 0]
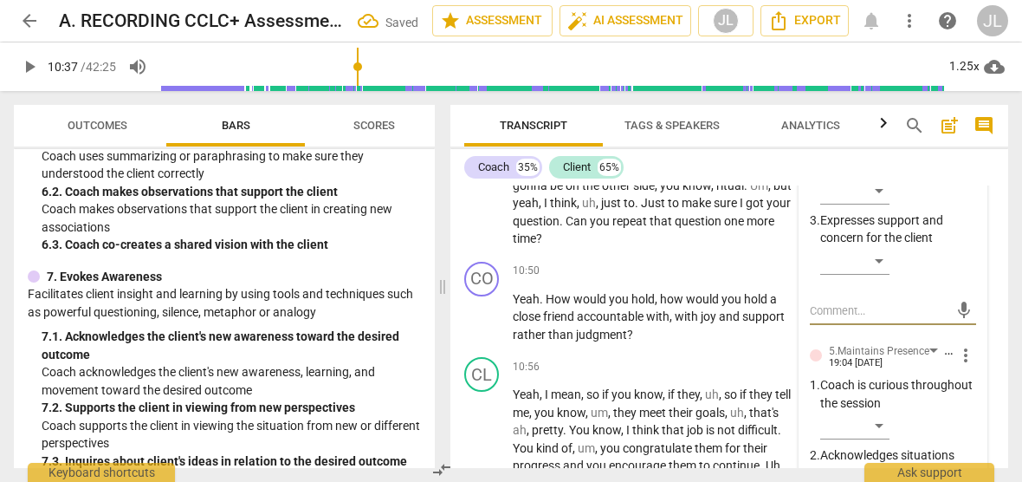
click at [976, 264] on div "[DOMAIN_NAME] and Safety [PERSON_NAME] 19:04 [DATE] more_vert 1. Acknowledges c…" at bounding box center [893, 344] width 187 height 635
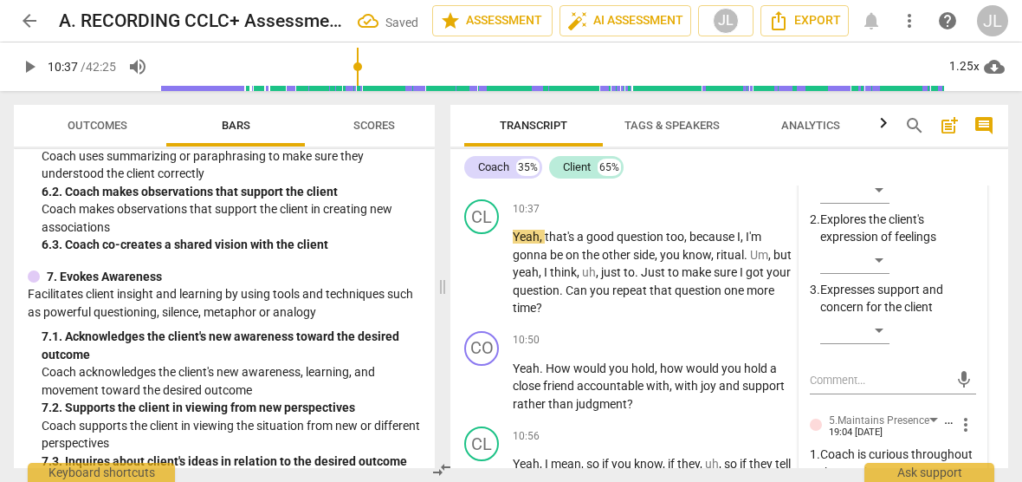
scroll to position [3467, 0]
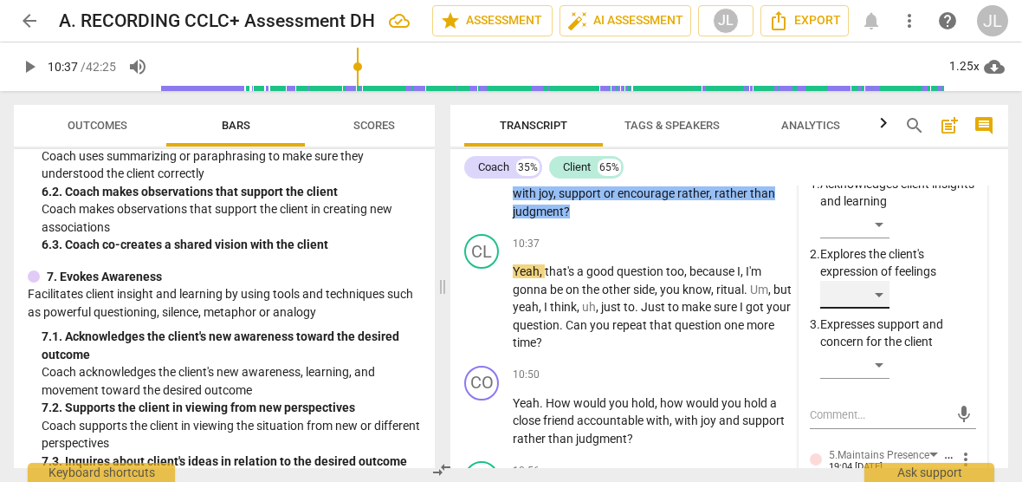
click at [877, 308] on div "​" at bounding box center [854, 295] width 69 height 28
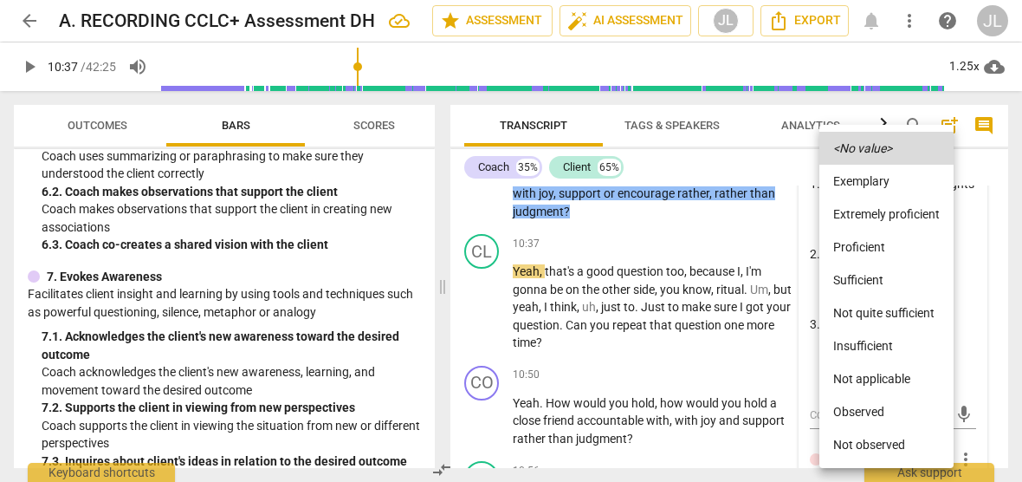
click at [878, 405] on li "Observed" at bounding box center [886, 411] width 134 height 33
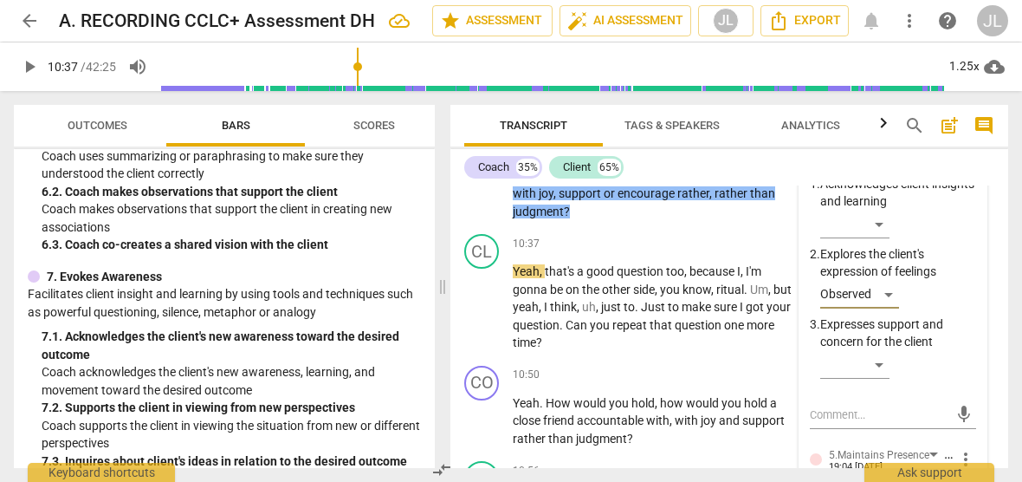
click at [965, 380] on div "​" at bounding box center [898, 368] width 156 height 35
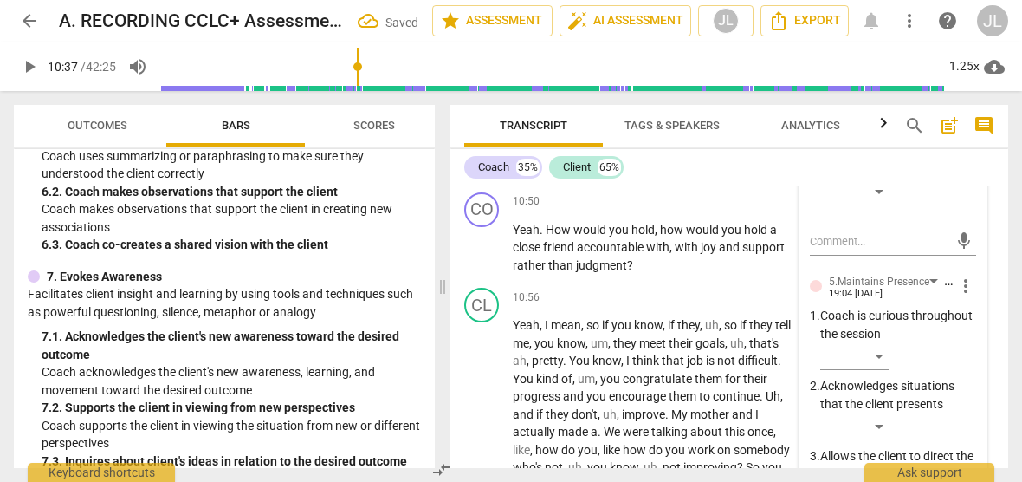
scroll to position [3675, 0]
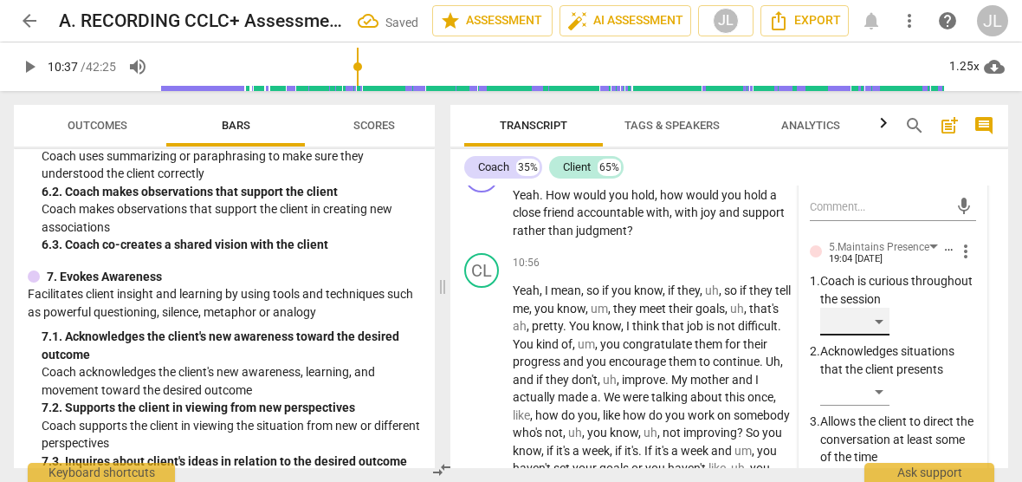
click at [871, 332] on div "​" at bounding box center [854, 322] width 69 height 28
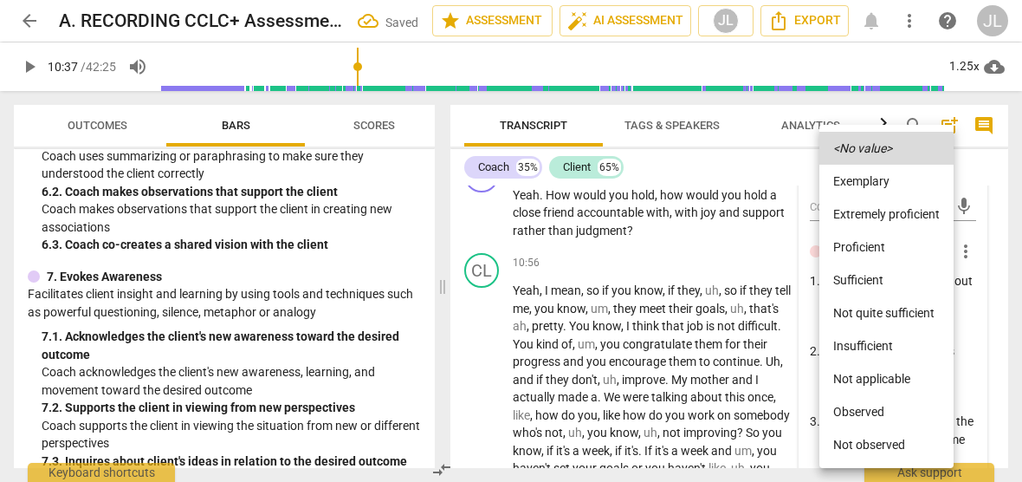
click at [873, 408] on li "Observed" at bounding box center [886, 411] width 134 height 33
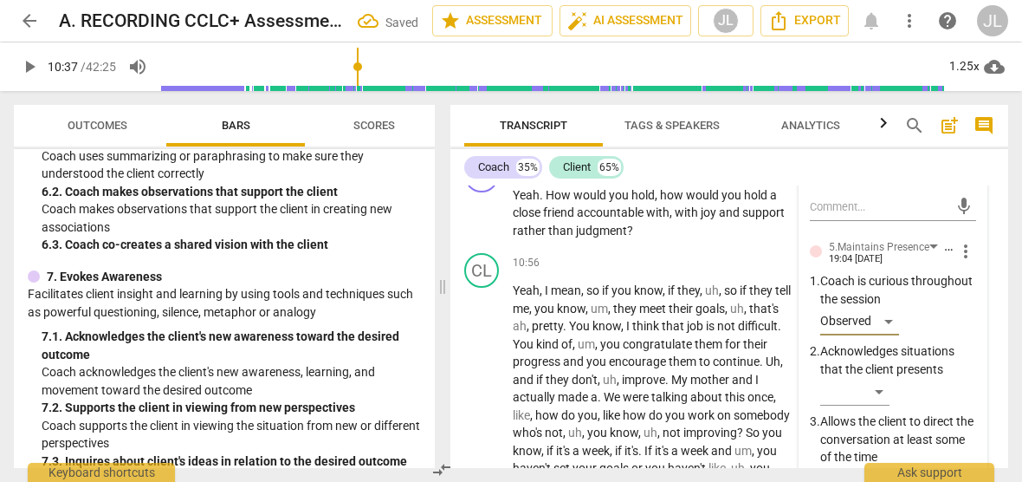
click at [964, 412] on div "​" at bounding box center [898, 395] width 156 height 35
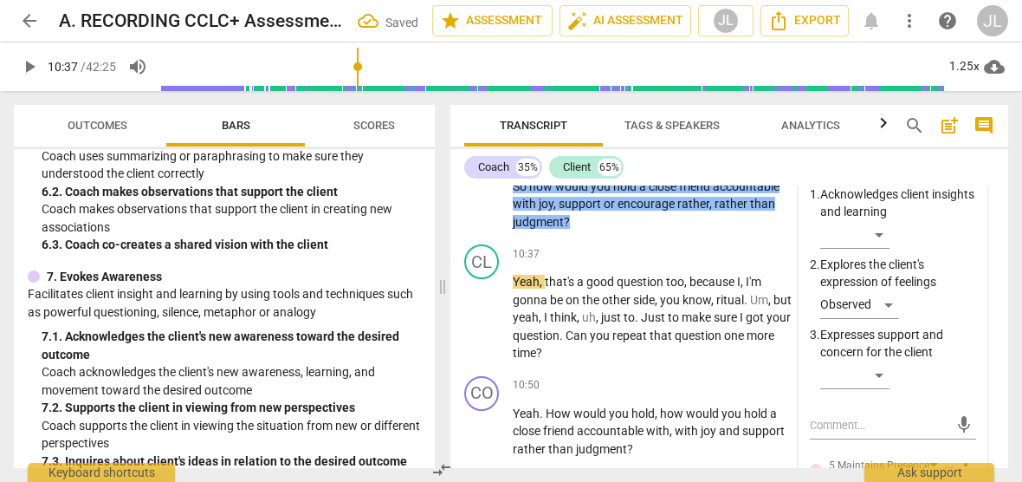
scroll to position [3340, 0]
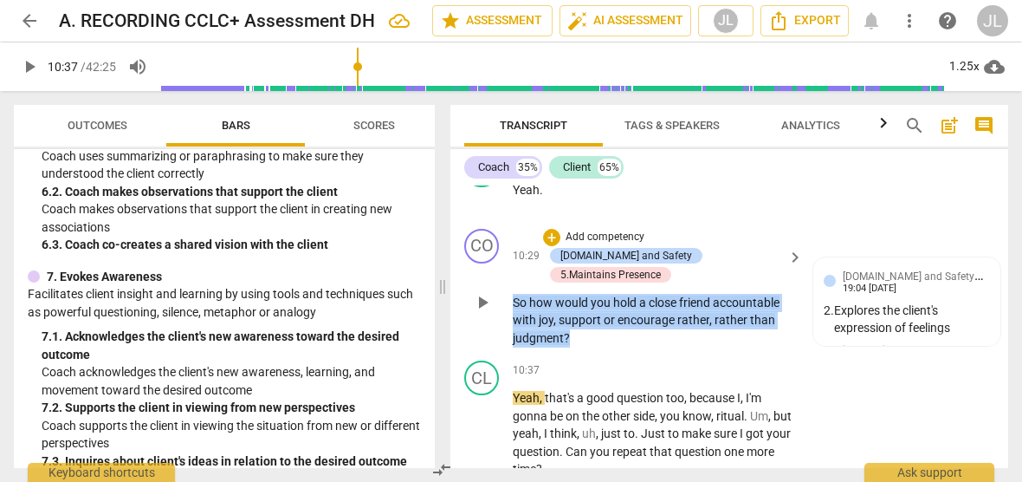
drag, startPoint x: 578, startPoint y: 334, endPoint x: 515, endPoint y: 299, distance: 72.5
click at [515, 299] on p "So how would you hold a close friend accountable with joy , support or encourag…" at bounding box center [654, 321] width 282 height 54
click at [579, 313] on div "+" at bounding box center [584, 313] width 17 height 17
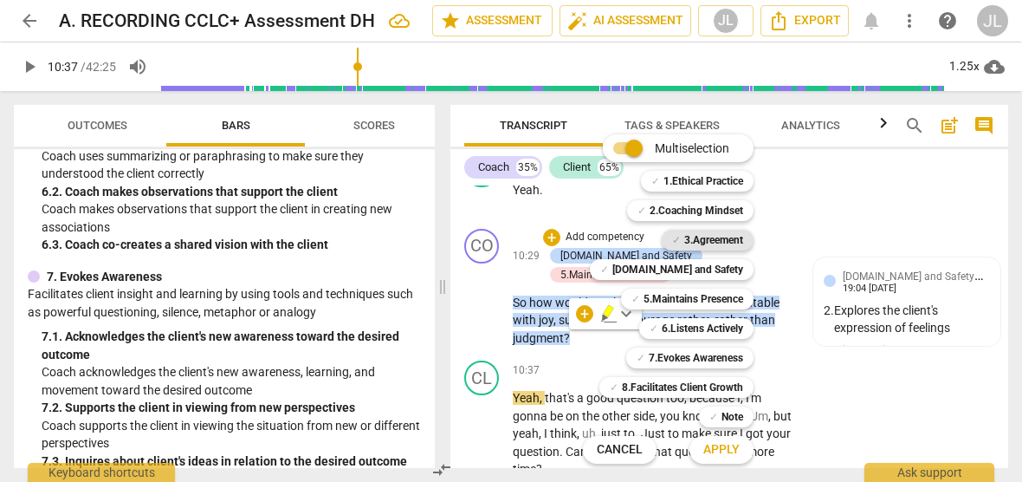
click at [731, 236] on b "3.Agreement" at bounding box center [713, 240] width 59 height 21
click at [735, 446] on span "Apply" at bounding box center [721, 449] width 36 height 17
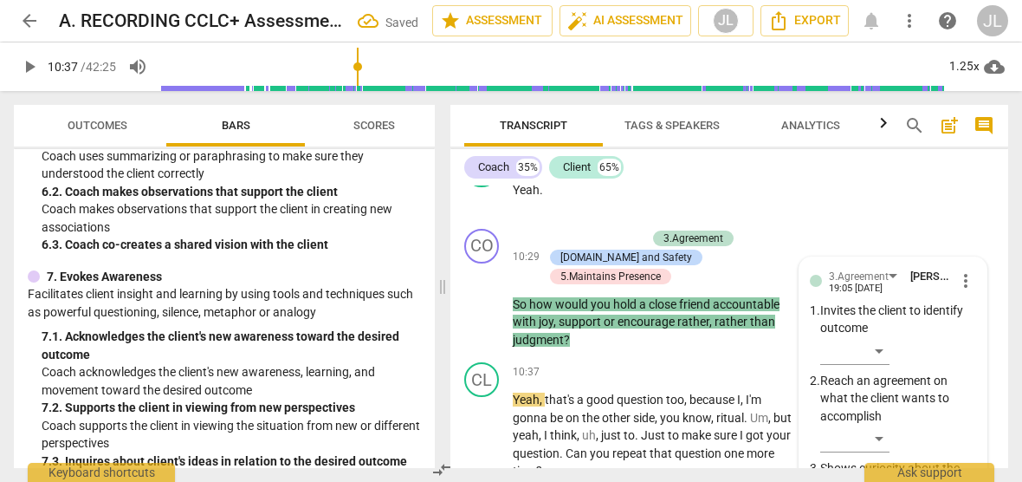
scroll to position [3659, 0]
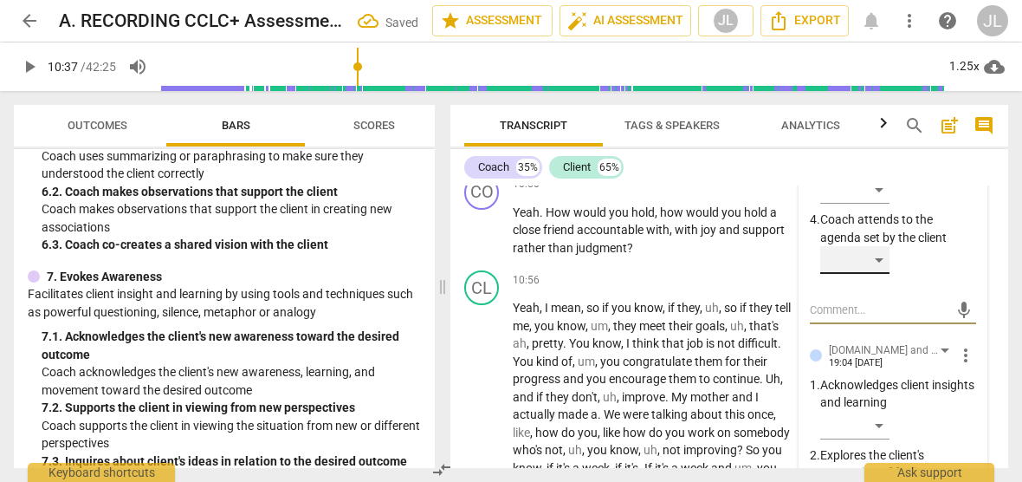
click at [880, 271] on div "​" at bounding box center [854, 260] width 69 height 28
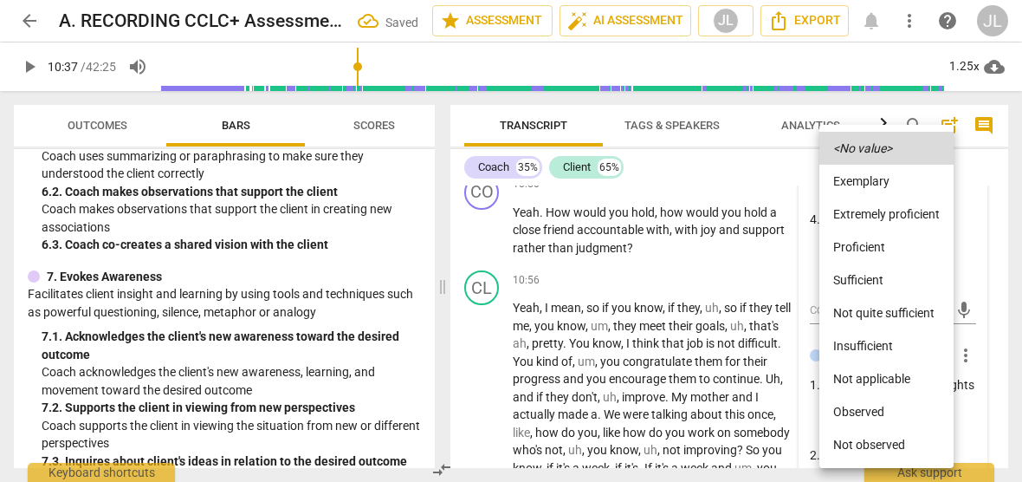
click at [864, 405] on li "Observed" at bounding box center [886, 411] width 134 height 33
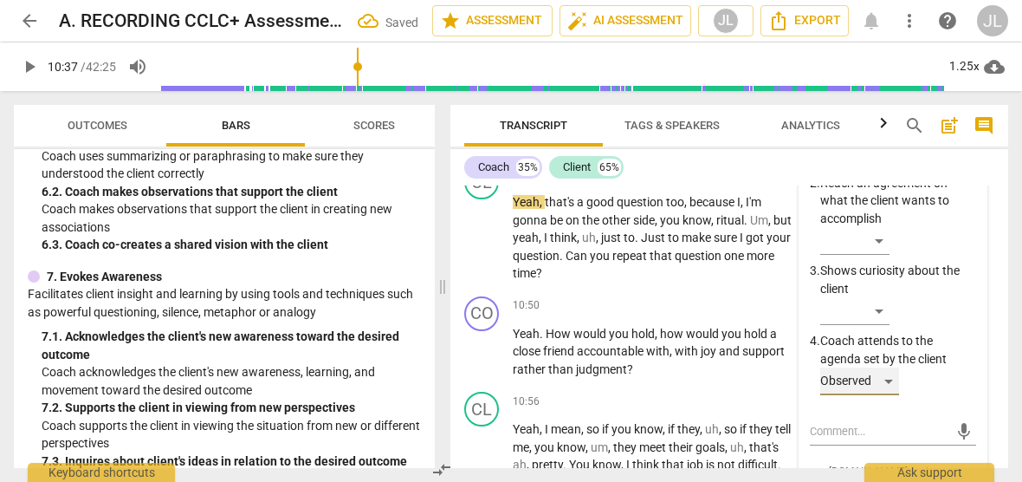
scroll to position [3461, 0]
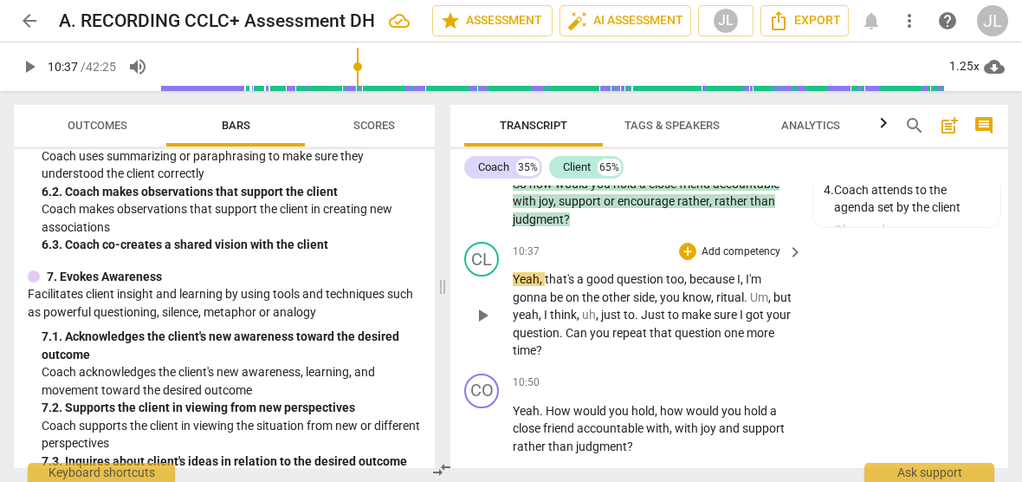
click at [641, 321] on span "." at bounding box center [638, 315] width 6 height 14
click at [566, 340] on span "." at bounding box center [563, 333] width 6 height 14
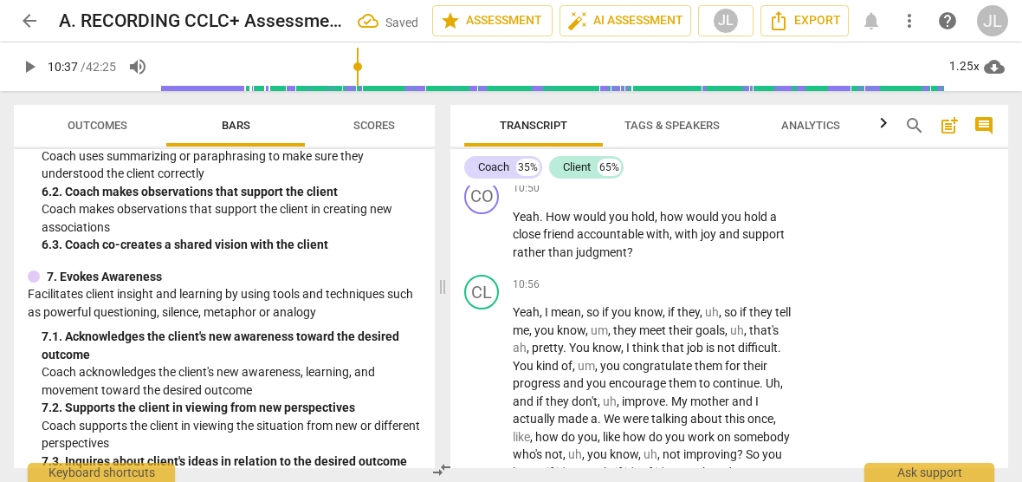
scroll to position [3656, 0]
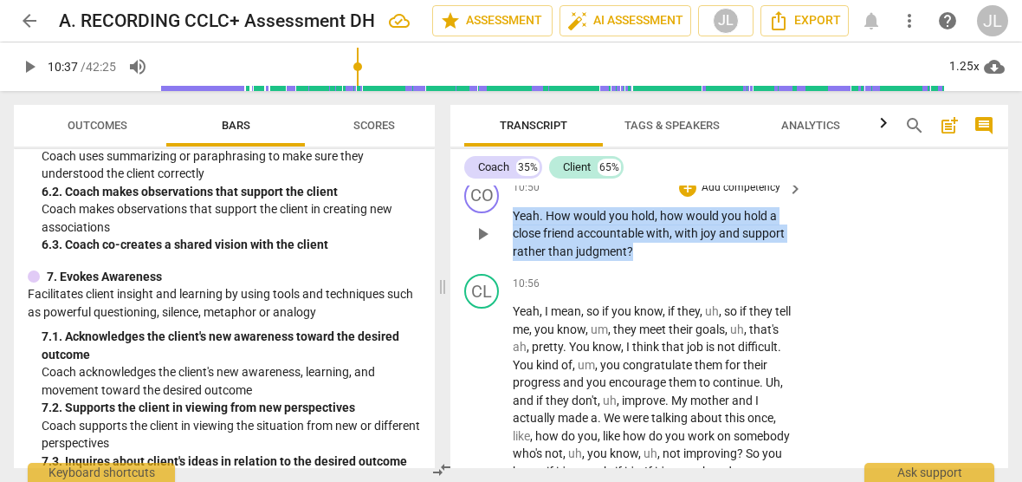
drag, startPoint x: 631, startPoint y: 266, endPoint x: 512, endPoint y: 233, distance: 123.2
click at [512, 233] on div "CO play_arrow pause 10:50 + Add competency keyboard_arrow_right Yeah . How woul…" at bounding box center [729, 220] width 558 height 96
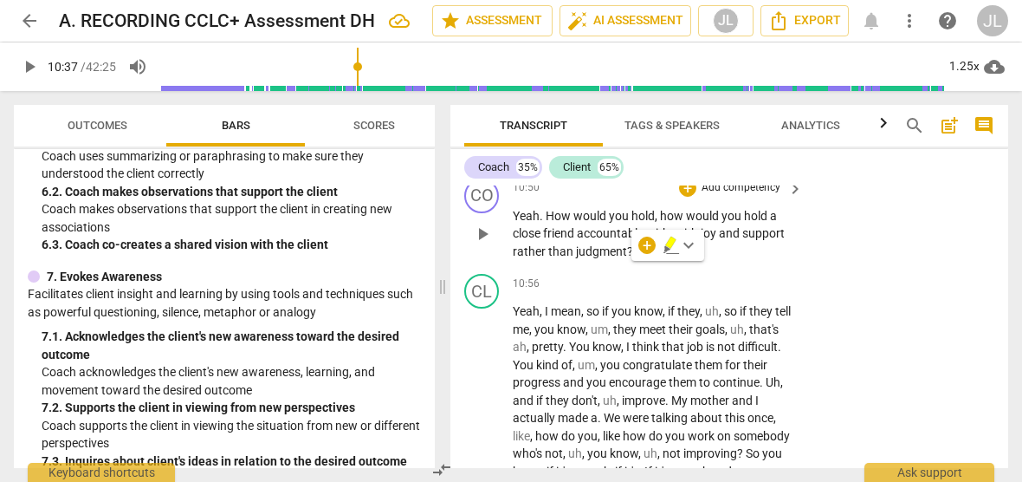
click at [636, 268] on div "CO play_arrow pause 10:50 + Add competency keyboard_arrow_right Yeah . How woul…" at bounding box center [729, 220] width 558 height 96
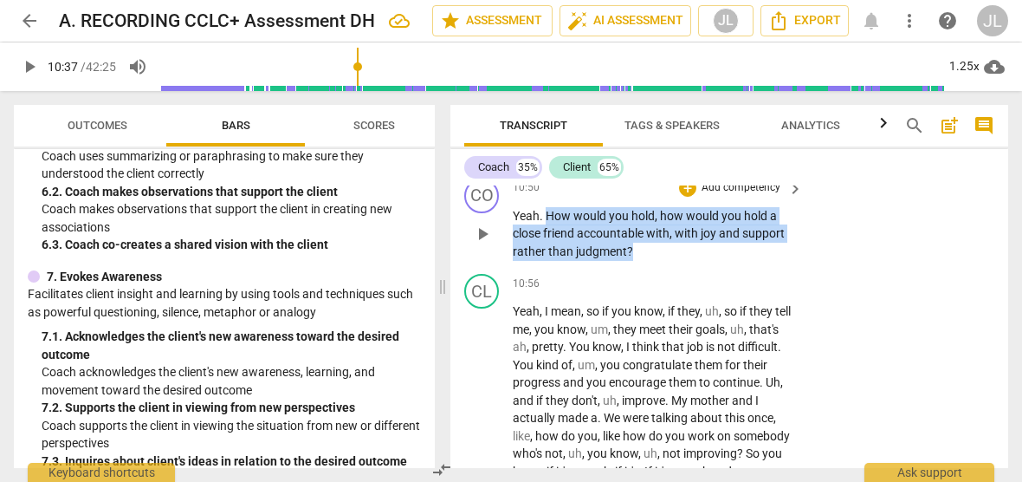
drag, startPoint x: 636, startPoint y: 266, endPoint x: 549, endPoint y: 233, distance: 92.7
click at [549, 233] on p "Yeah . How would you hold , how would you hold a close friend accountable with …" at bounding box center [654, 234] width 282 height 54
click at [643, 249] on div "+" at bounding box center [646, 244] width 17 height 17
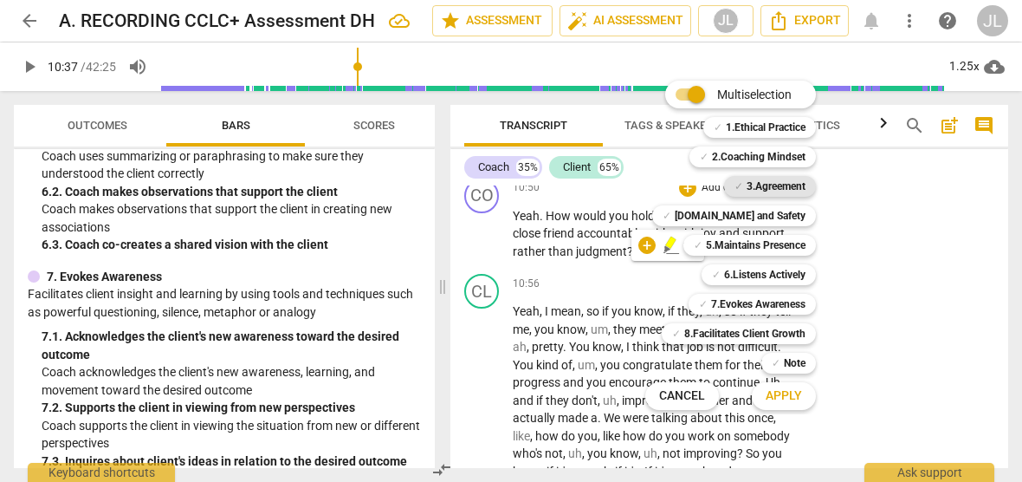
click at [774, 191] on b "3.Agreement" at bounding box center [776, 186] width 59 height 21
click at [780, 216] on b "[DOMAIN_NAME] and Safety" at bounding box center [740, 215] width 131 height 21
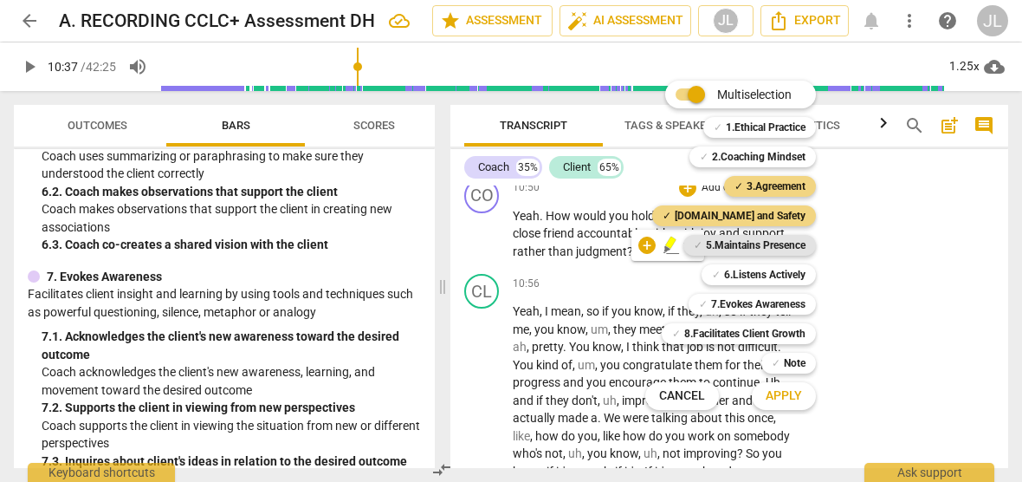
click at [781, 245] on b "5.Maintains Presence" at bounding box center [756, 245] width 100 height 21
click at [789, 398] on span "Apply" at bounding box center [784, 395] width 36 height 17
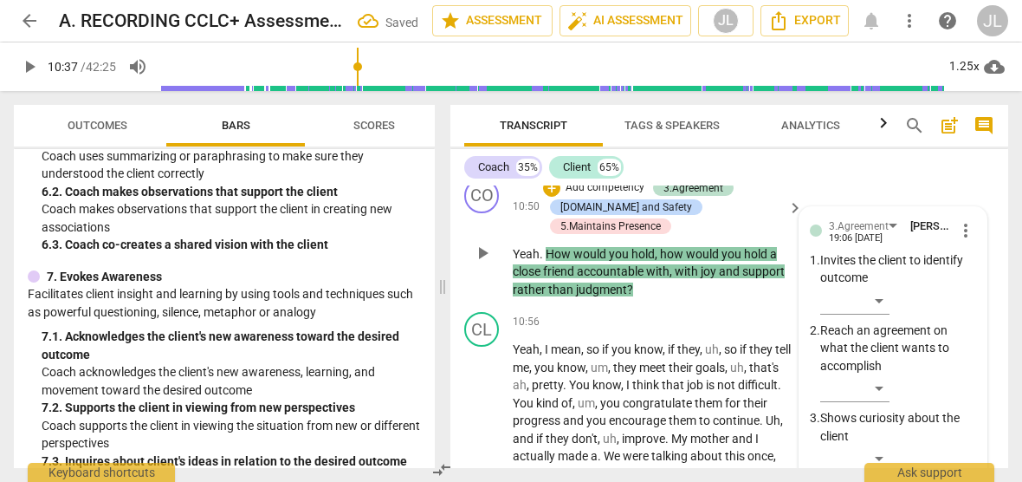
scroll to position [3924, 0]
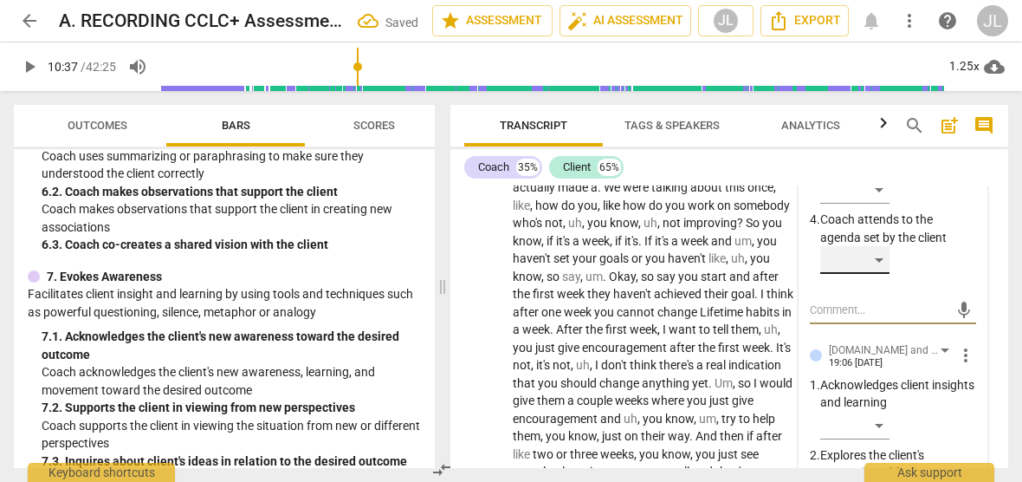
click at [879, 271] on div "​" at bounding box center [854, 260] width 69 height 28
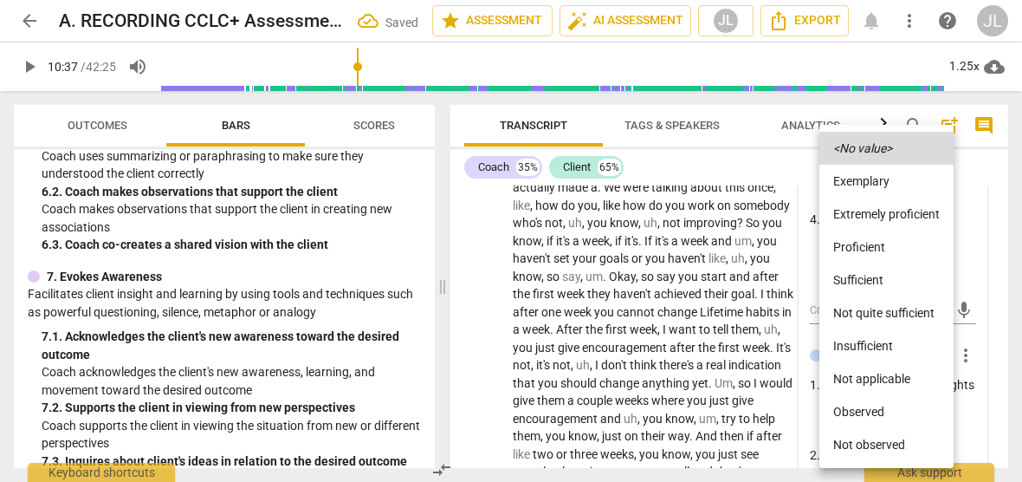
click at [879, 408] on li "Observed" at bounding box center [886, 411] width 134 height 33
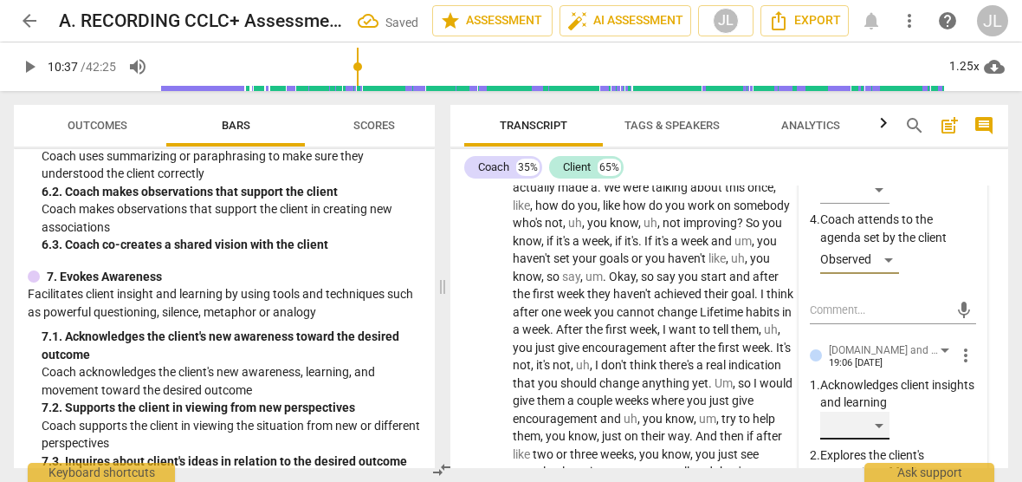
click at [880, 437] on div "​" at bounding box center [854, 425] width 69 height 28
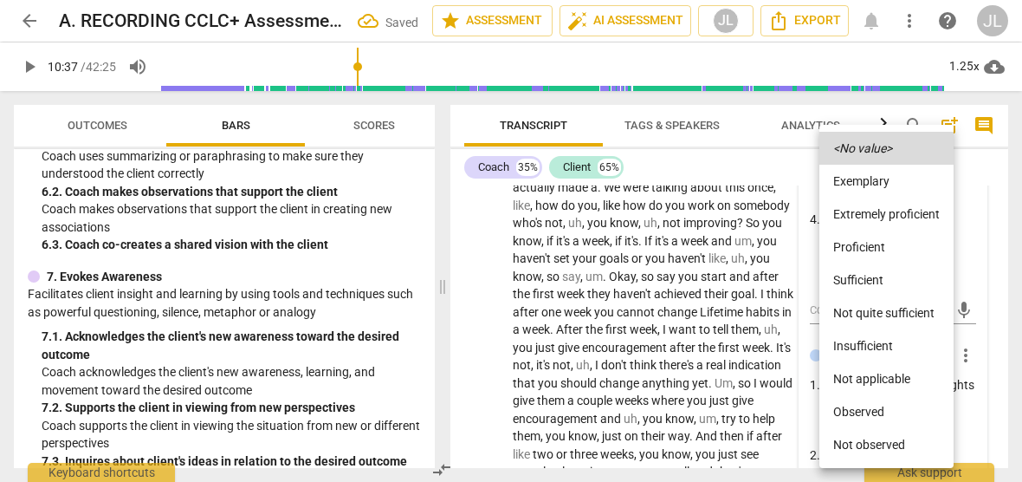
click at [878, 410] on li "Observed" at bounding box center [886, 411] width 134 height 33
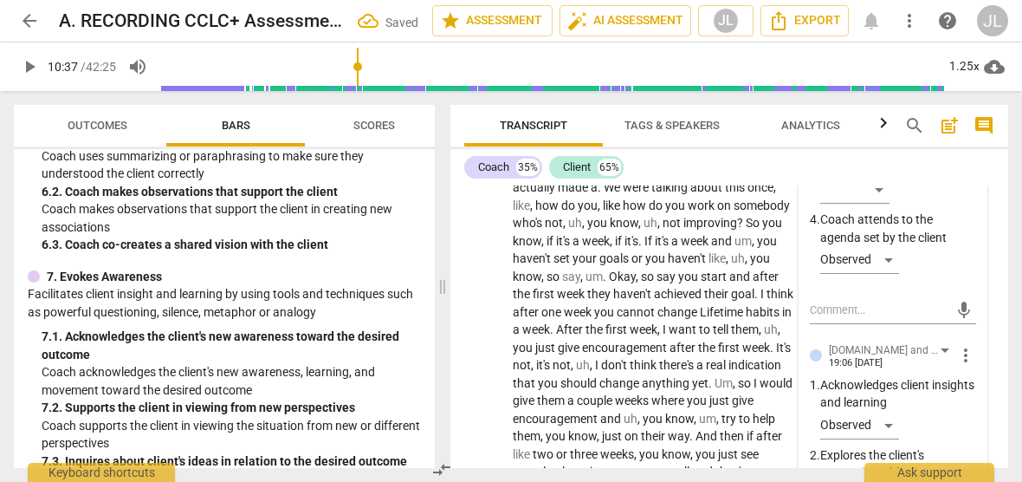
click at [973, 422] on div "3.Agreement [PERSON_NAME] 19:06 [DATE] more_vert 1. Invites the client to ident…" at bounding box center [893, 452] width 187 height 1028
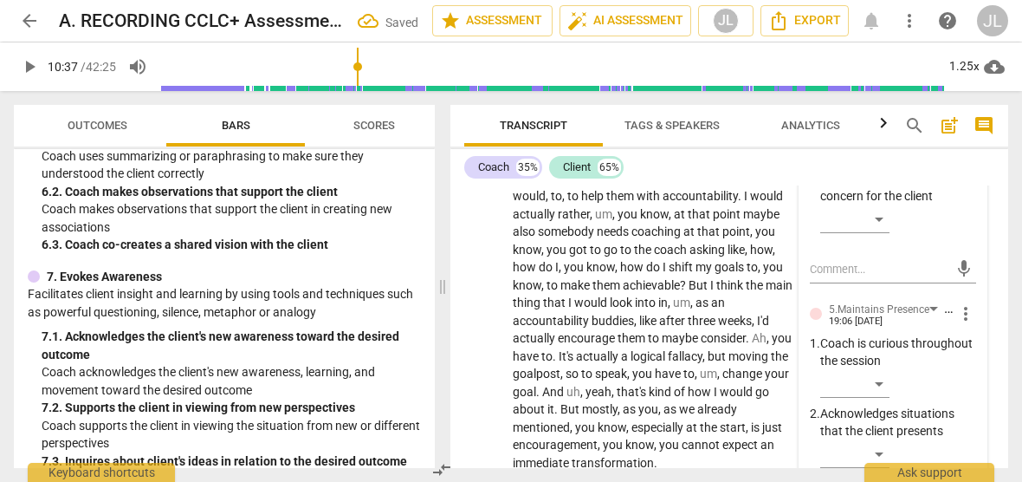
scroll to position [4305, 0]
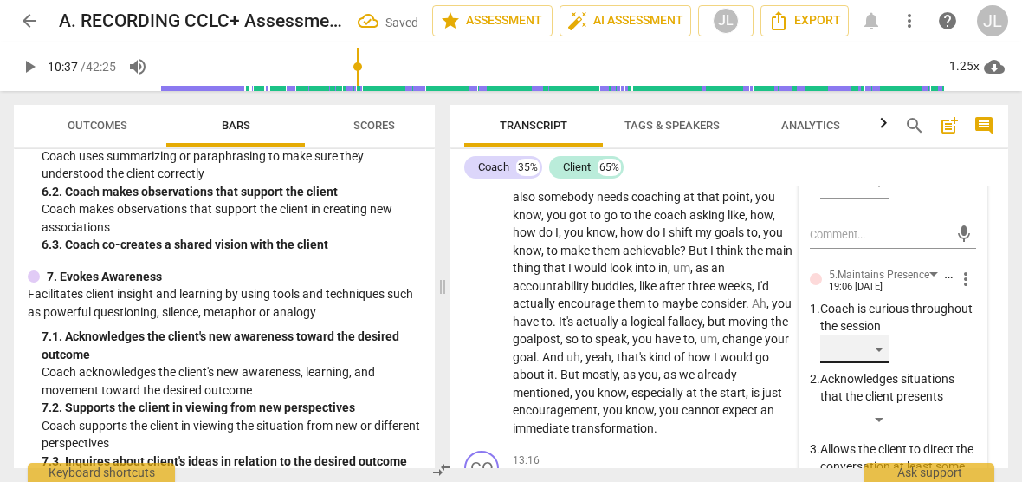
click at [880, 363] on div "​" at bounding box center [854, 349] width 69 height 28
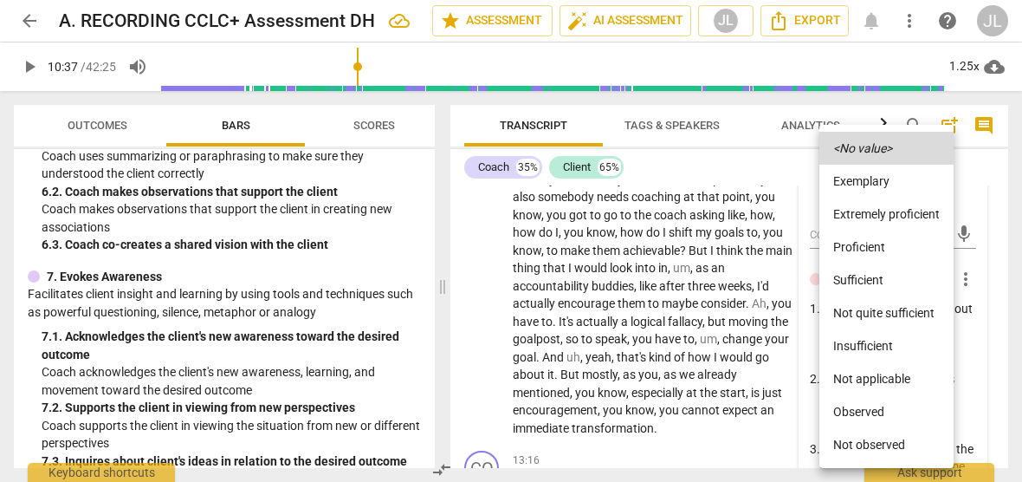
click at [878, 414] on li "Observed" at bounding box center [886, 411] width 134 height 33
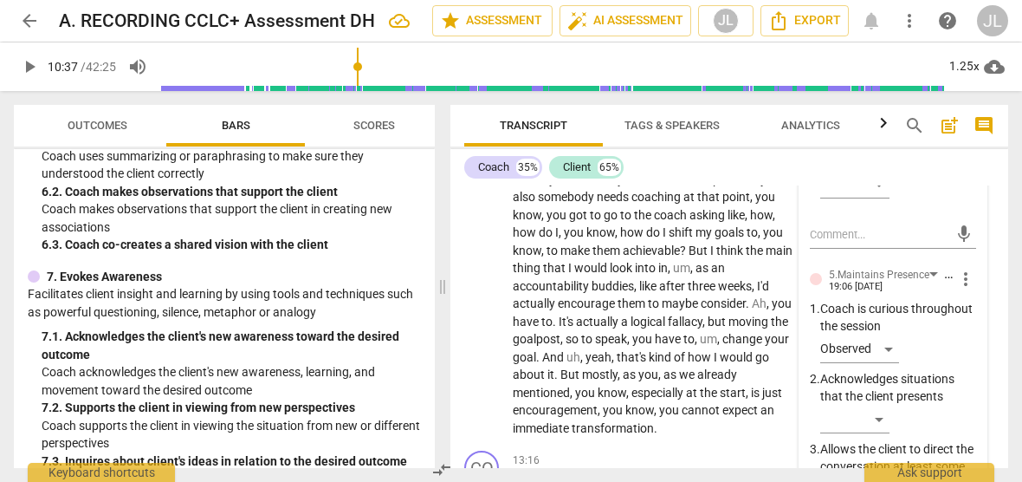
click at [974, 328] on div "3.Agreement [PERSON_NAME] 19:06 [DATE] more_vert 1. Invites the client to ident…" at bounding box center [893, 71] width 187 height 1028
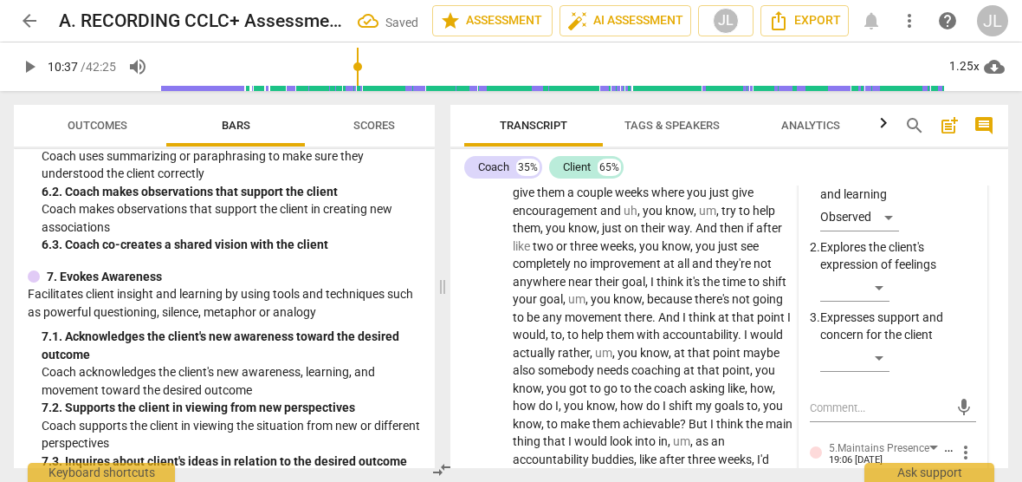
scroll to position [4097, 0]
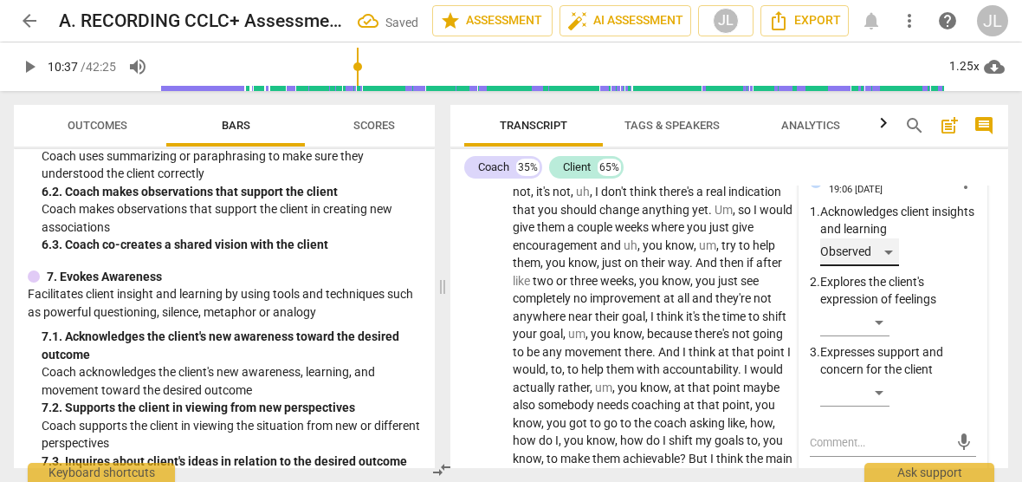
click at [889, 266] on div "Observed" at bounding box center [859, 252] width 79 height 28
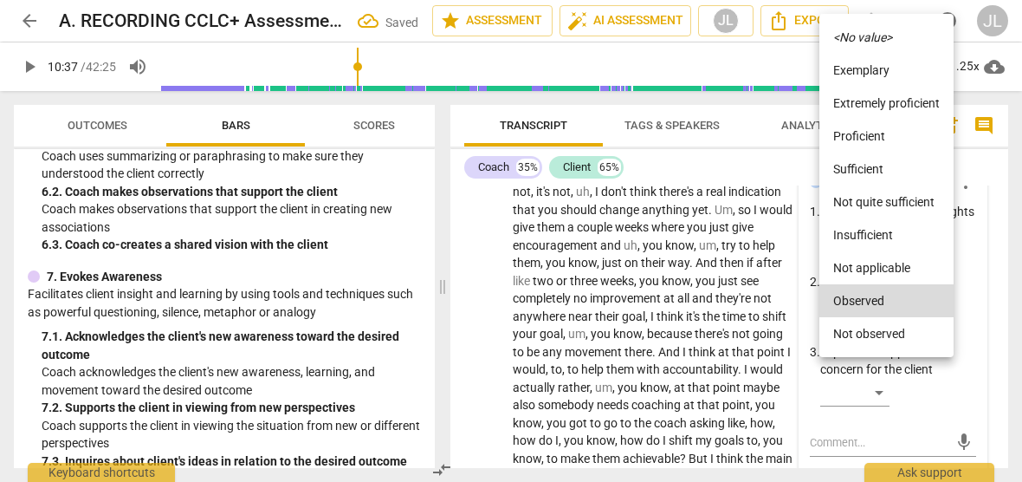
click at [878, 38] on icon "<No value>" at bounding box center [862, 37] width 59 height 12
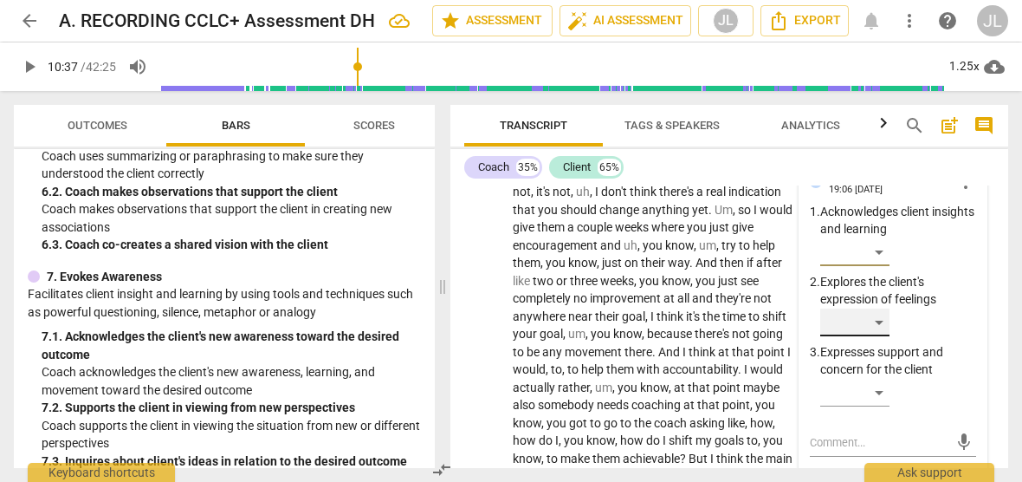
click at [881, 336] on div "​" at bounding box center [854, 322] width 69 height 28
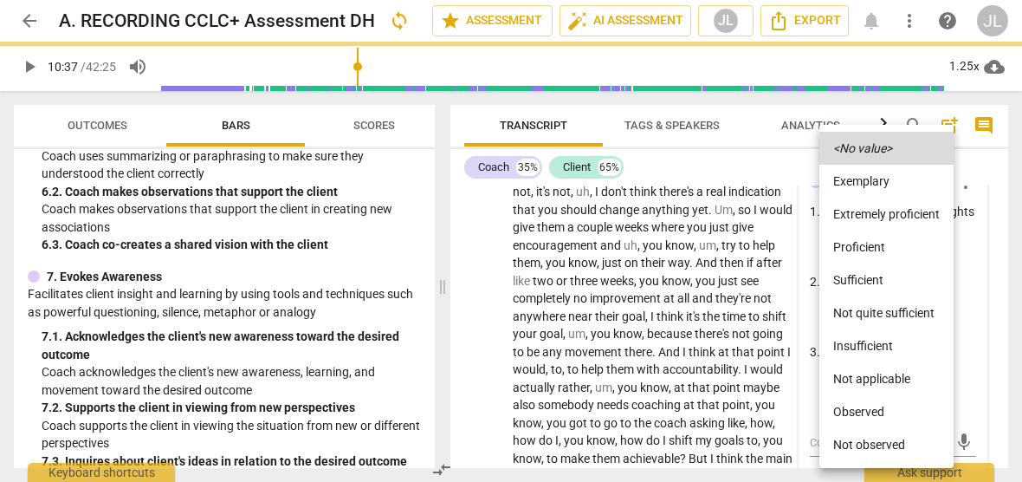
click at [877, 408] on li "Observed" at bounding box center [886, 411] width 134 height 33
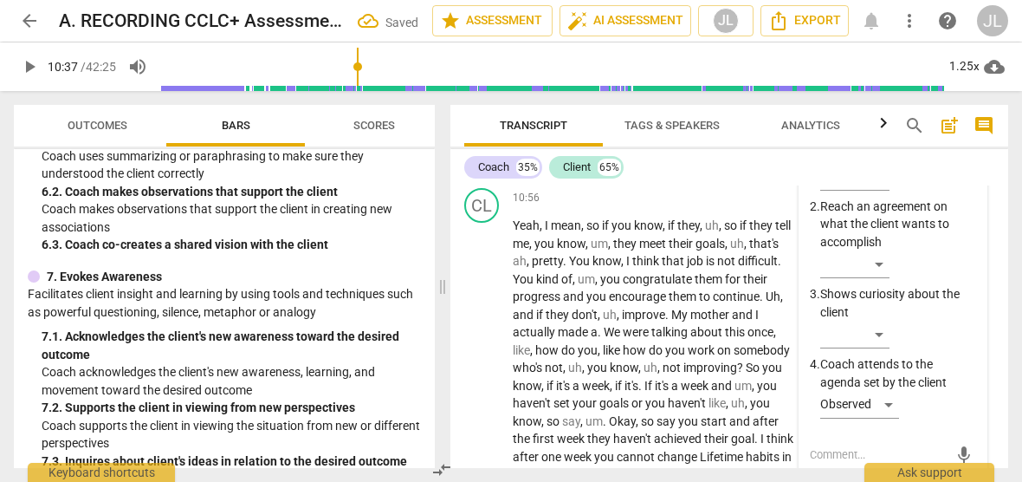
scroll to position [3702, 0]
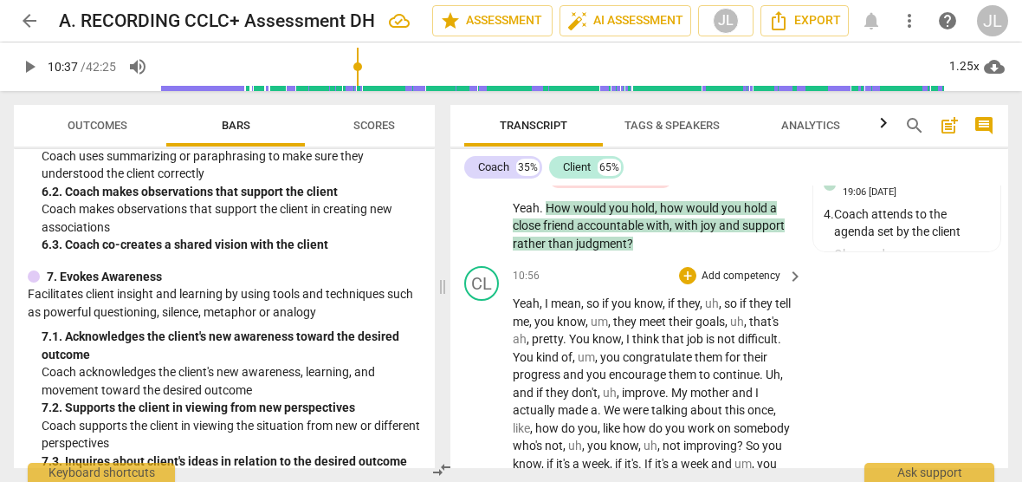
click at [475, 122] on span "Transcript" at bounding box center [533, 125] width 139 height 23
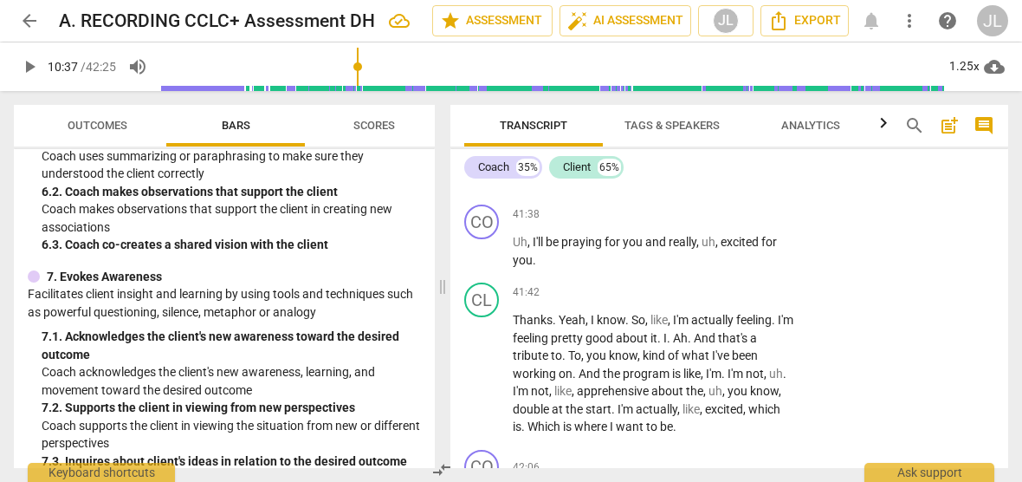
scroll to position [17653, 0]
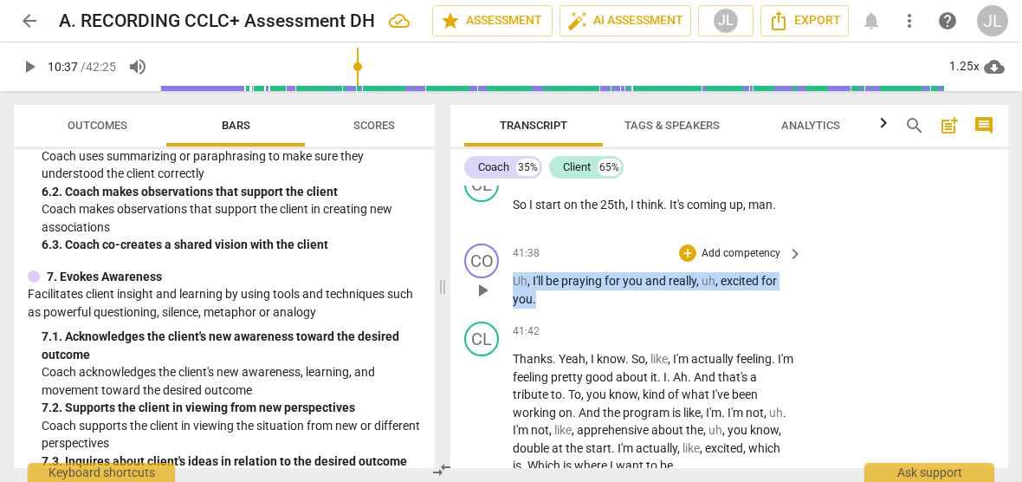
drag, startPoint x: 541, startPoint y: 370, endPoint x: 515, endPoint y: 347, distance: 35.0
click at [515, 308] on p "Uh , I'll be praying for you and really , uh , excited for you ." at bounding box center [654, 290] width 282 height 36
click at [551, 347] on div "+" at bounding box center [550, 345] width 17 height 17
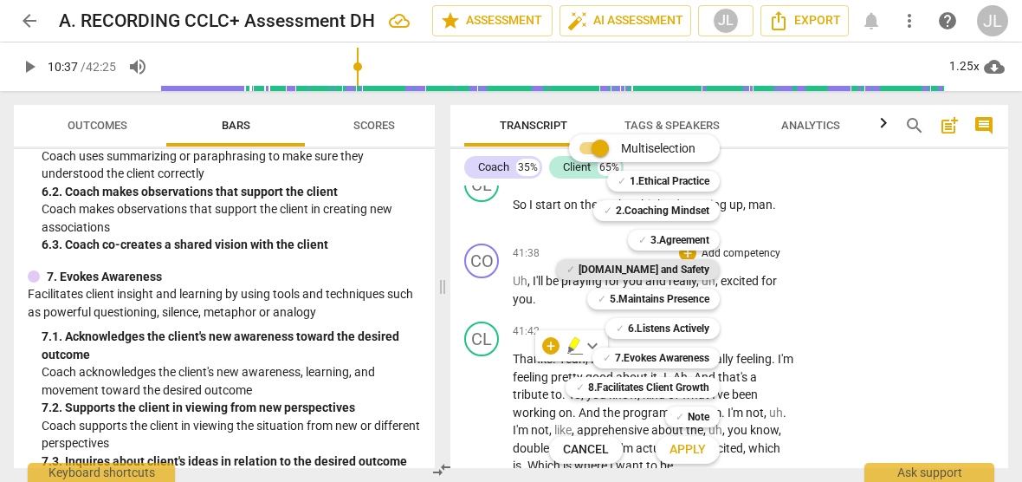
click at [672, 271] on b "[DOMAIN_NAME] and Safety" at bounding box center [644, 269] width 131 height 21
click at [706, 448] on button "Apply" at bounding box center [688, 449] width 64 height 31
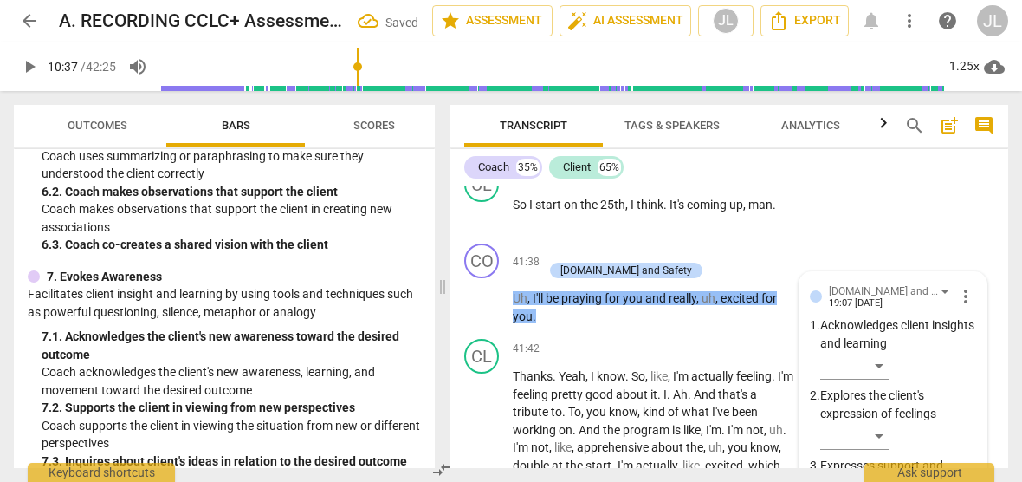
scroll to position [17952, 0]
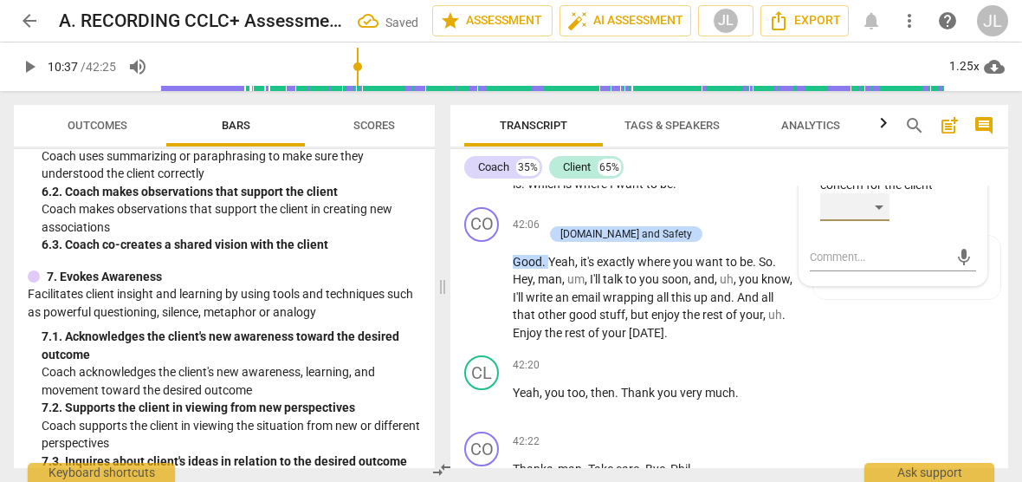
click at [879, 221] on div "​" at bounding box center [854, 207] width 69 height 28
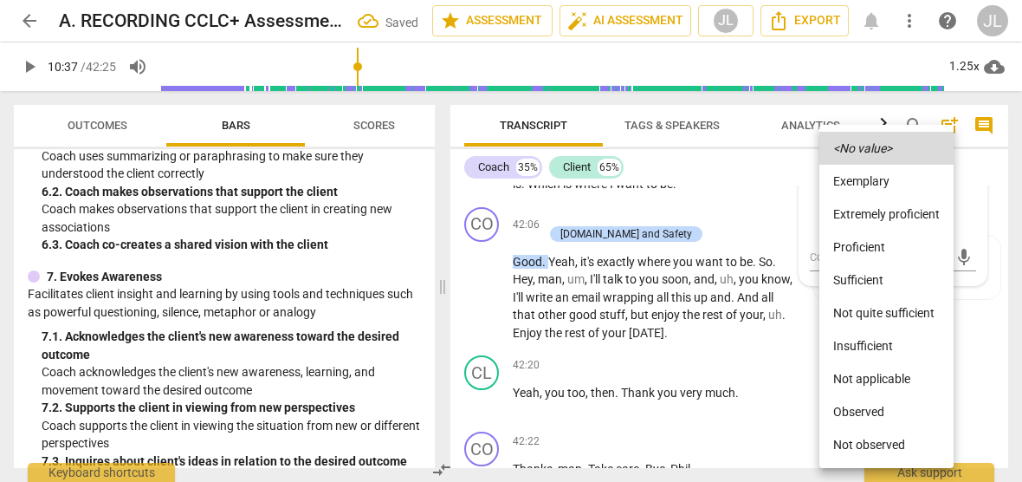
click at [880, 408] on li "Observed" at bounding box center [886, 411] width 134 height 33
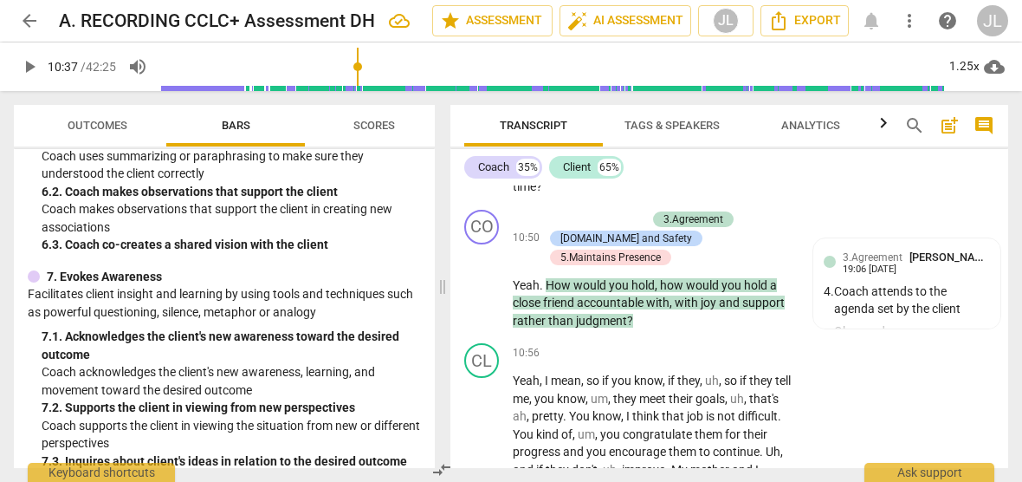
scroll to position [3663, 0]
